Goal: Transaction & Acquisition: Purchase product/service

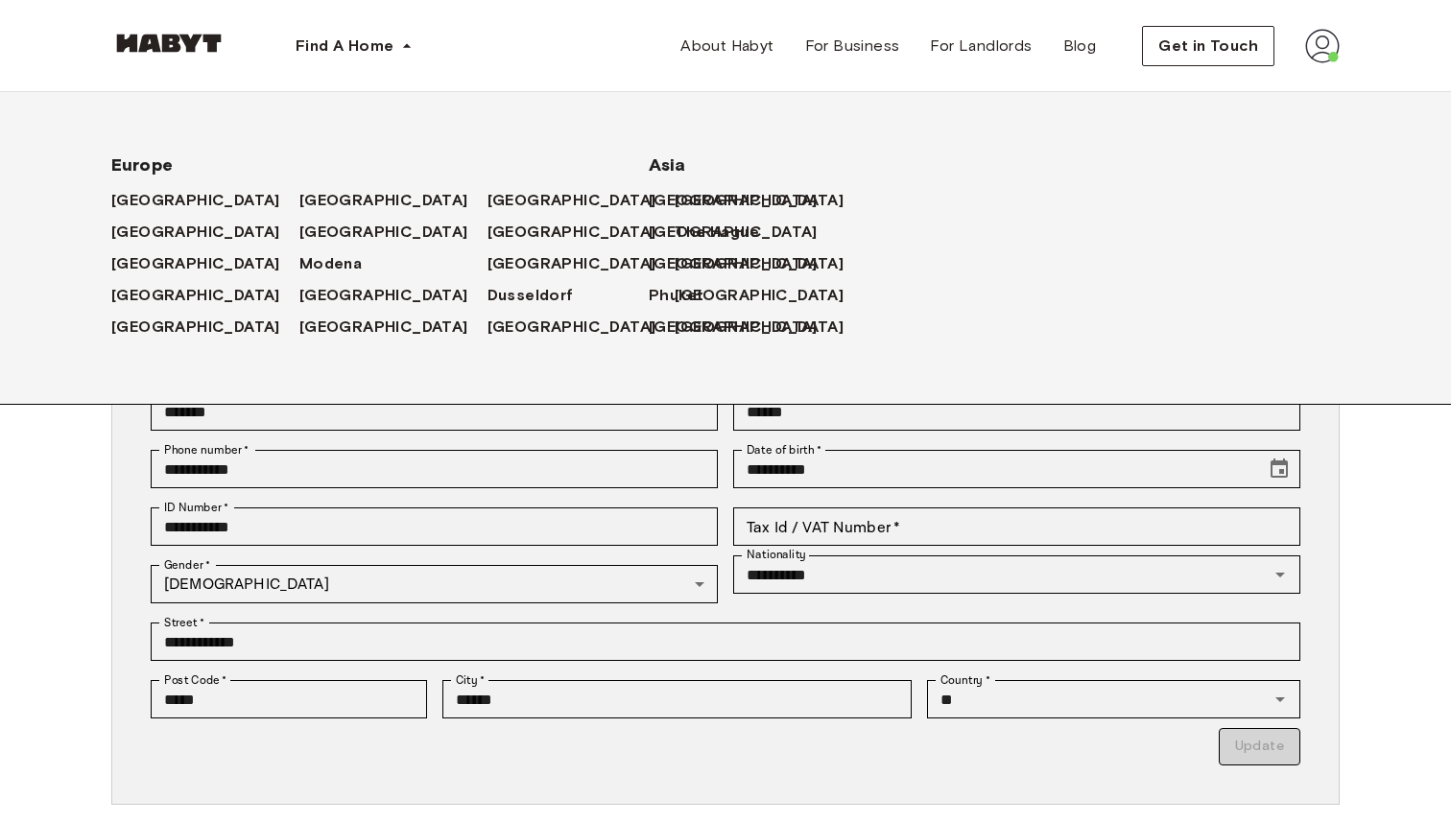
click at [487, 188] on div "[GEOGRAPHIC_DATA]" at bounding box center [581, 200] width 188 height 32
click at [491, 202] on span "[GEOGRAPHIC_DATA]" at bounding box center [575, 200] width 169 height 23
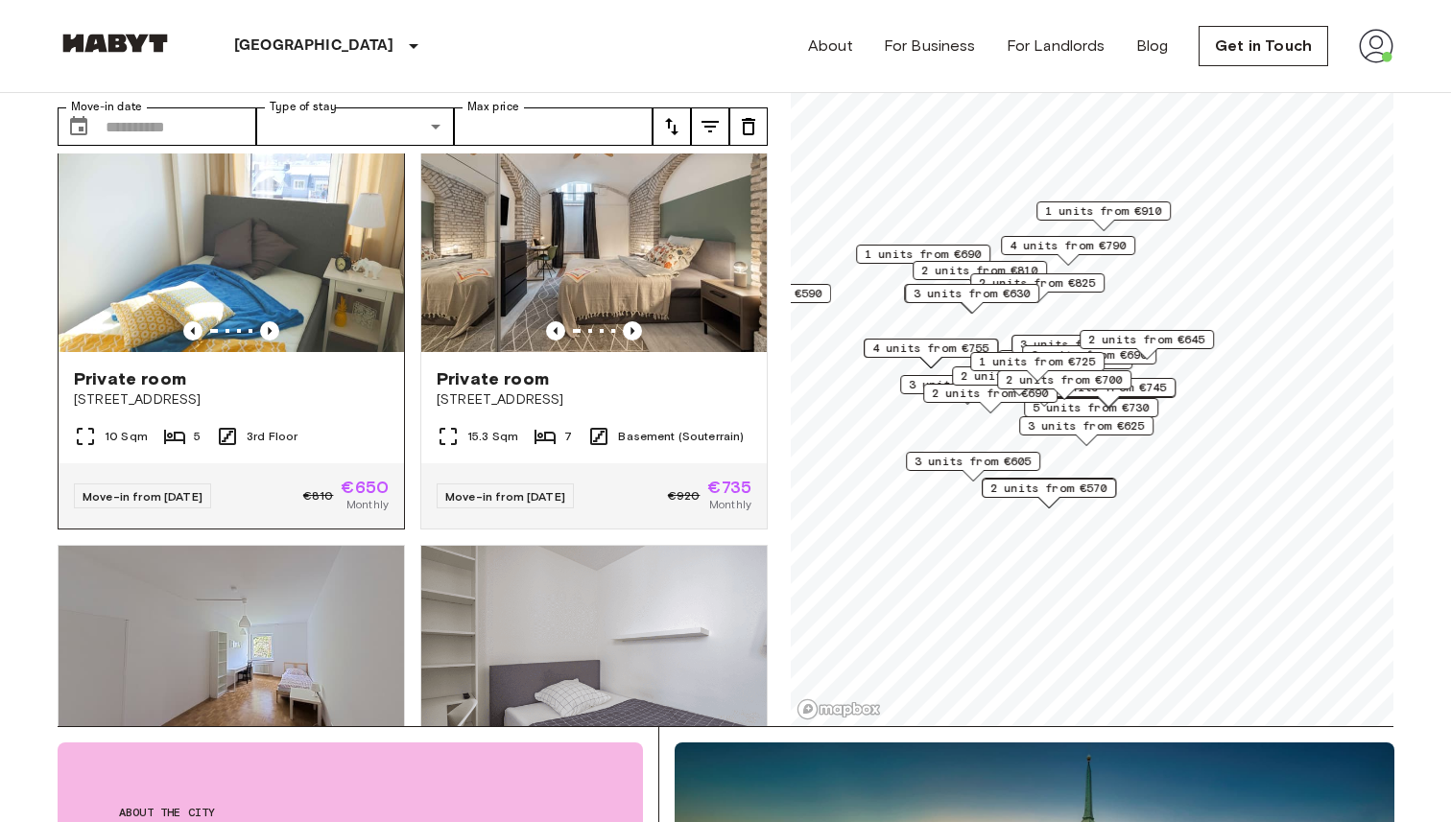
scroll to position [49, 0]
click at [339, 351] on div "Private room Grünwalderstraße 119" at bounding box center [231, 387] width 345 height 73
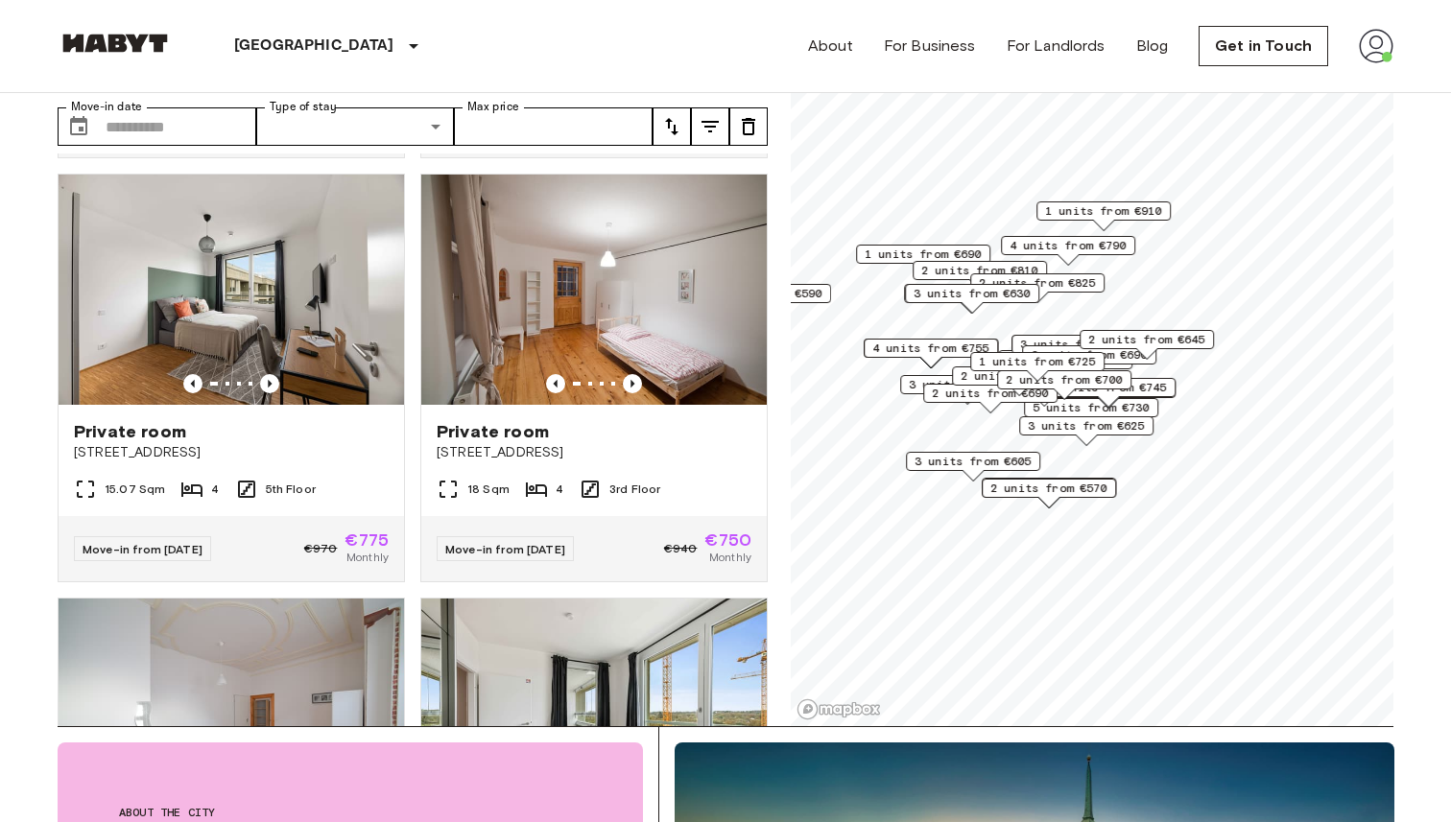
scroll to position [2124, 0]
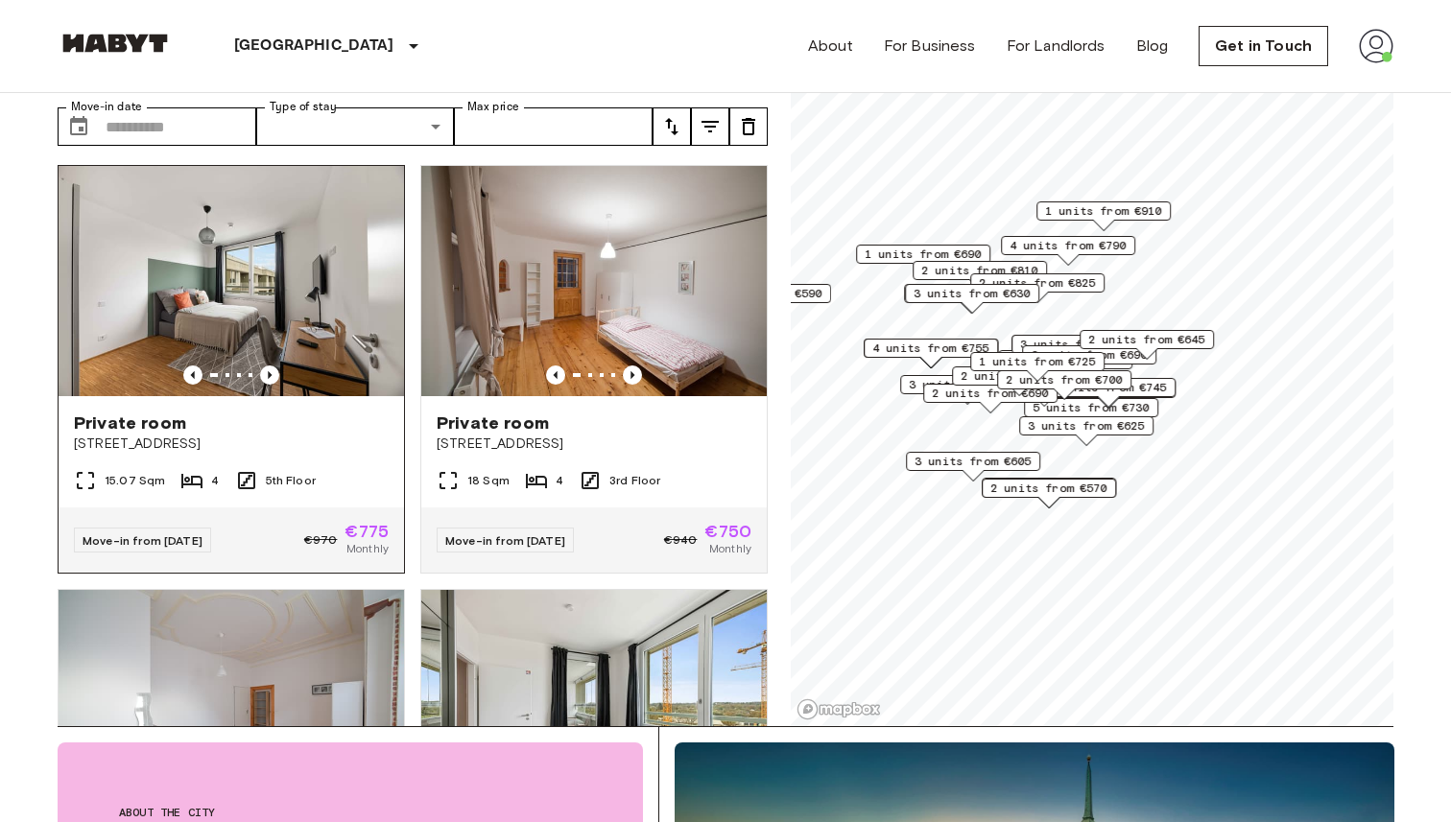
click at [277, 268] on img at bounding box center [231, 281] width 345 height 230
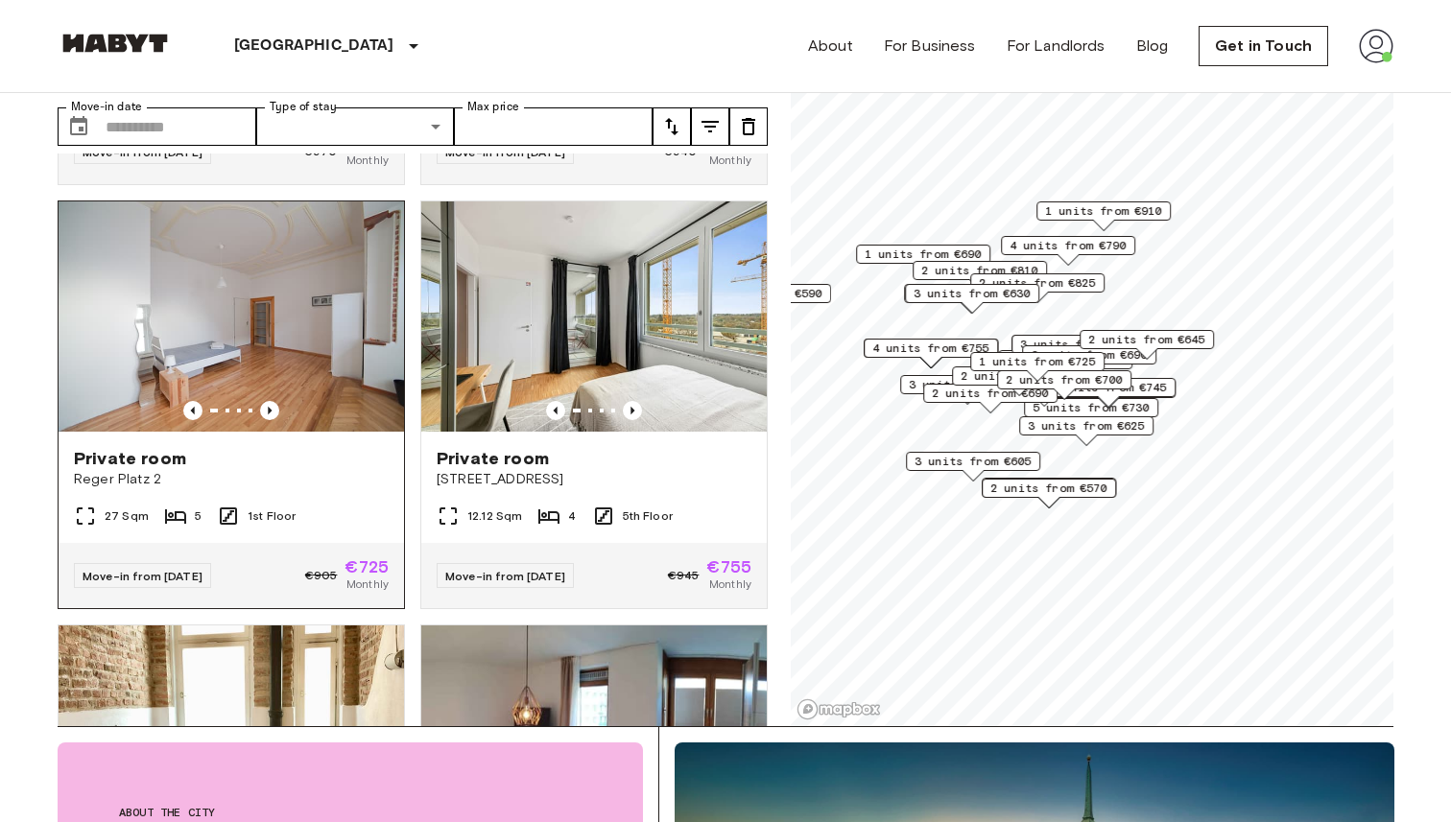
scroll to position [2504, 0]
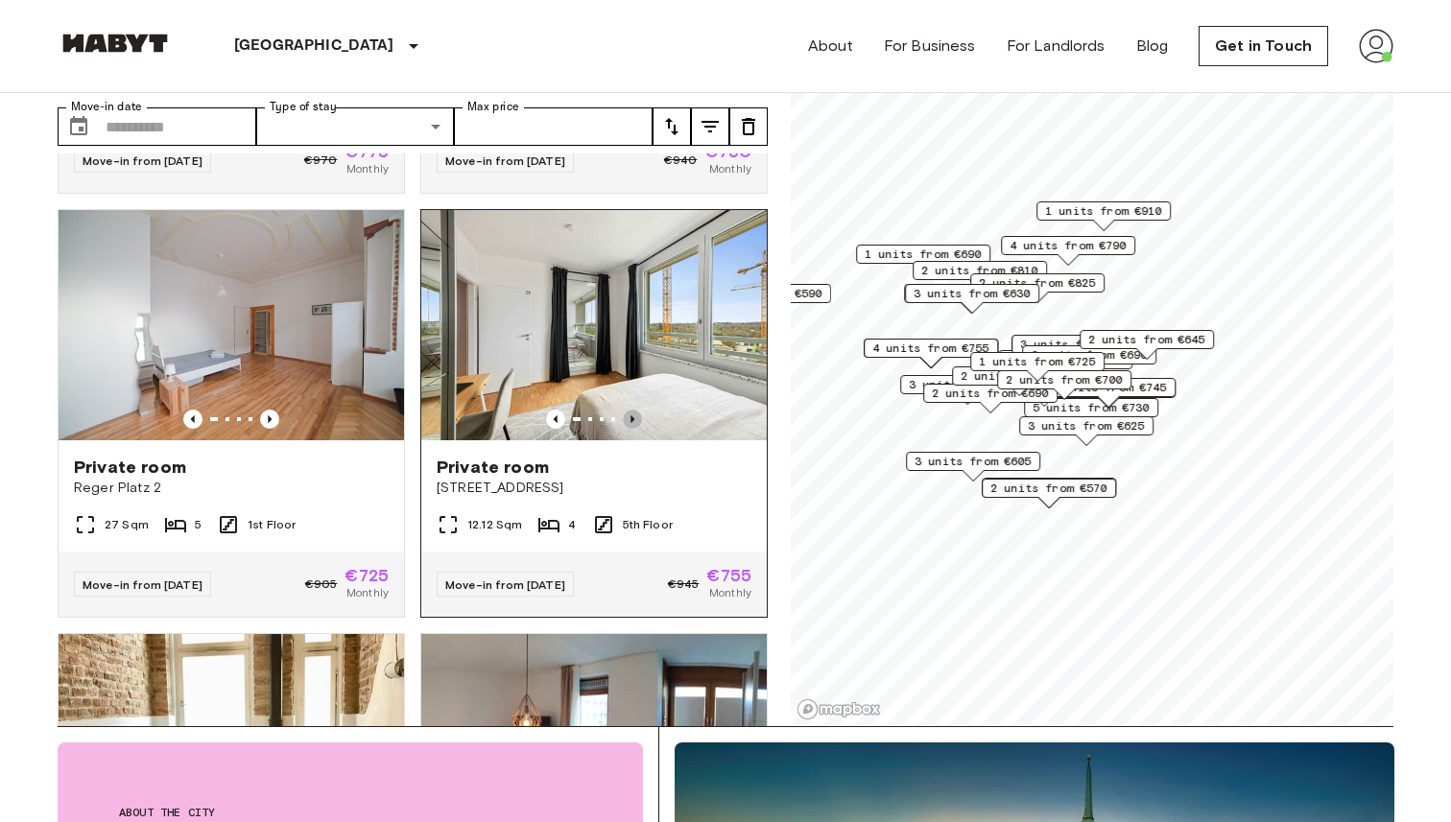
click at [633, 415] on icon "Previous image" at bounding box center [632, 419] width 4 height 8
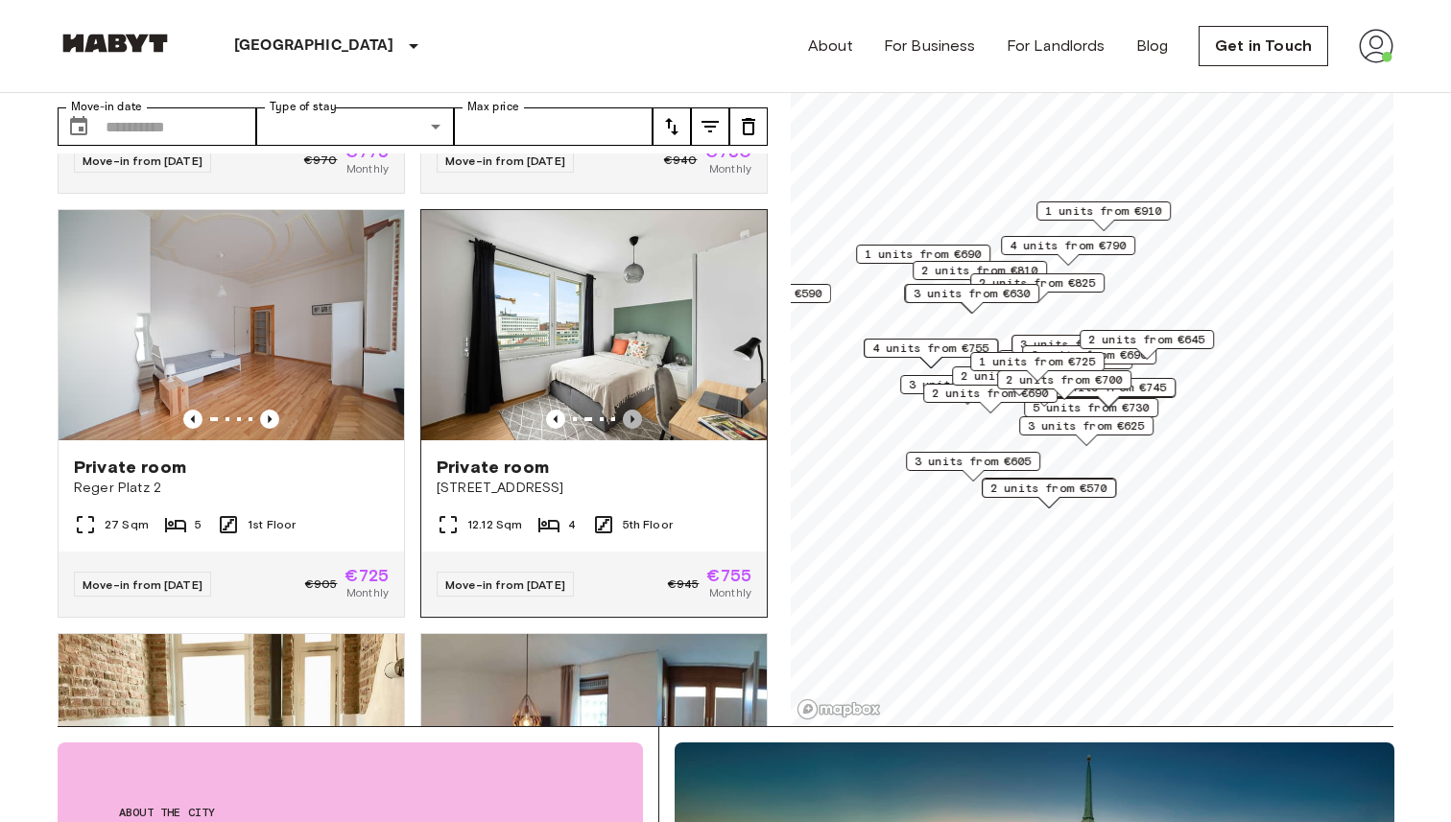
click at [633, 415] on icon "Previous image" at bounding box center [632, 419] width 4 height 8
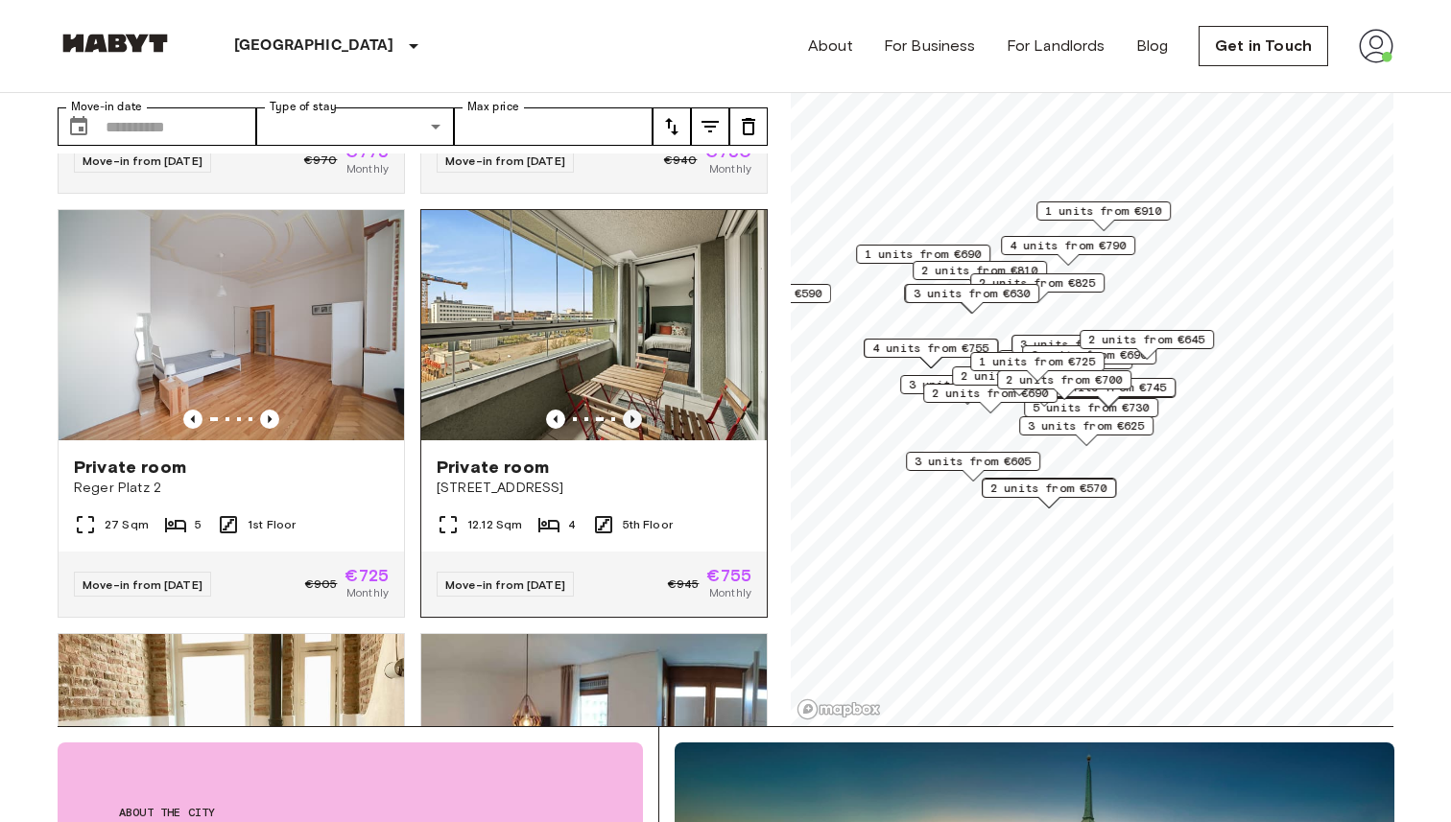
click at [633, 415] on icon "Previous image" at bounding box center [632, 419] width 4 height 8
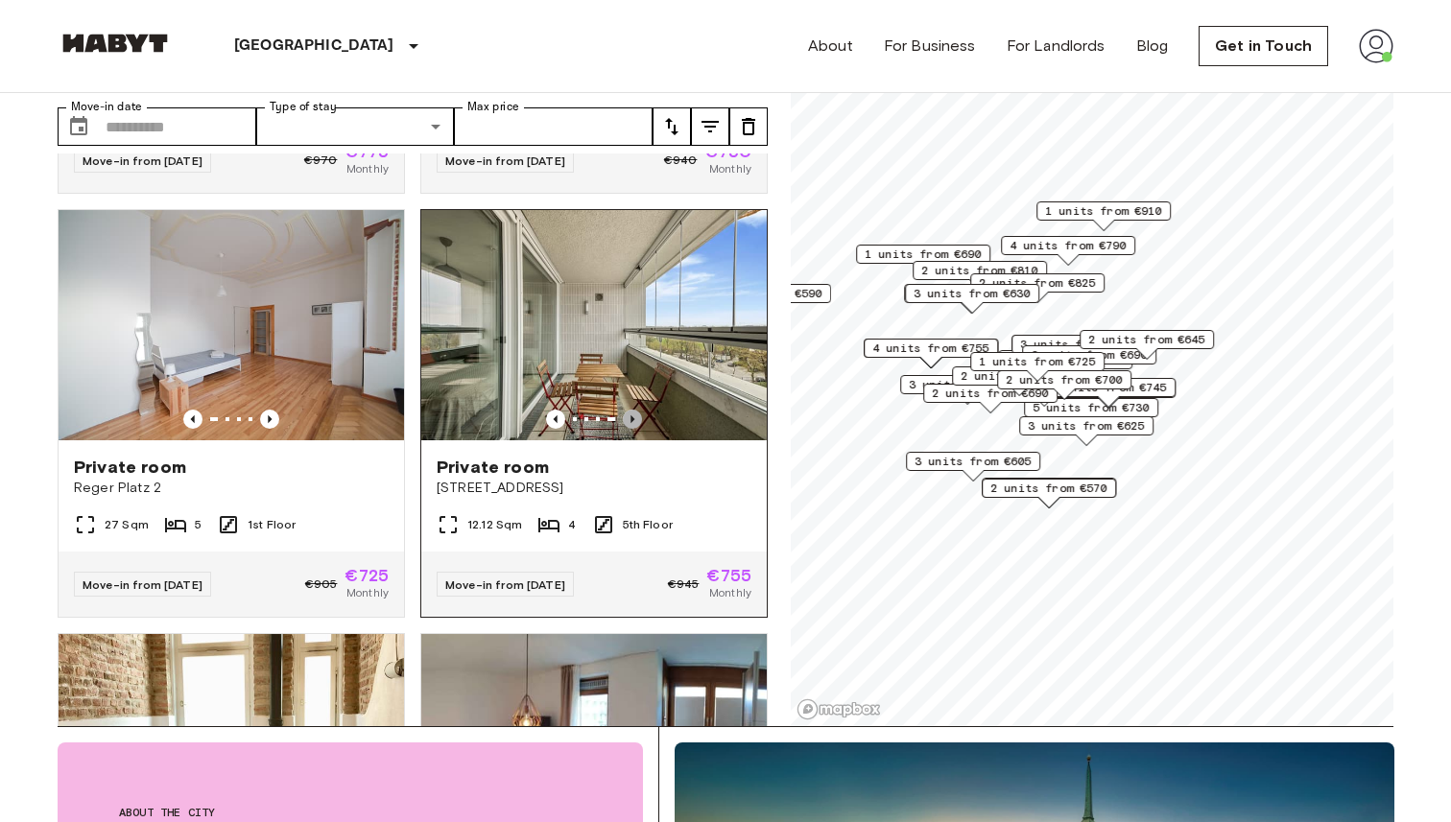
click at [633, 415] on icon "Previous image" at bounding box center [632, 419] width 4 height 8
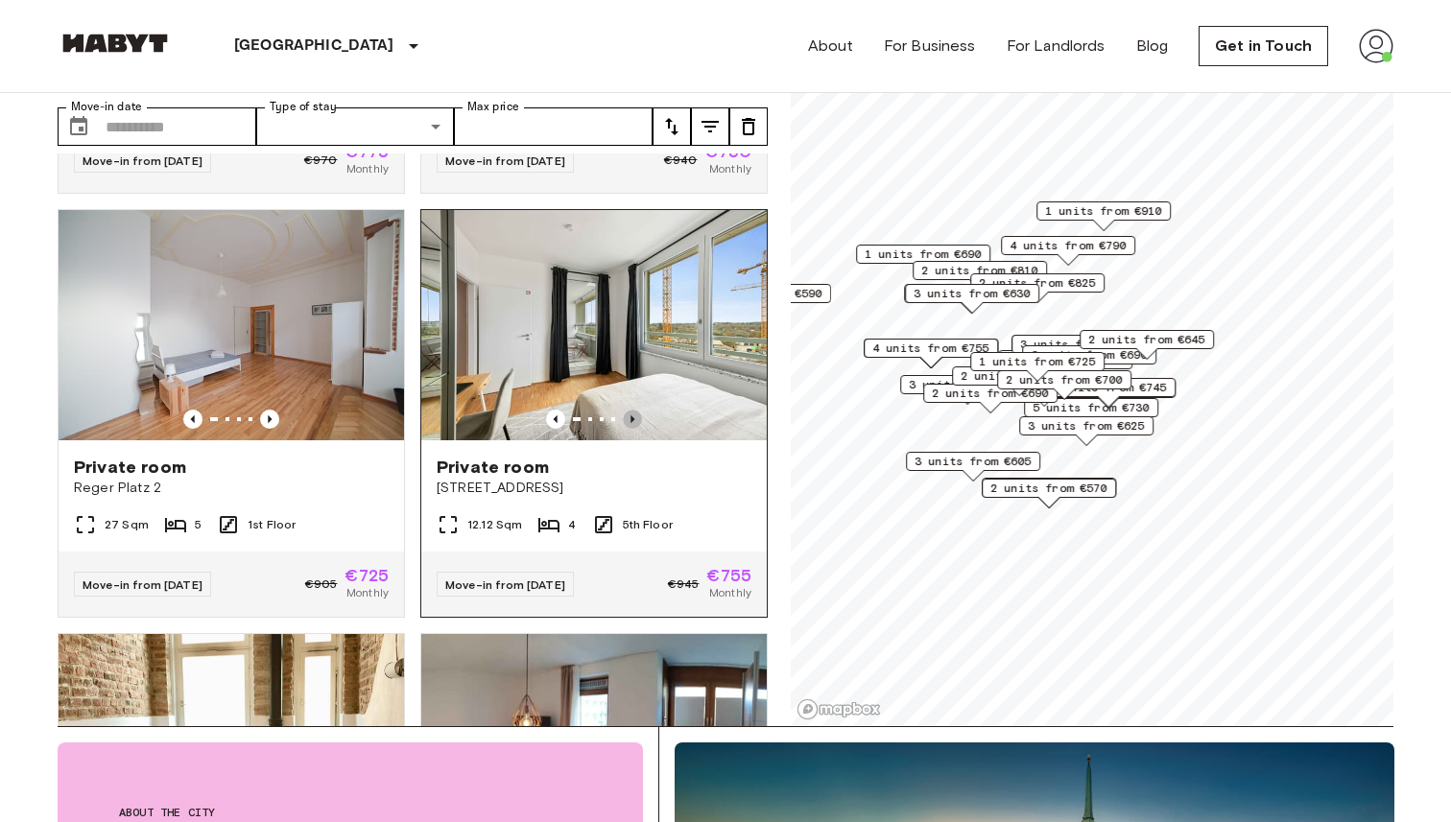
click at [633, 415] on icon "Previous image" at bounding box center [632, 419] width 4 height 8
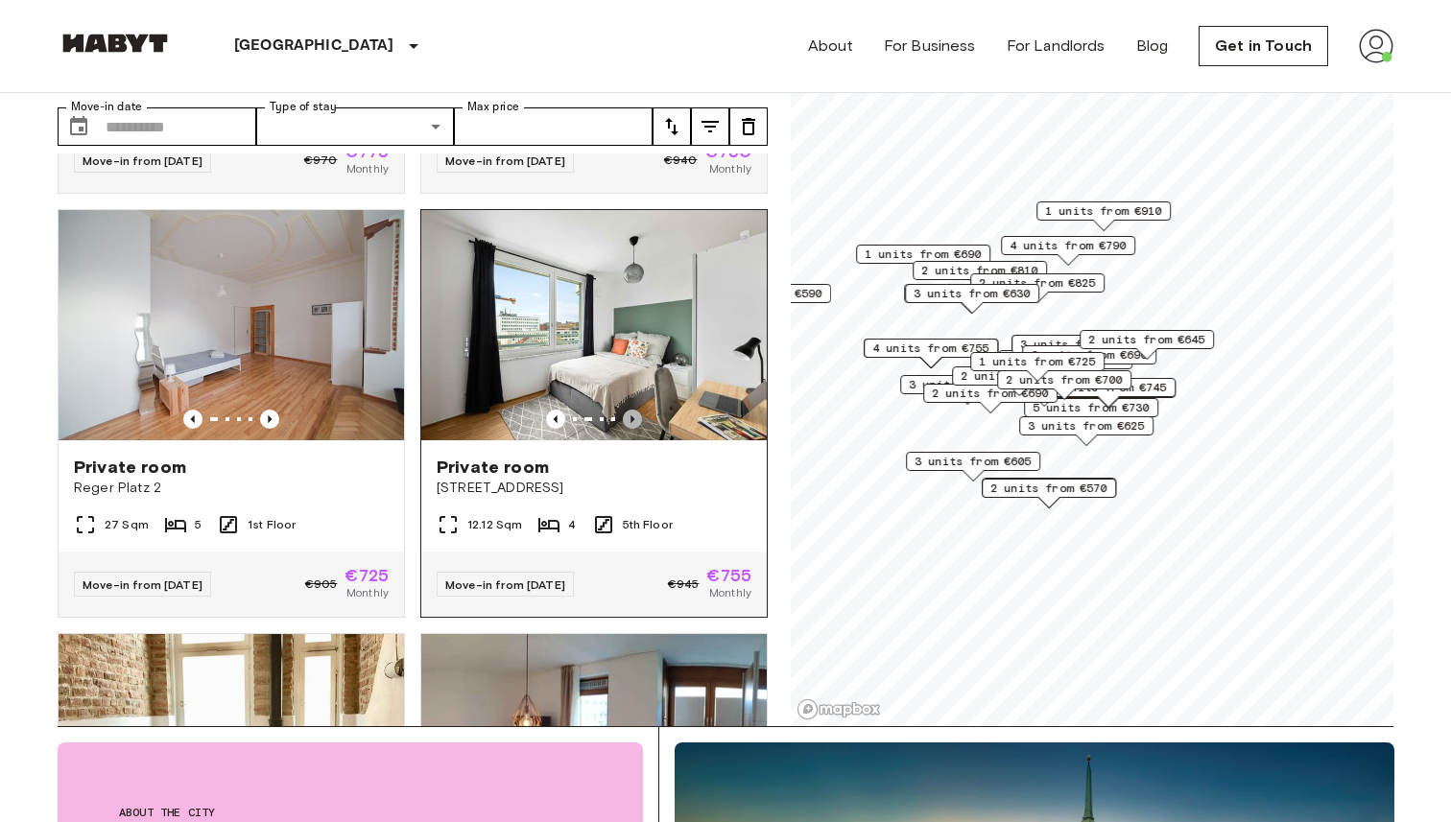
click at [633, 415] on icon "Previous image" at bounding box center [632, 419] width 4 height 8
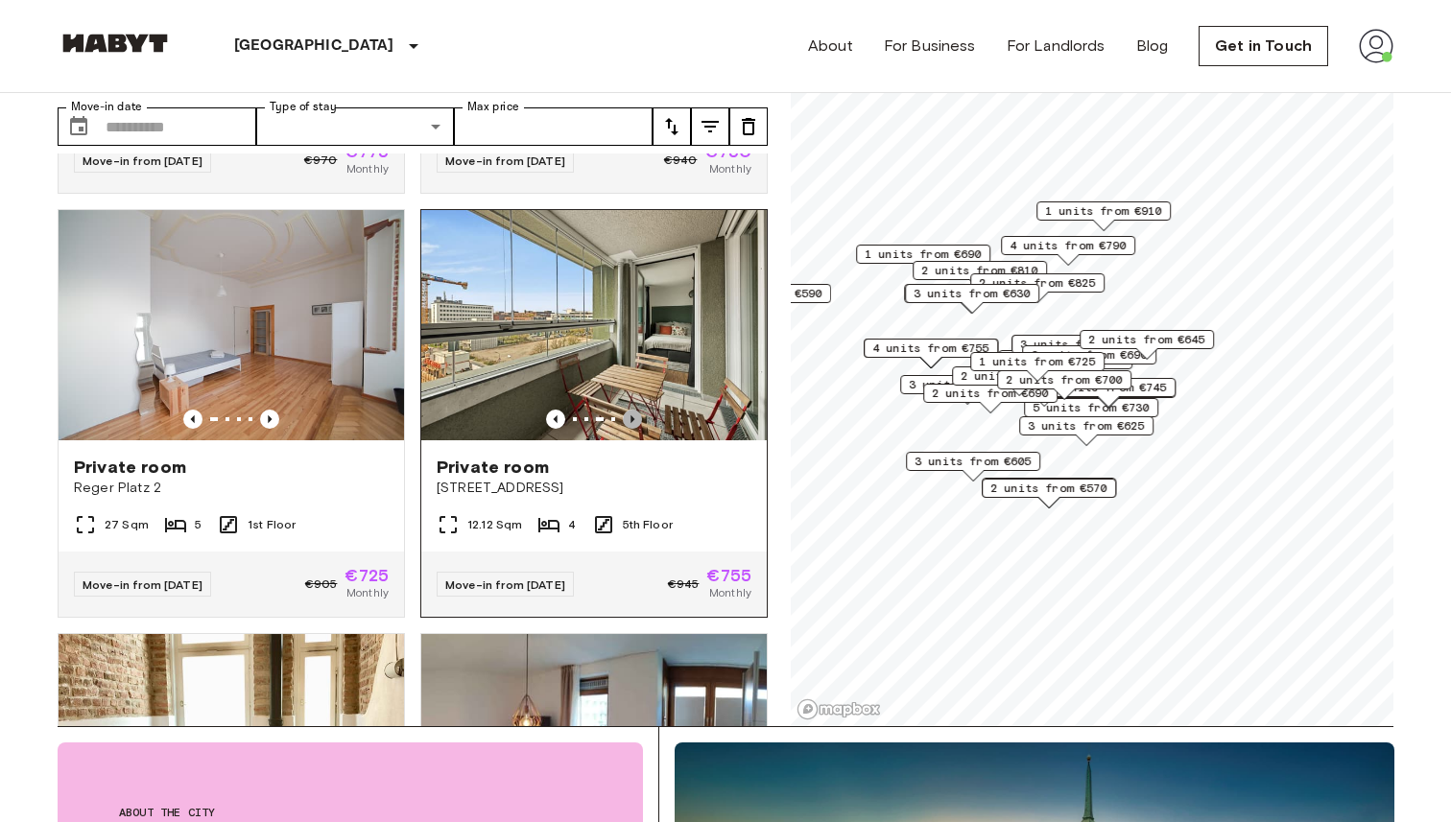
click at [633, 415] on icon "Previous image" at bounding box center [632, 419] width 4 height 8
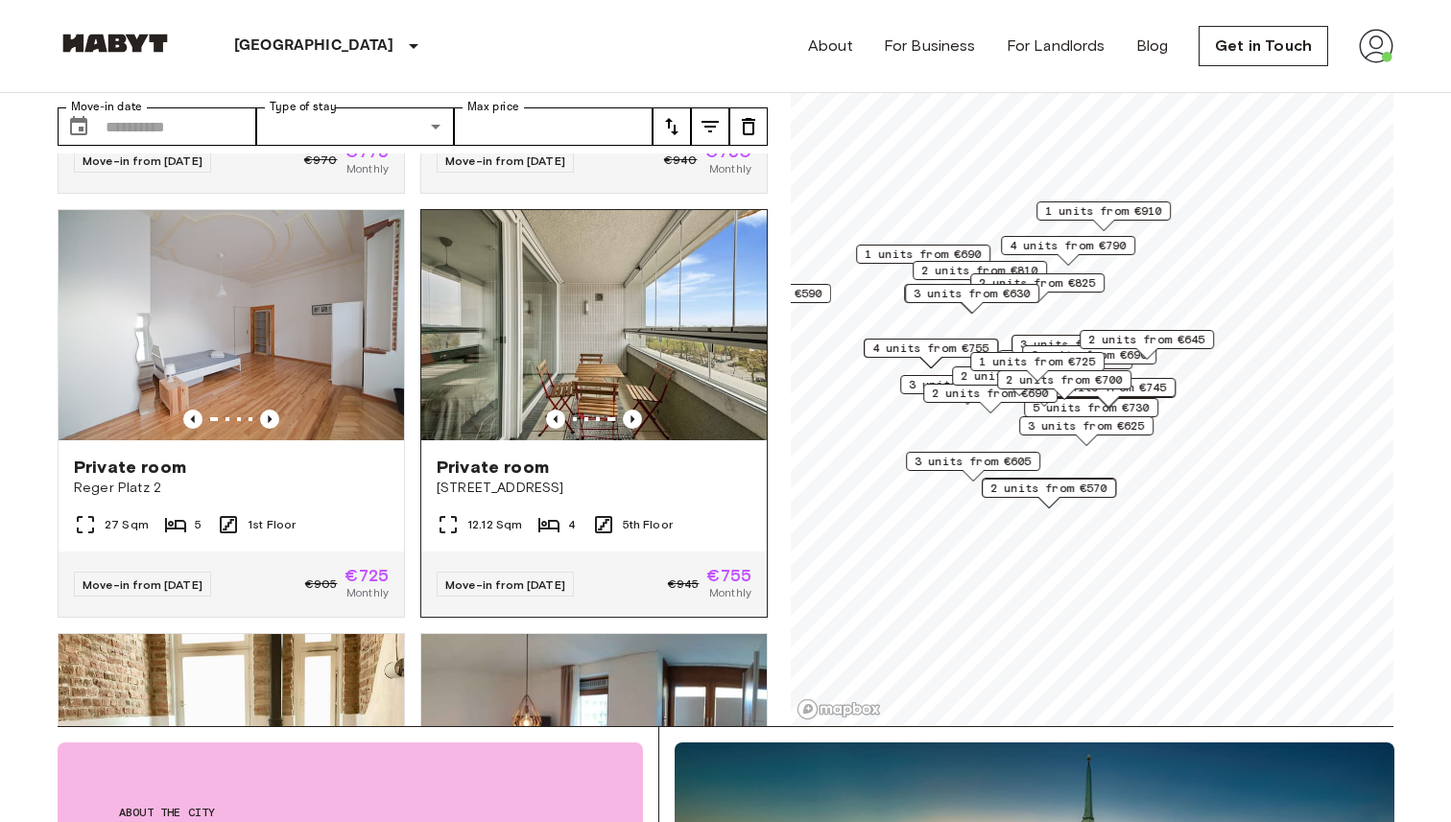
click at [643, 298] on img at bounding box center [593, 325] width 345 height 230
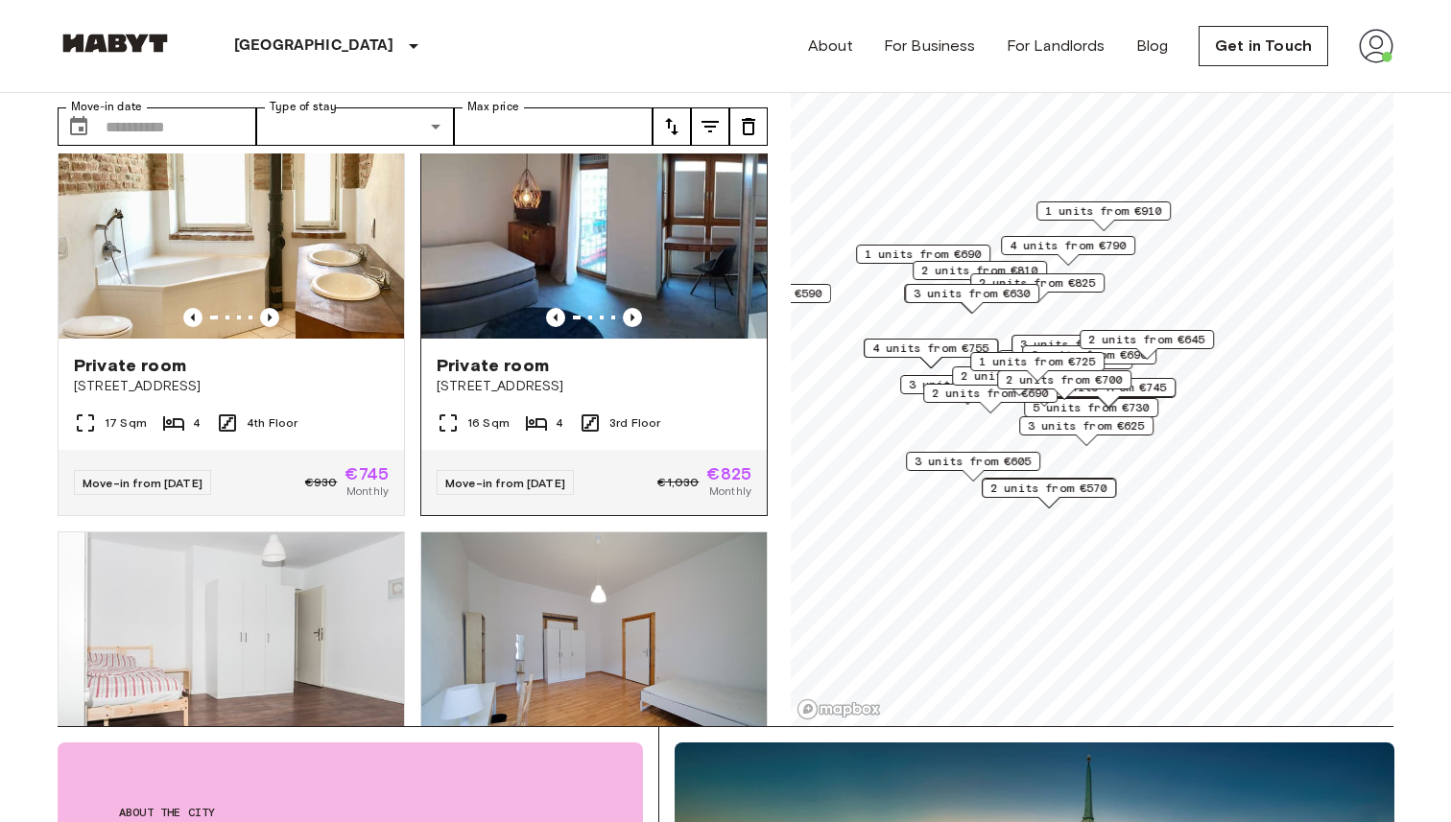
scroll to position [2974, 0]
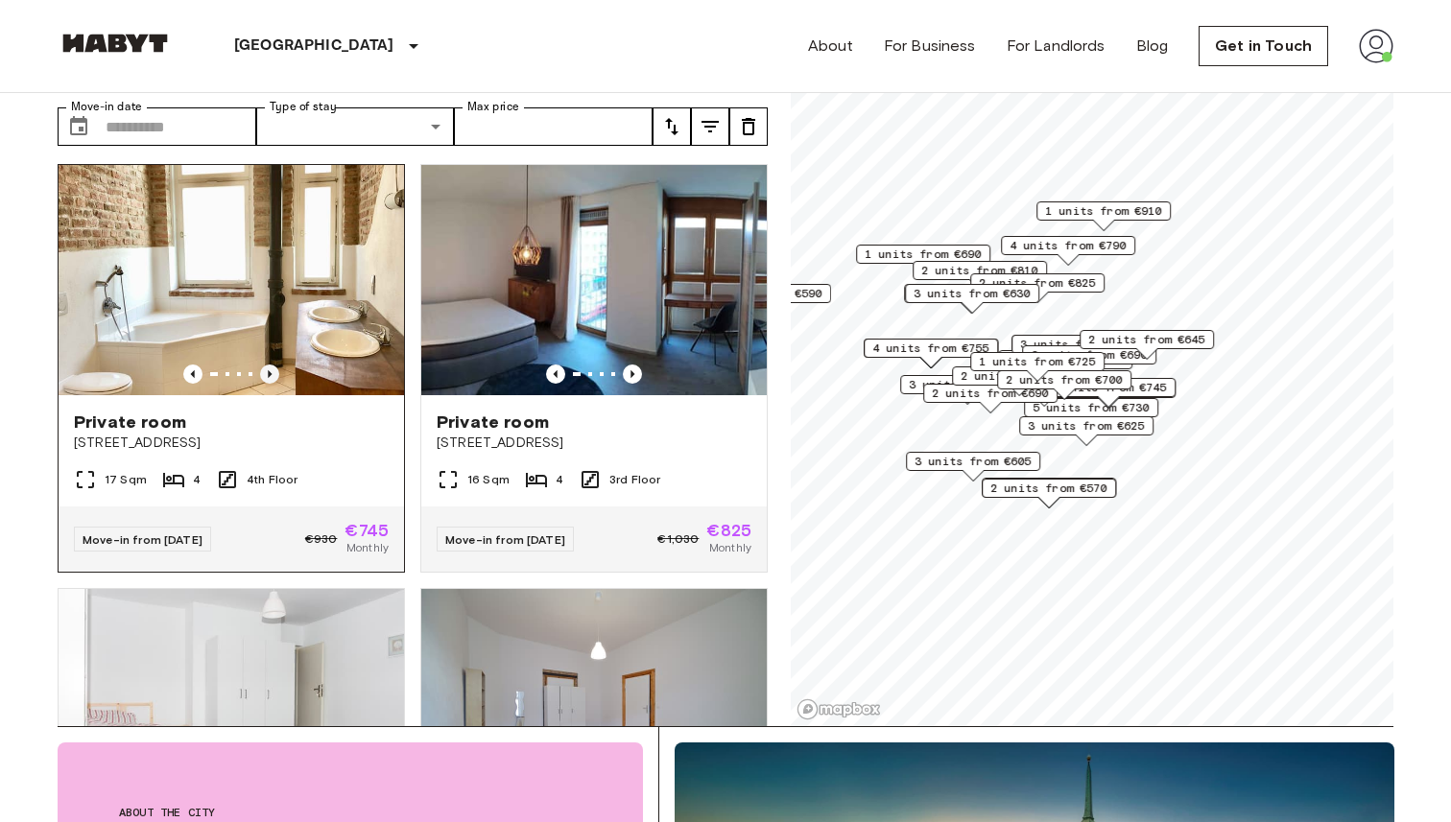
click at [271, 365] on icon "Previous image" at bounding box center [269, 374] width 19 height 19
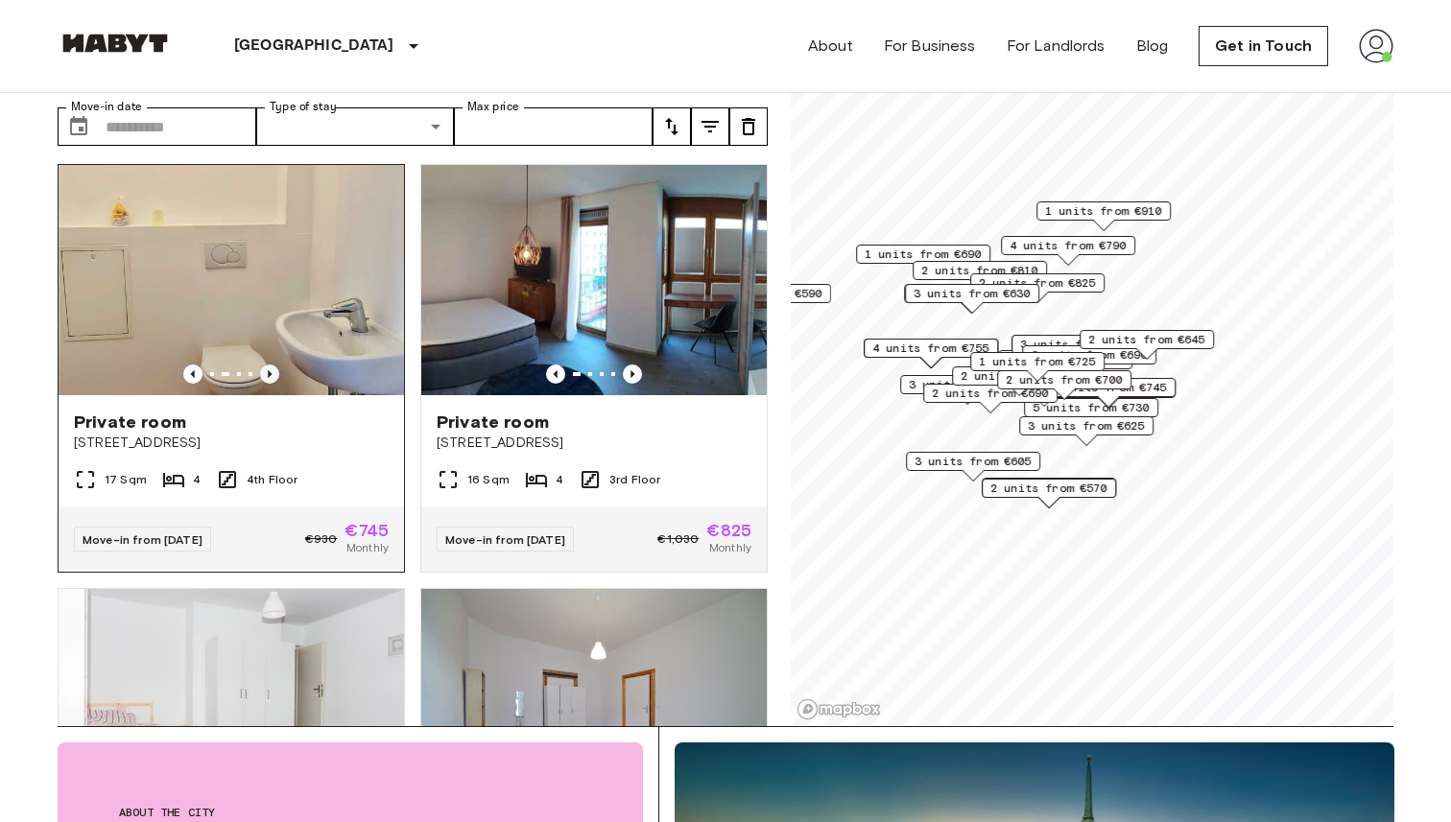
click at [271, 365] on icon "Previous image" at bounding box center [269, 374] width 19 height 19
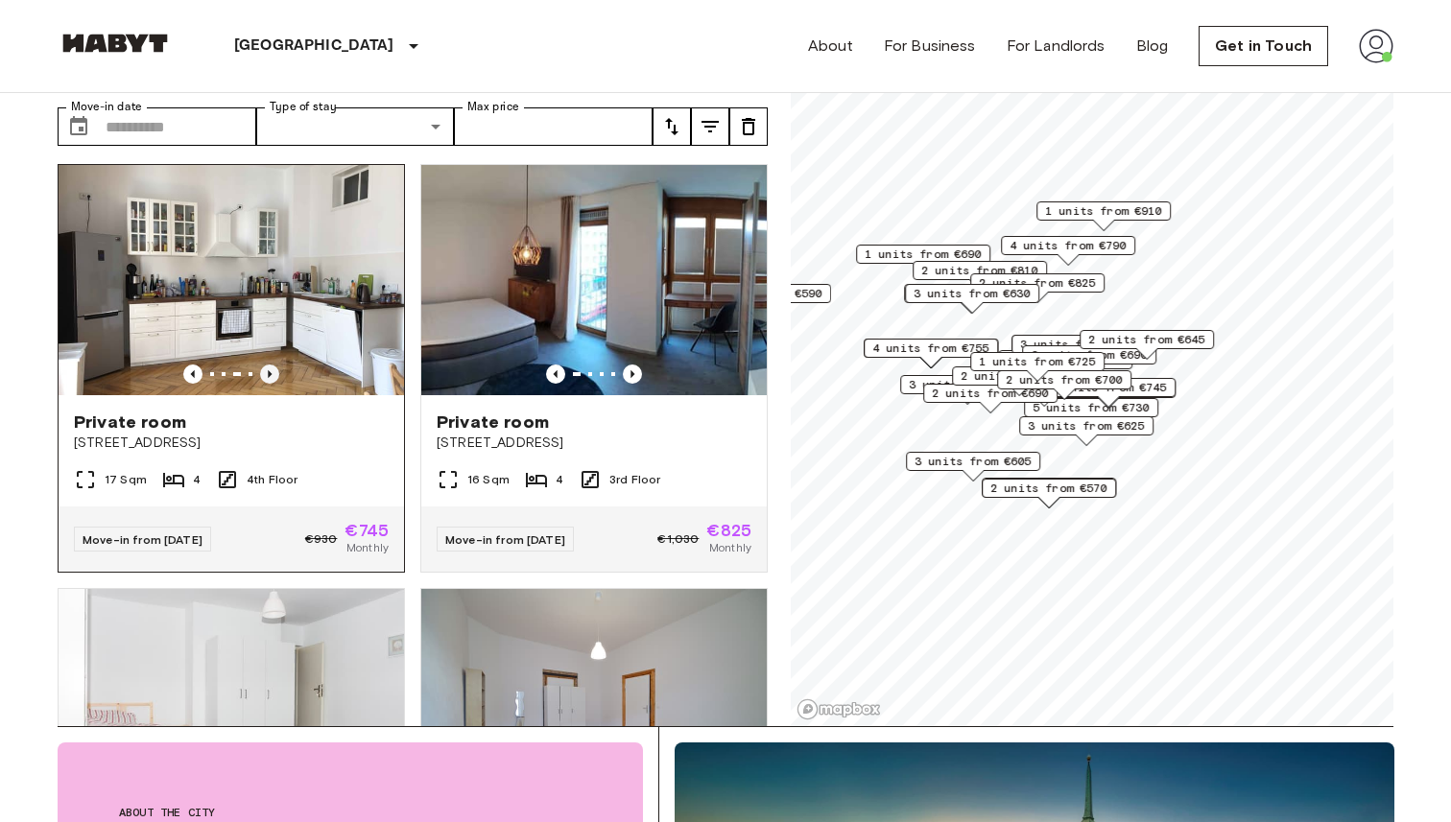
click at [271, 365] on icon "Previous image" at bounding box center [269, 374] width 19 height 19
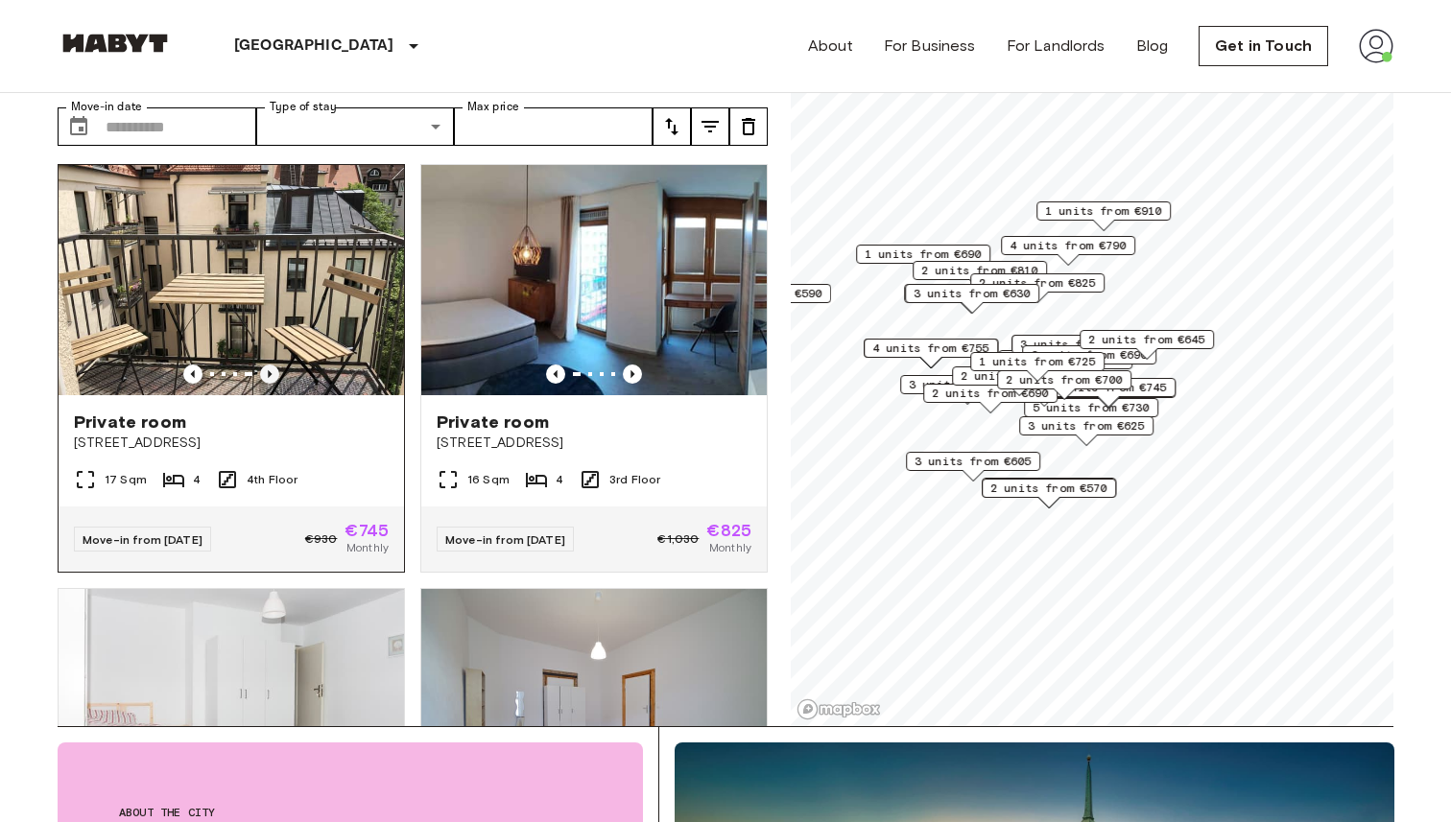
click at [271, 365] on icon "Previous image" at bounding box center [269, 374] width 19 height 19
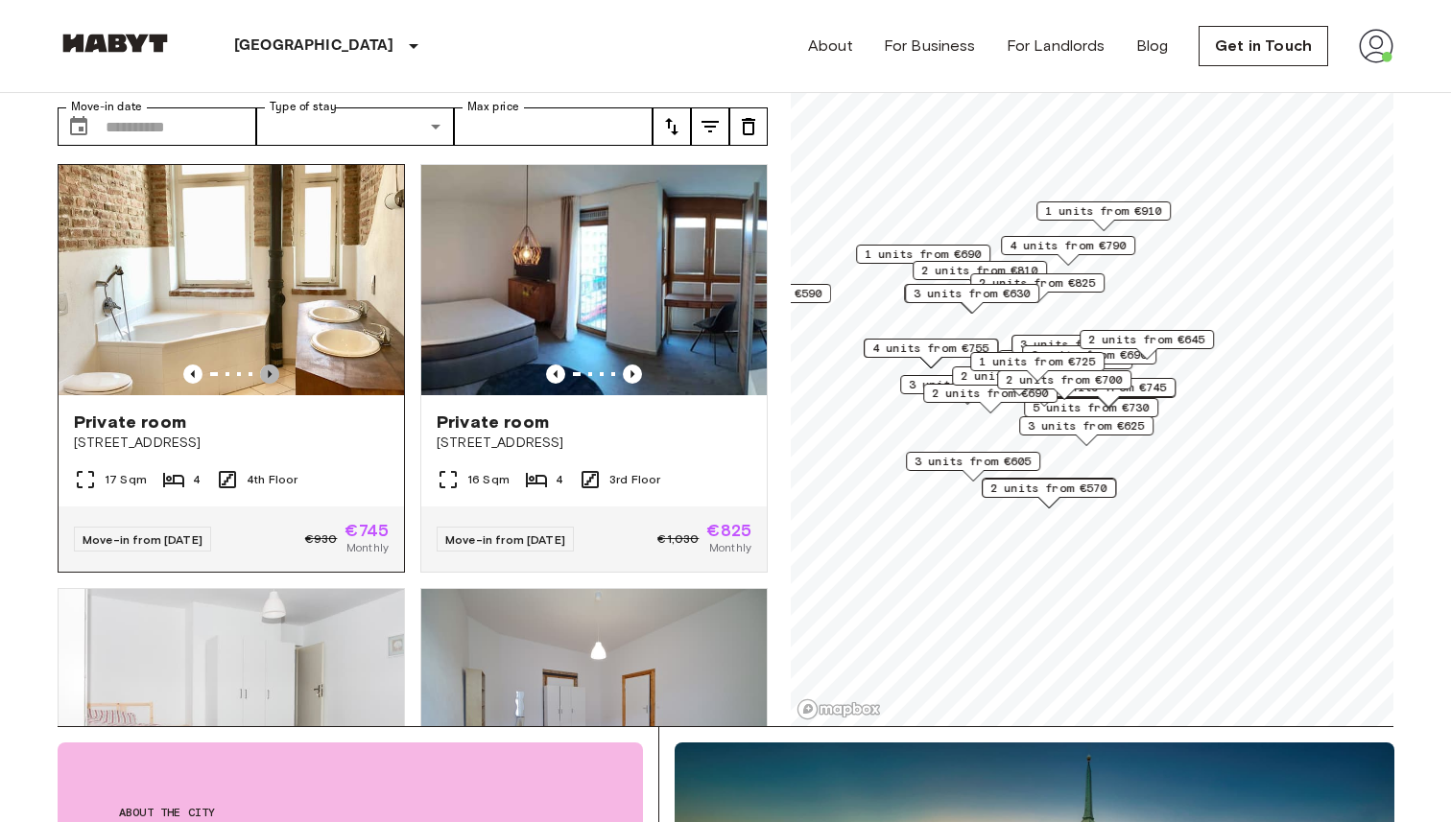
click at [271, 365] on icon "Previous image" at bounding box center [269, 374] width 19 height 19
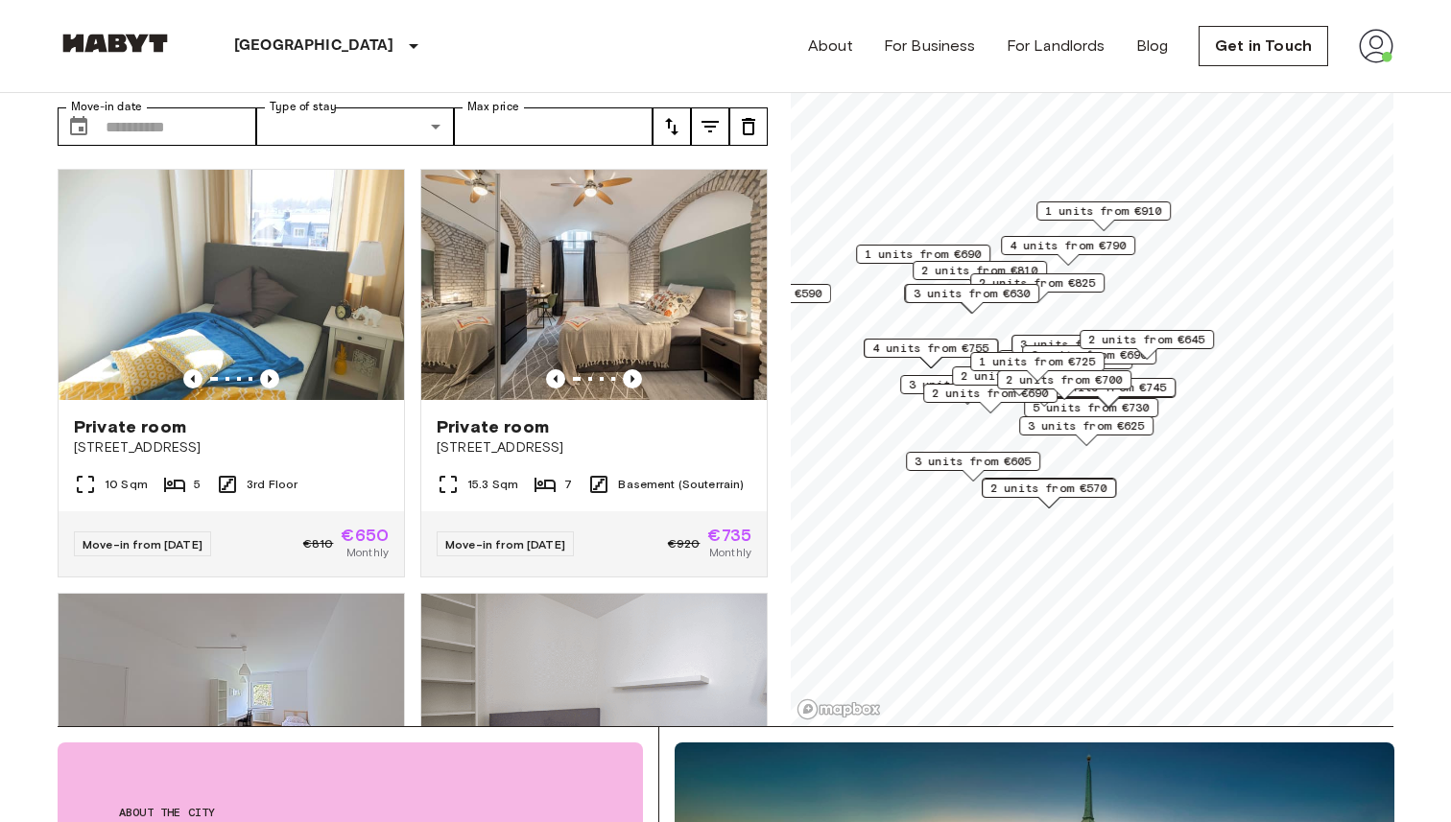
scroll to position [0, 0]
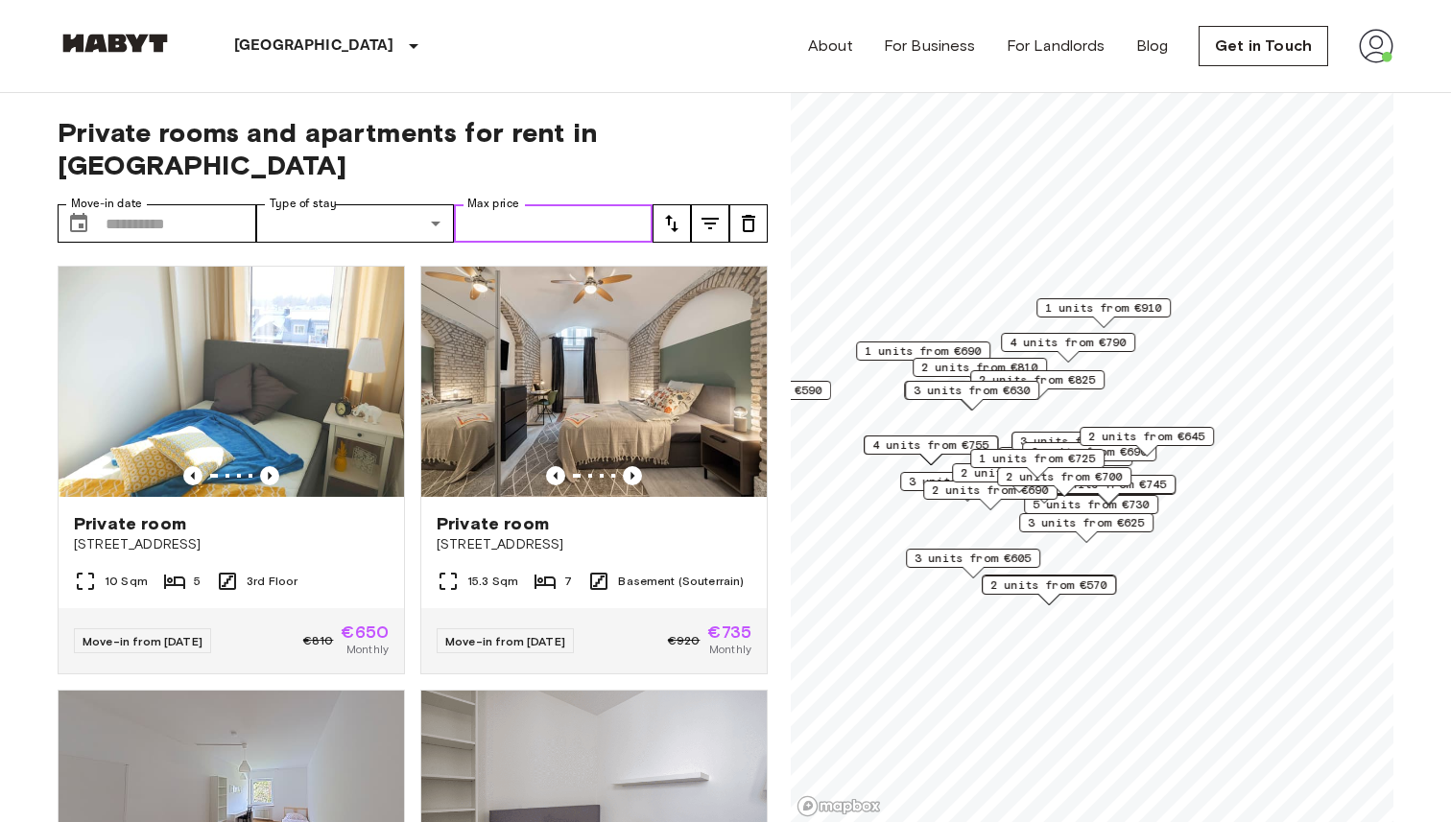
click at [614, 204] on input "Max price" at bounding box center [553, 223] width 199 height 38
click at [714, 204] on button "tune" at bounding box center [710, 223] width 38 height 38
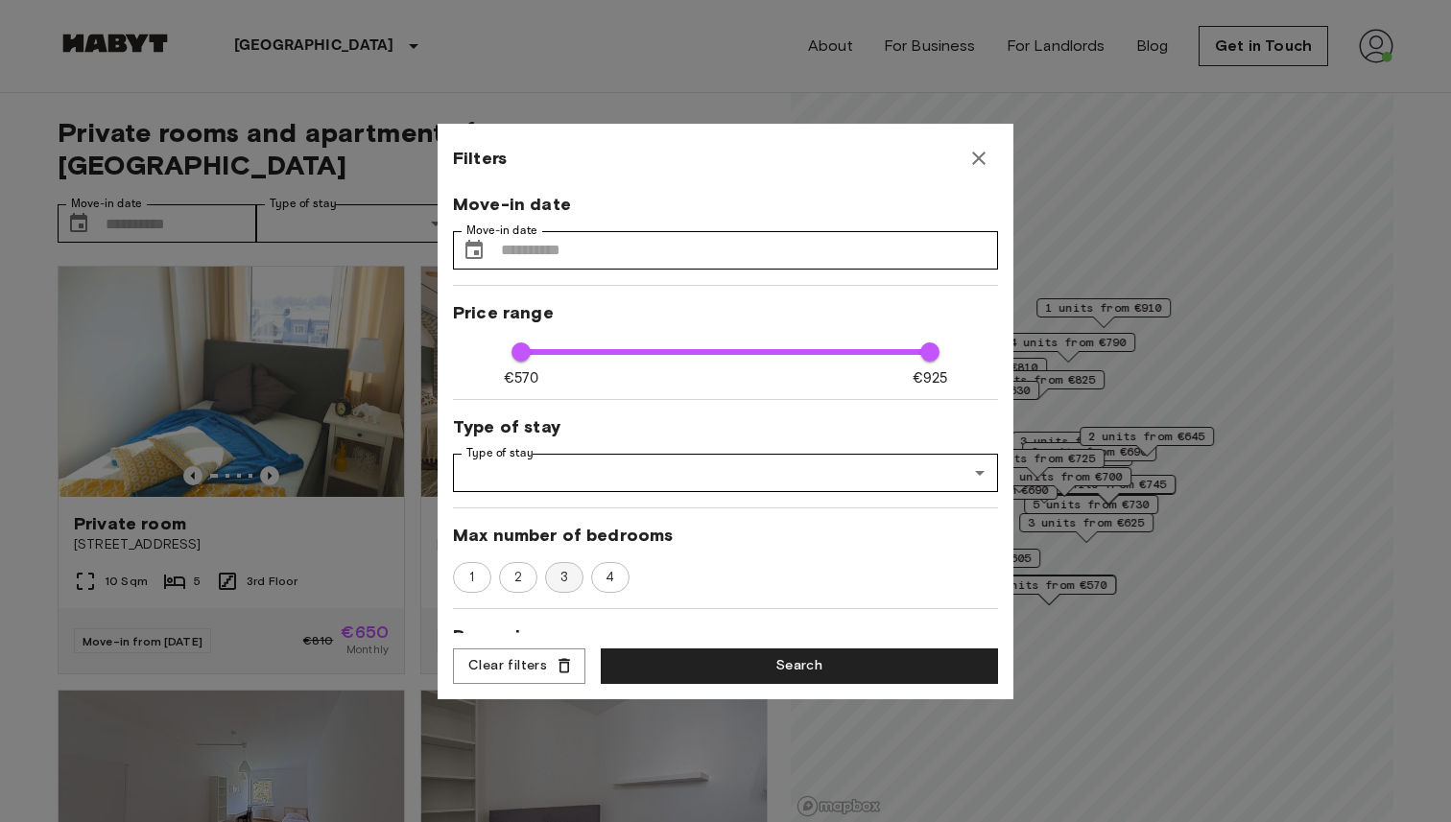
click at [559, 570] on span "3" at bounding box center [564, 577] width 29 height 19
type input "***"
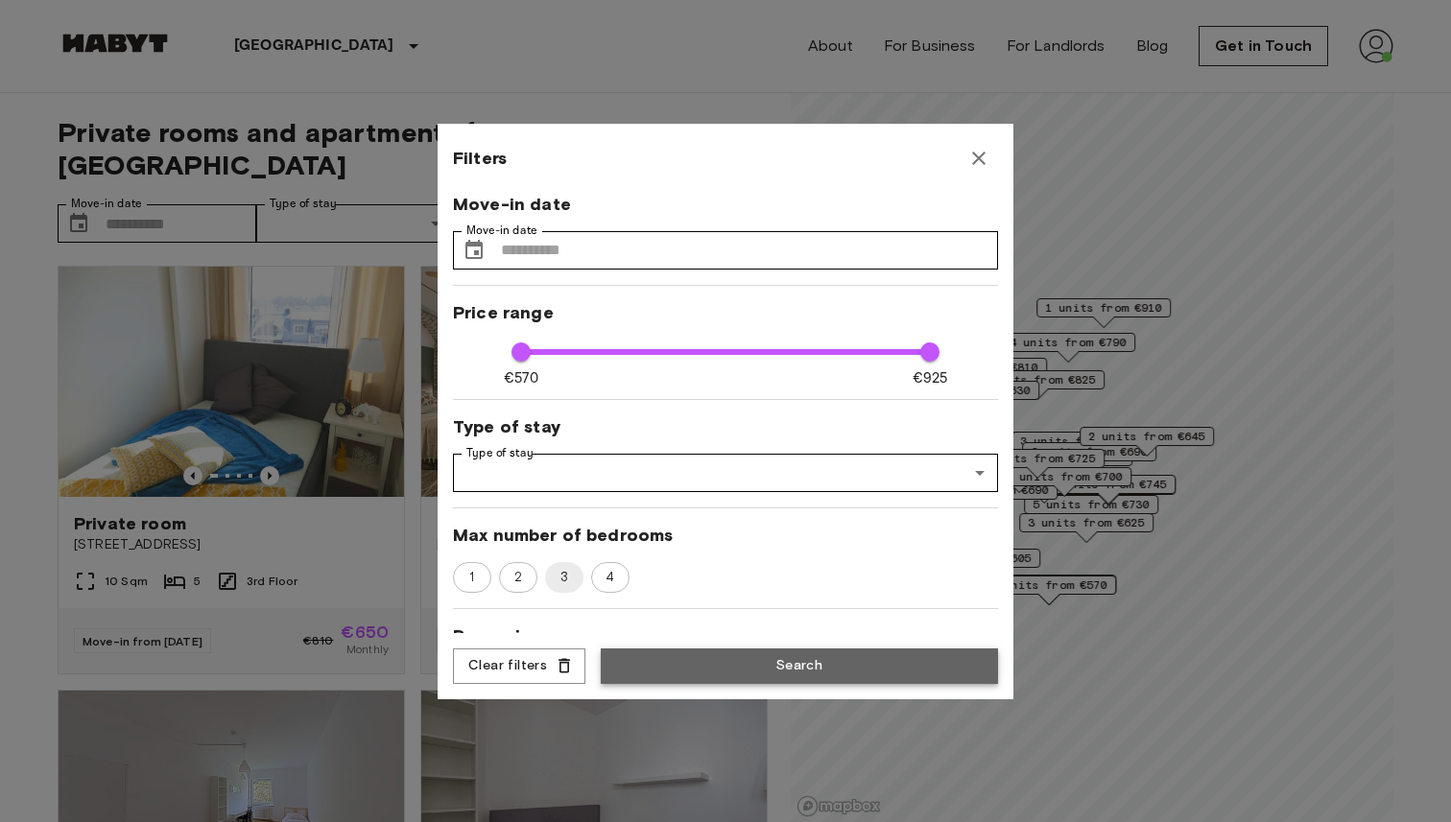
click at [673, 660] on button "Search" at bounding box center [799, 667] width 397 height 36
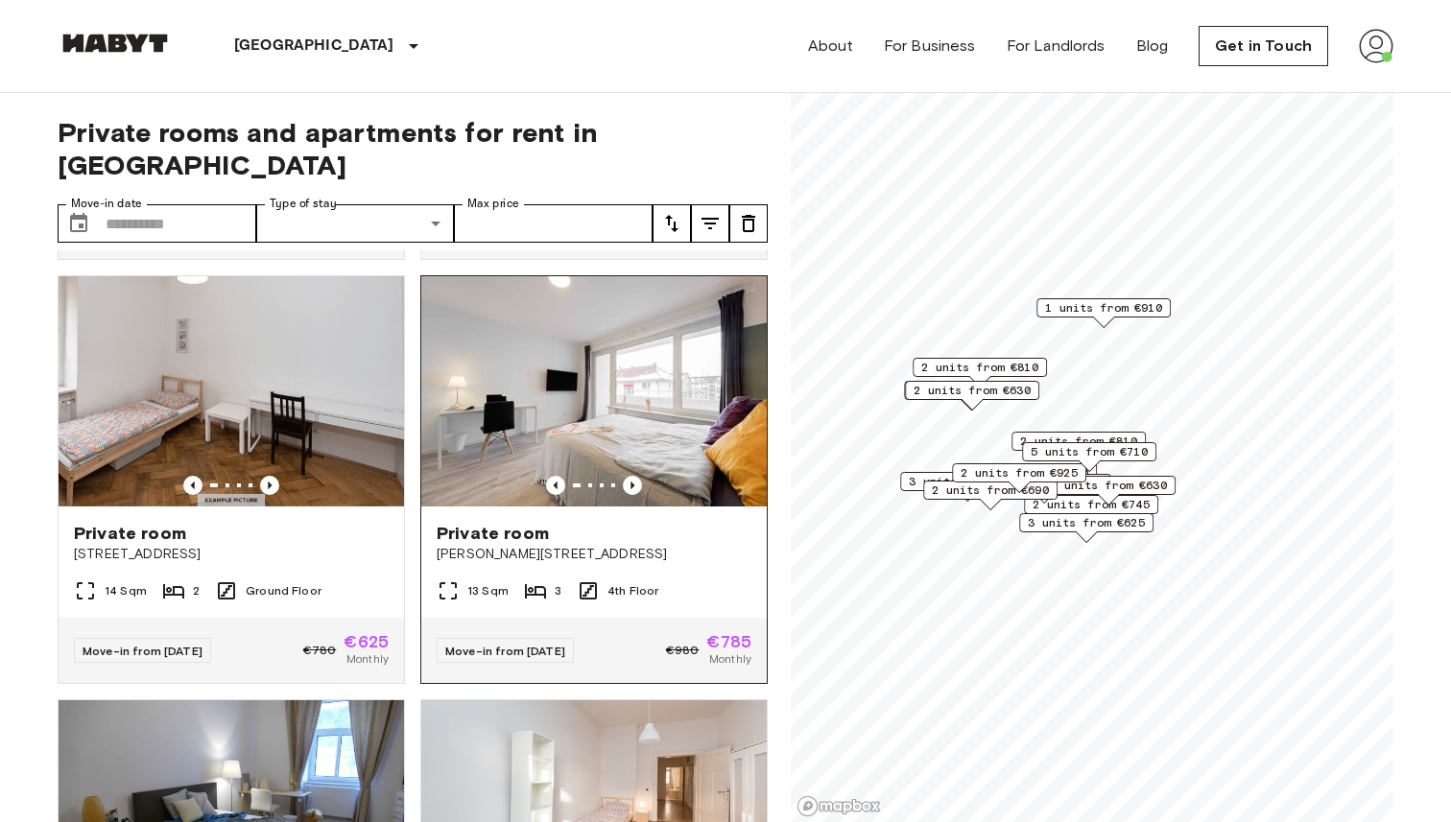
scroll to position [400, 0]
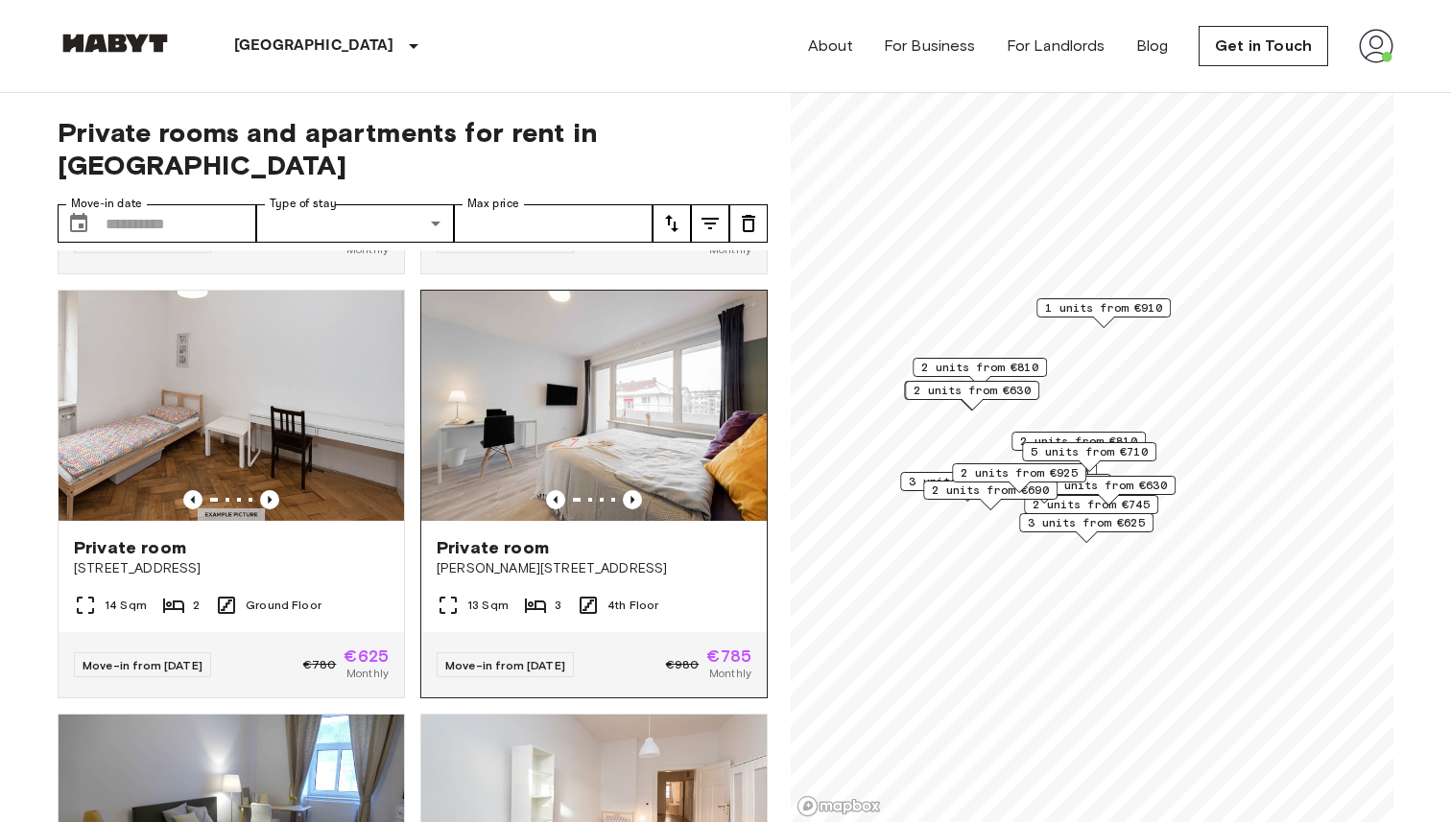
click at [605, 380] on img at bounding box center [593, 406] width 345 height 230
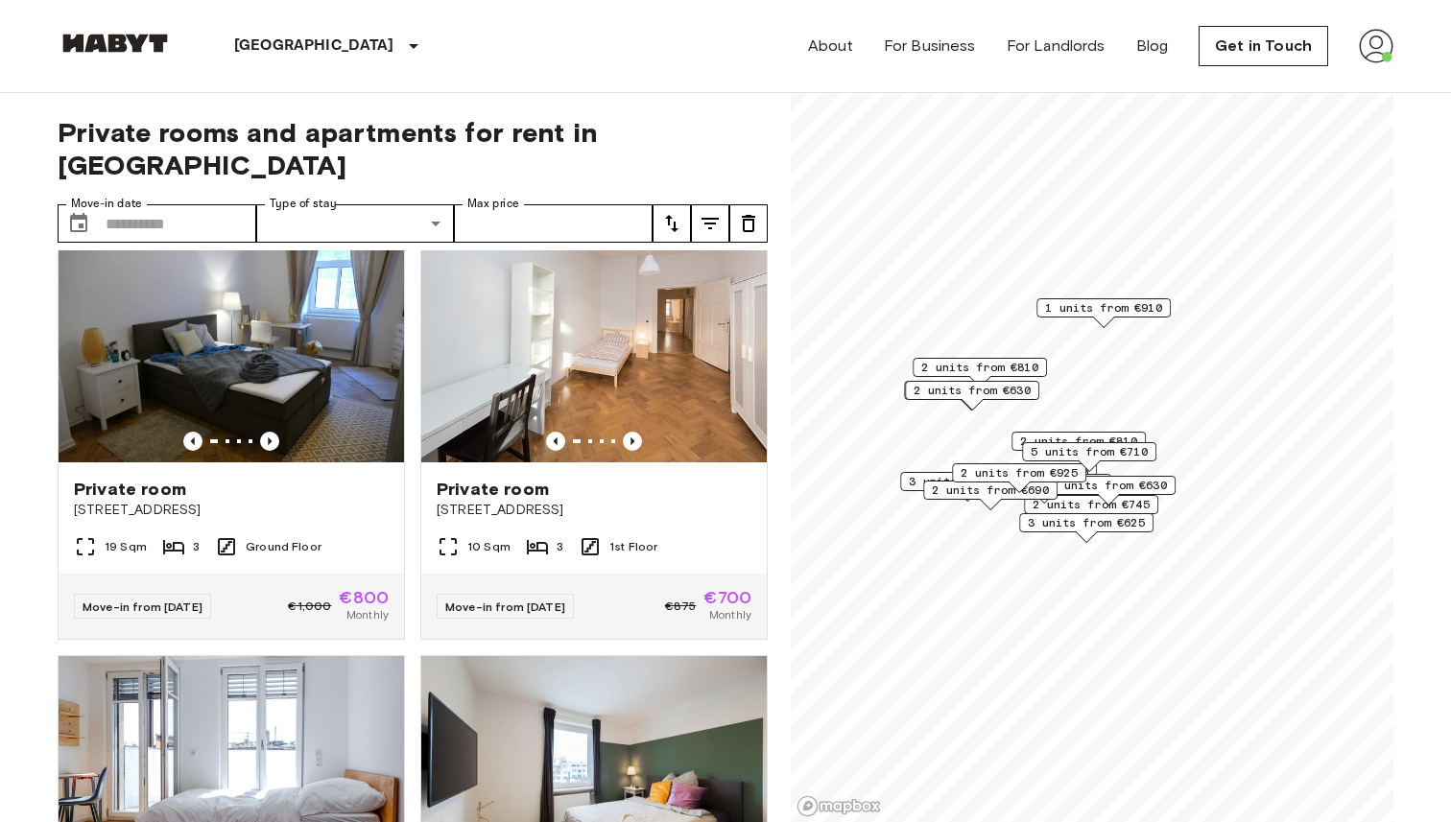
scroll to position [892, 0]
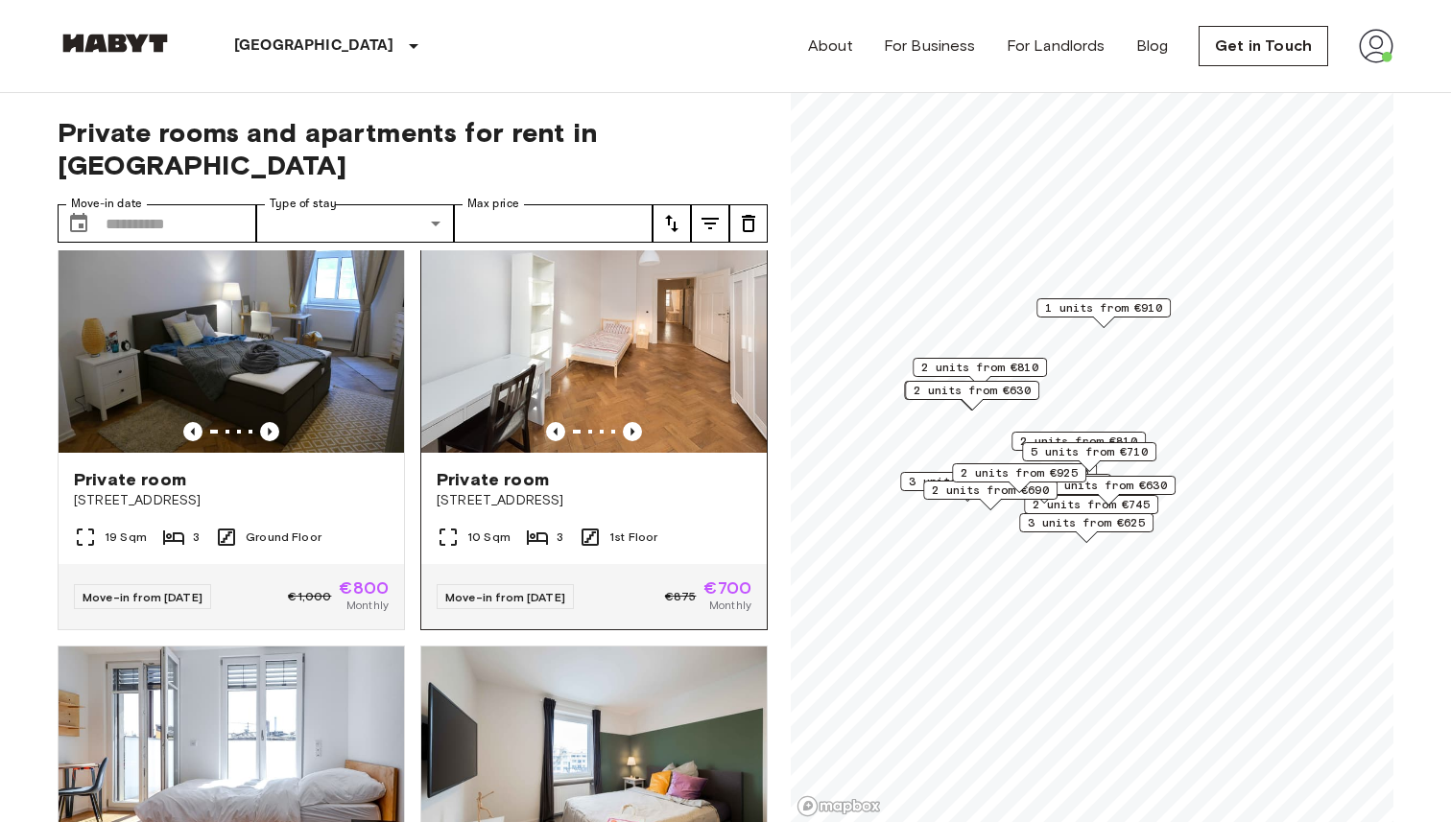
click at [704, 337] on img at bounding box center [593, 338] width 345 height 230
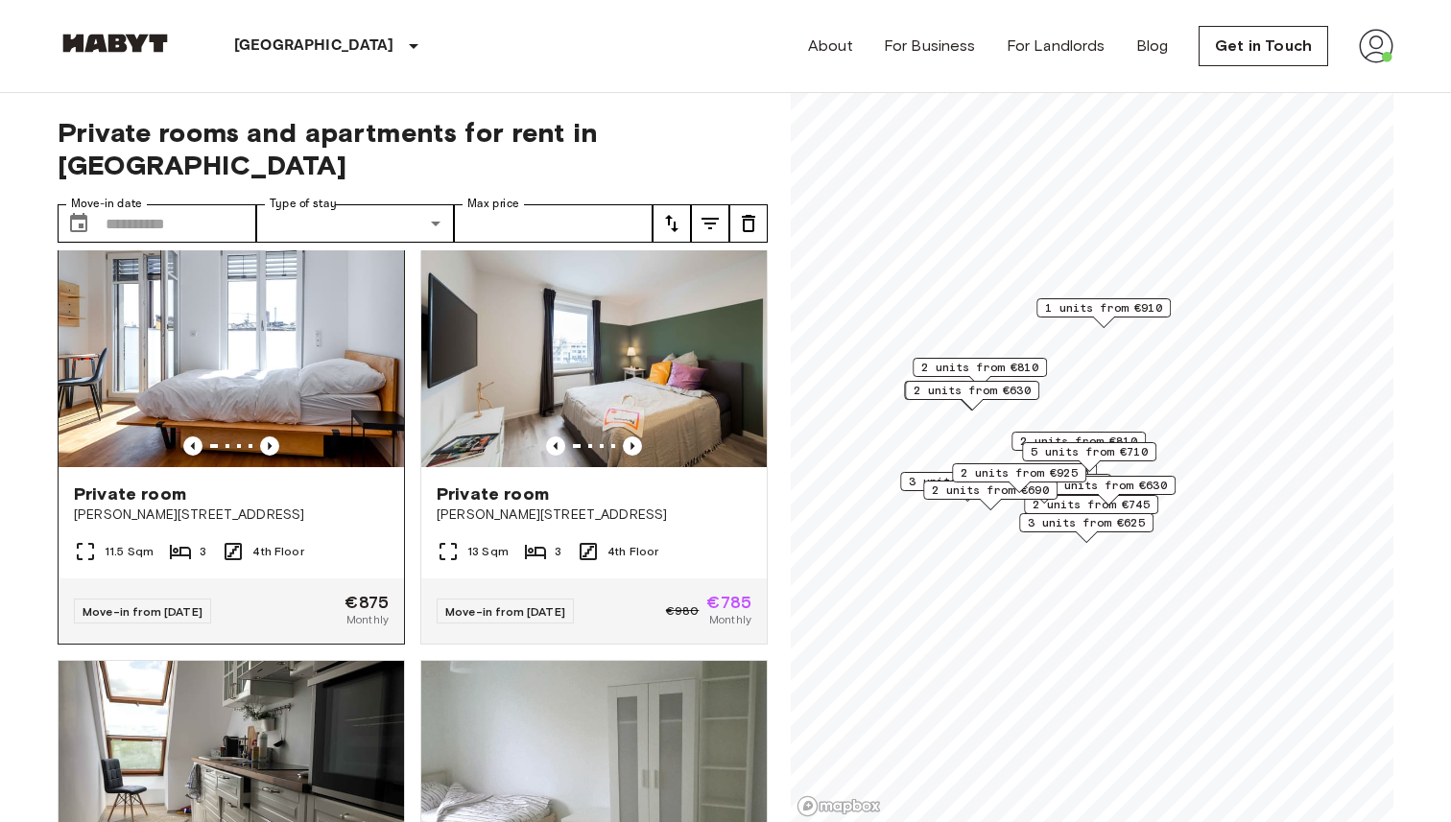
scroll to position [1292, 0]
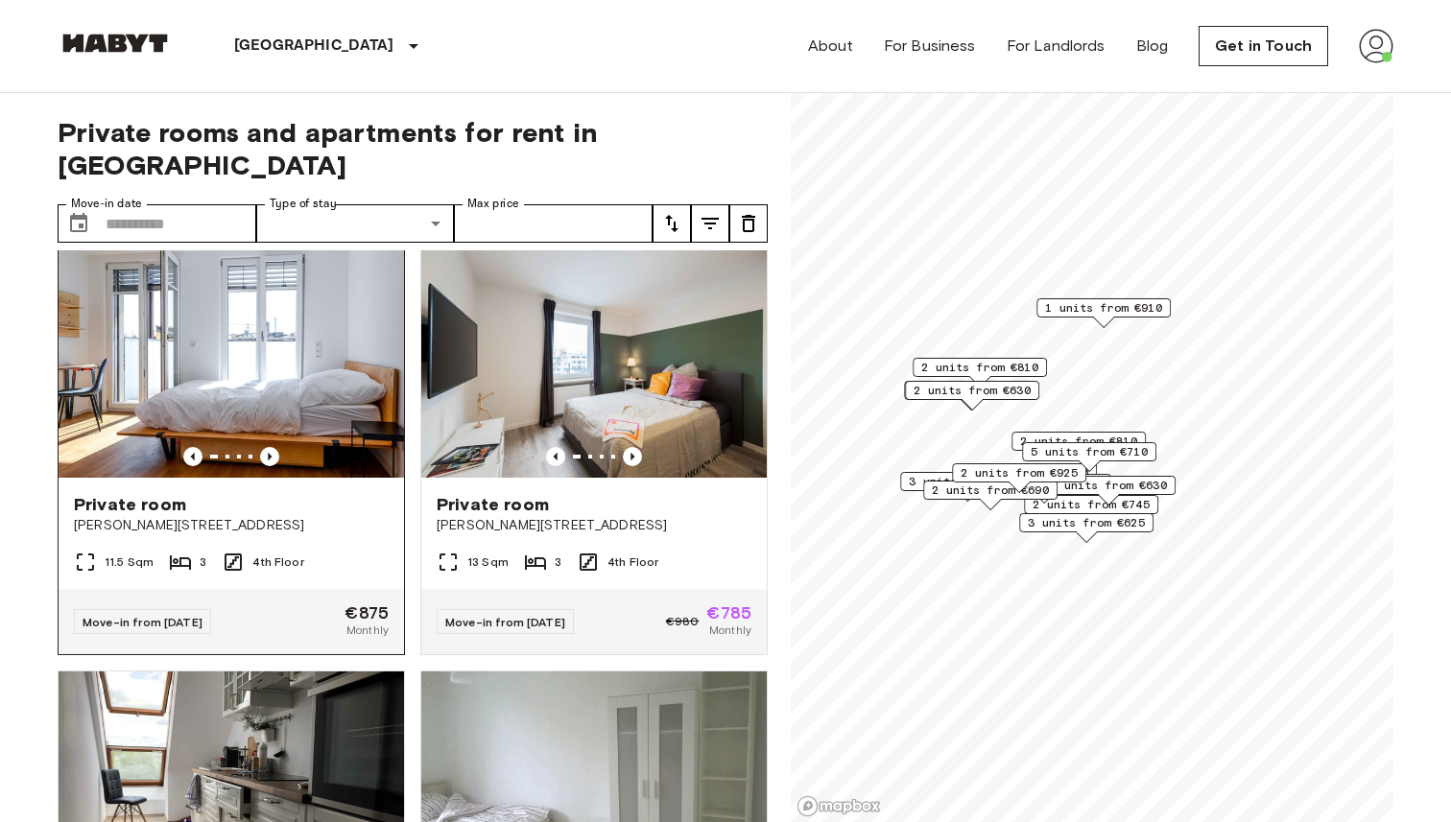
click at [266, 364] on img at bounding box center [231, 363] width 345 height 230
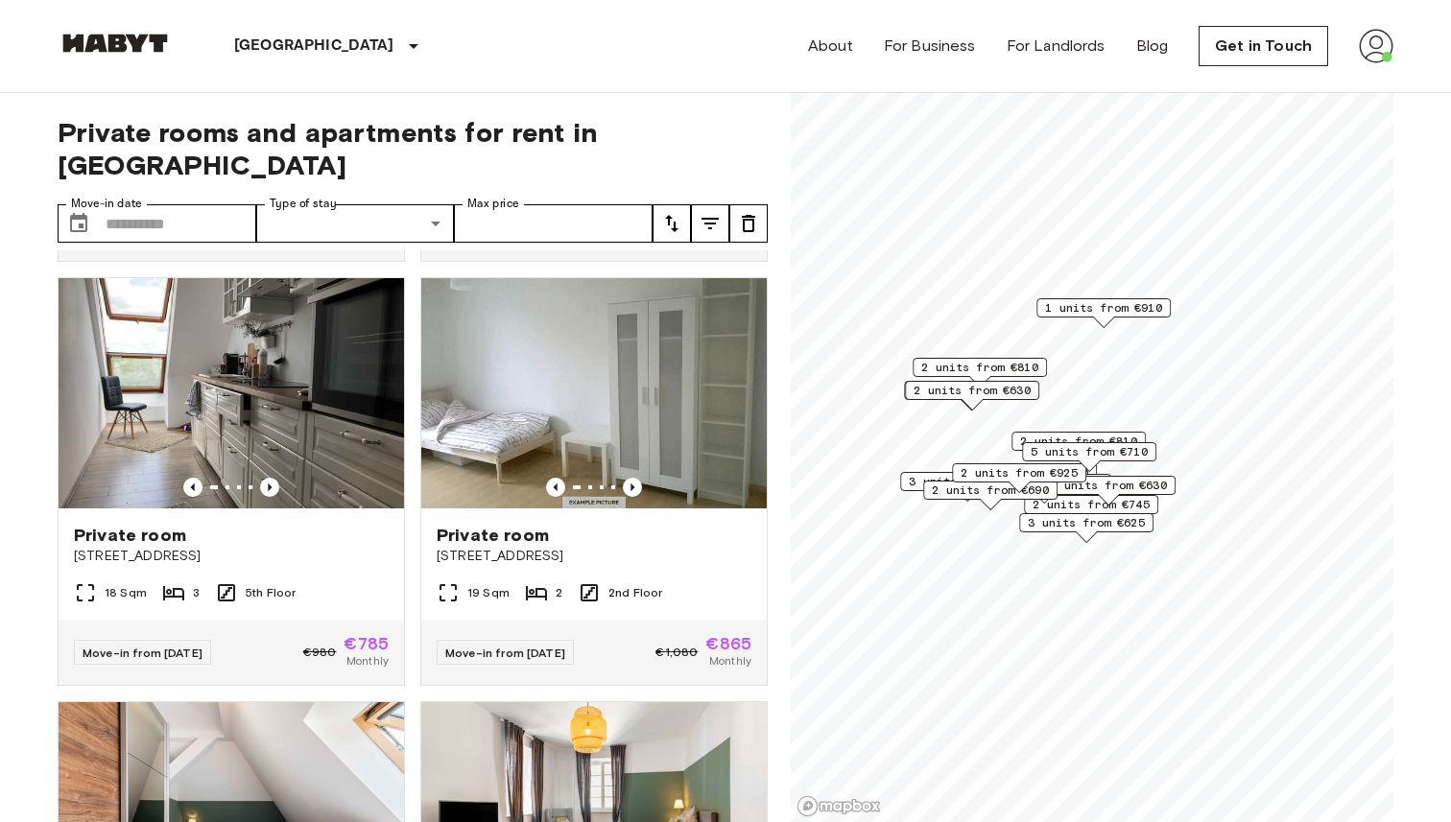
scroll to position [1686, 0]
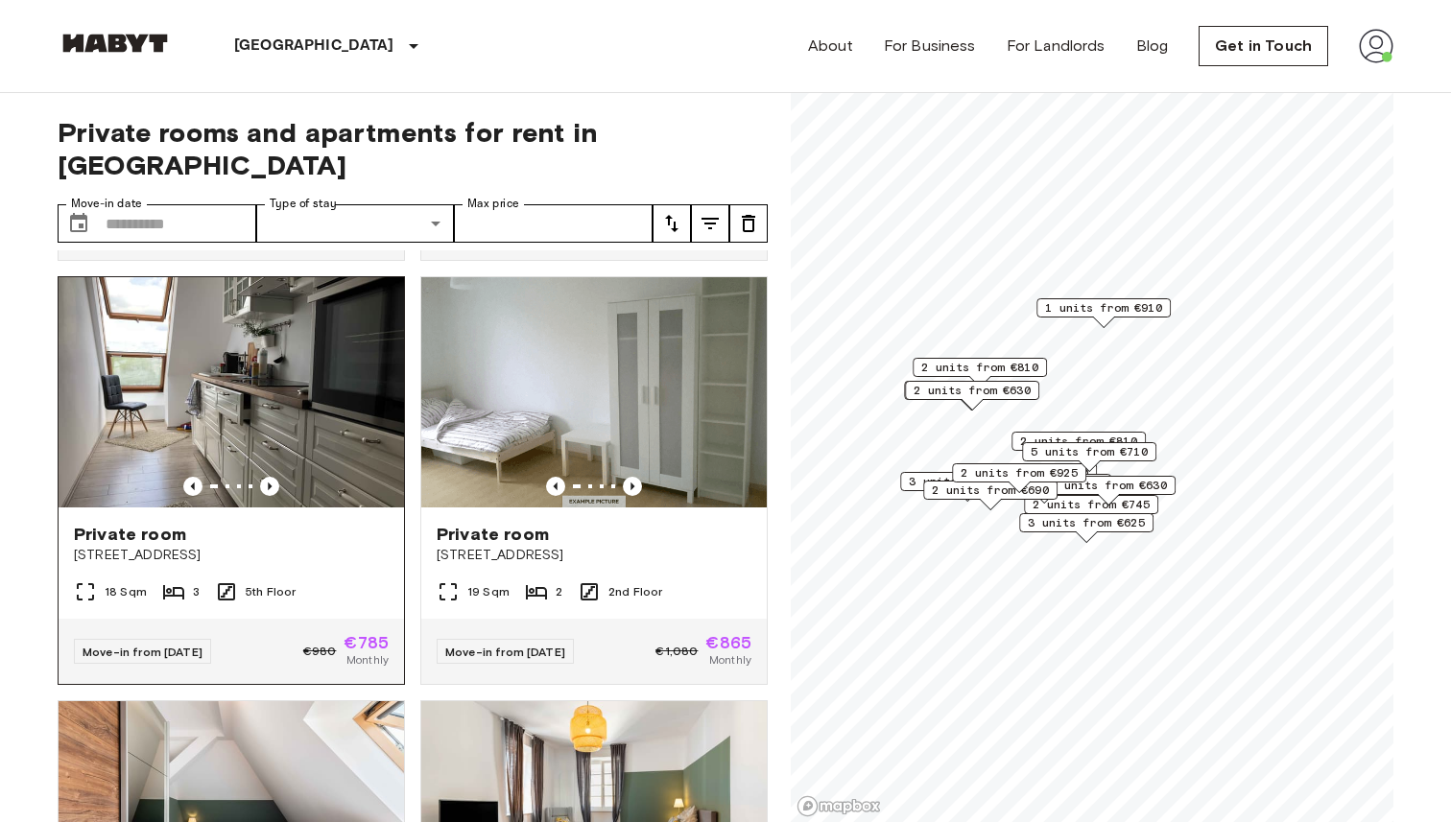
click at [265, 344] on img at bounding box center [231, 392] width 345 height 230
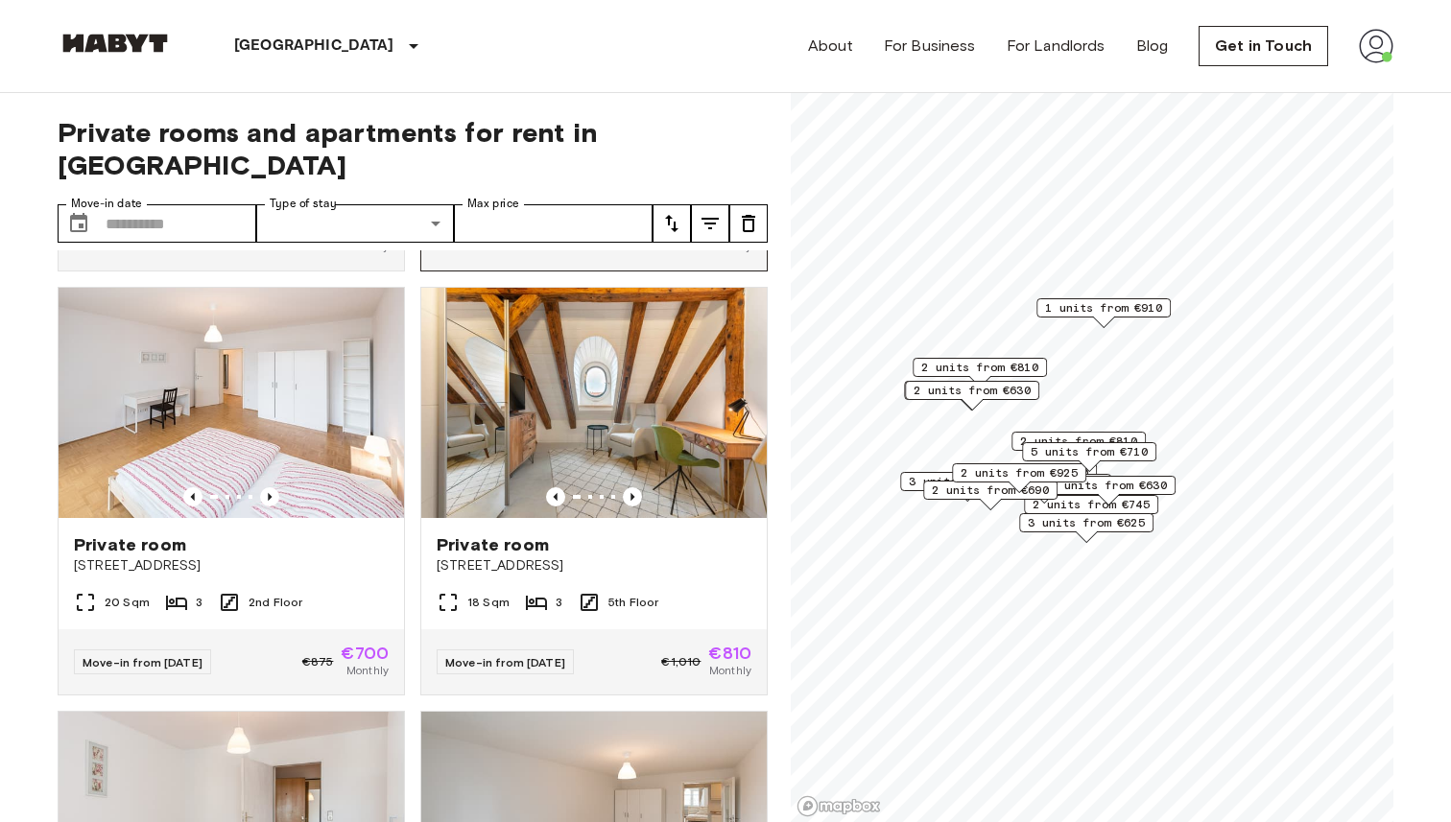
scroll to position [2525, 0]
click at [577, 400] on img at bounding box center [593, 402] width 345 height 230
click at [530, 395] on img at bounding box center [593, 402] width 345 height 230
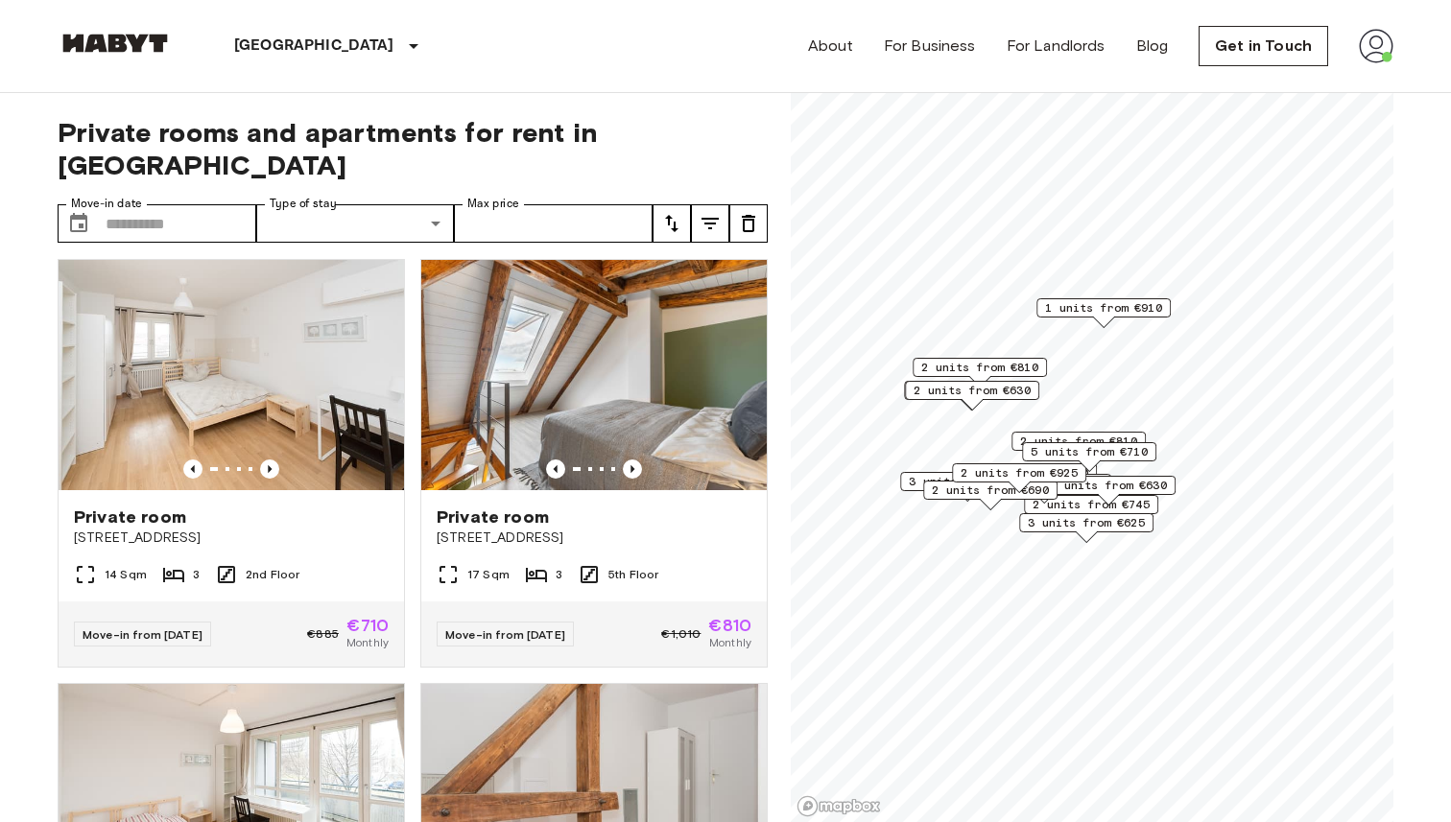
scroll to position [5093, 0]
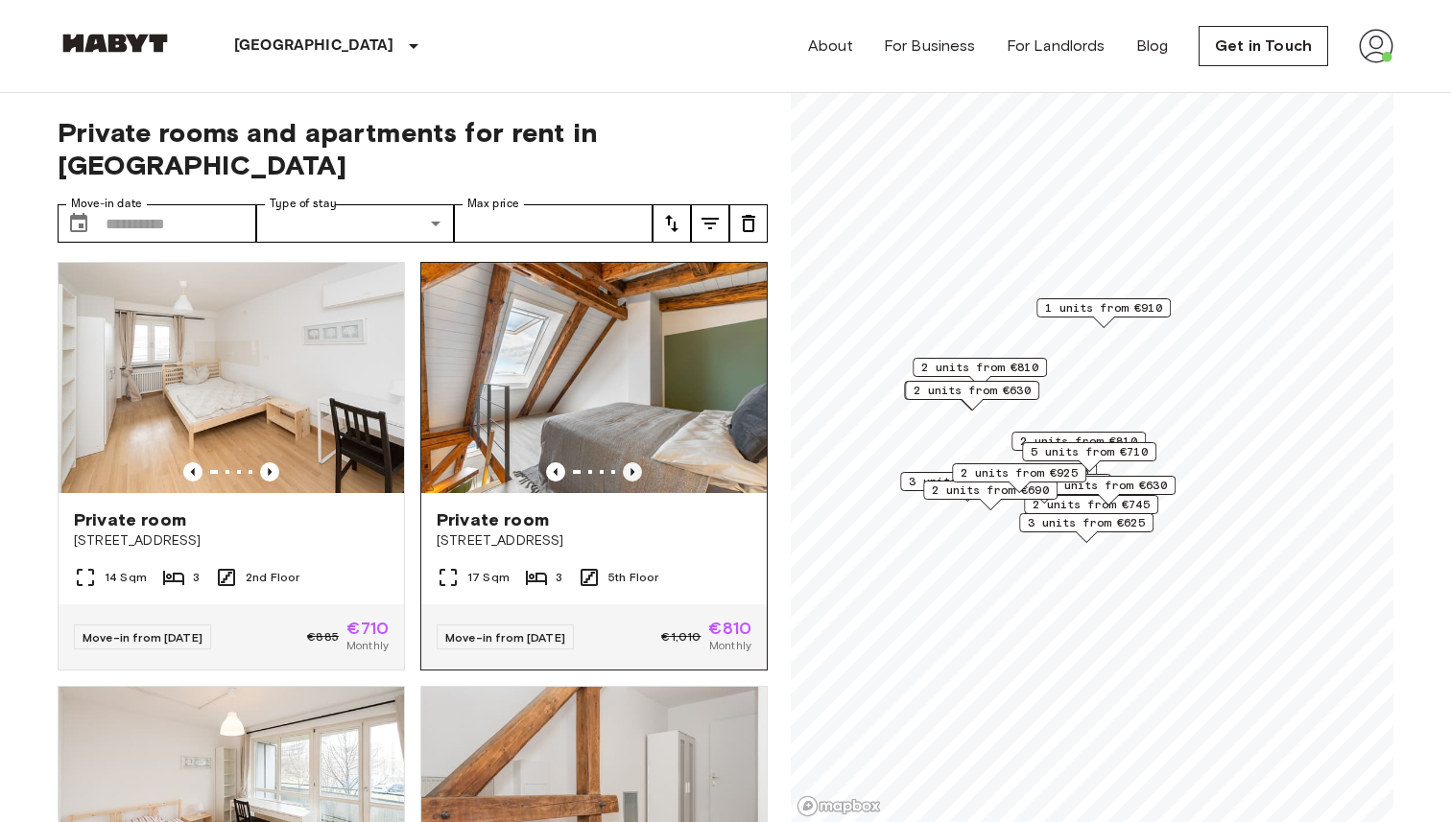
click at [639, 462] on icon "Previous image" at bounding box center [632, 471] width 19 height 19
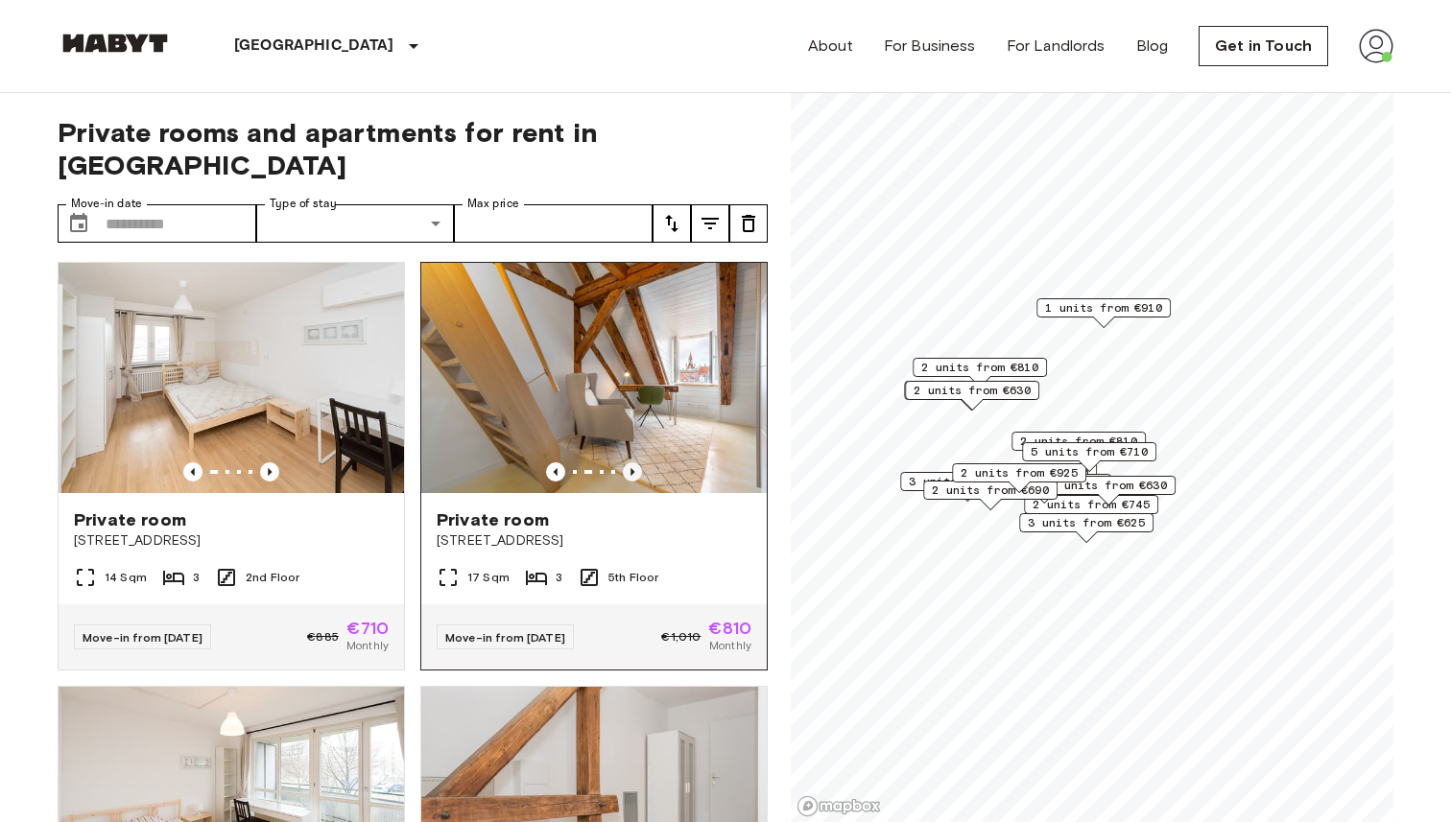
click at [639, 462] on icon "Previous image" at bounding box center [632, 471] width 19 height 19
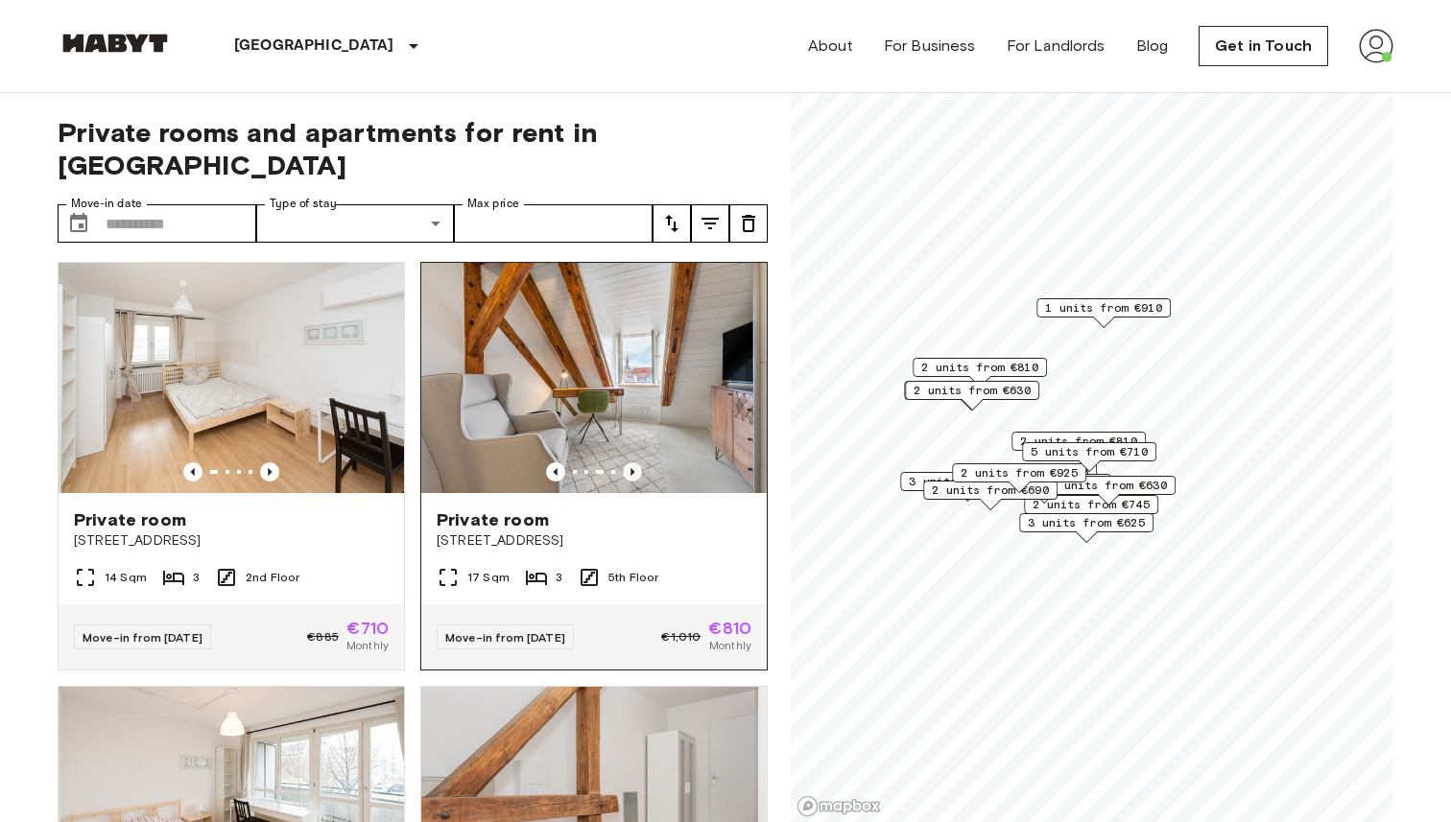
click at [639, 462] on icon "Previous image" at bounding box center [632, 471] width 19 height 19
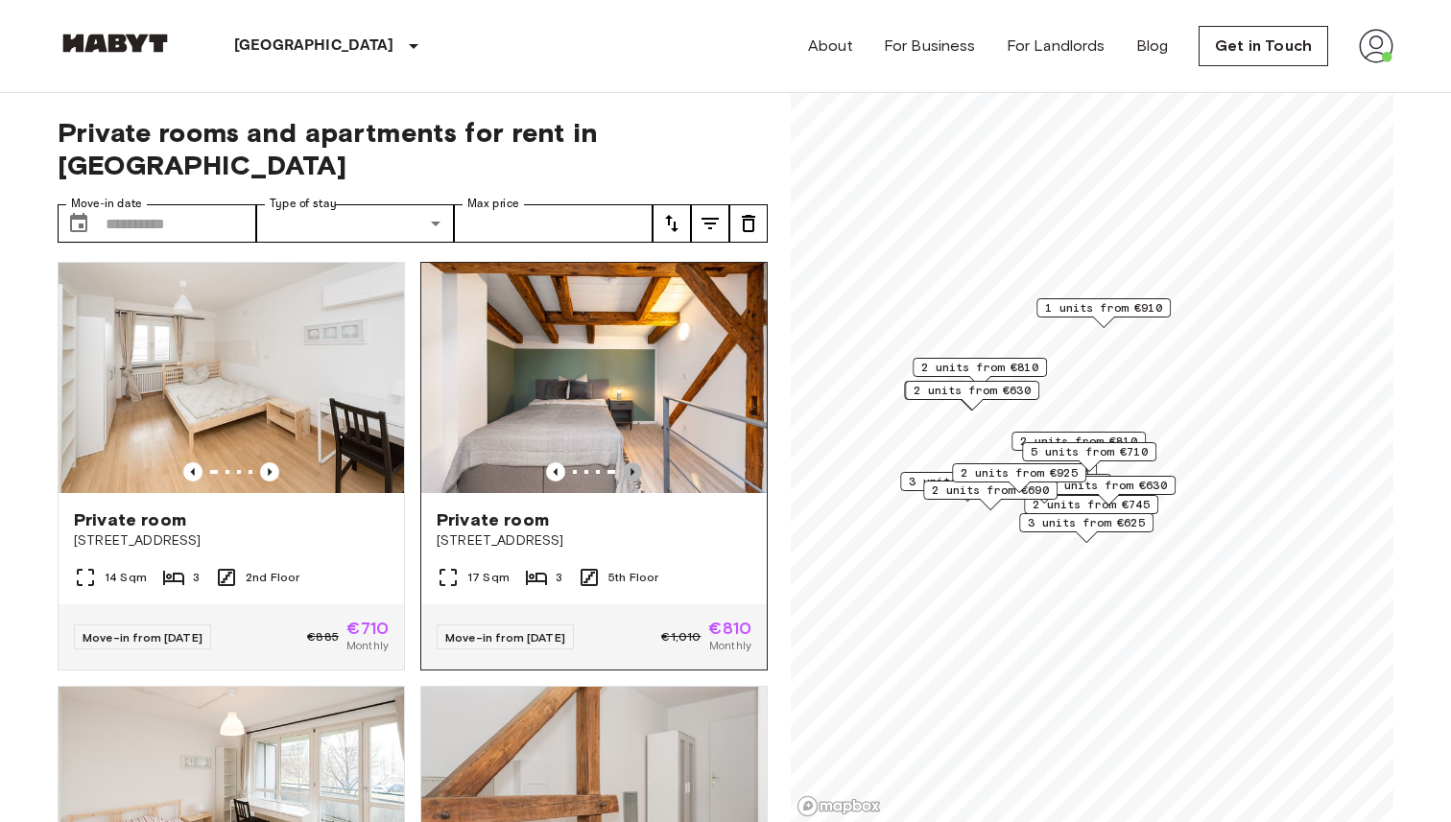
click at [639, 462] on icon "Previous image" at bounding box center [632, 471] width 19 height 19
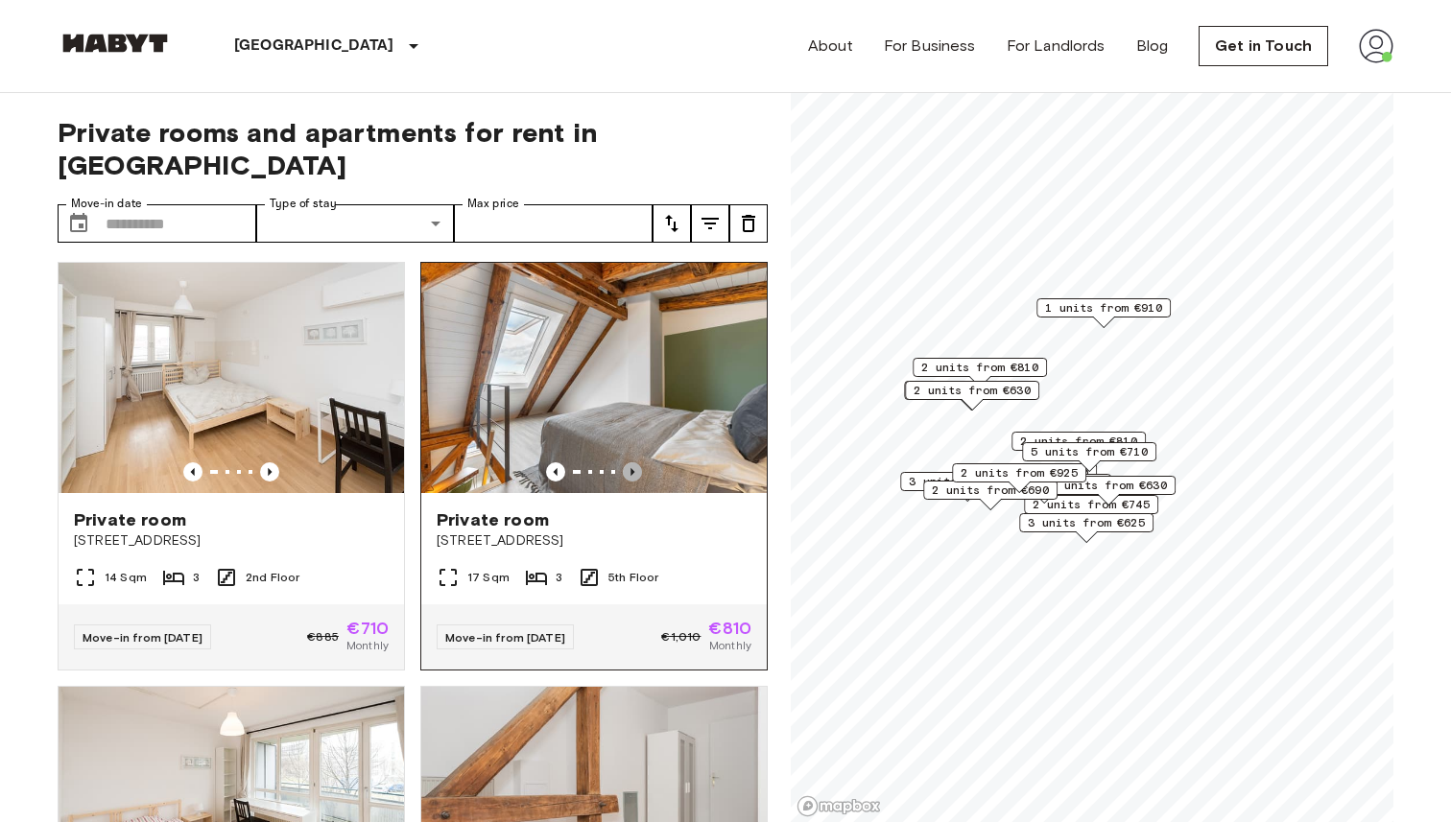
click at [637, 462] on icon "Previous image" at bounding box center [632, 471] width 19 height 19
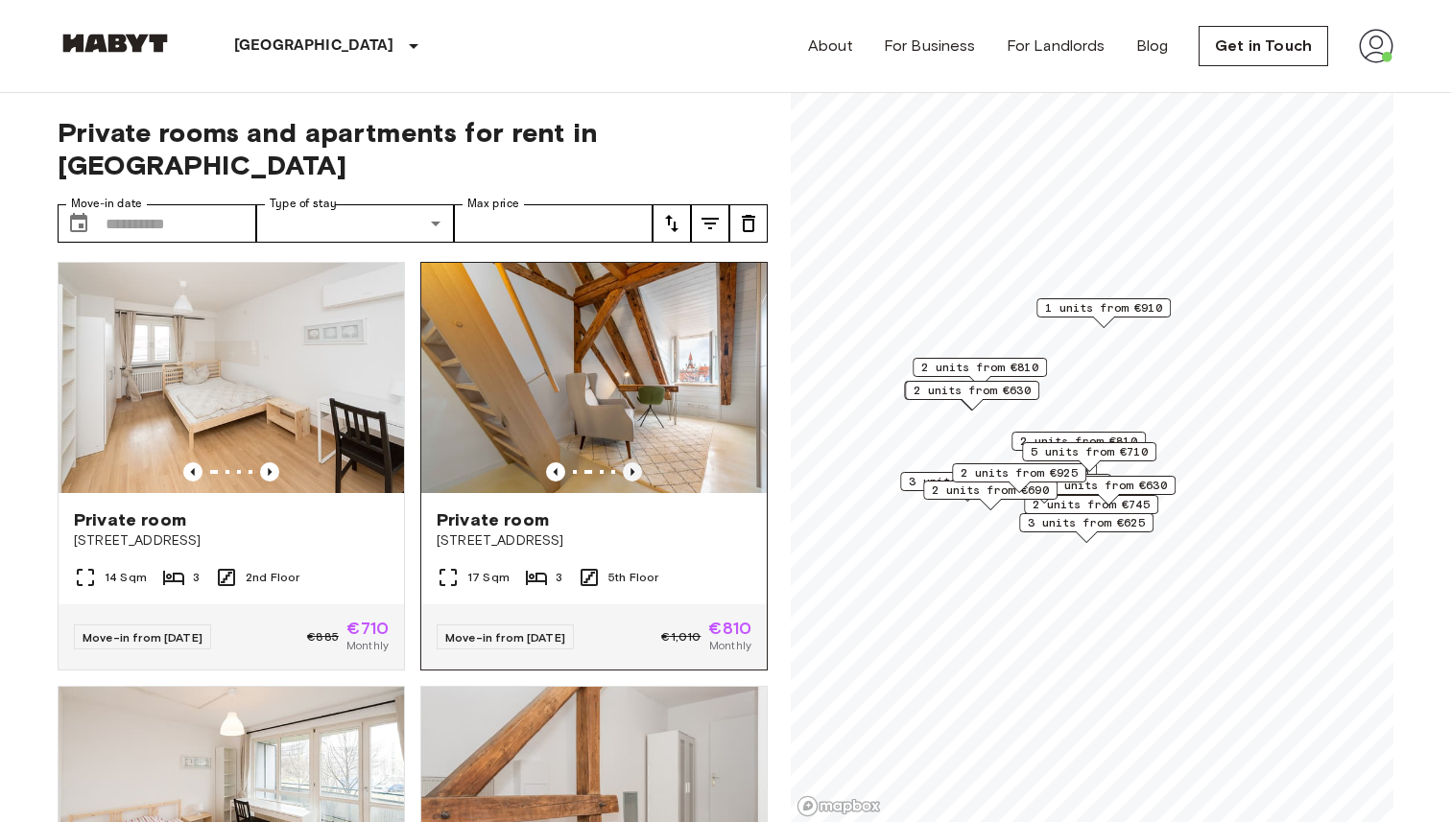
click at [637, 462] on icon "Previous image" at bounding box center [632, 471] width 19 height 19
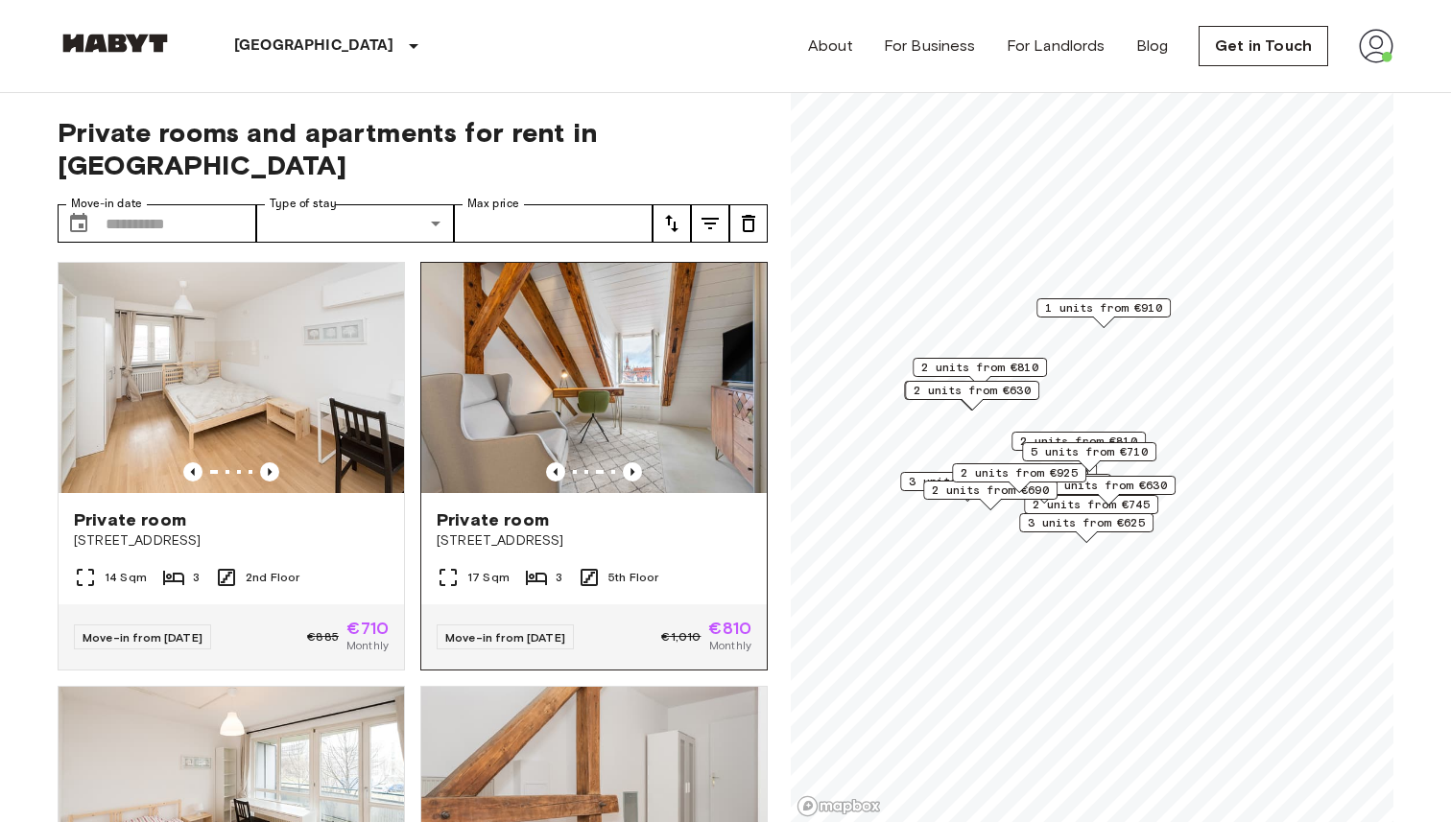
click at [638, 339] on img at bounding box center [593, 378] width 345 height 230
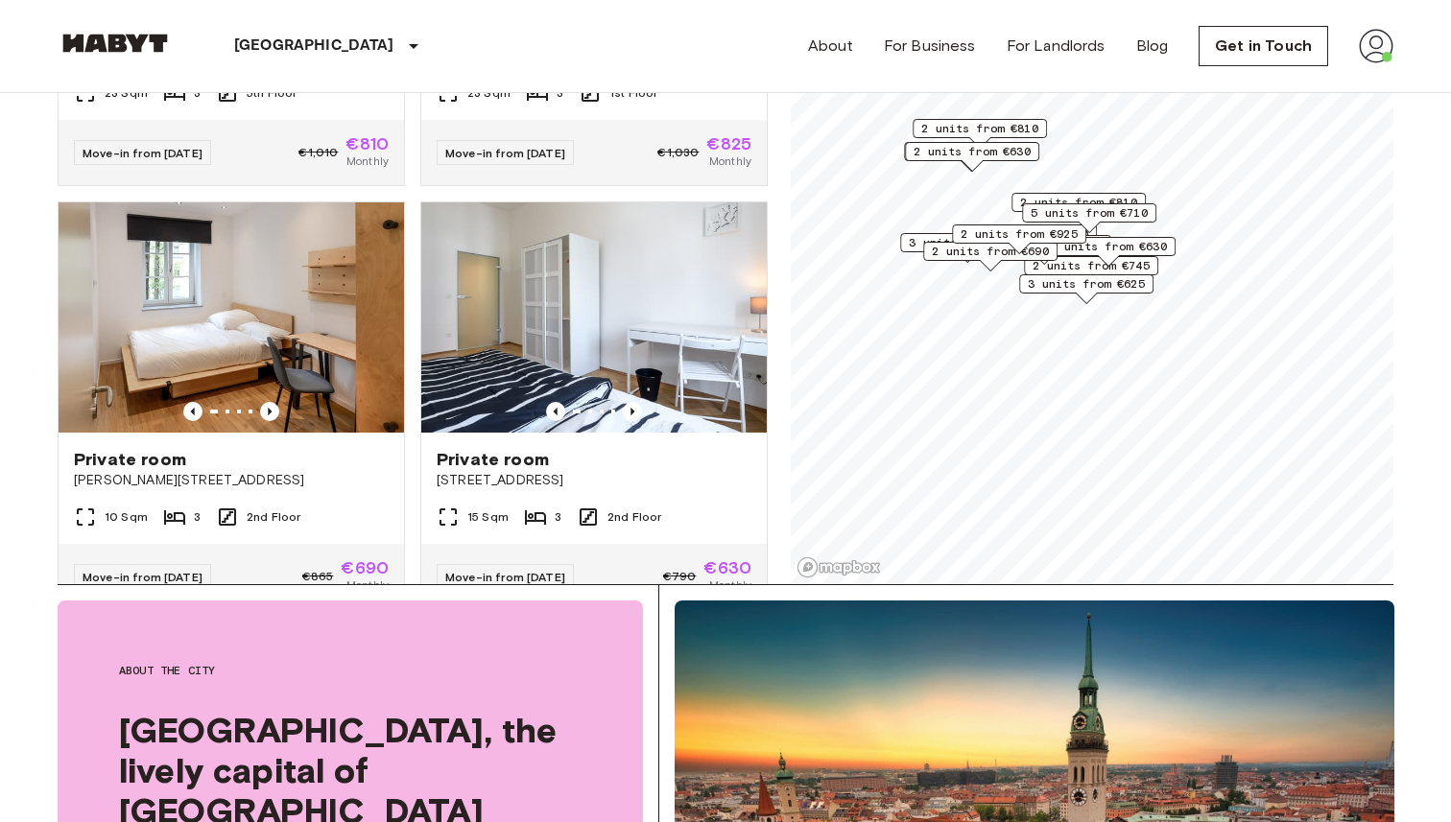
scroll to position [4486, 0]
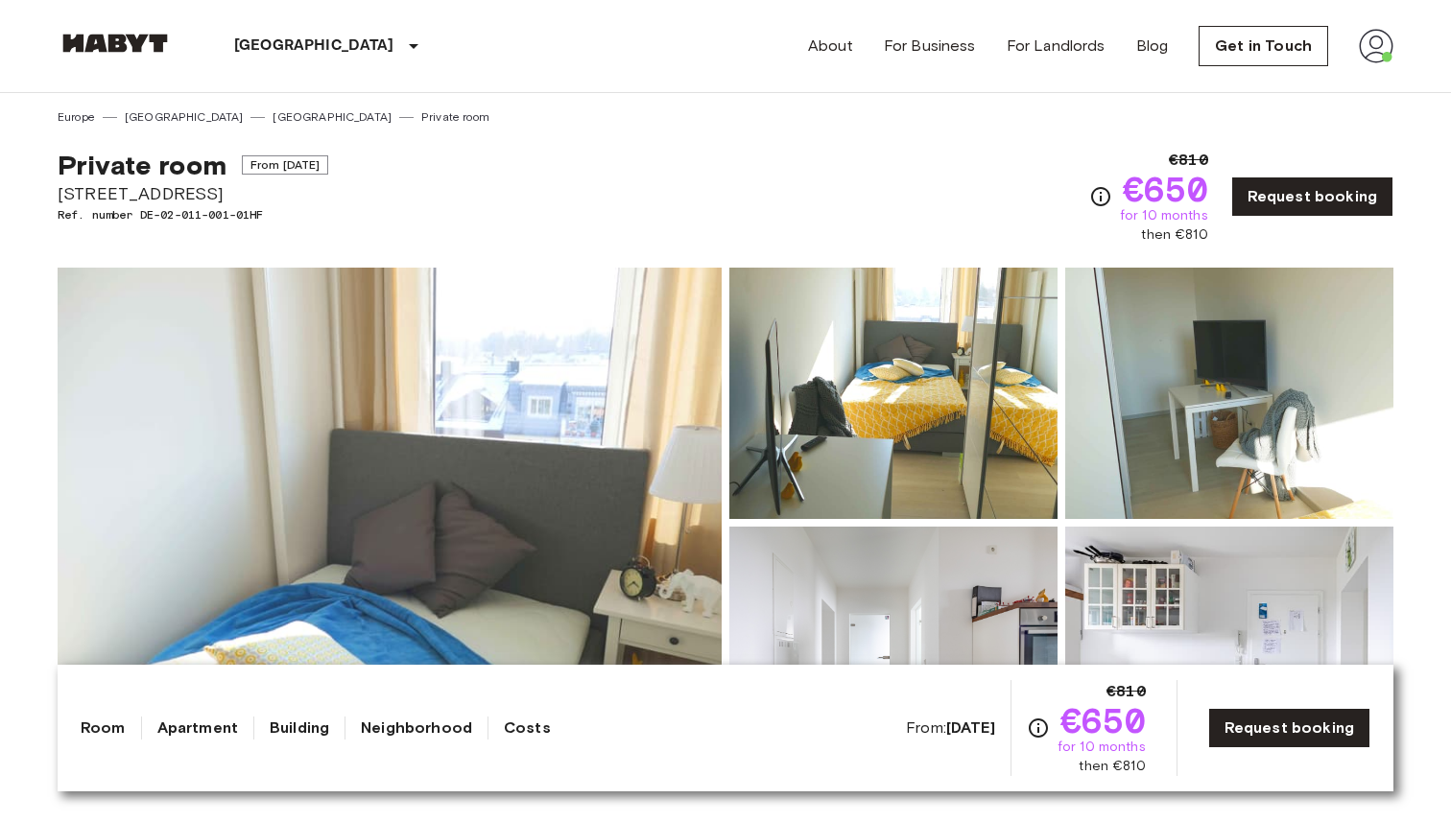
drag, startPoint x: 235, startPoint y: 193, endPoint x: 58, endPoint y: 196, distance: 177.5
click at [59, 196] on span "[STREET_ADDRESS]" at bounding box center [193, 193] width 271 height 25
copy span "[STREET_ADDRESS]"
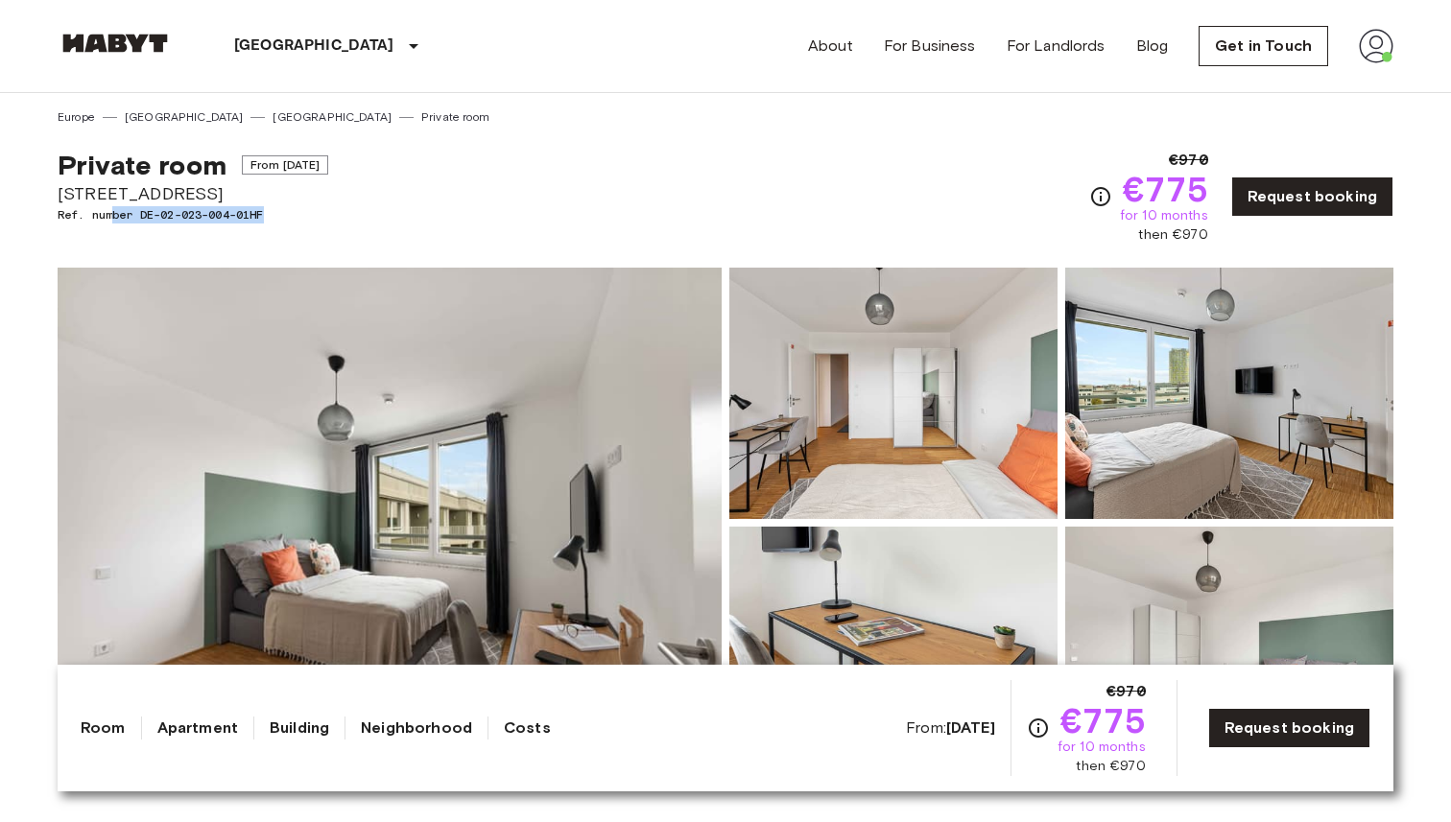
drag, startPoint x: 273, startPoint y: 213, endPoint x: 115, endPoint y: 207, distance: 158.4
click at [115, 207] on span "Ref. number DE-02-023-004-01HF" at bounding box center [193, 214] width 271 height 17
click at [325, 229] on div "Private room From Aug 20 2025 Tübinger Straße 3e Ref. number DE-02-023-004-01HF" at bounding box center [193, 197] width 271 height 96
drag, startPoint x: 222, startPoint y: 192, endPoint x: 48, endPoint y: 193, distance: 173.7
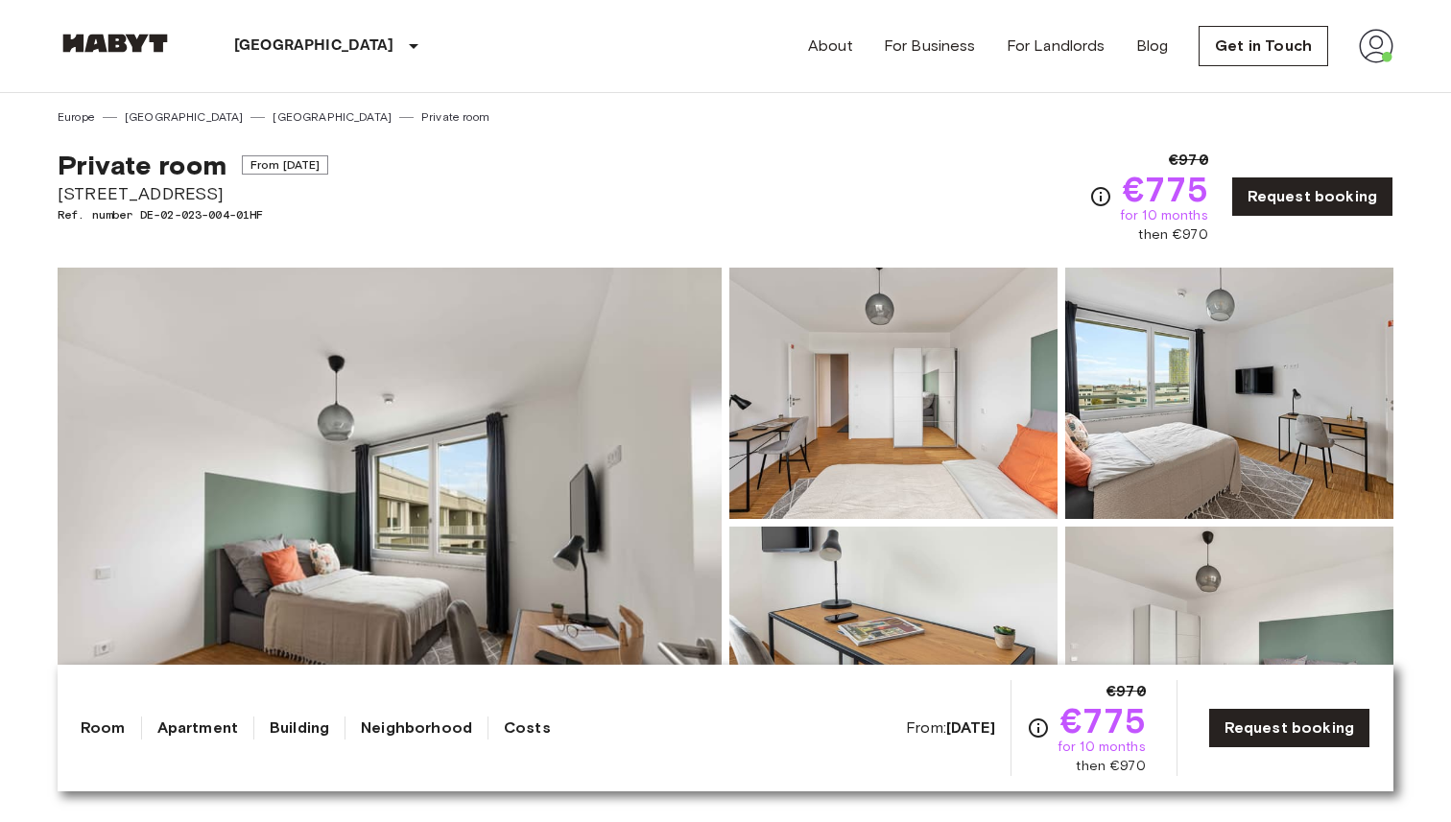
copy span "Tübinger Straße 3e"
click at [220, 185] on span "Tübinger Straße 3e" at bounding box center [193, 193] width 271 height 25
drag, startPoint x: 214, startPoint y: 190, endPoint x: 21, endPoint y: 191, distance: 192.9
copy span "[STREET_ADDRESS]"
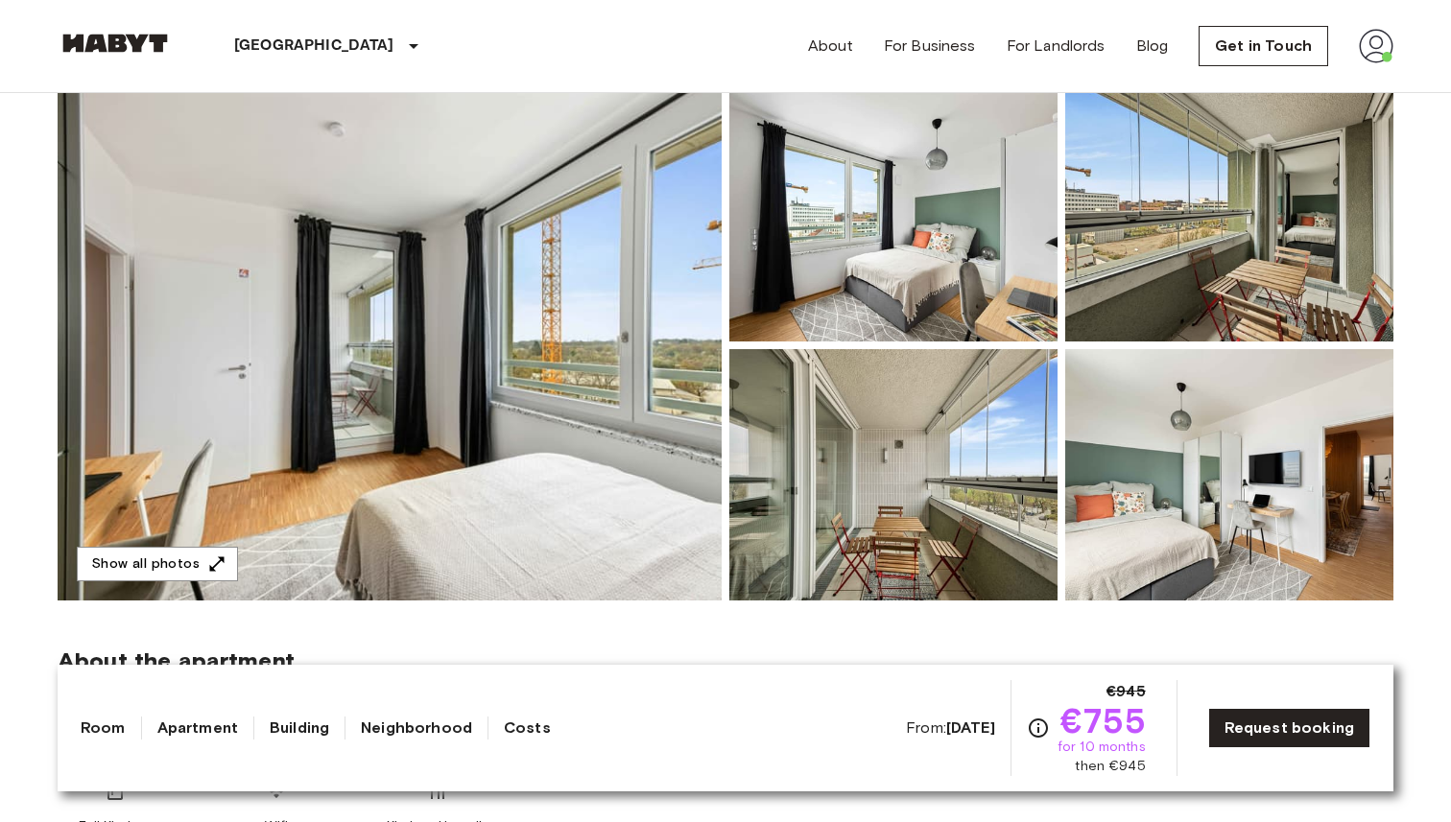
scroll to position [176, 0]
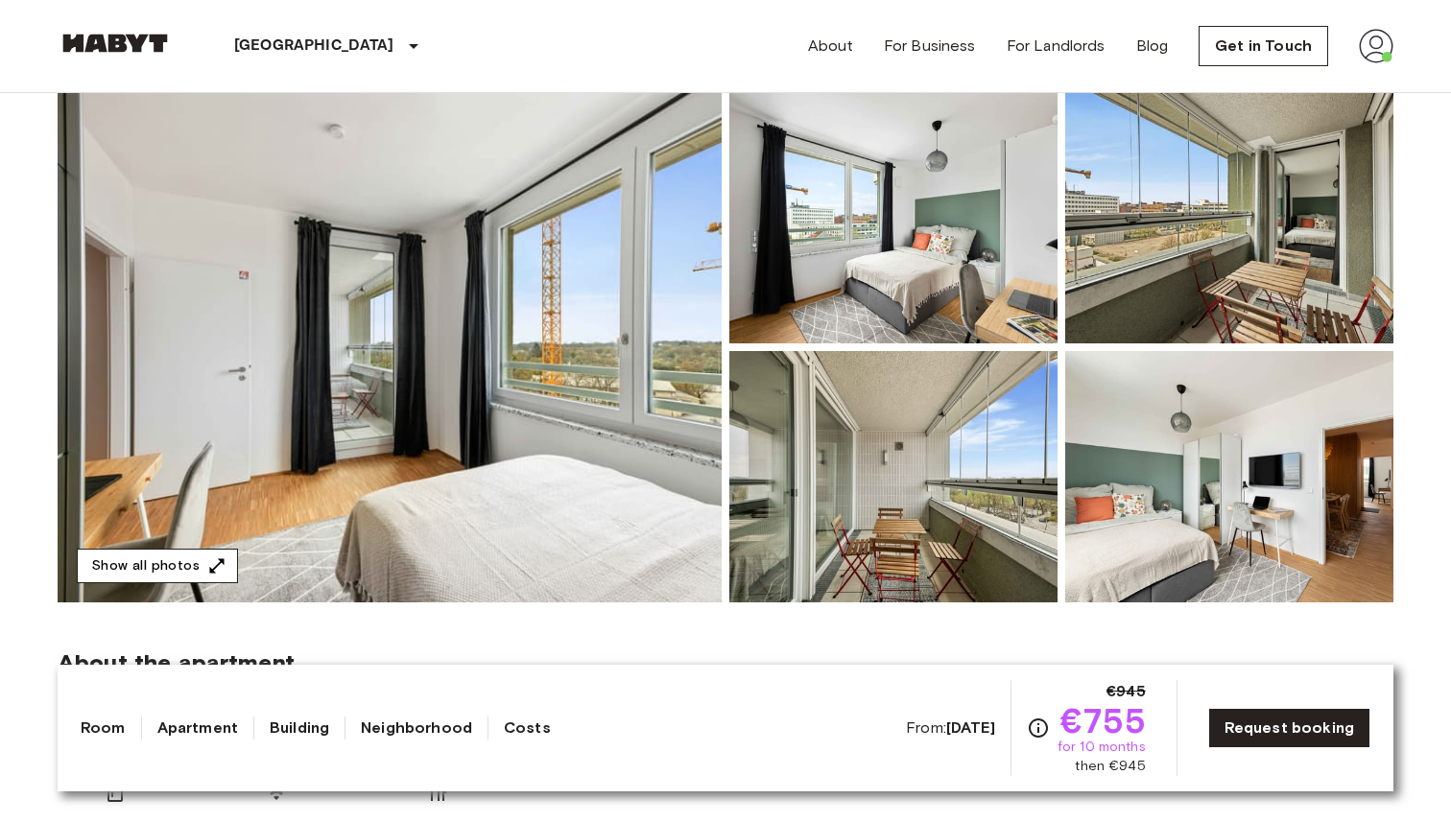
click at [204, 549] on button "Show all photos" at bounding box center [157, 567] width 161 height 36
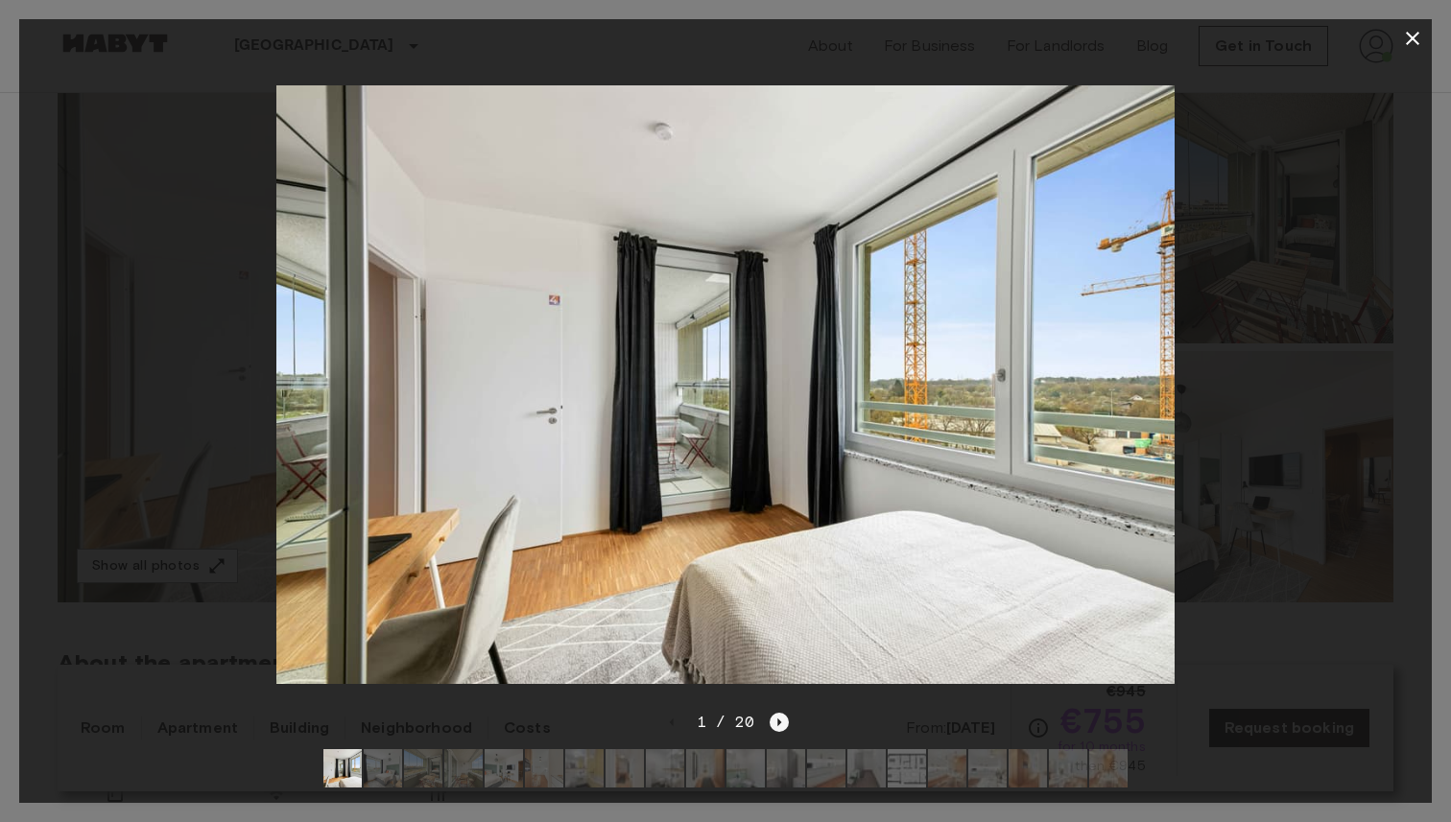
click at [779, 726] on icon "Next image" at bounding box center [779, 722] width 19 height 19
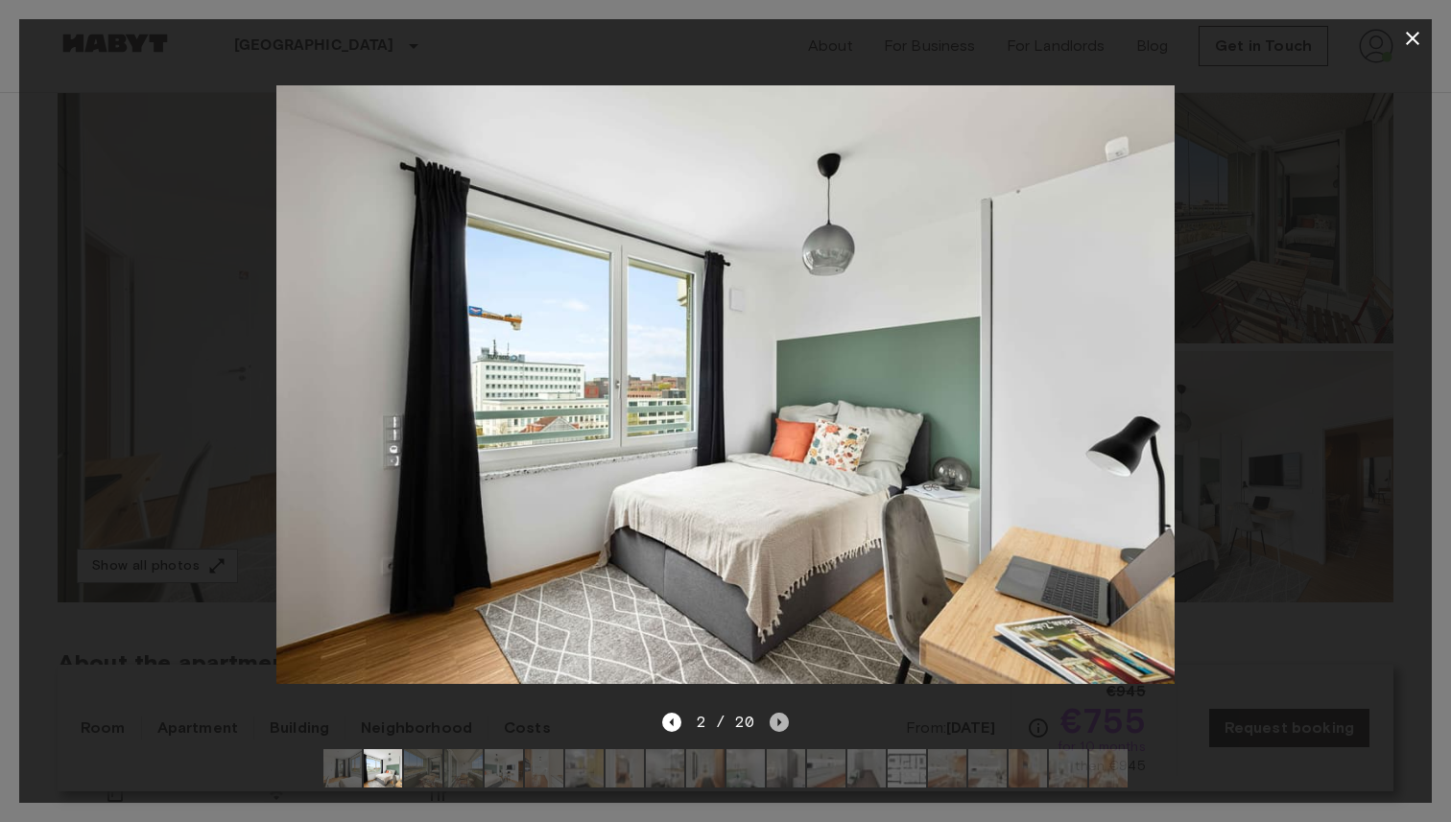
click at [779, 726] on icon "Next image" at bounding box center [779, 722] width 19 height 19
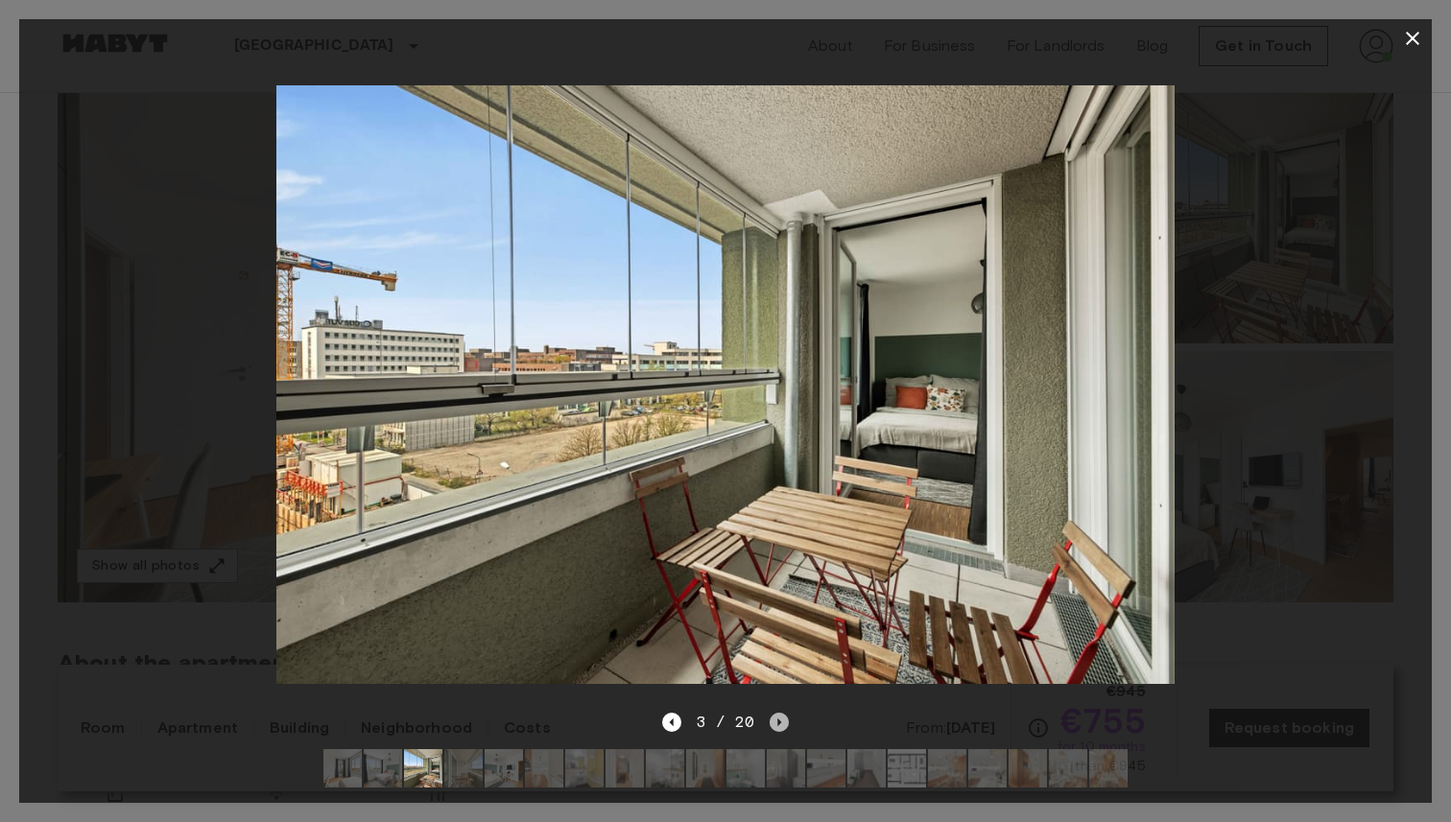
click at [779, 726] on icon "Next image" at bounding box center [779, 722] width 19 height 19
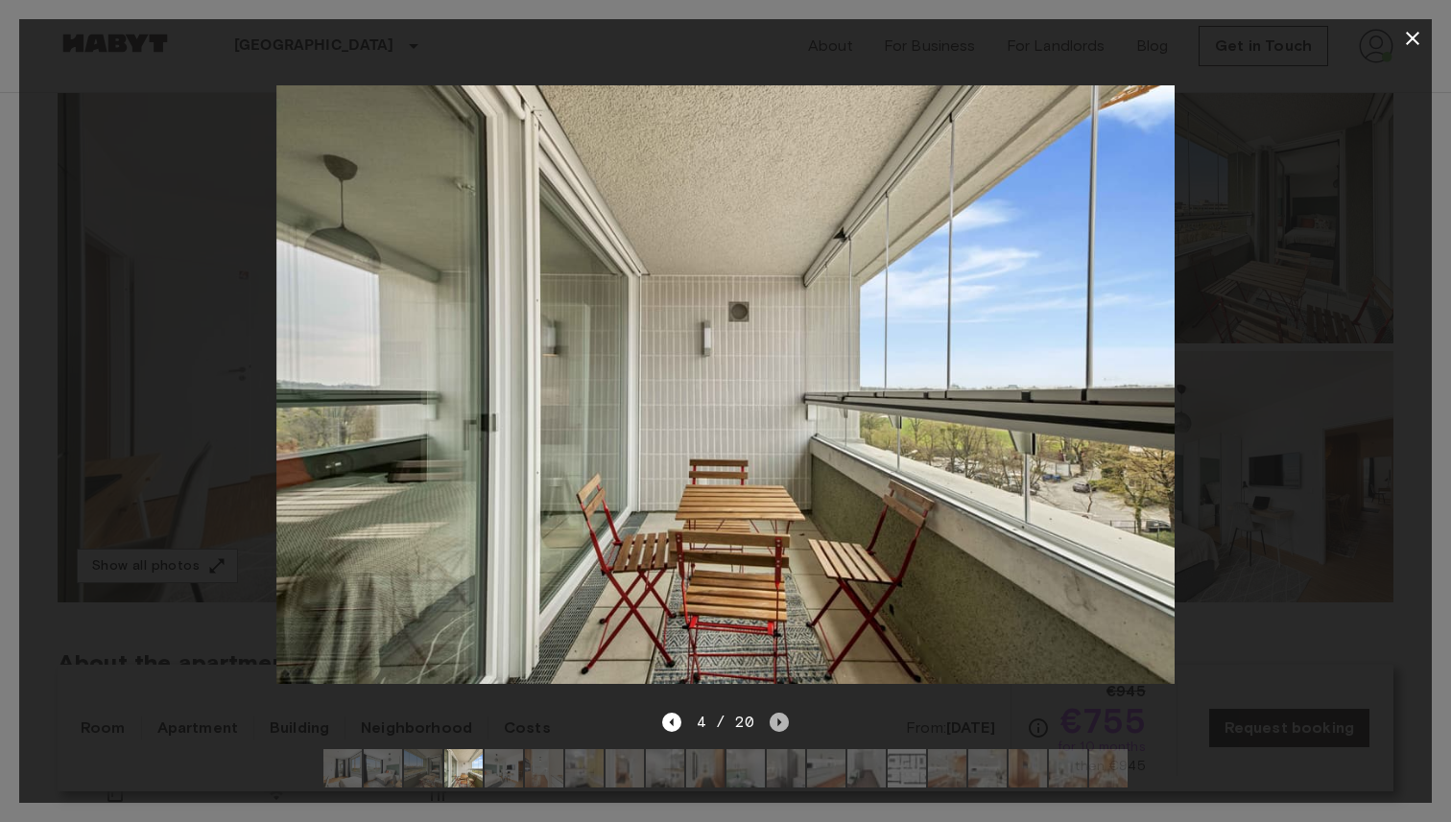
click at [779, 726] on icon "Next image" at bounding box center [779, 722] width 19 height 19
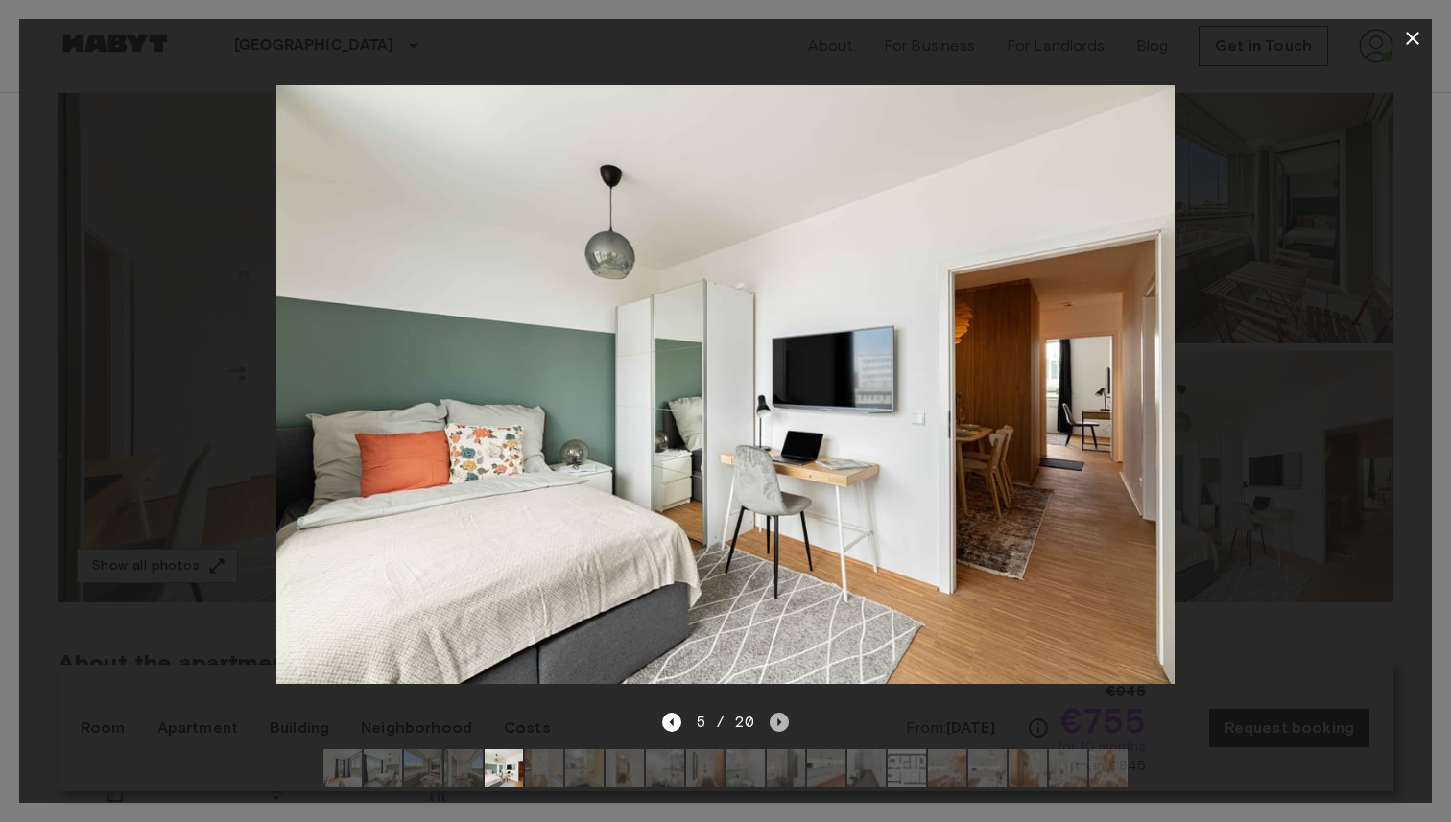
click at [779, 726] on icon "Next image" at bounding box center [779, 722] width 19 height 19
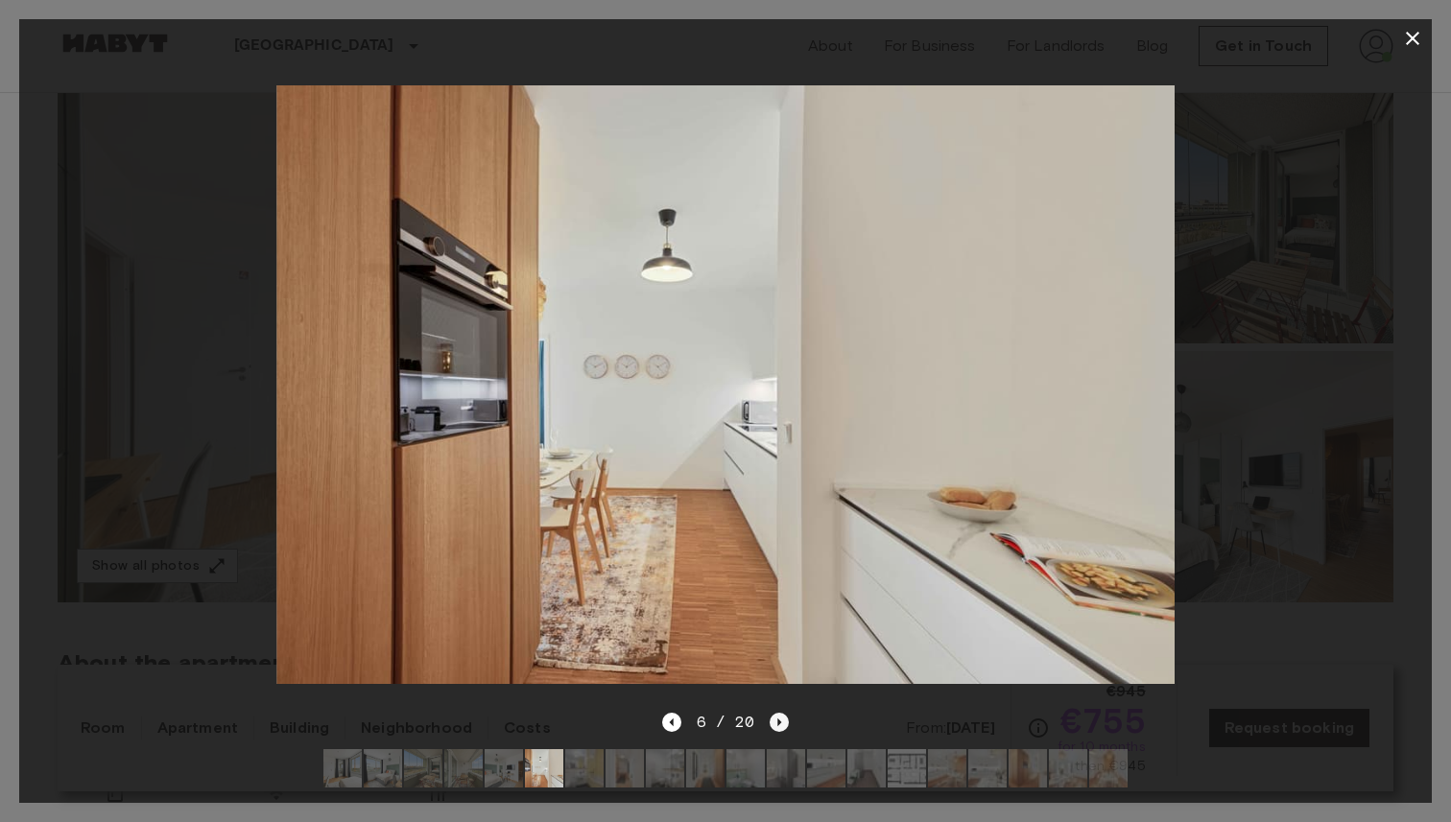
click at [779, 726] on icon "Next image" at bounding box center [779, 722] width 19 height 19
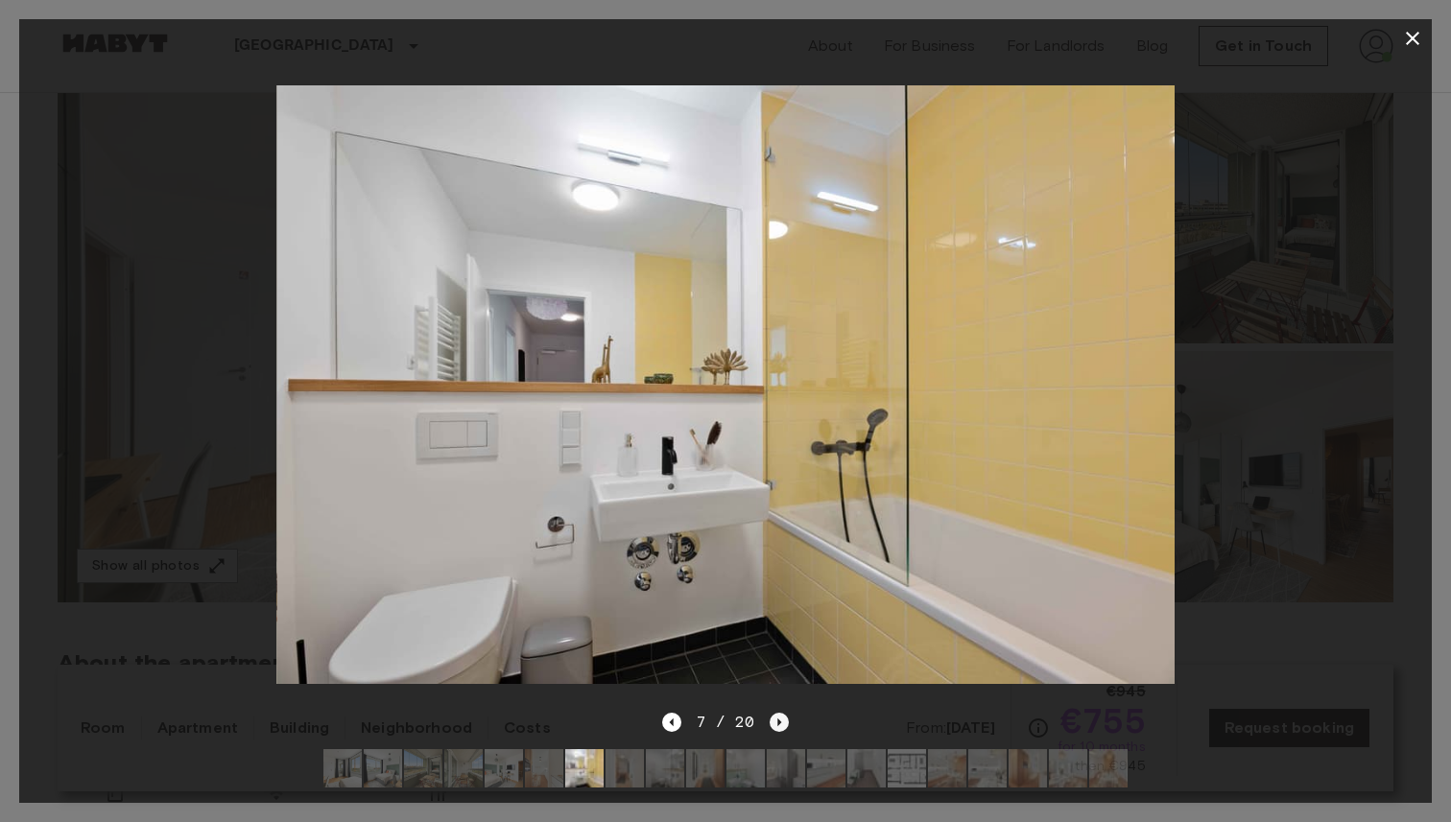
click at [779, 726] on icon "Next image" at bounding box center [779, 722] width 19 height 19
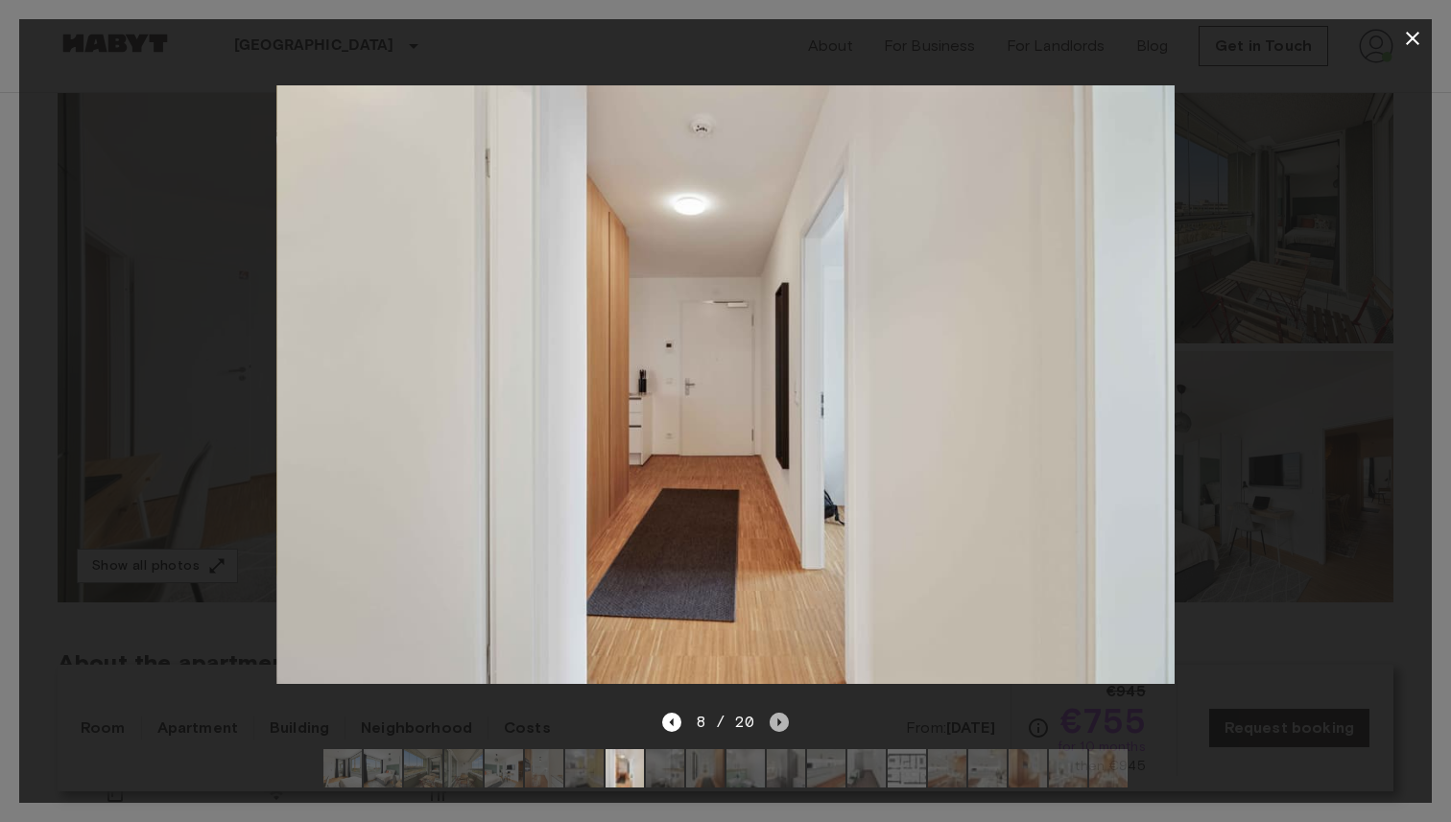
click at [779, 726] on icon "Next image" at bounding box center [779, 722] width 19 height 19
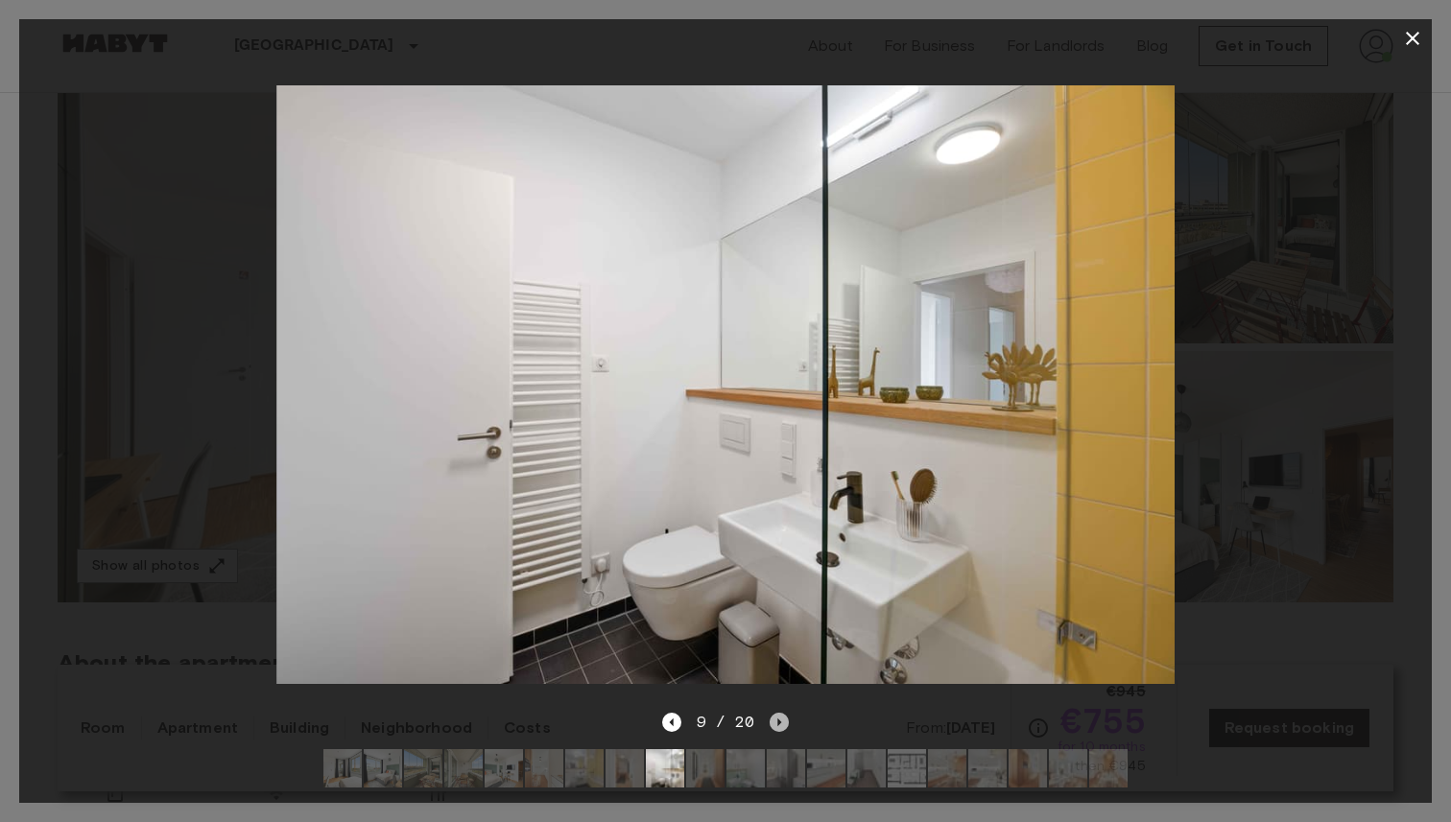
click at [779, 726] on icon "Next image" at bounding box center [779, 722] width 19 height 19
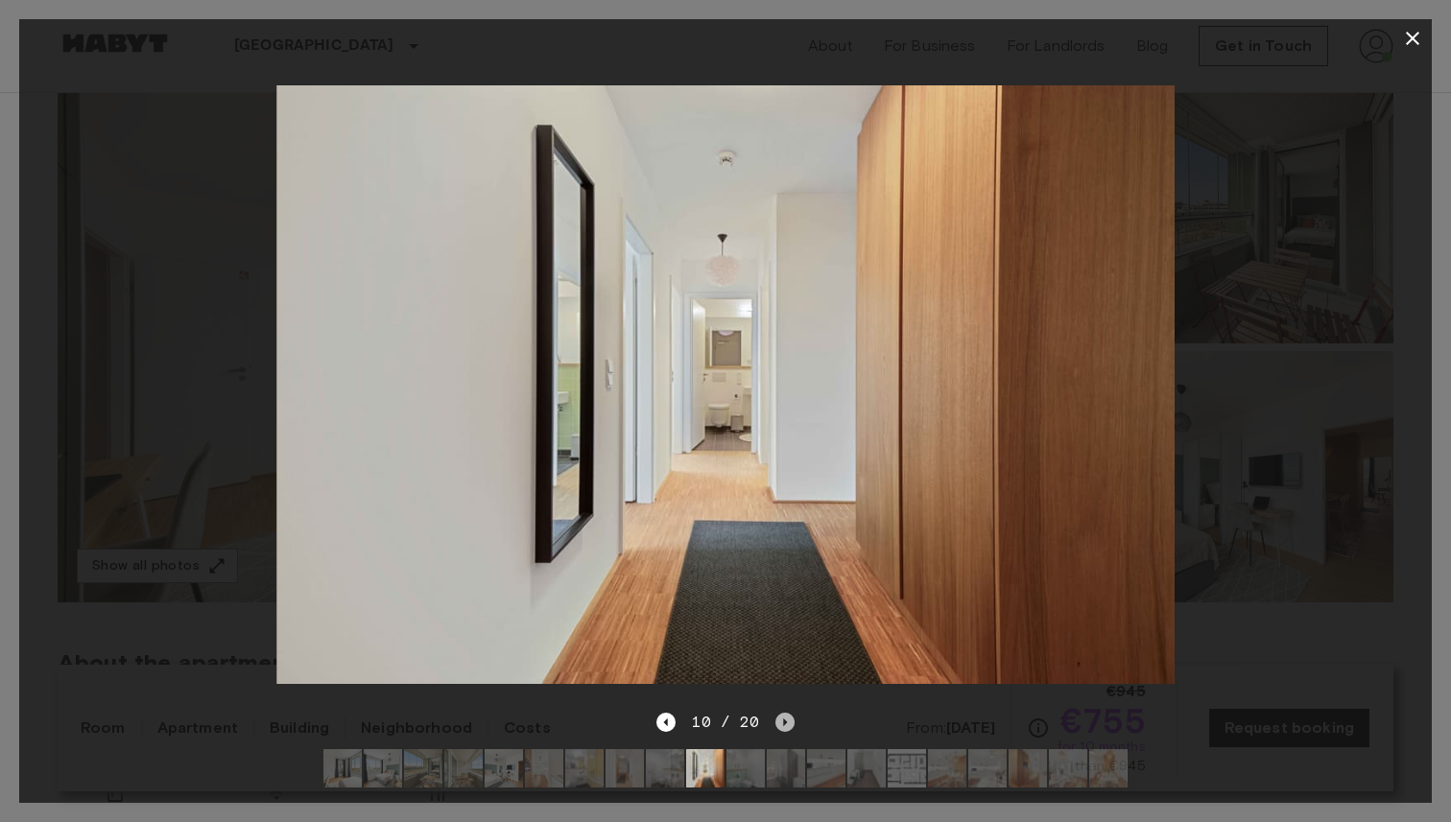
click at [779, 726] on icon "Next image" at bounding box center [784, 722] width 19 height 19
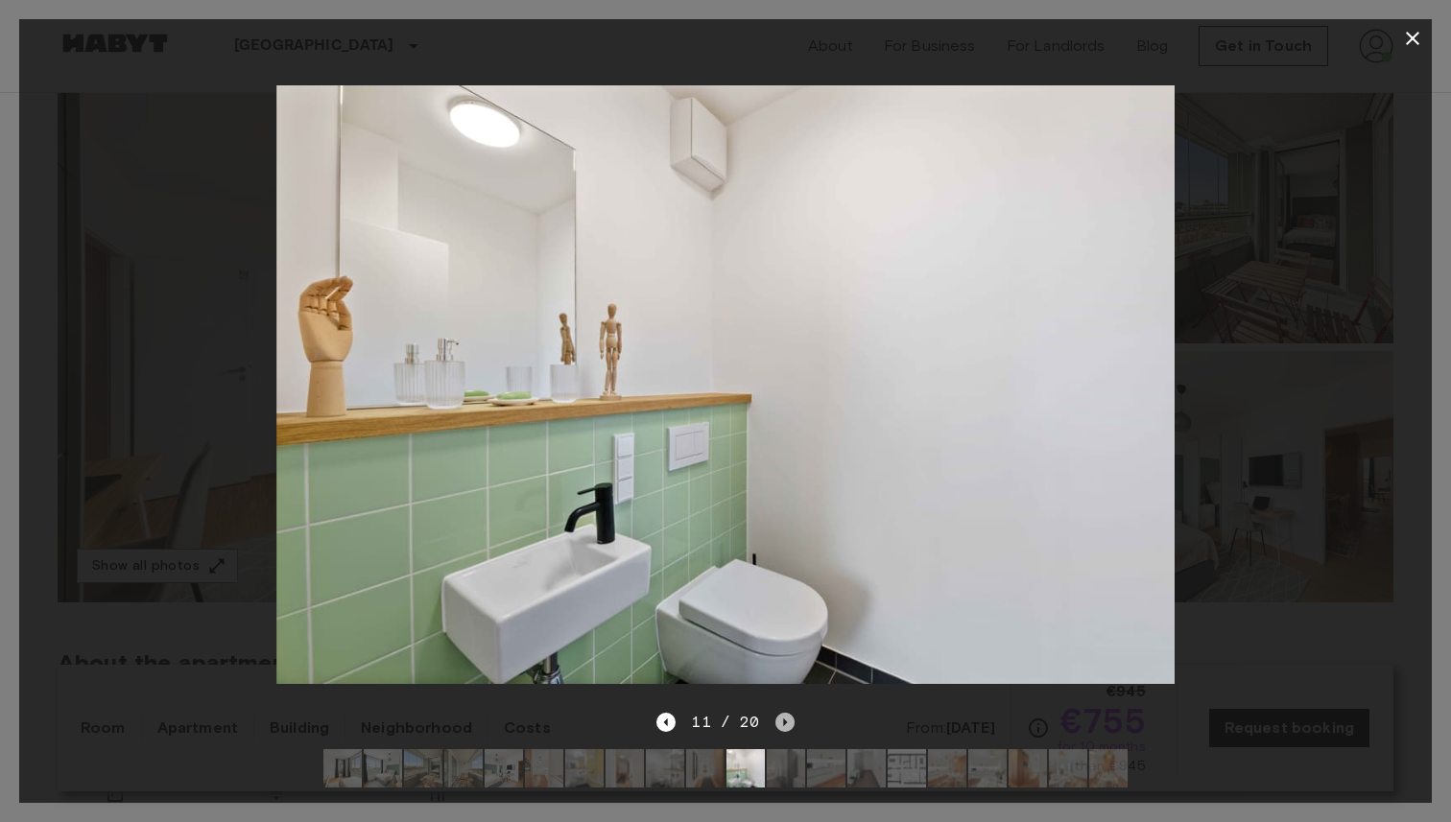
click at [779, 726] on icon "Next image" at bounding box center [784, 722] width 19 height 19
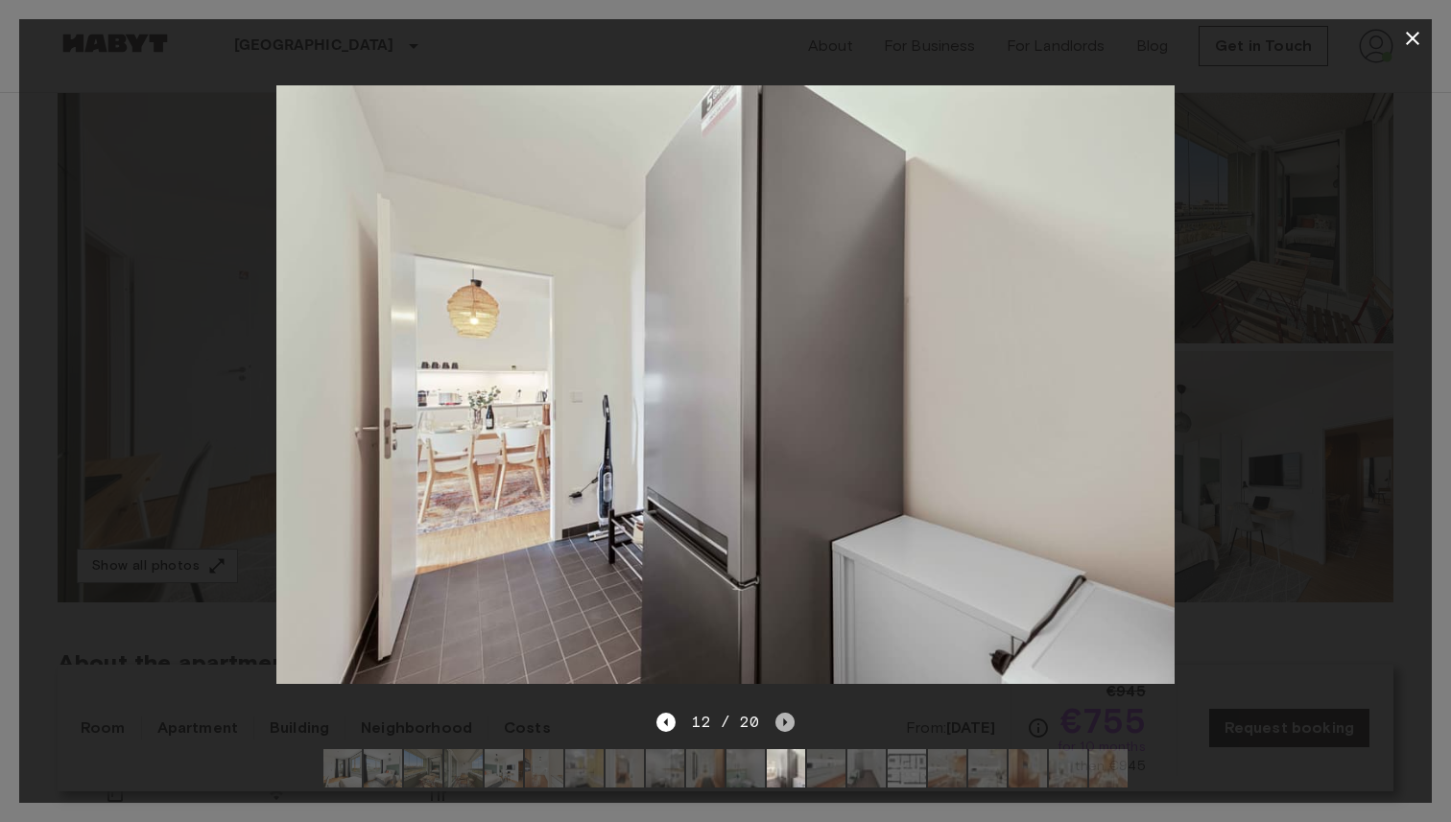
click at [779, 726] on icon "Next image" at bounding box center [784, 722] width 19 height 19
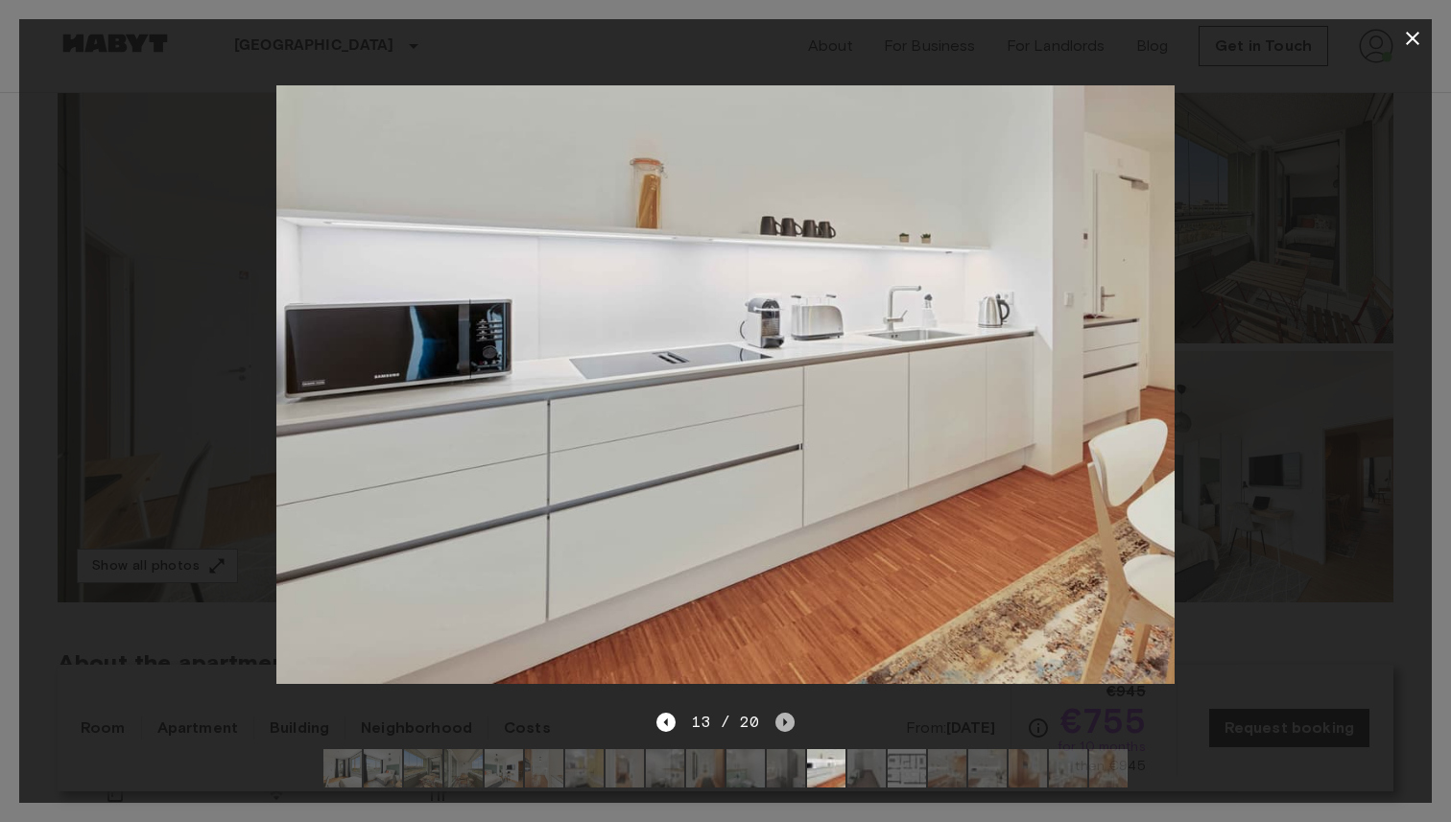
click at [779, 726] on icon "Next image" at bounding box center [784, 722] width 19 height 19
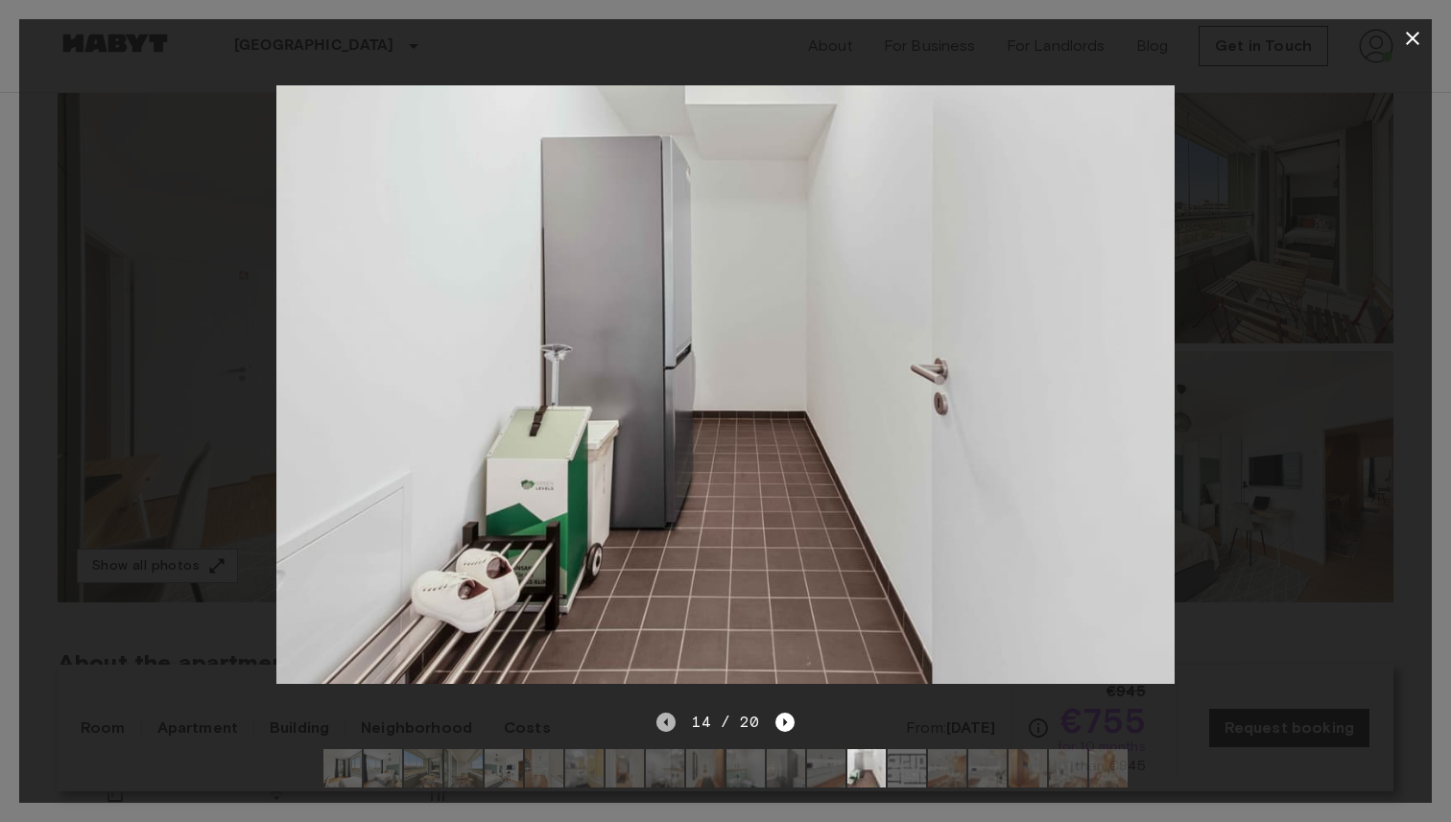
click at [659, 725] on icon "Previous image" at bounding box center [665, 722] width 19 height 19
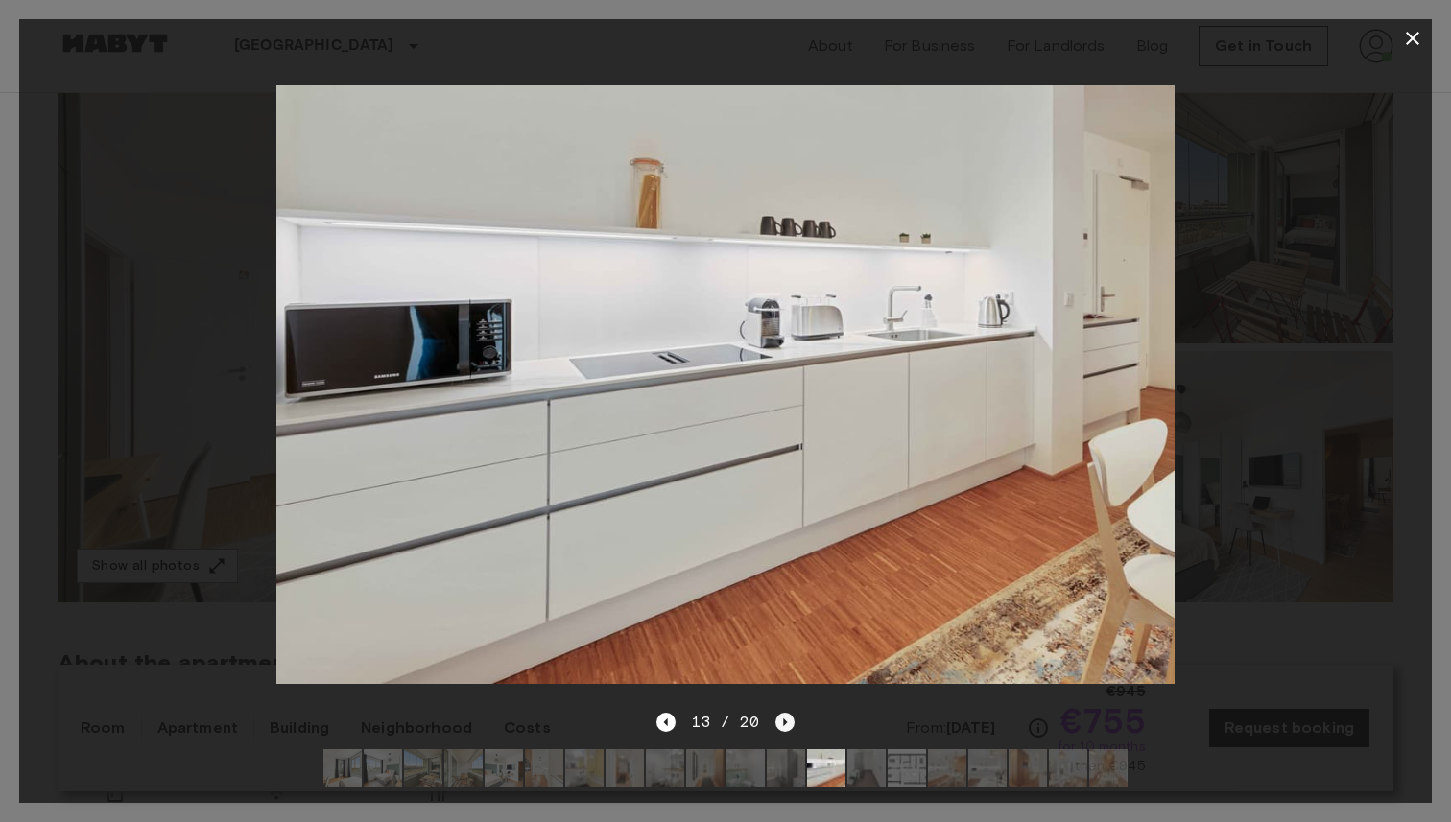
click at [785, 724] on icon "Next image" at bounding box center [784, 722] width 19 height 19
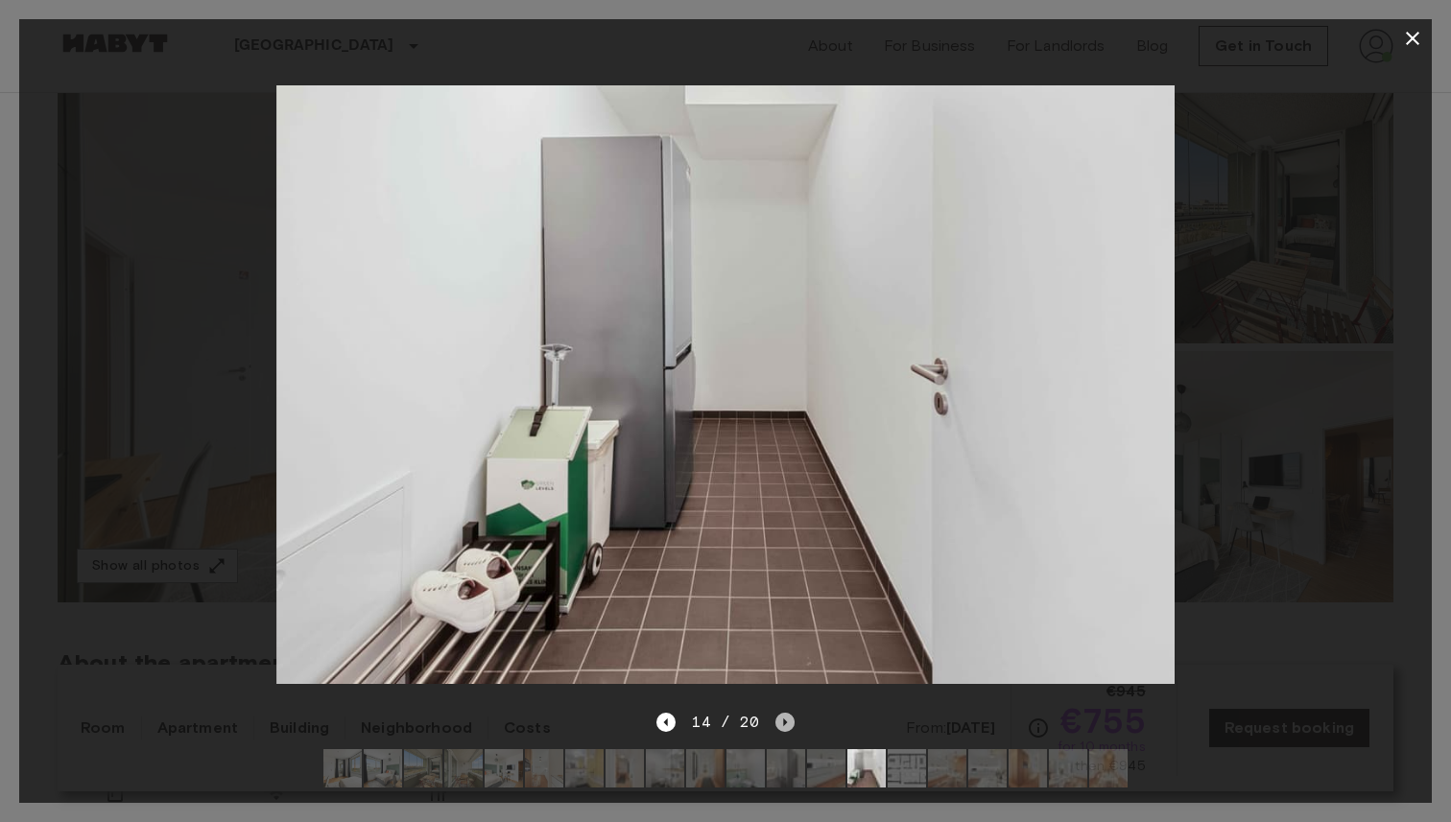
click at [785, 724] on icon "Next image" at bounding box center [784, 722] width 19 height 19
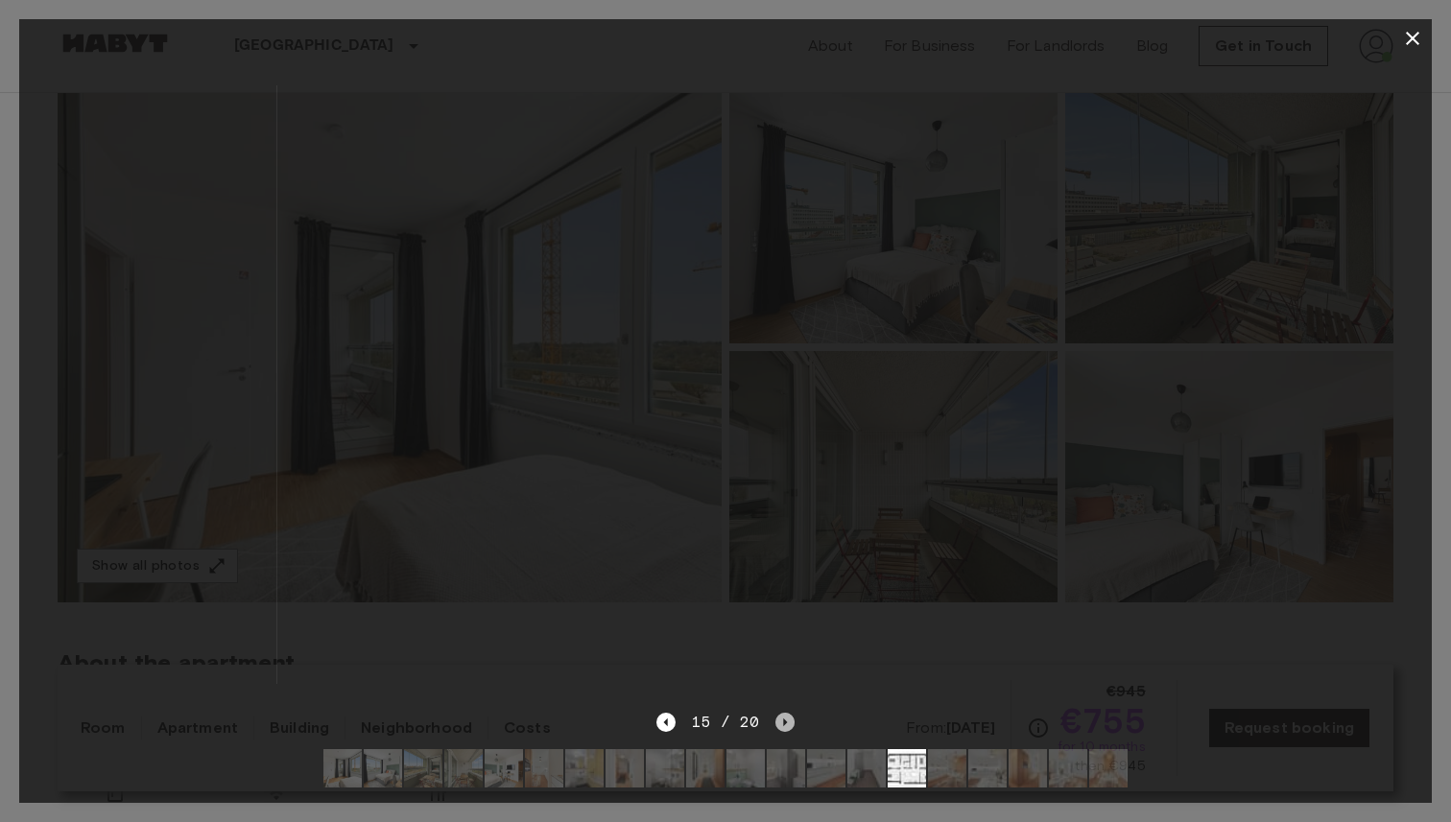
click at [785, 724] on icon "Next image" at bounding box center [784, 722] width 19 height 19
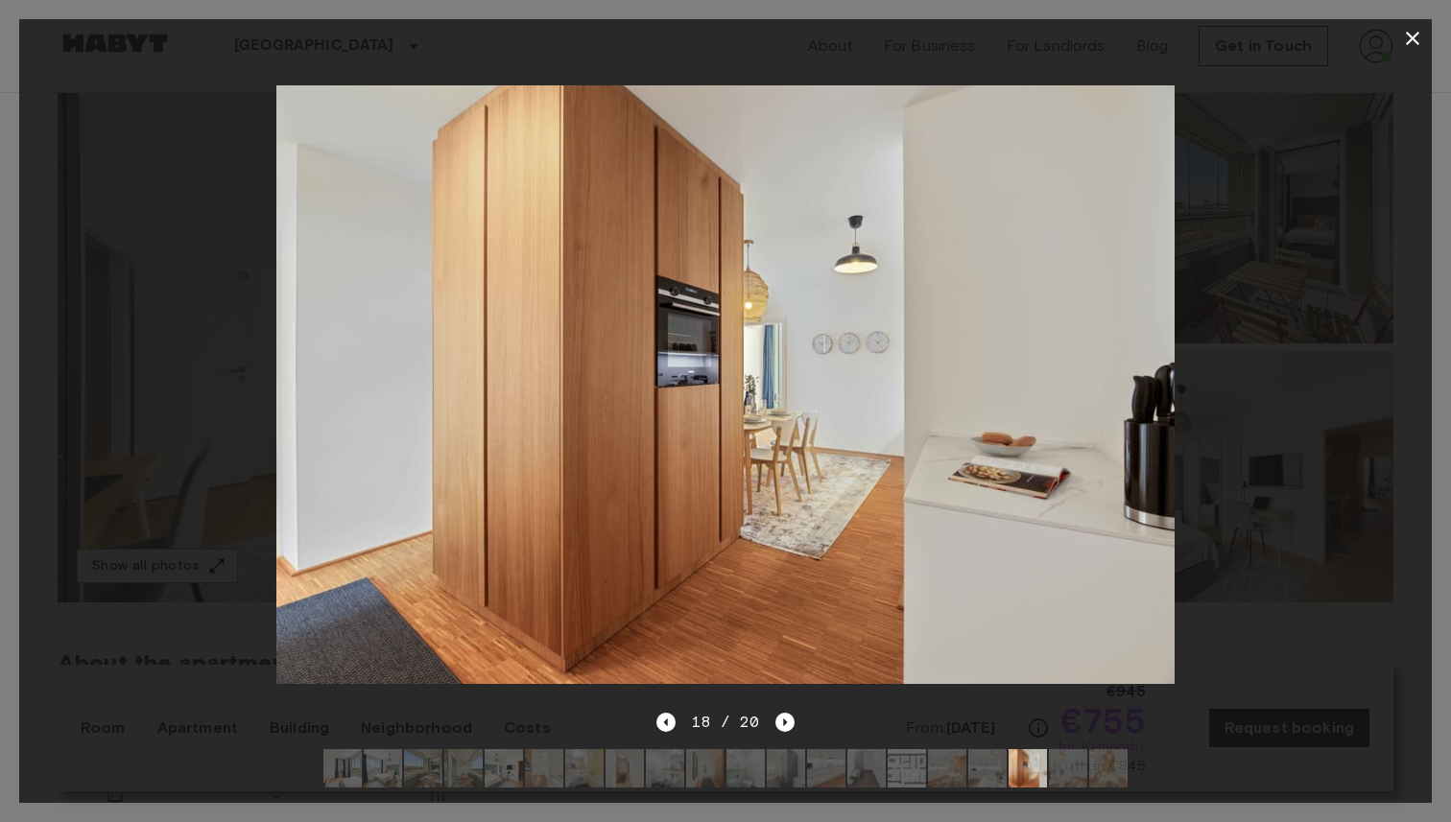
click at [1411, 31] on icon "button" at bounding box center [1412, 38] width 23 height 23
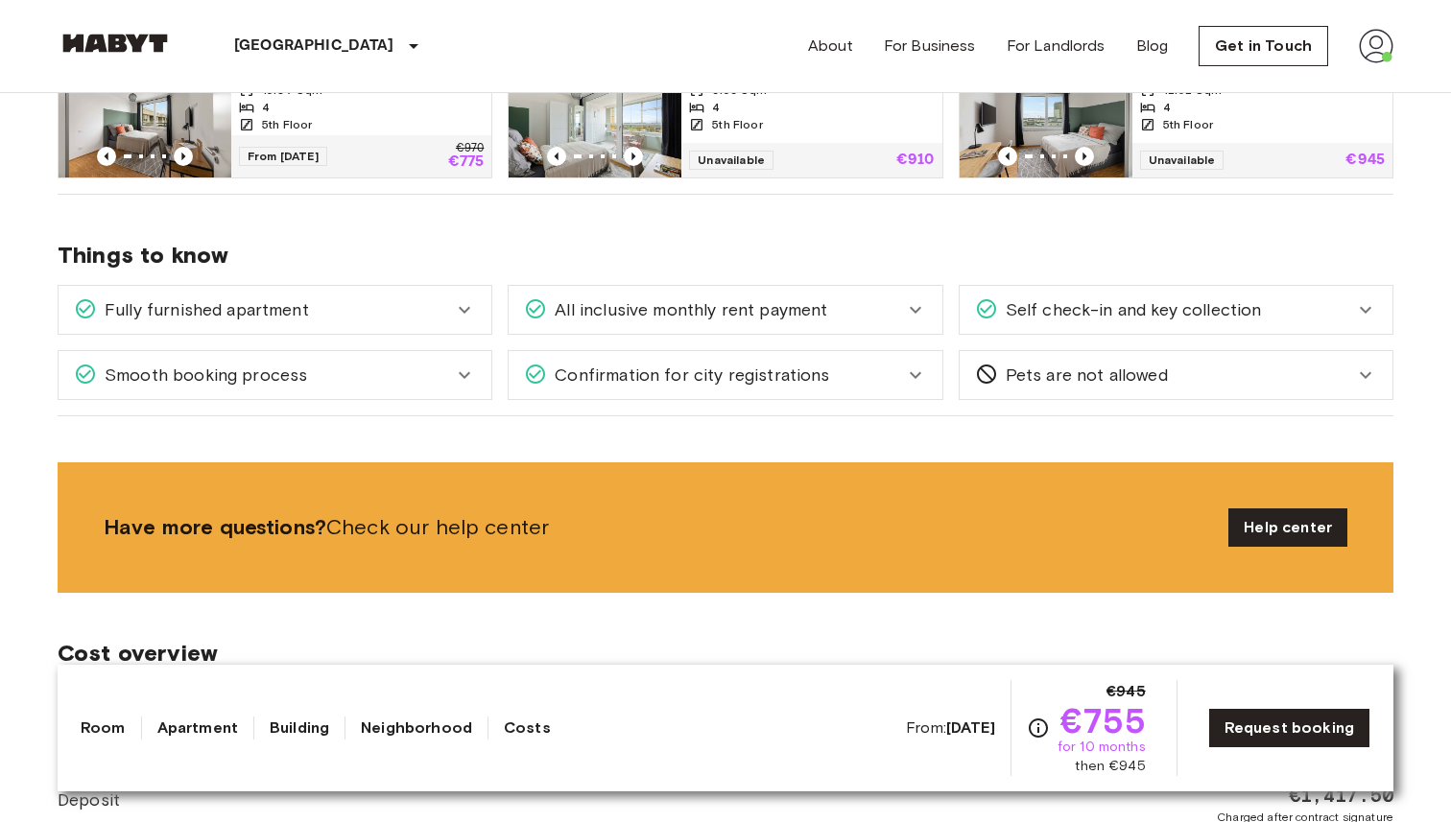
scroll to position [1076, 0]
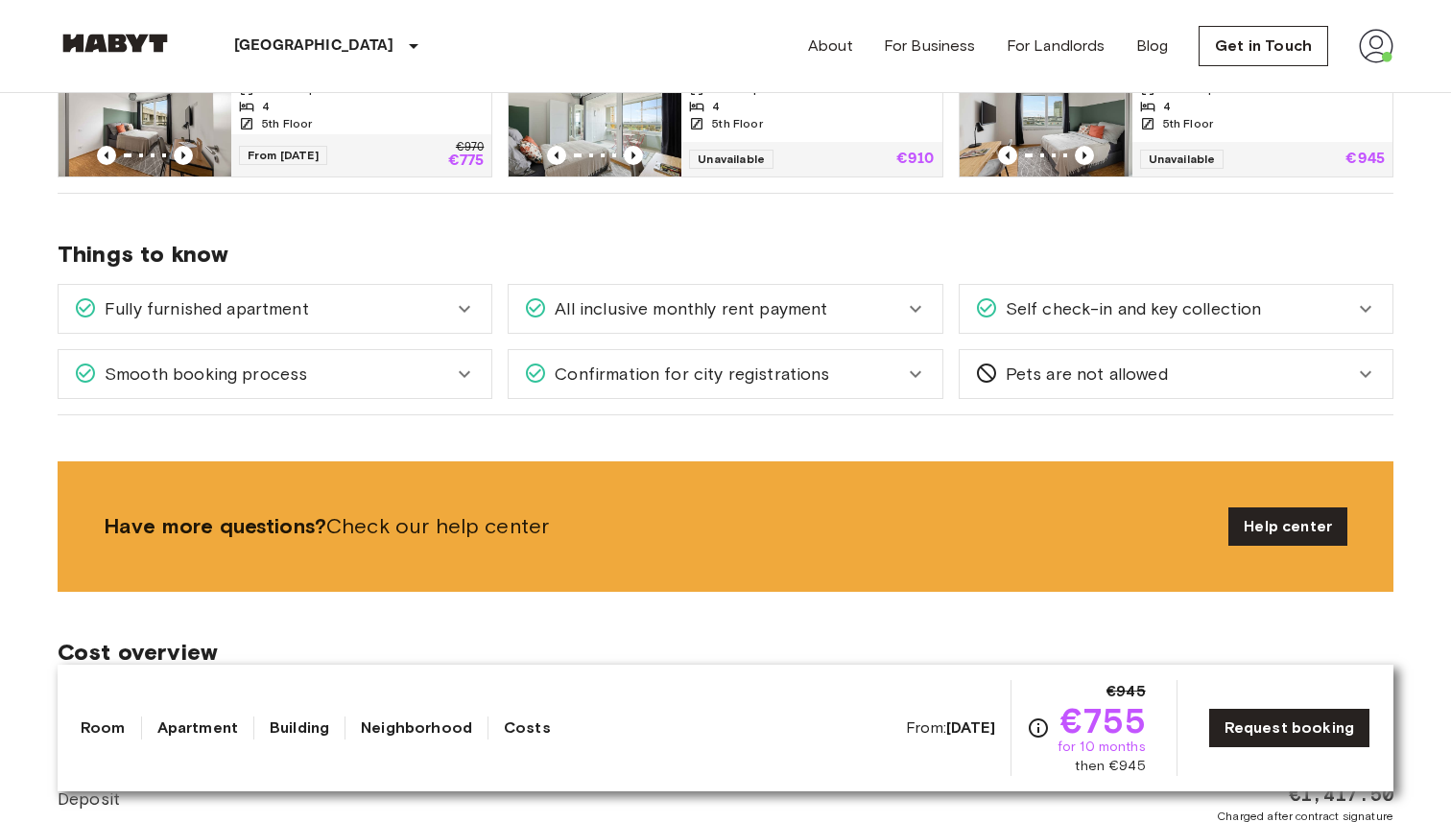
click at [697, 317] on span "All inclusive monthly rent payment" at bounding box center [687, 308] width 280 height 25
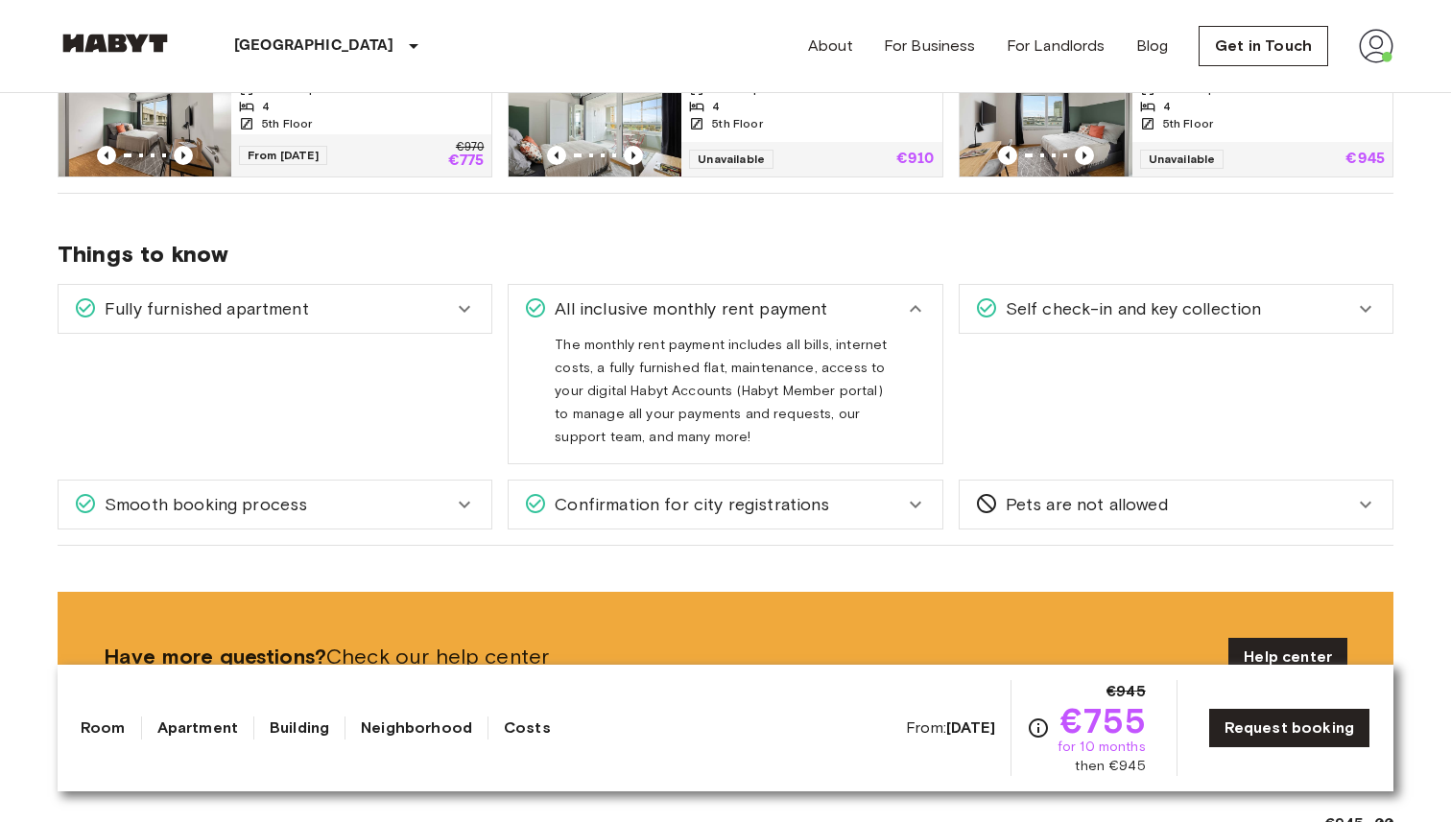
click at [699, 302] on span "All inclusive monthly rent payment" at bounding box center [687, 308] width 280 height 25
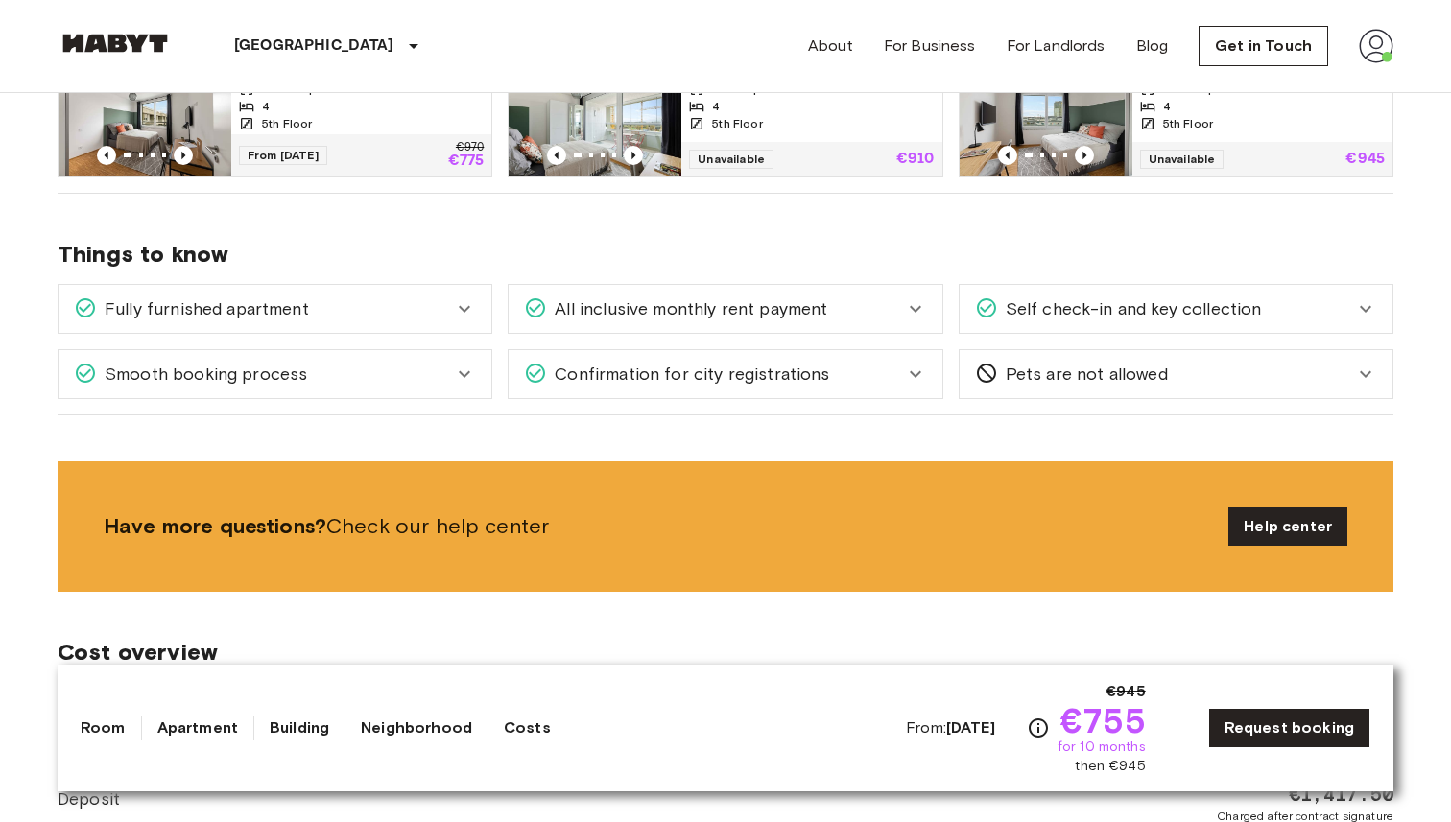
click at [683, 382] on span "Confirmation for city registrations" at bounding box center [688, 374] width 282 height 25
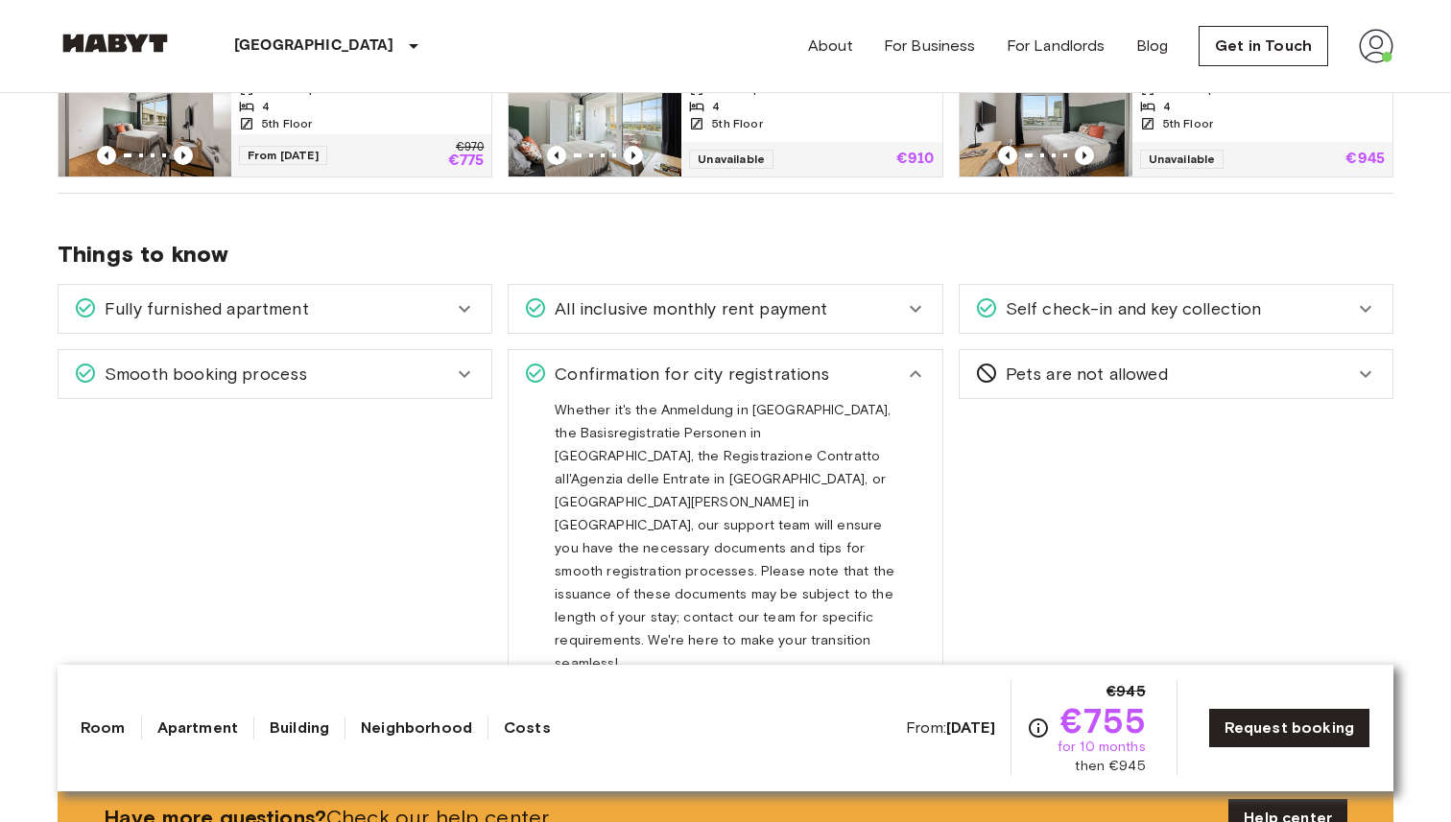
click at [677, 377] on span "Confirmation for city registrations" at bounding box center [688, 374] width 282 height 25
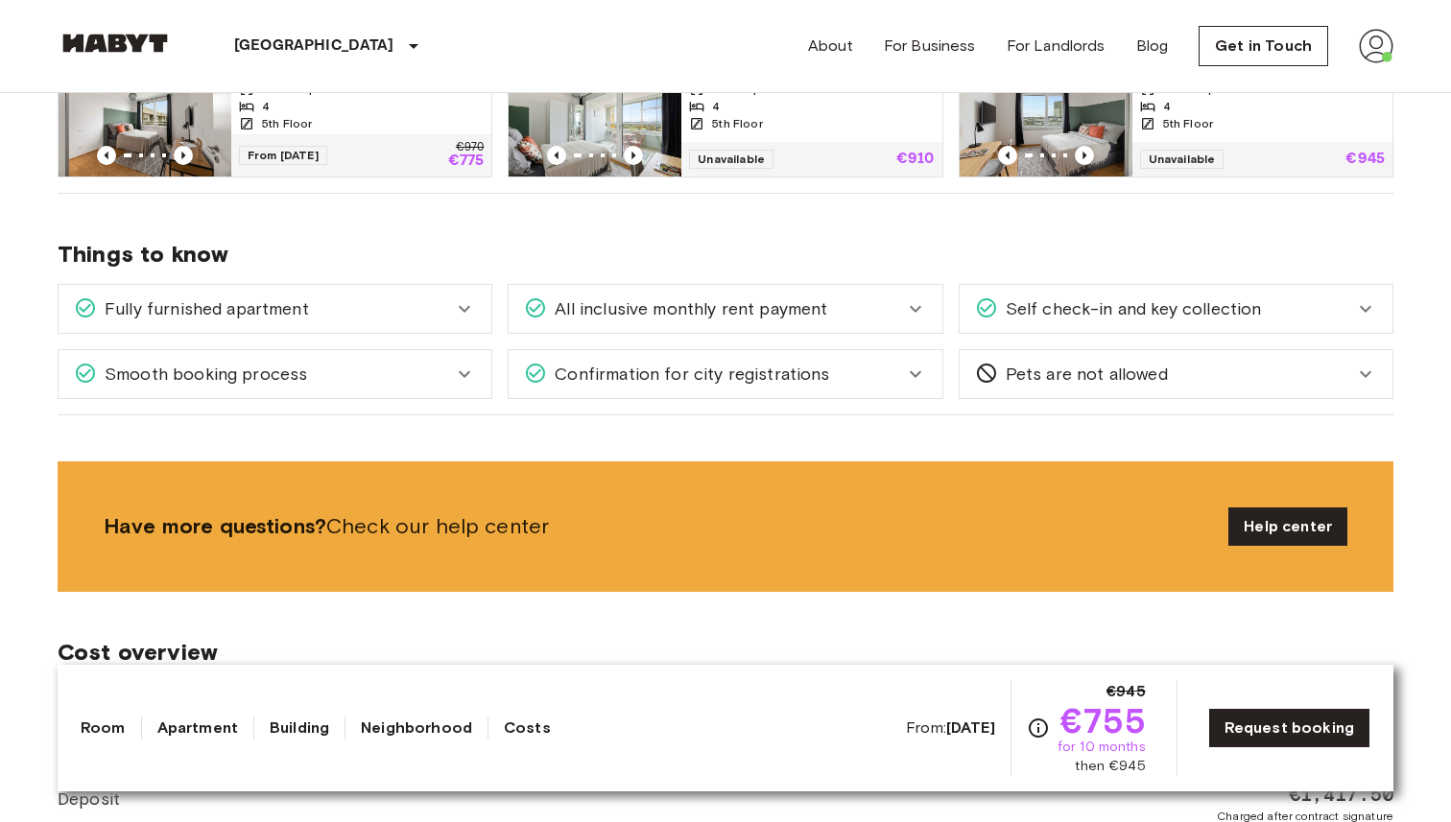
click at [364, 388] on div "Smooth booking process" at bounding box center [275, 374] width 433 height 48
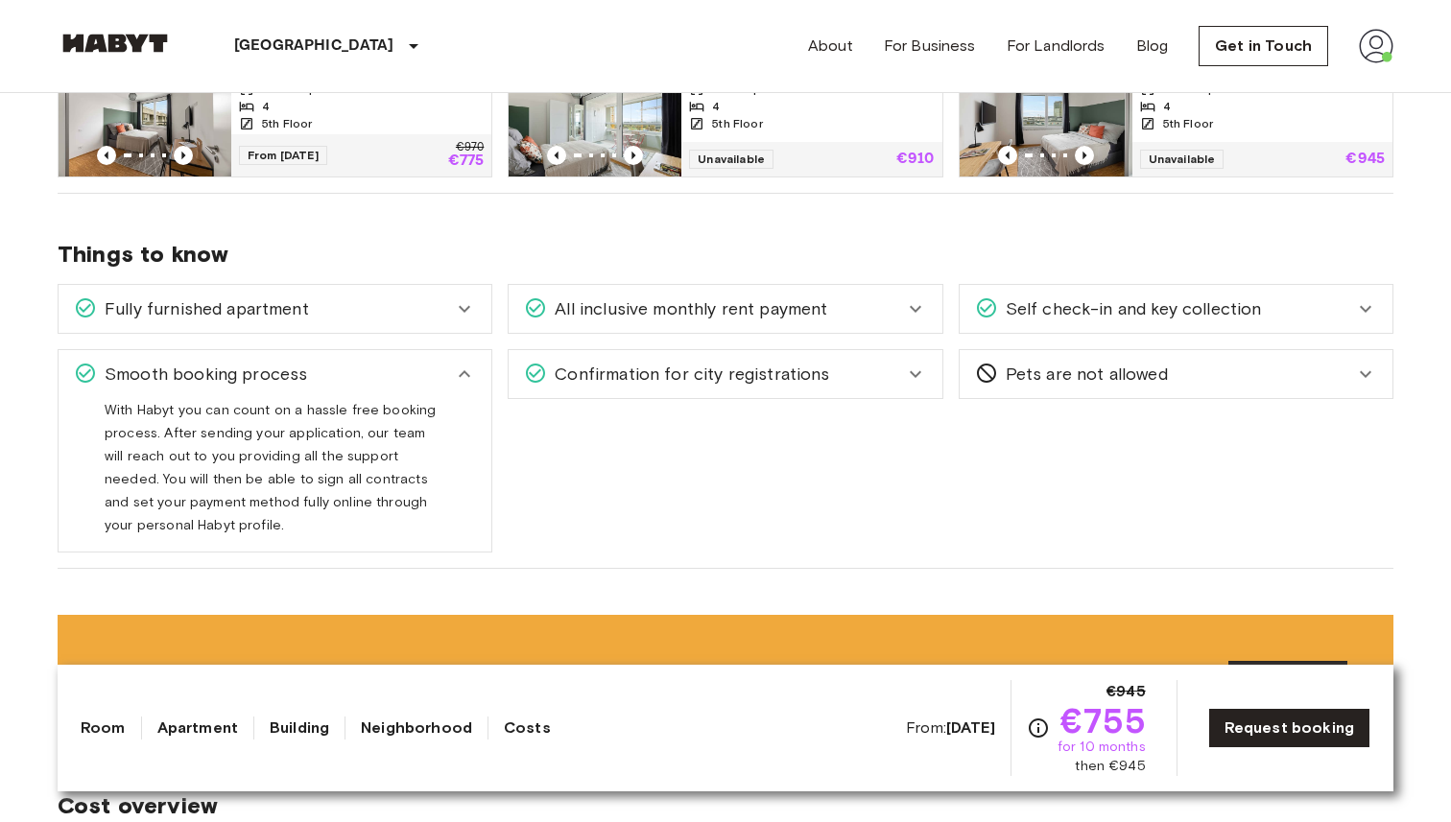
click at [378, 310] on div "Fully furnished apartment" at bounding box center [263, 308] width 379 height 25
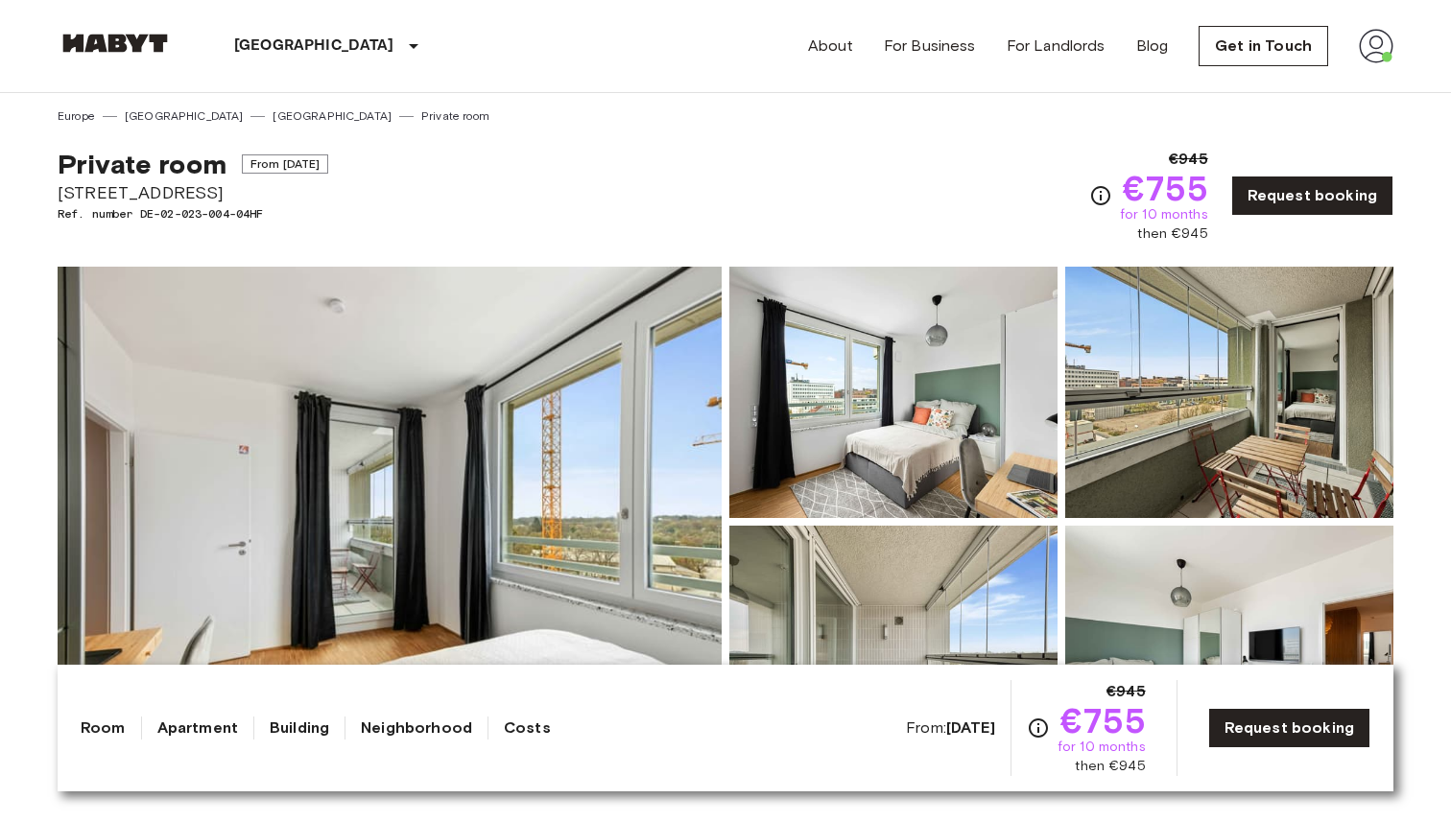
scroll to position [0, 0]
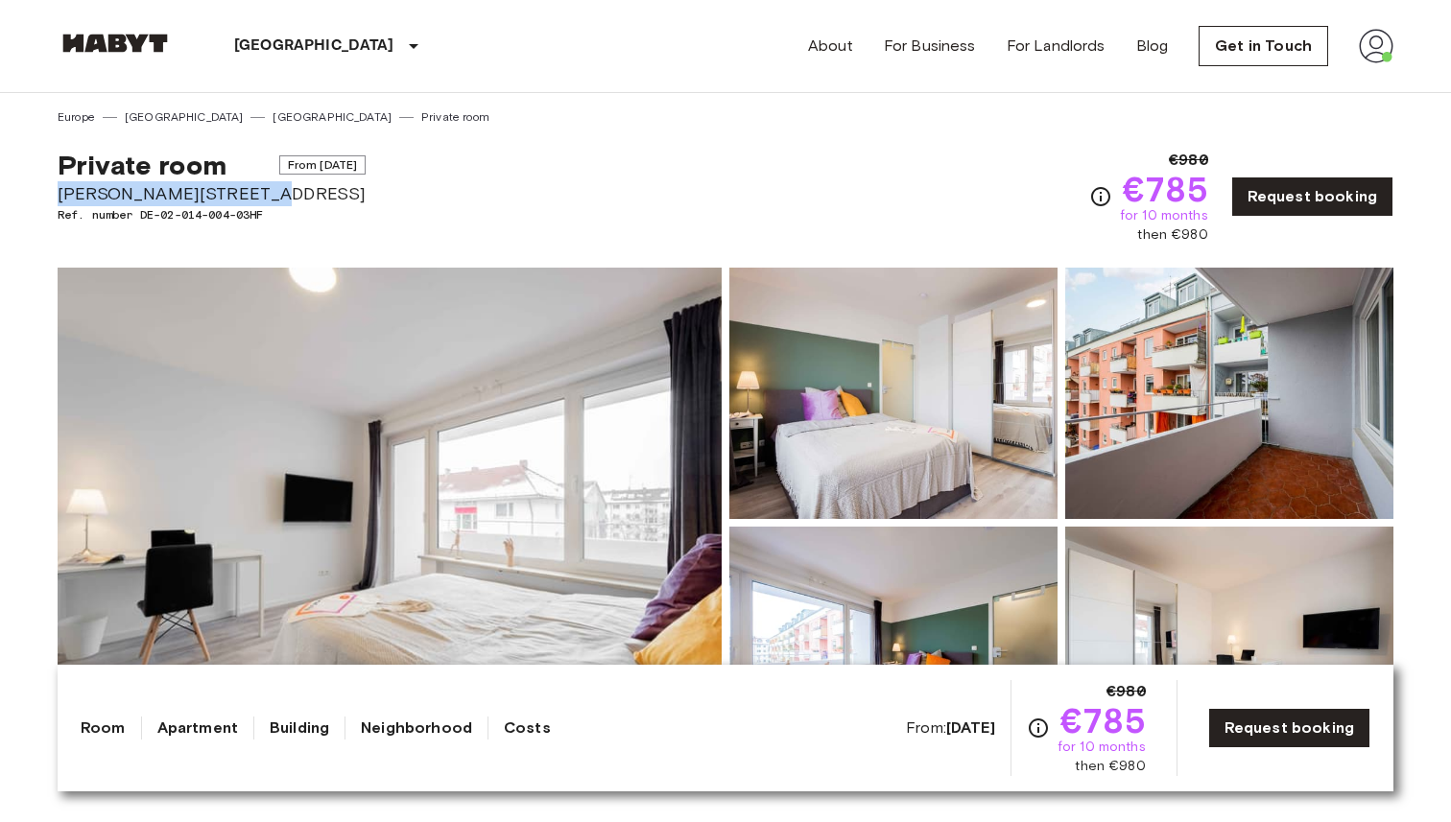
drag, startPoint x: 262, startPoint y: 182, endPoint x: 54, endPoint y: 187, distance: 208.3
copy span "[PERSON_NAME][STREET_ADDRESS]"
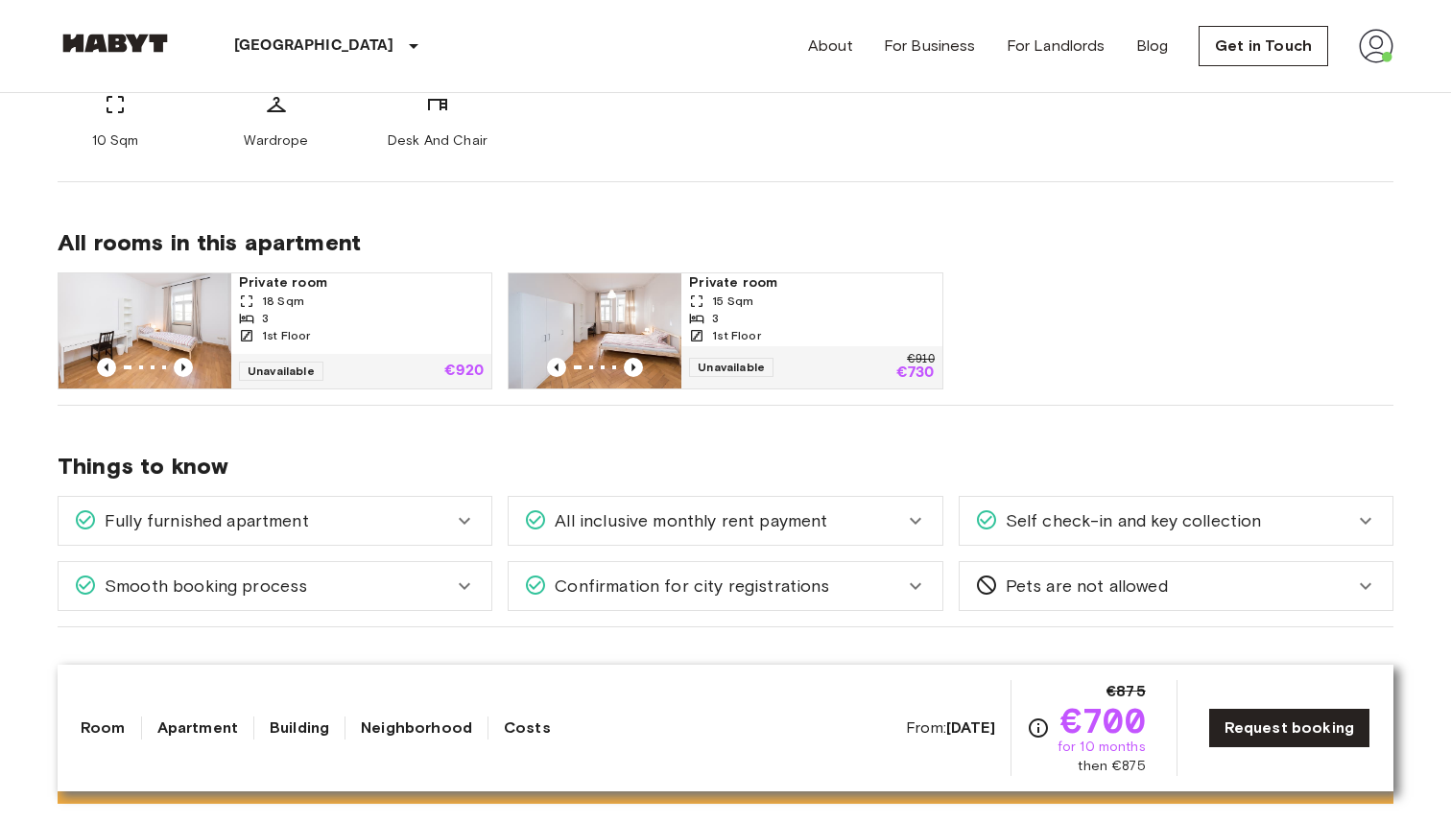
scroll to position [860, 0]
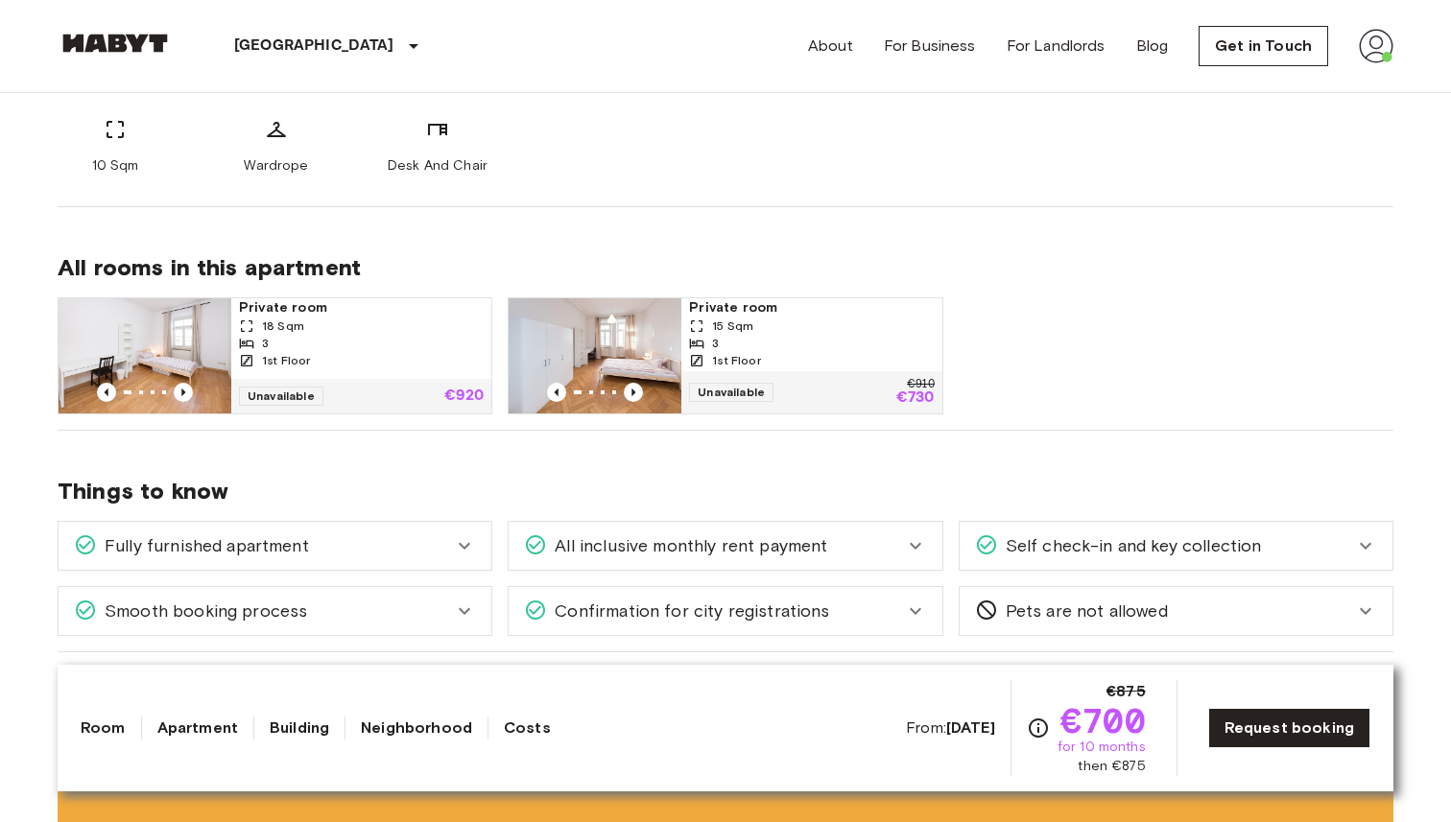
click at [814, 341] on div "3" at bounding box center [811, 343] width 245 height 17
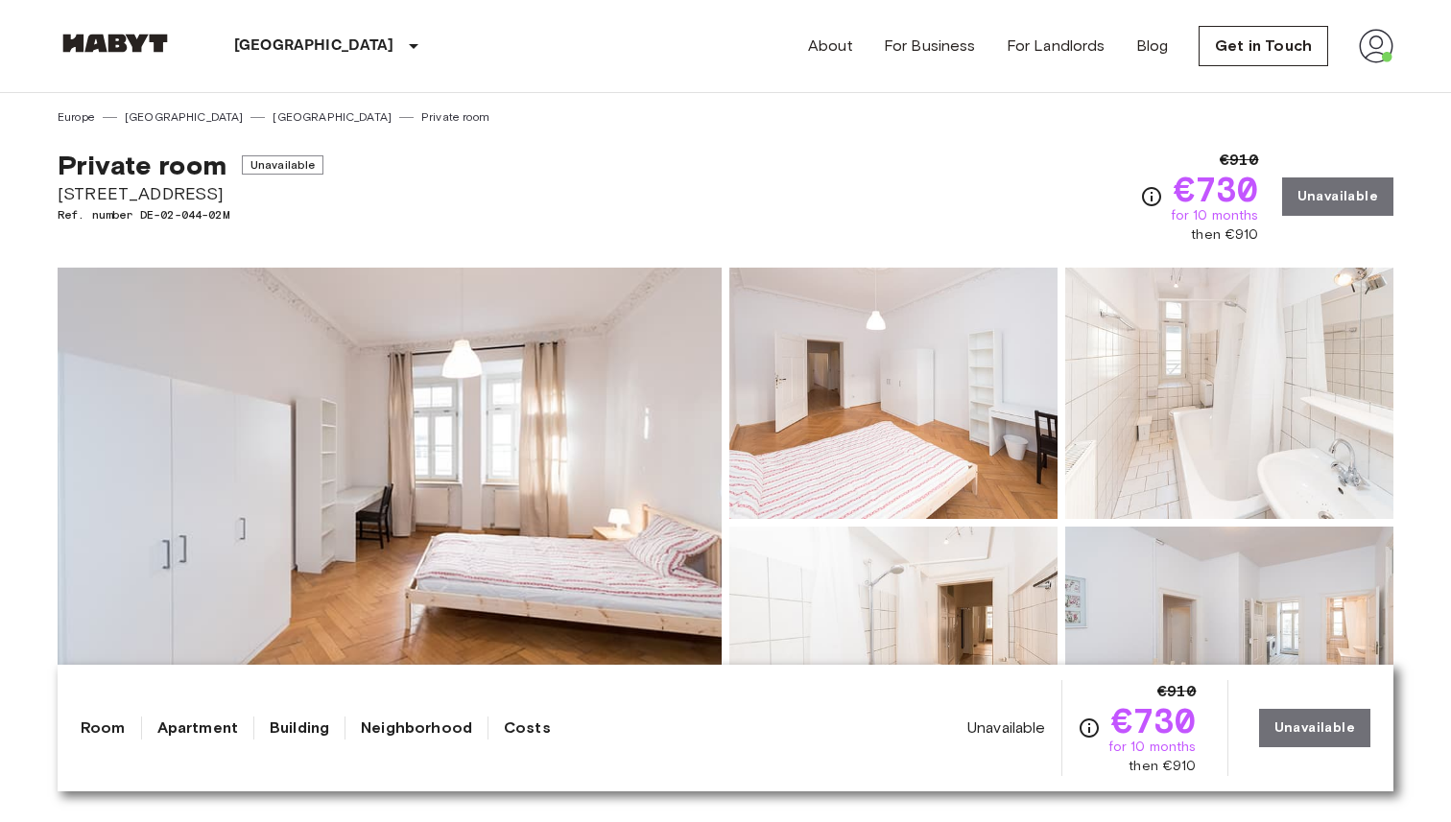
drag, startPoint x: 225, startPoint y: 191, endPoint x: 46, endPoint y: 192, distance: 178.5
copy span "[STREET_ADDRESS]"
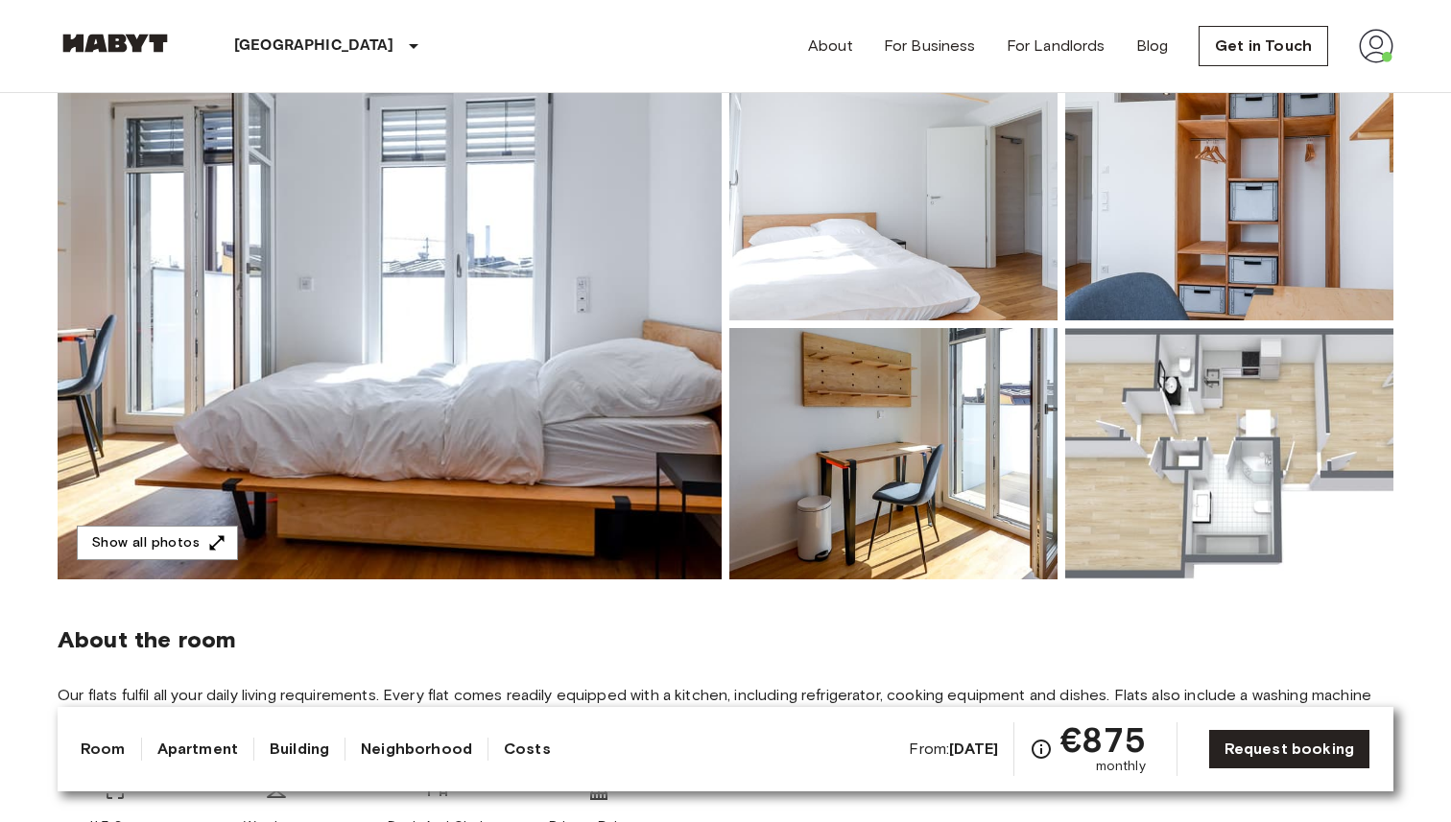
scroll to position [161, 0]
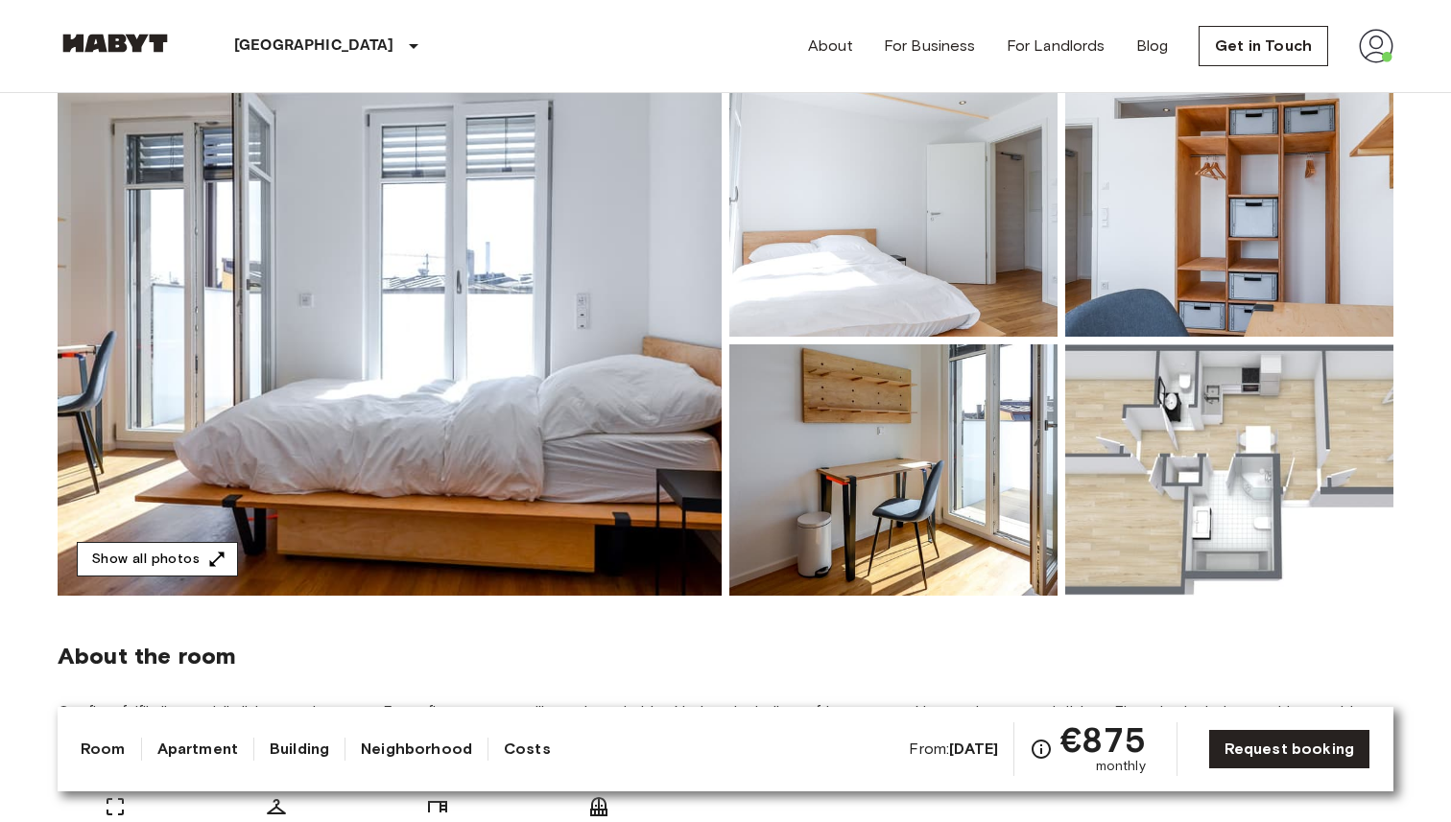
click at [218, 549] on button "Show all photos" at bounding box center [157, 560] width 161 height 36
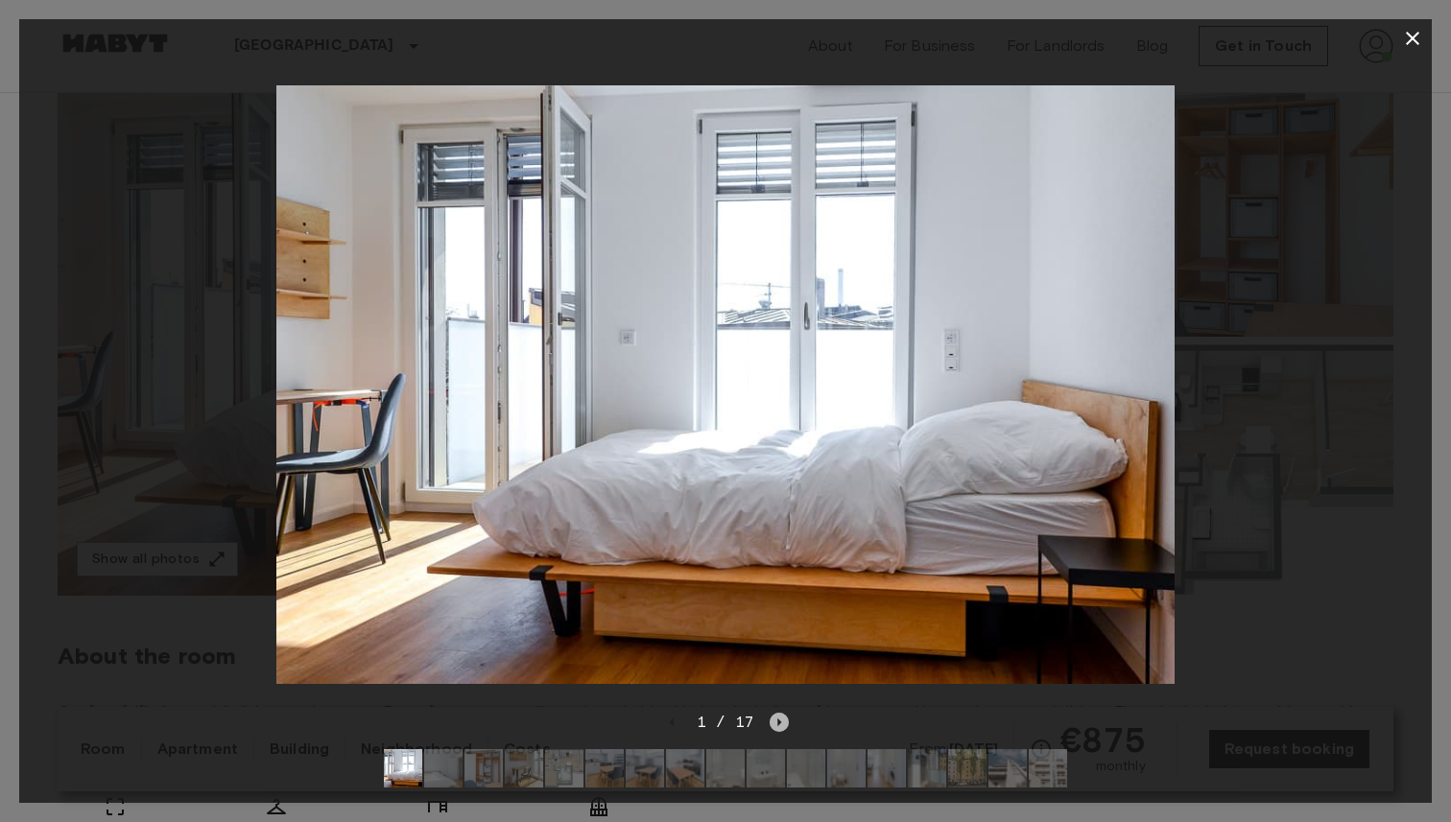
click at [785, 726] on icon "Next image" at bounding box center [779, 722] width 19 height 19
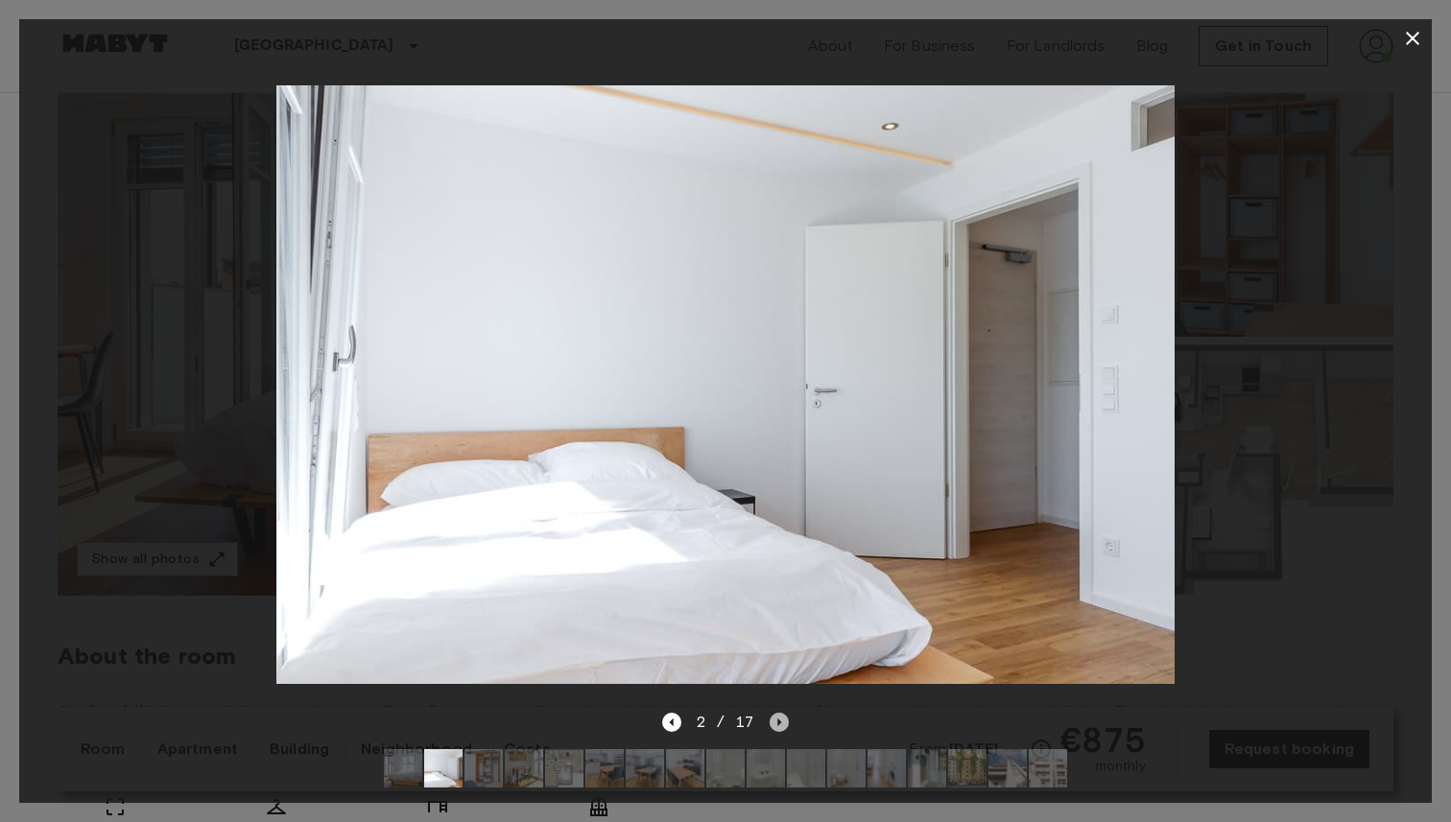
click at [785, 726] on icon "Next image" at bounding box center [779, 722] width 19 height 19
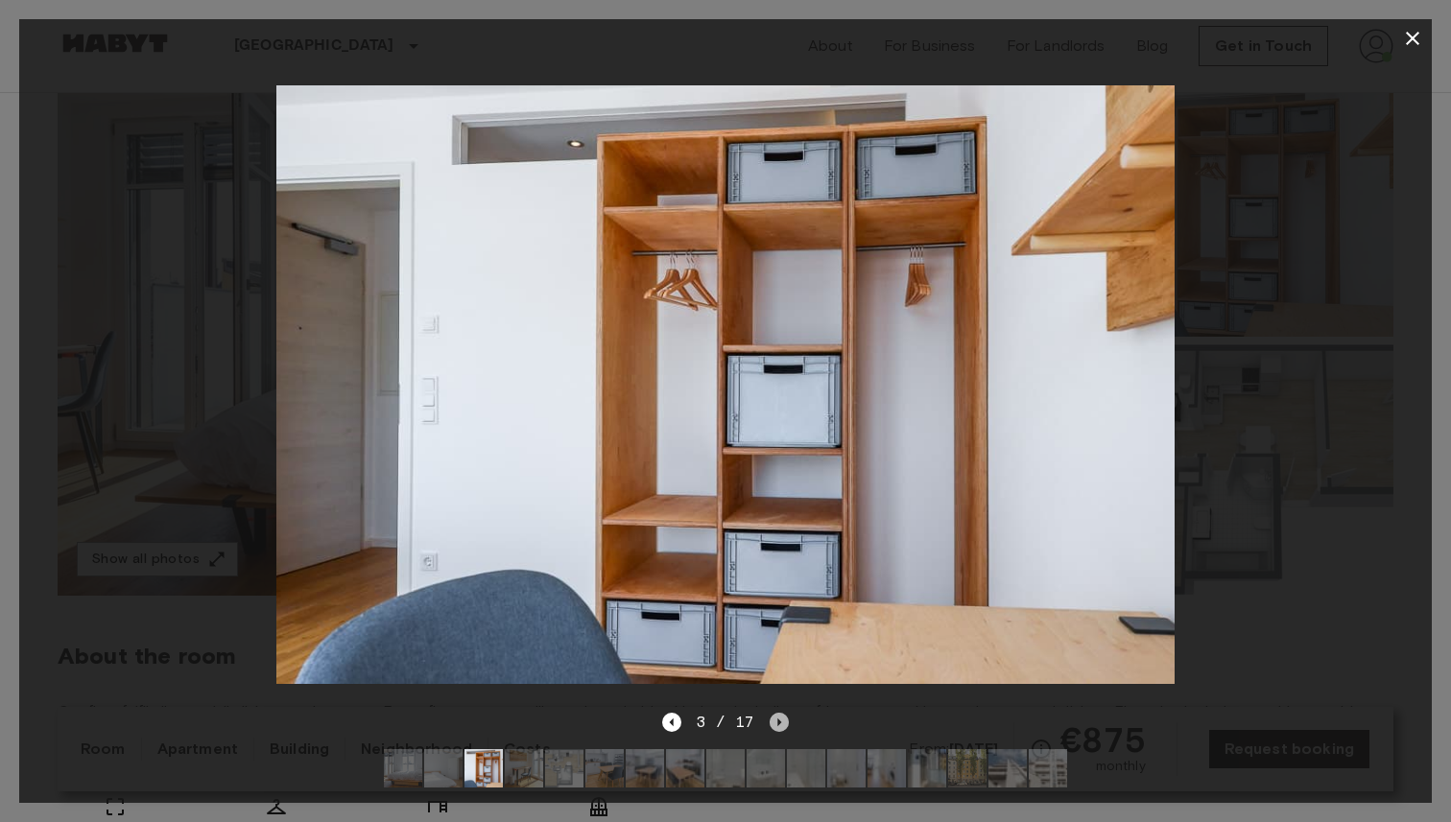
click at [785, 726] on icon "Next image" at bounding box center [779, 722] width 19 height 19
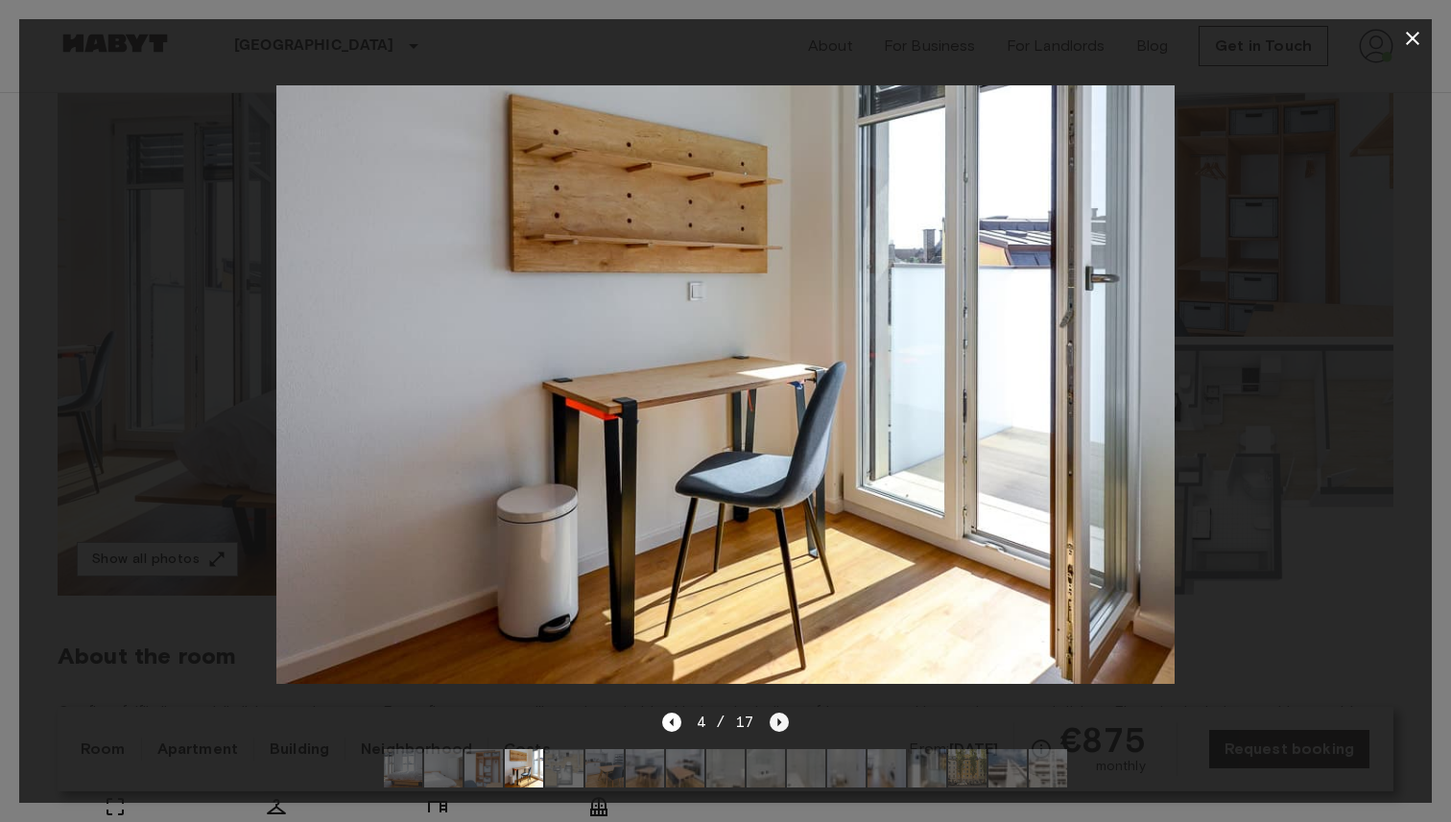
click at [785, 726] on icon "Next image" at bounding box center [779, 722] width 19 height 19
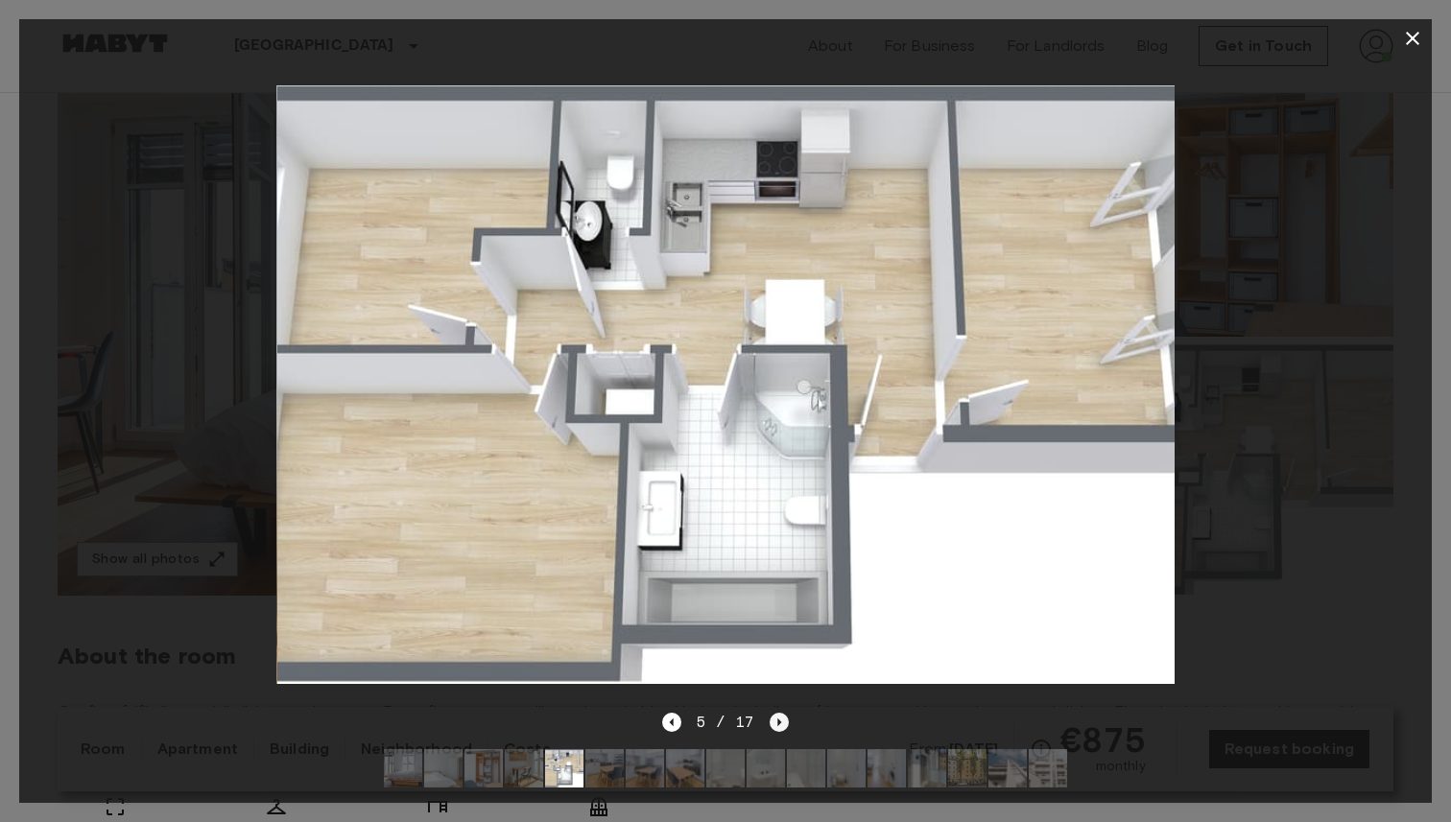
click at [785, 726] on icon "Next image" at bounding box center [779, 722] width 19 height 19
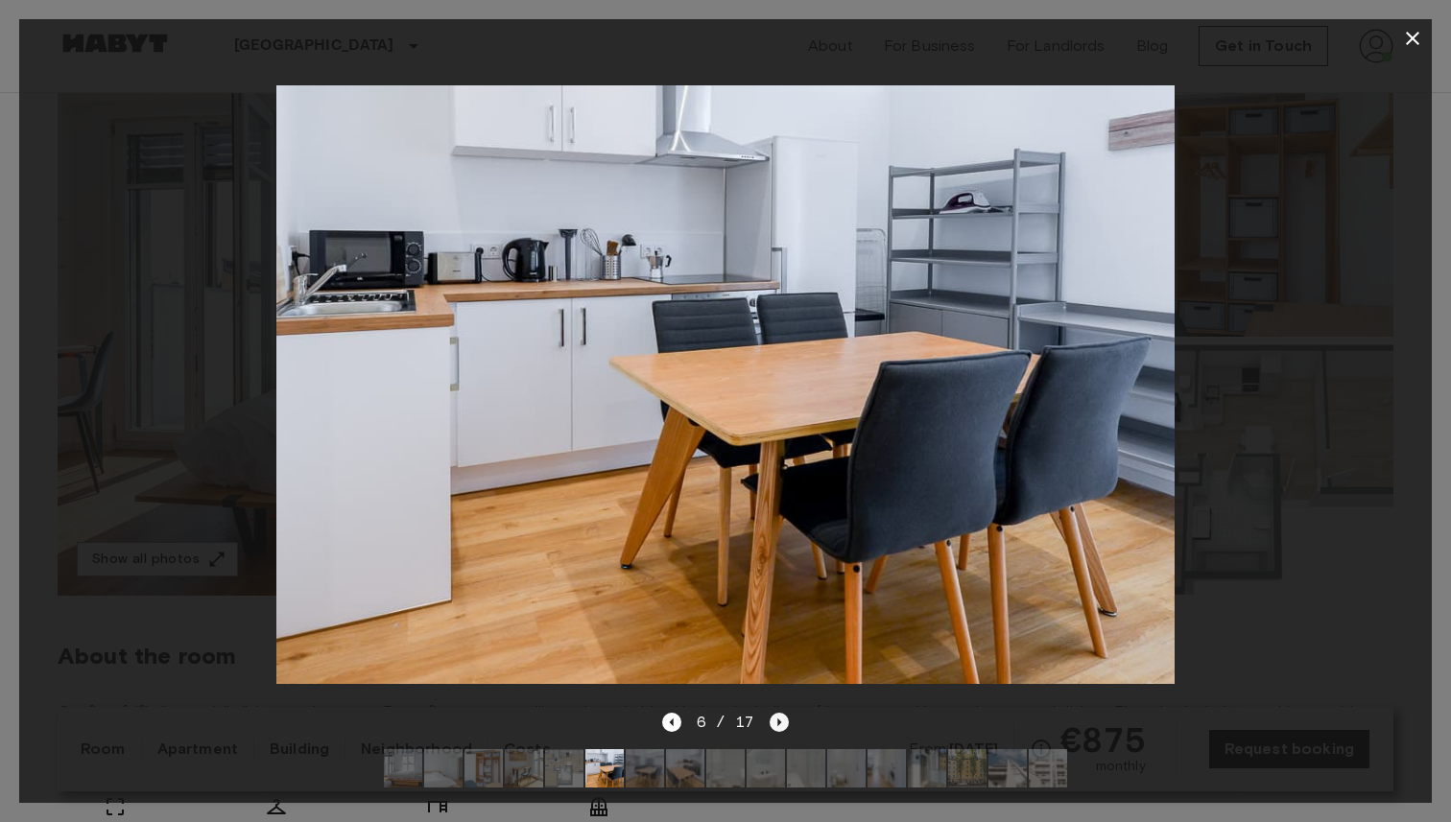
click at [785, 727] on icon "Next image" at bounding box center [779, 722] width 19 height 19
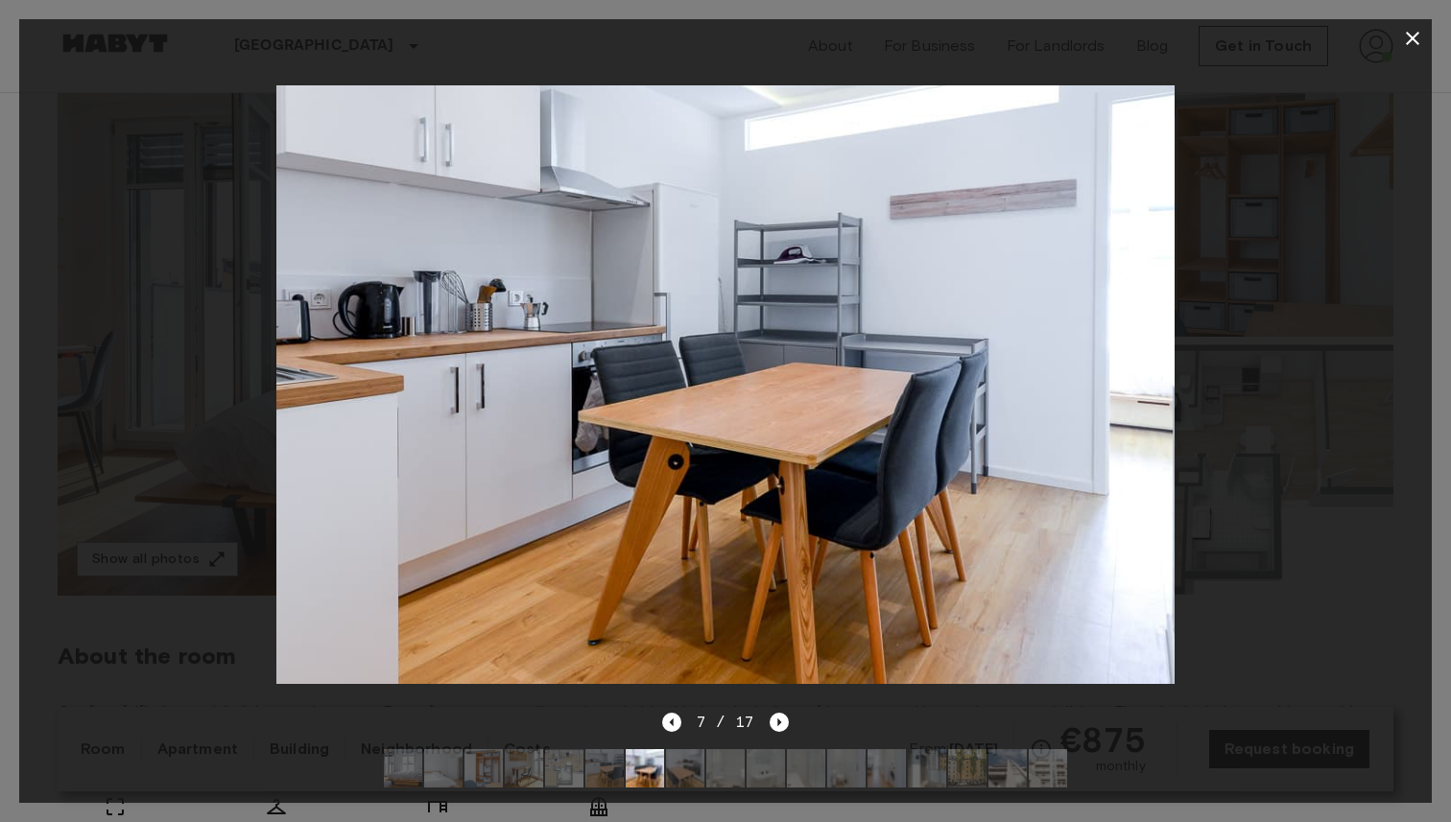
click at [1419, 39] on icon "button" at bounding box center [1412, 38] width 23 height 23
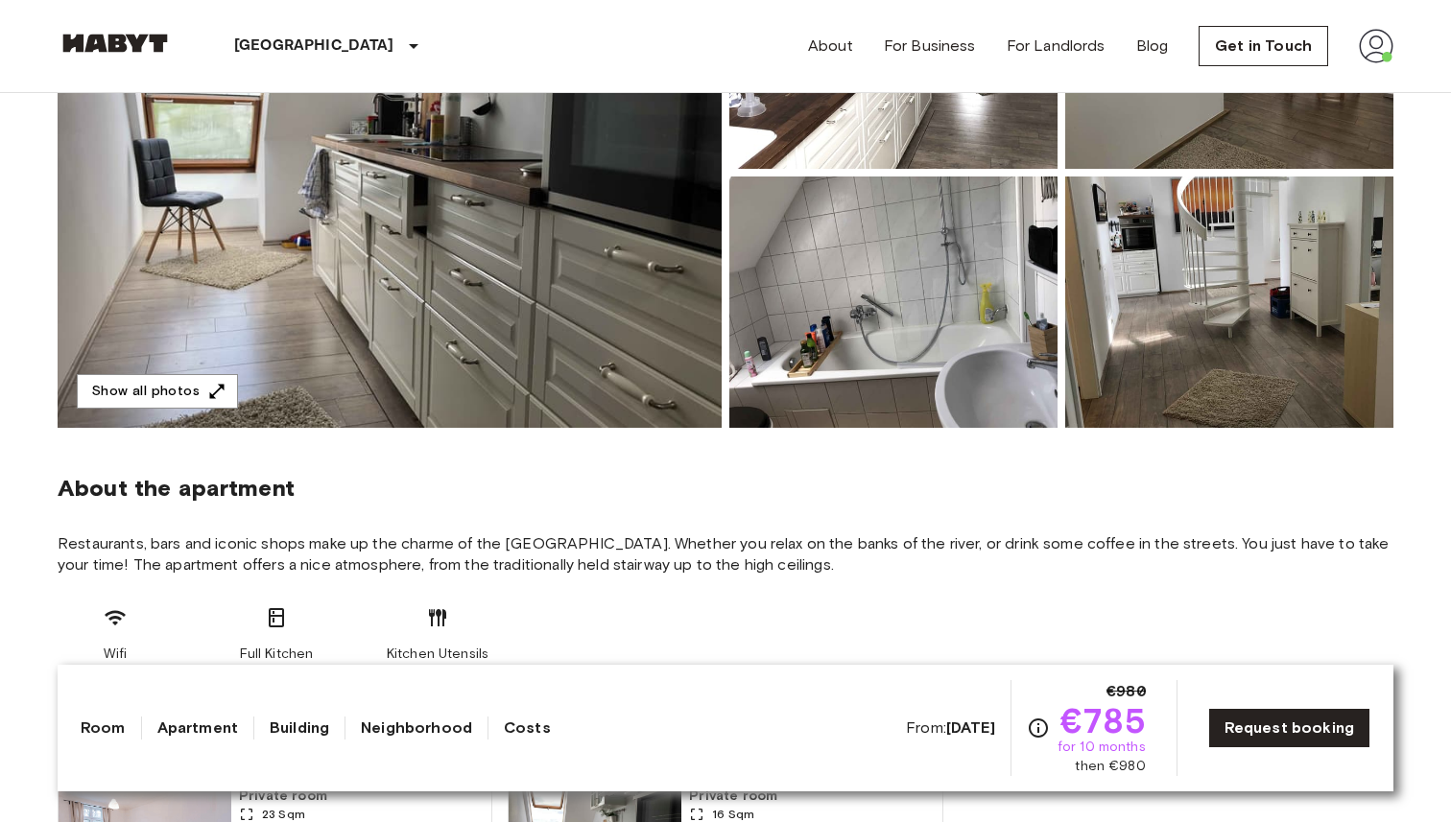
scroll to position [353, 0]
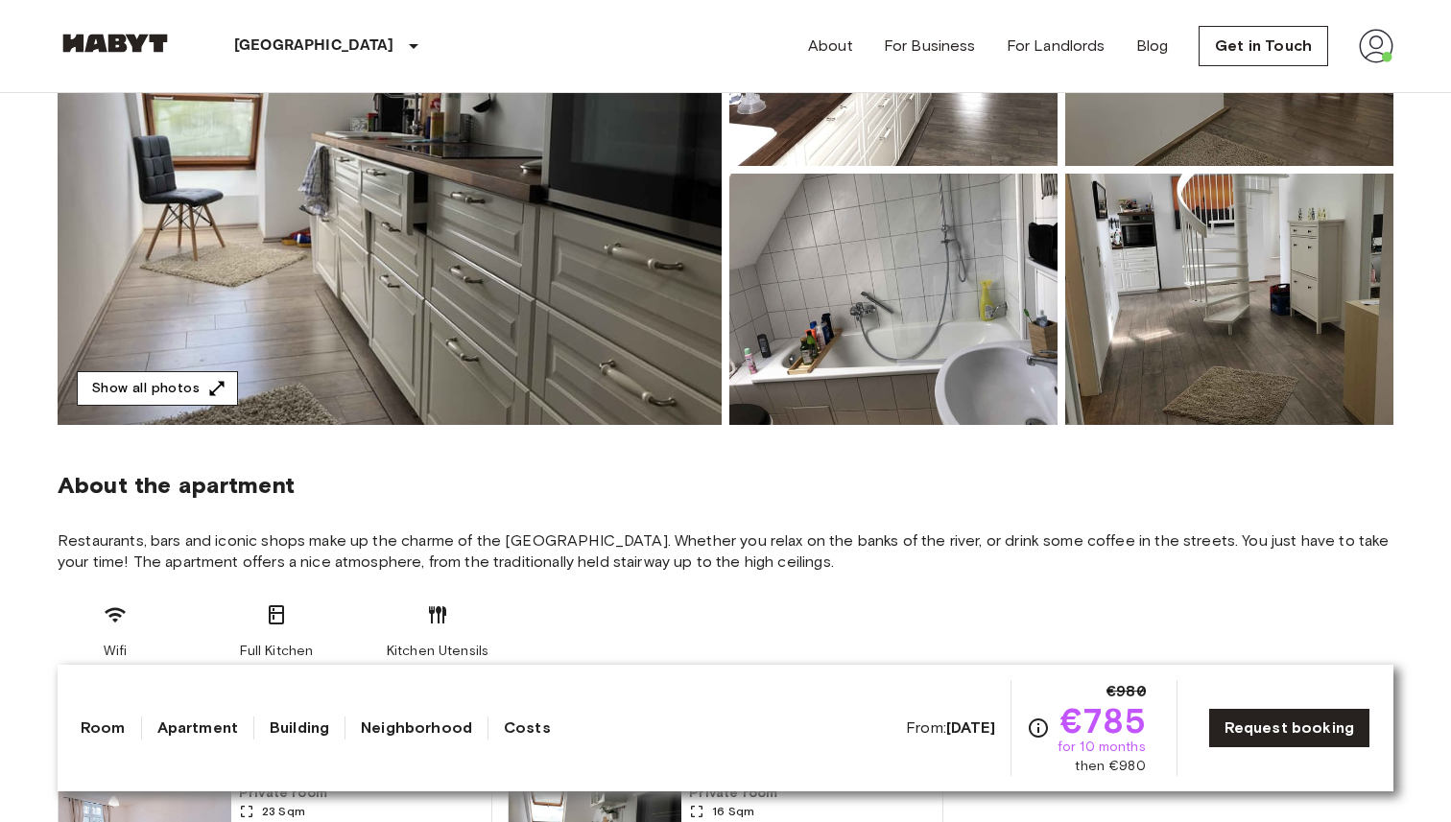
click at [172, 395] on button "Show all photos" at bounding box center [157, 389] width 161 height 36
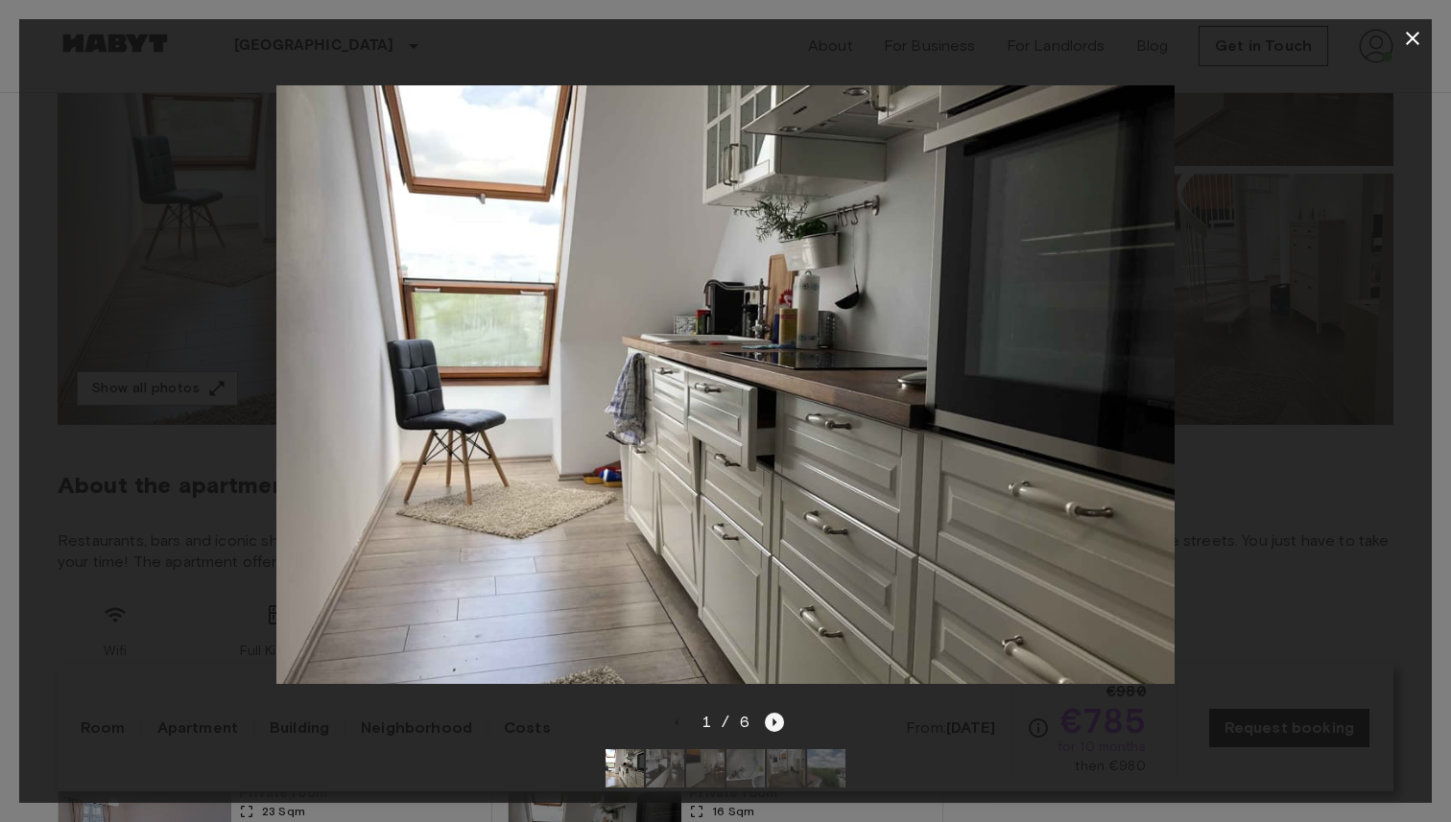
click at [773, 723] on icon "Next image" at bounding box center [775, 723] width 4 height 8
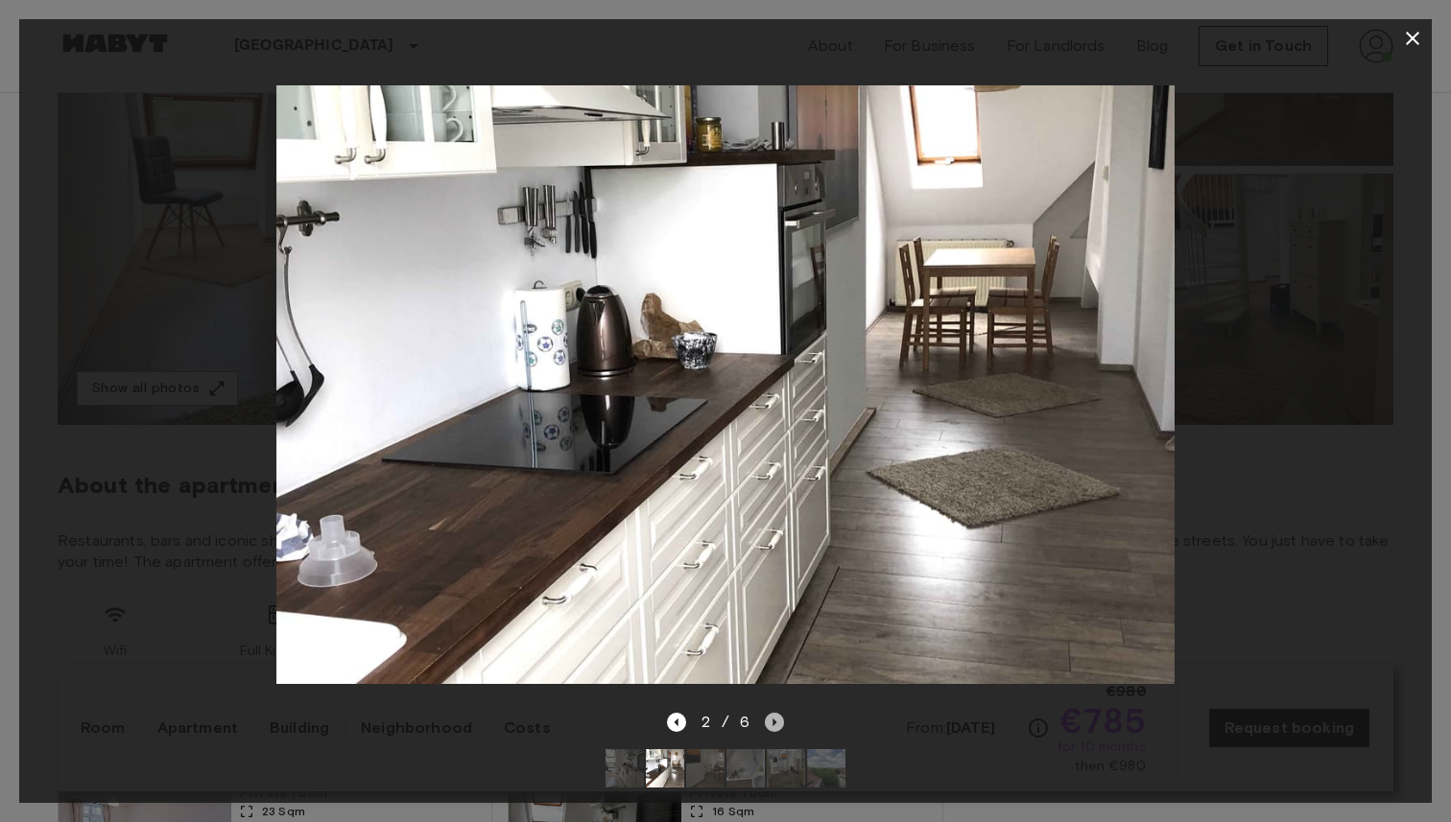
click at [773, 723] on icon "Next image" at bounding box center [775, 723] width 4 height 8
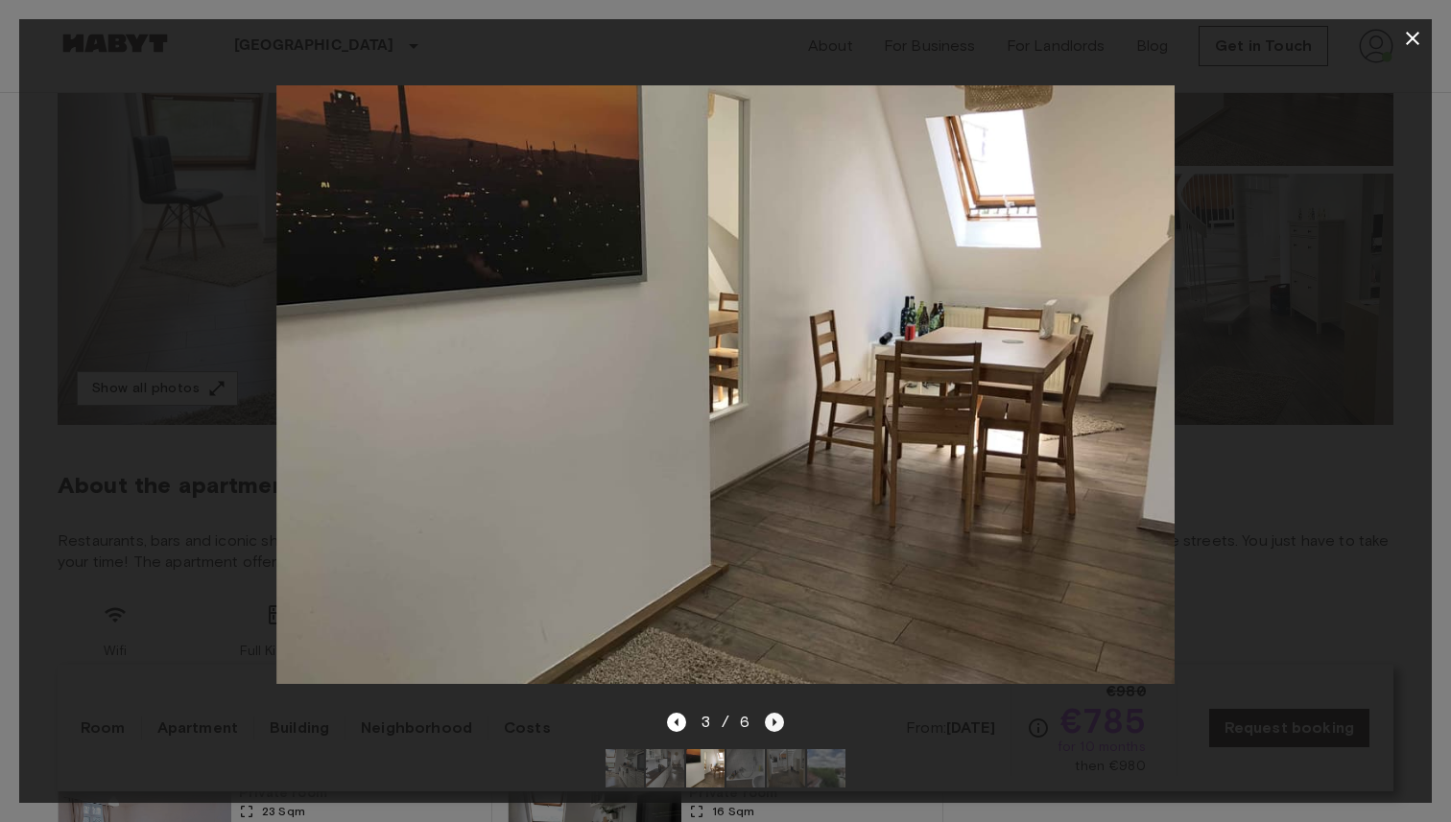
click at [773, 723] on icon "Next image" at bounding box center [775, 723] width 4 height 8
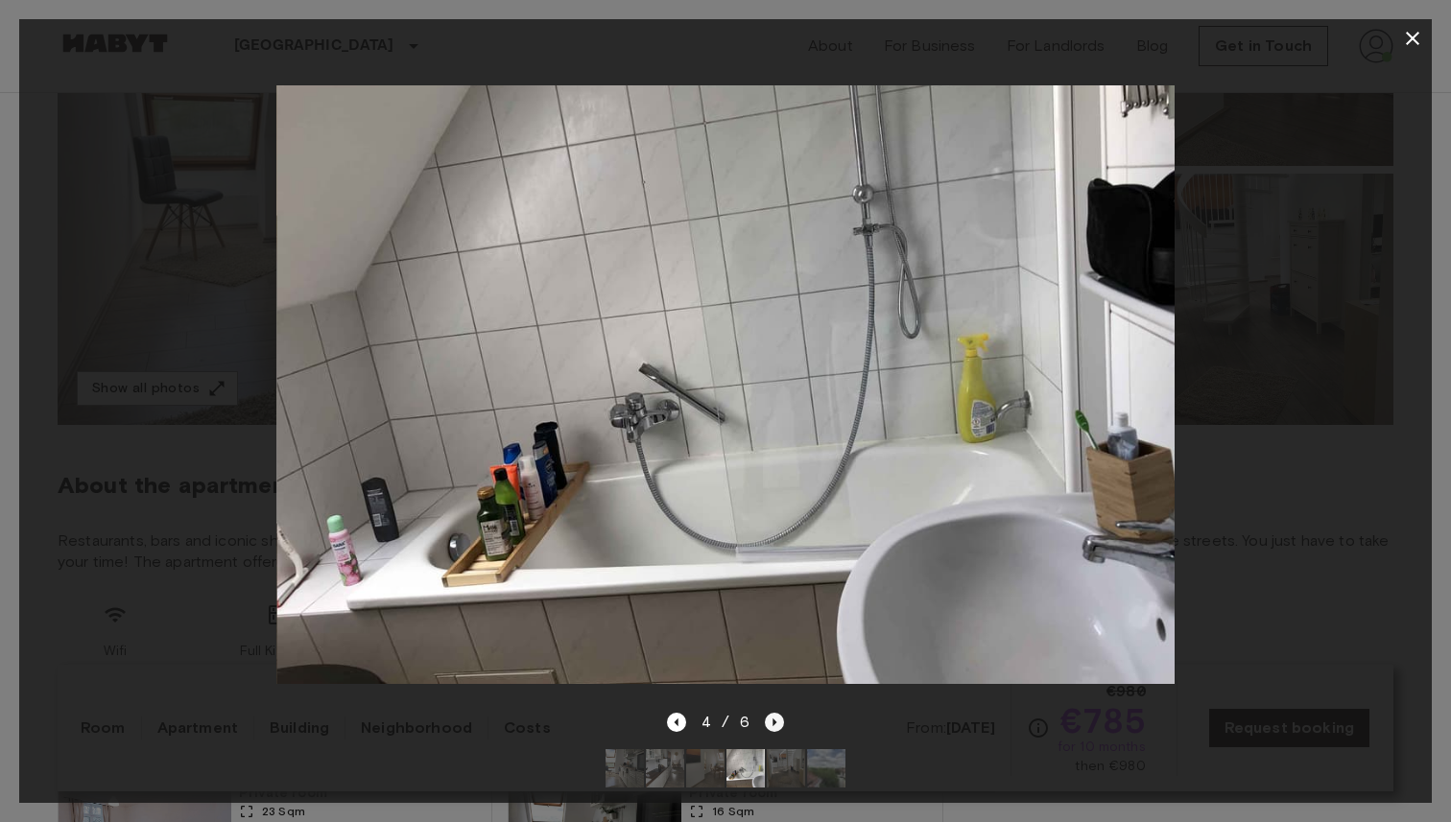
click at [773, 723] on icon "Next image" at bounding box center [775, 723] width 4 height 8
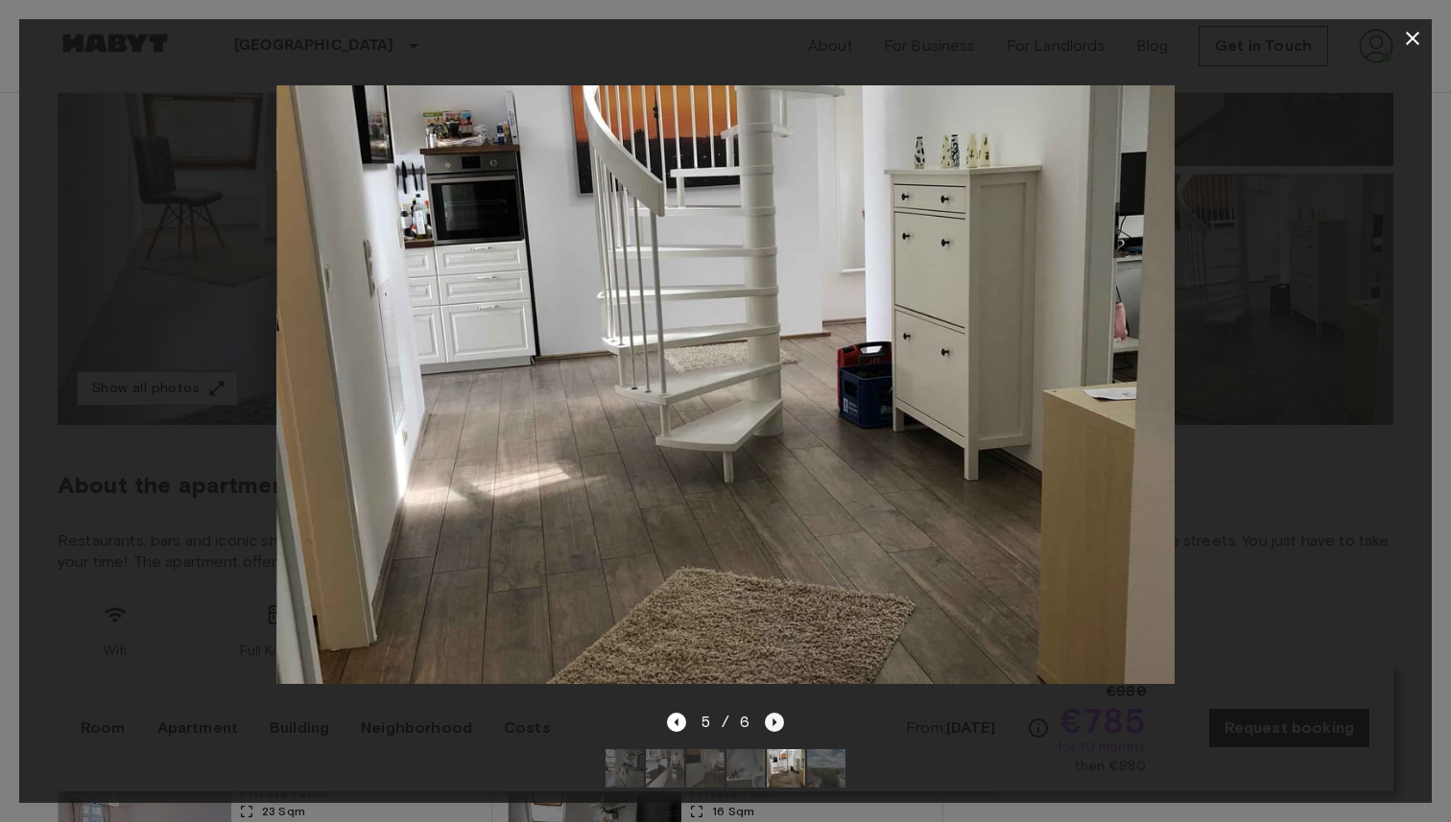
click at [773, 723] on icon "Next image" at bounding box center [775, 723] width 4 height 8
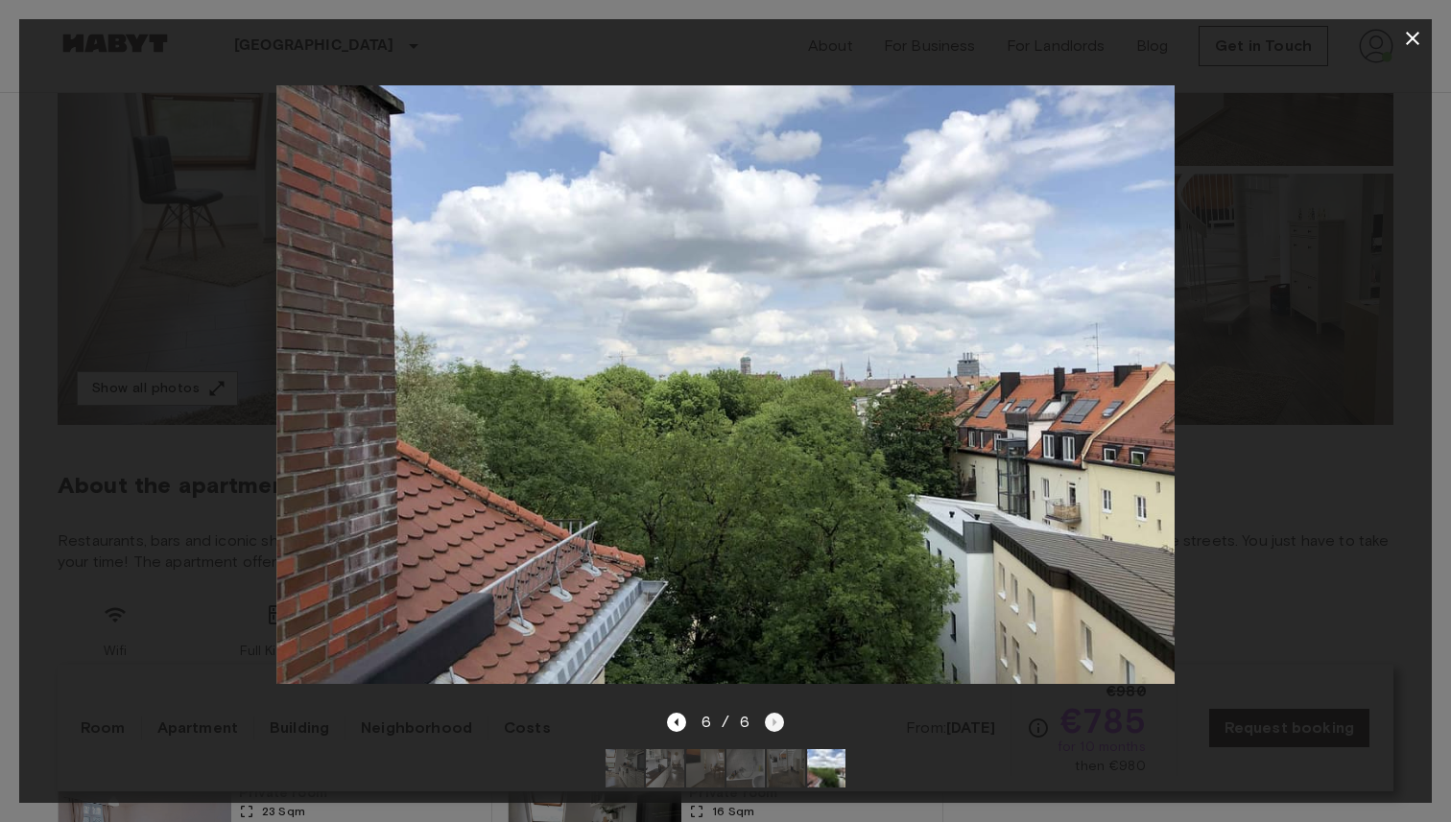
click at [773, 723] on div "6 / 6" at bounding box center [726, 722] width 118 height 23
click at [1356, 285] on div at bounding box center [725, 384] width 1412 height 653
click at [1425, 29] on button "button" at bounding box center [1412, 38] width 38 height 38
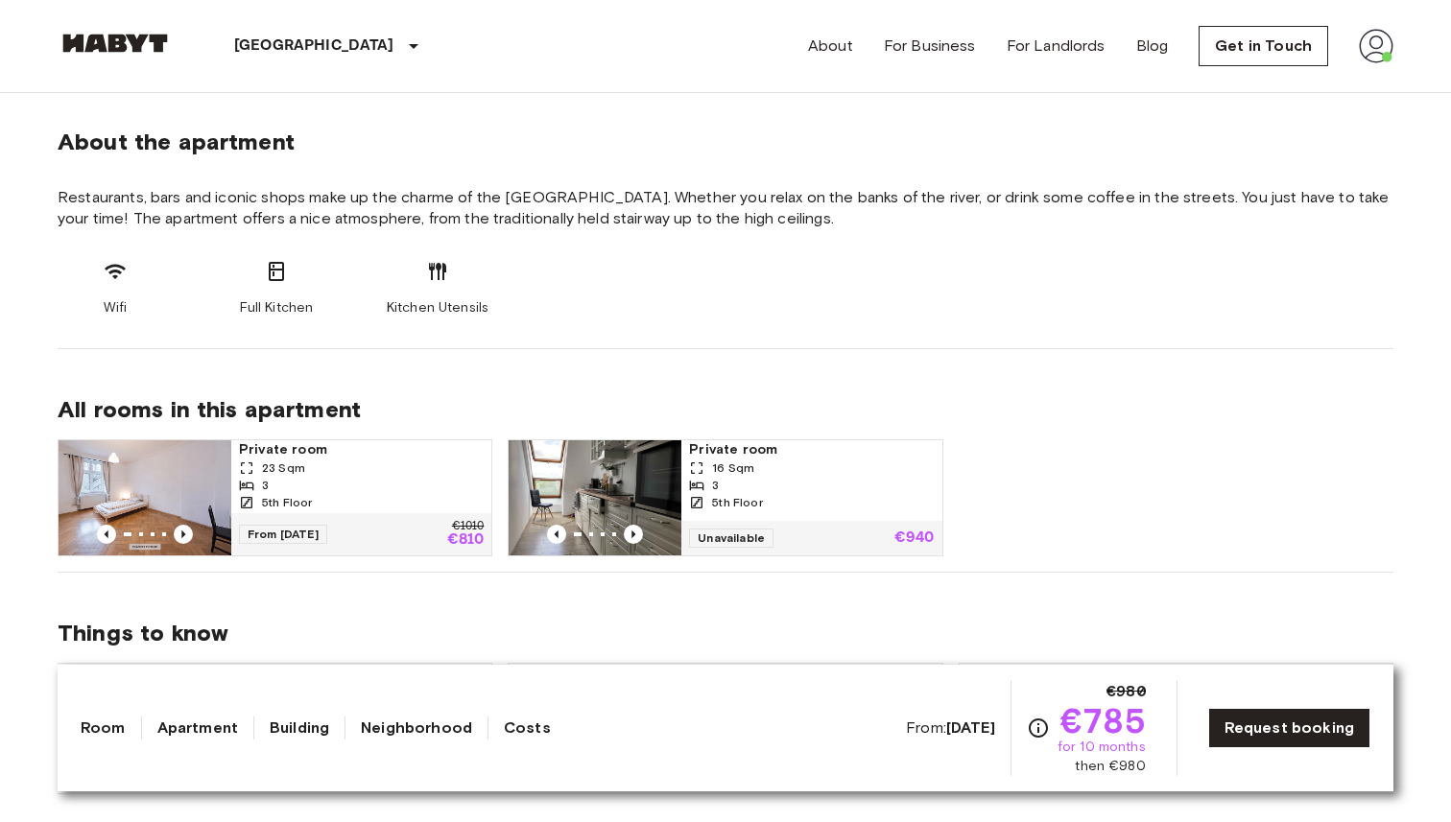
scroll to position [957, 0]
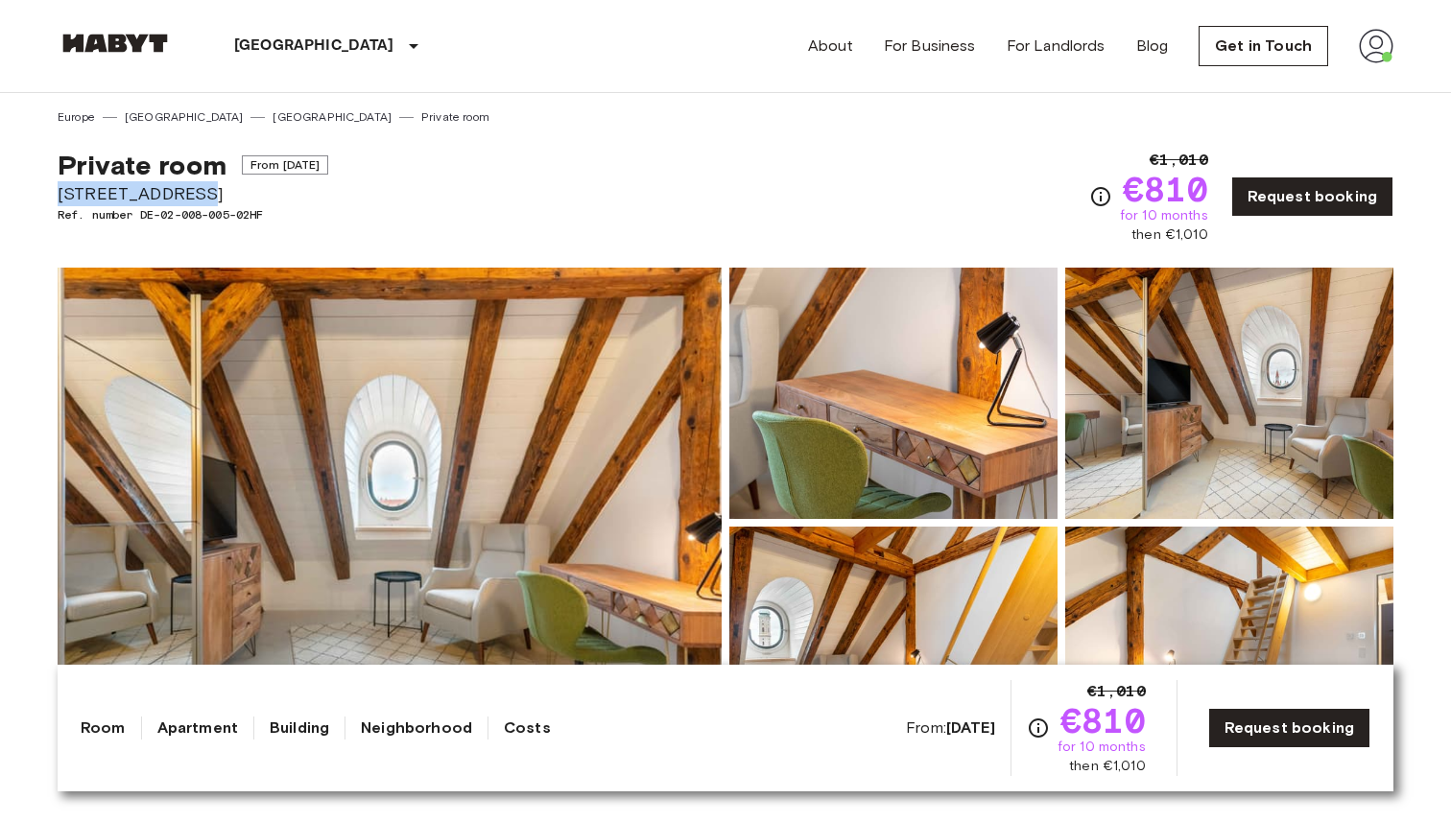
drag, startPoint x: 185, startPoint y: 193, endPoint x: 42, endPoint y: 200, distance: 143.1
copy span "[STREET_ADDRESS]"
click at [480, 187] on div "Private room From Oct 19 2025 Frauenstraße 12 Ref. number DE-02-008-005-02HF €1…" at bounding box center [726, 185] width 1336 height 119
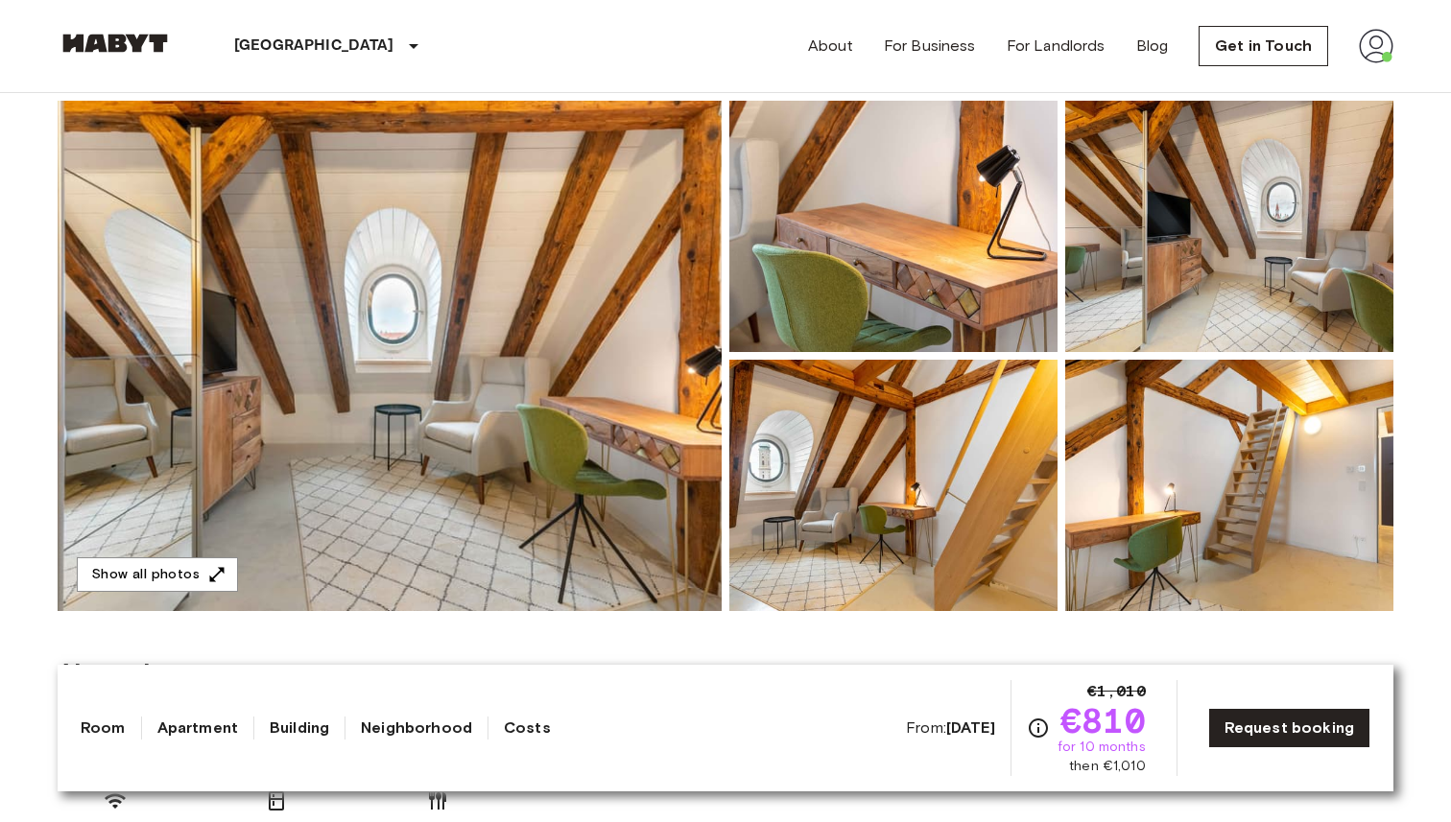
scroll to position [168, 0]
click at [544, 27] on div "Munich Europe Amsterdam Berlin Brussels Cologne Dusseldorf Frankfurt Graz Hambu…" at bounding box center [726, 46] width 1336 height 92
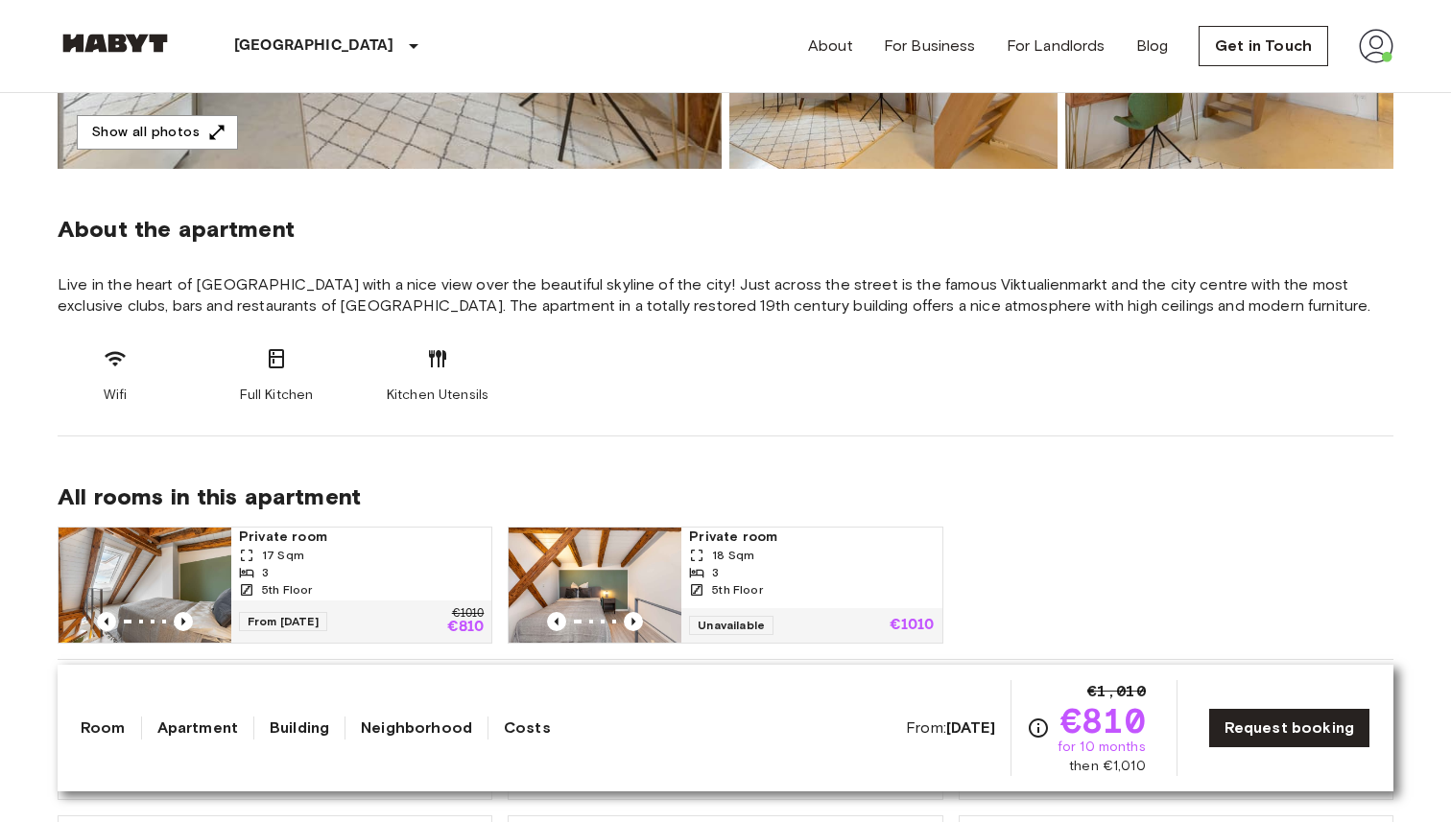
scroll to position [0, 0]
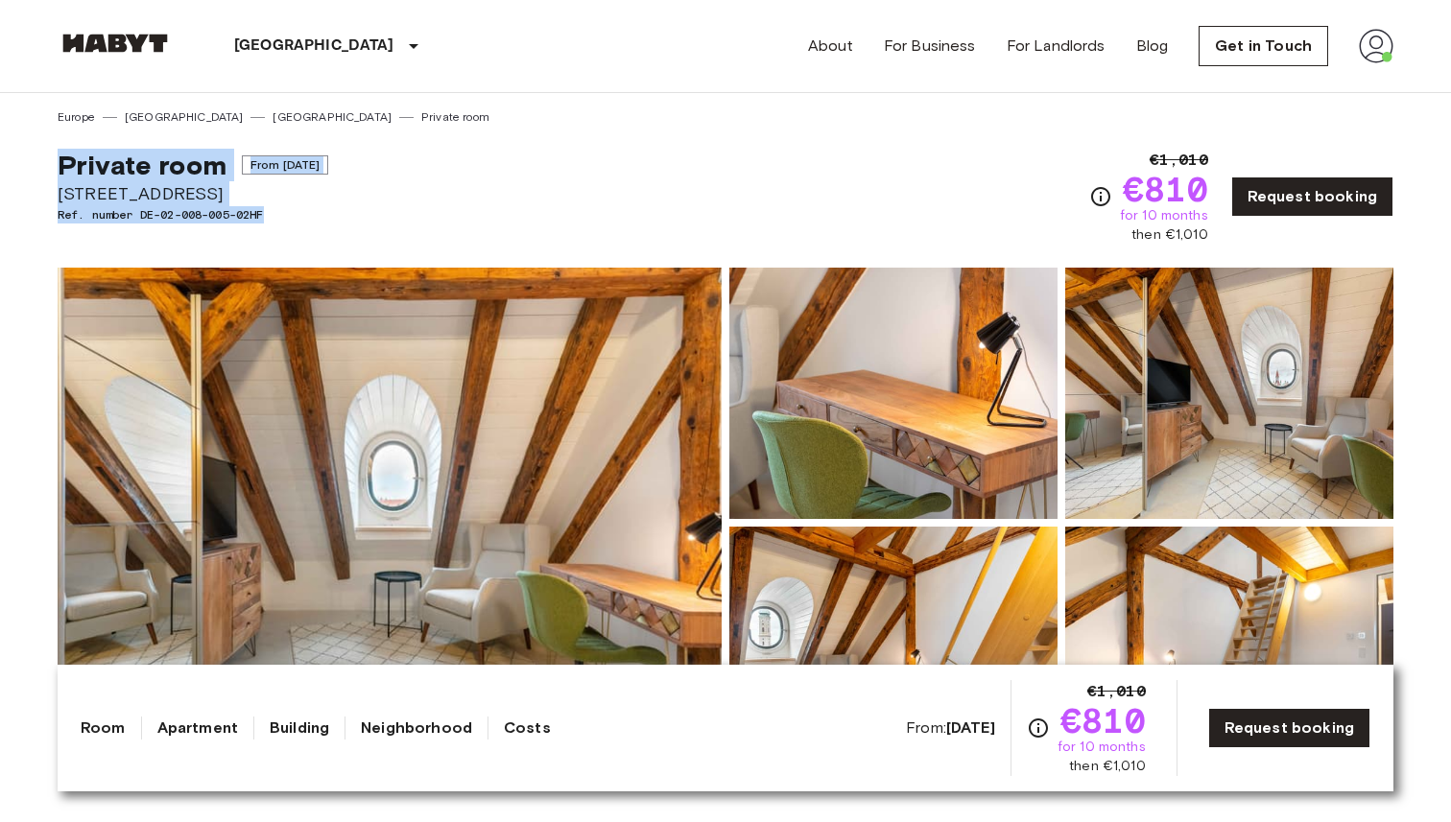
drag, startPoint x: 287, startPoint y: 214, endPoint x: 53, endPoint y: 177, distance: 237.1
copy div "Private room From Oct 19 2025 Frauenstraße 12 Ref. number DE-02-008-005-02HF"
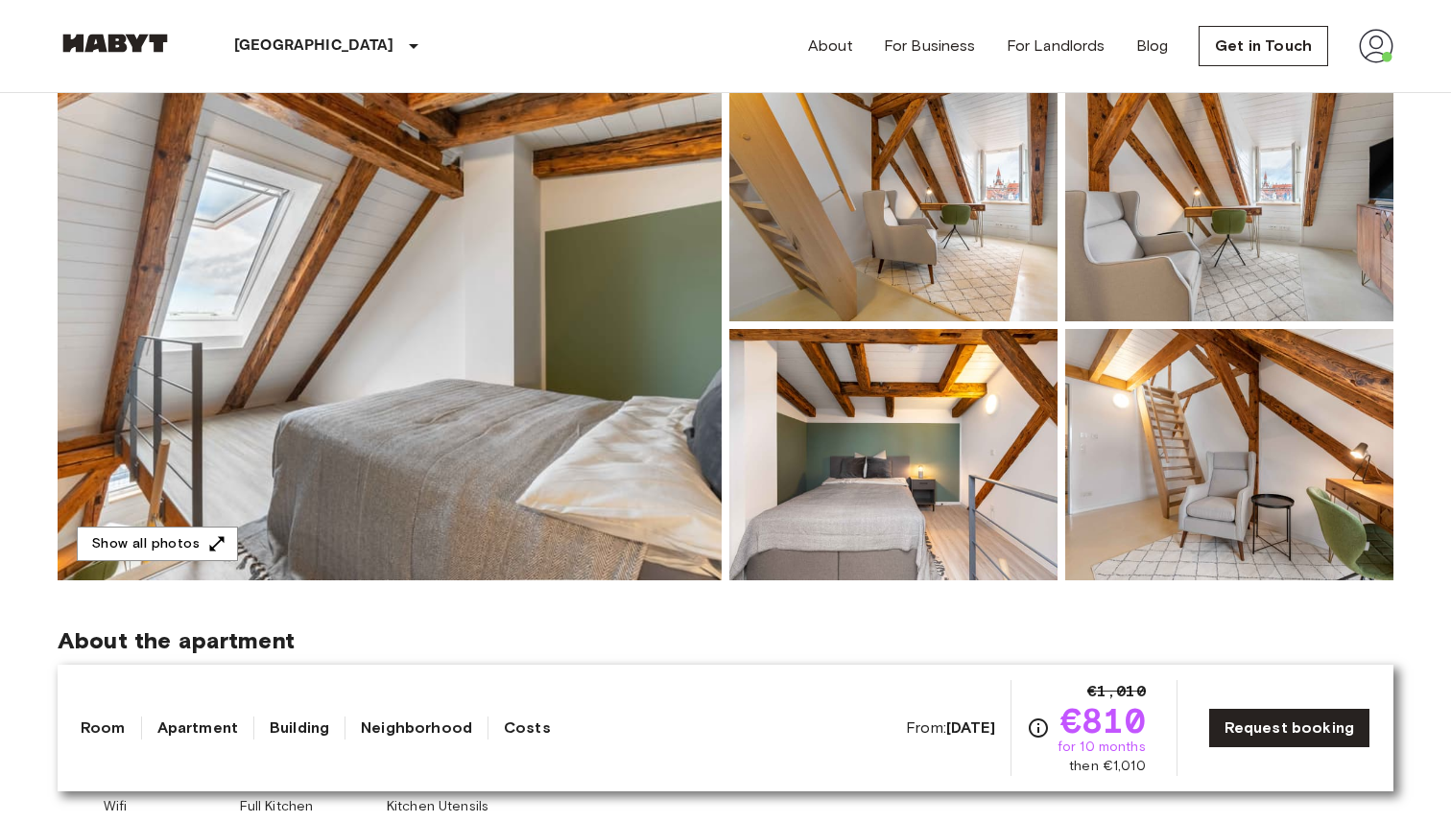
scroll to position [186, 0]
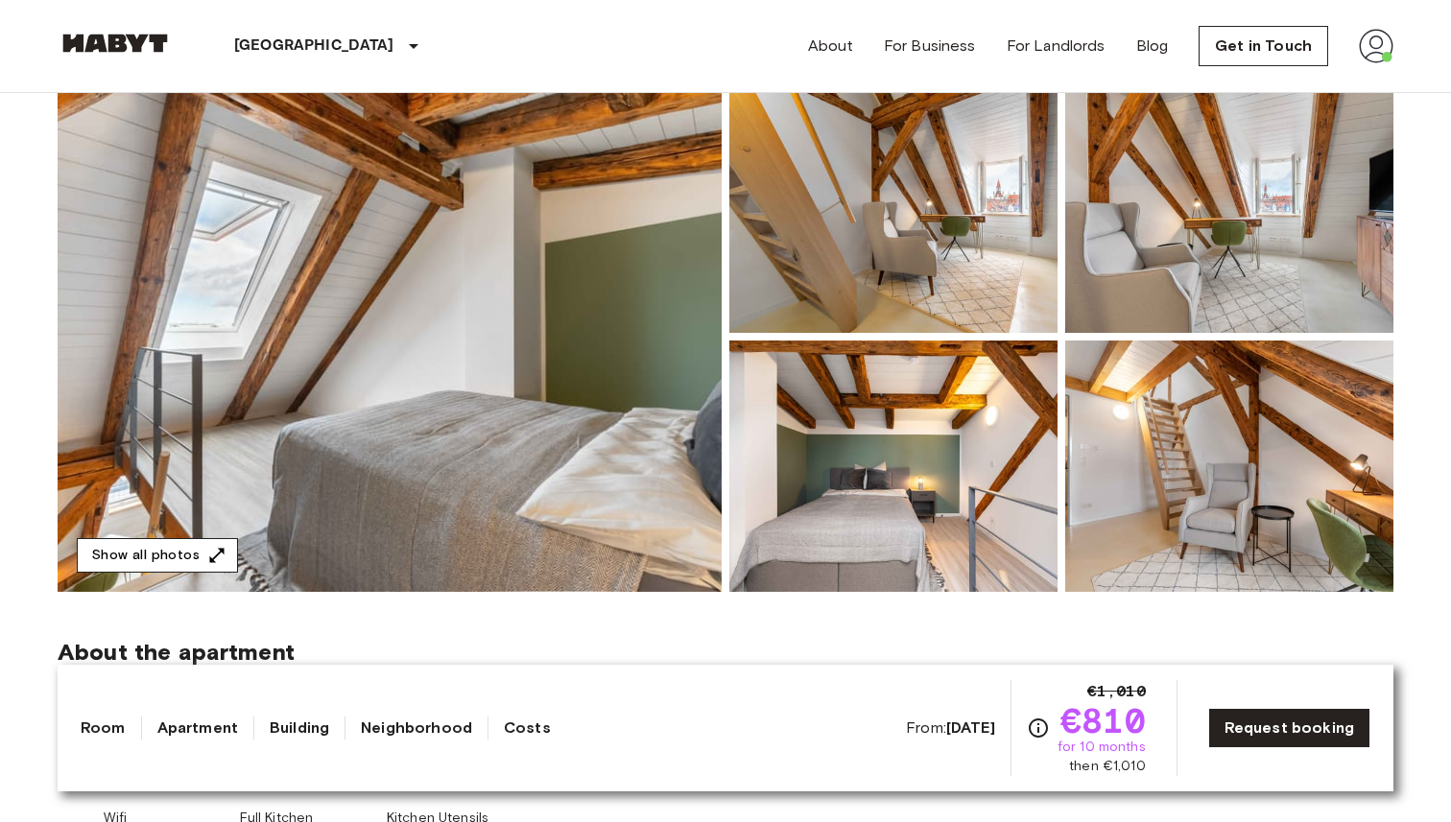
click at [187, 552] on button "Show all photos" at bounding box center [157, 556] width 161 height 36
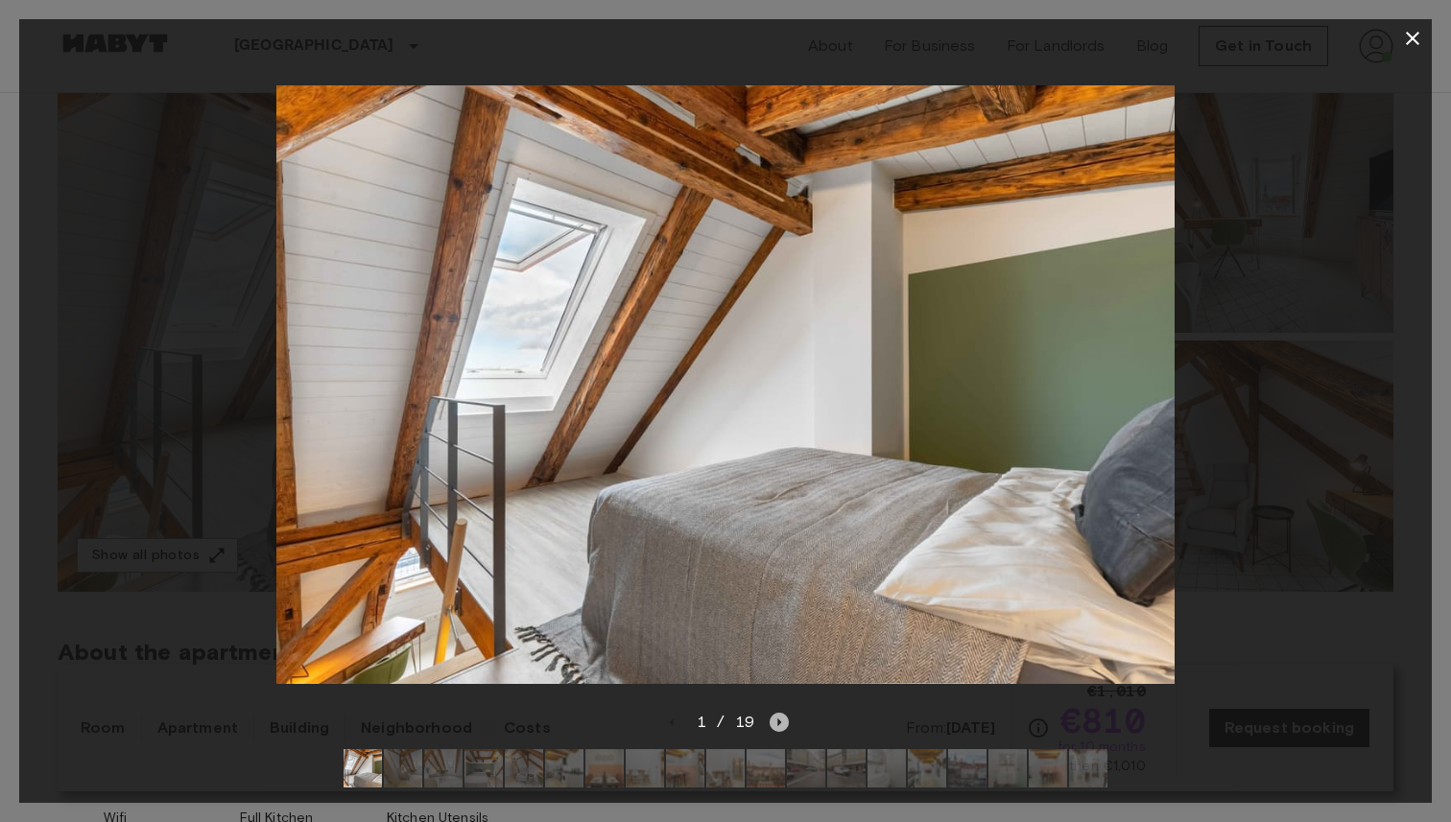
click at [783, 720] on icon "Next image" at bounding box center [779, 722] width 19 height 19
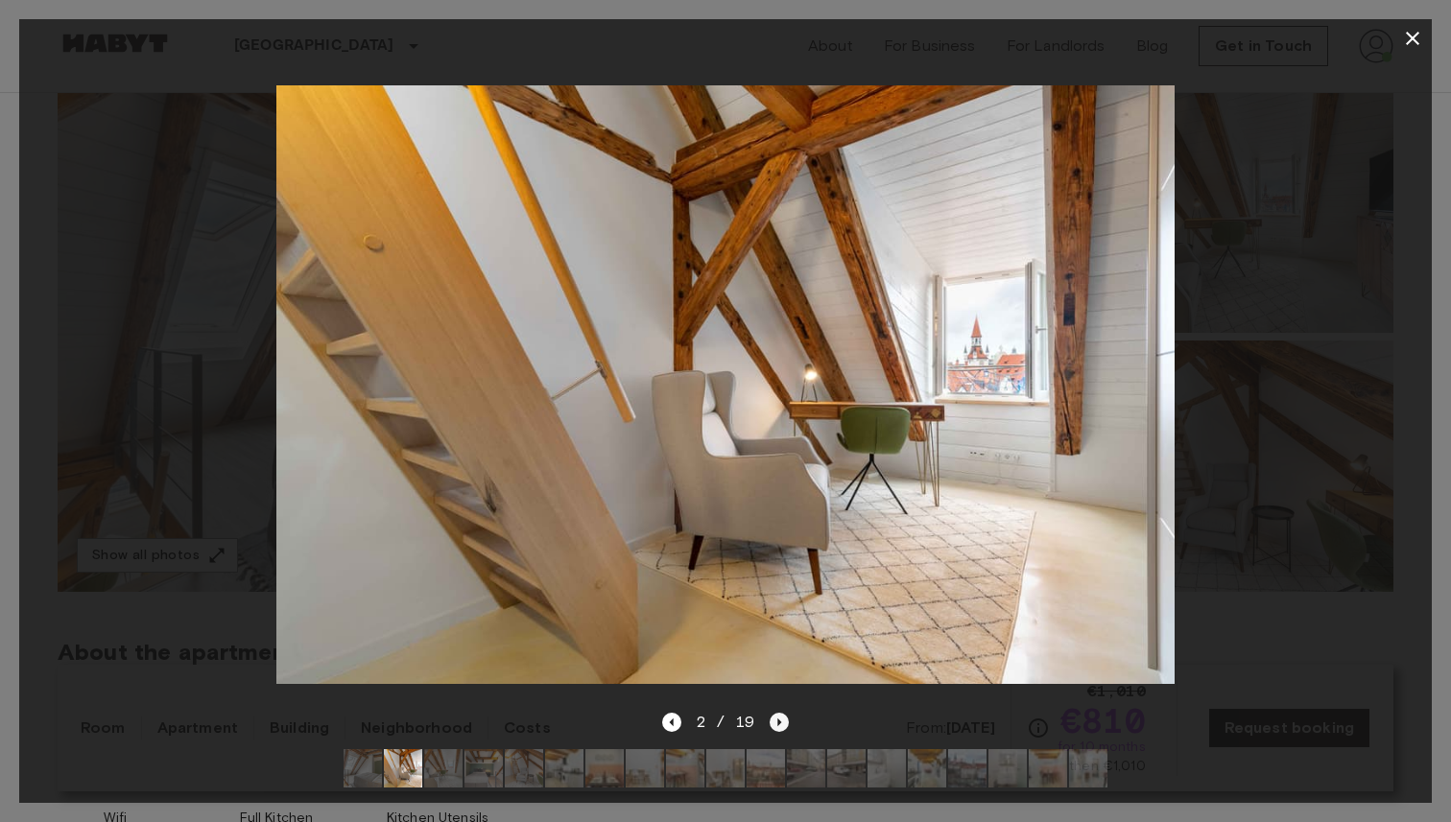
click at [783, 720] on icon "Next image" at bounding box center [779, 722] width 19 height 19
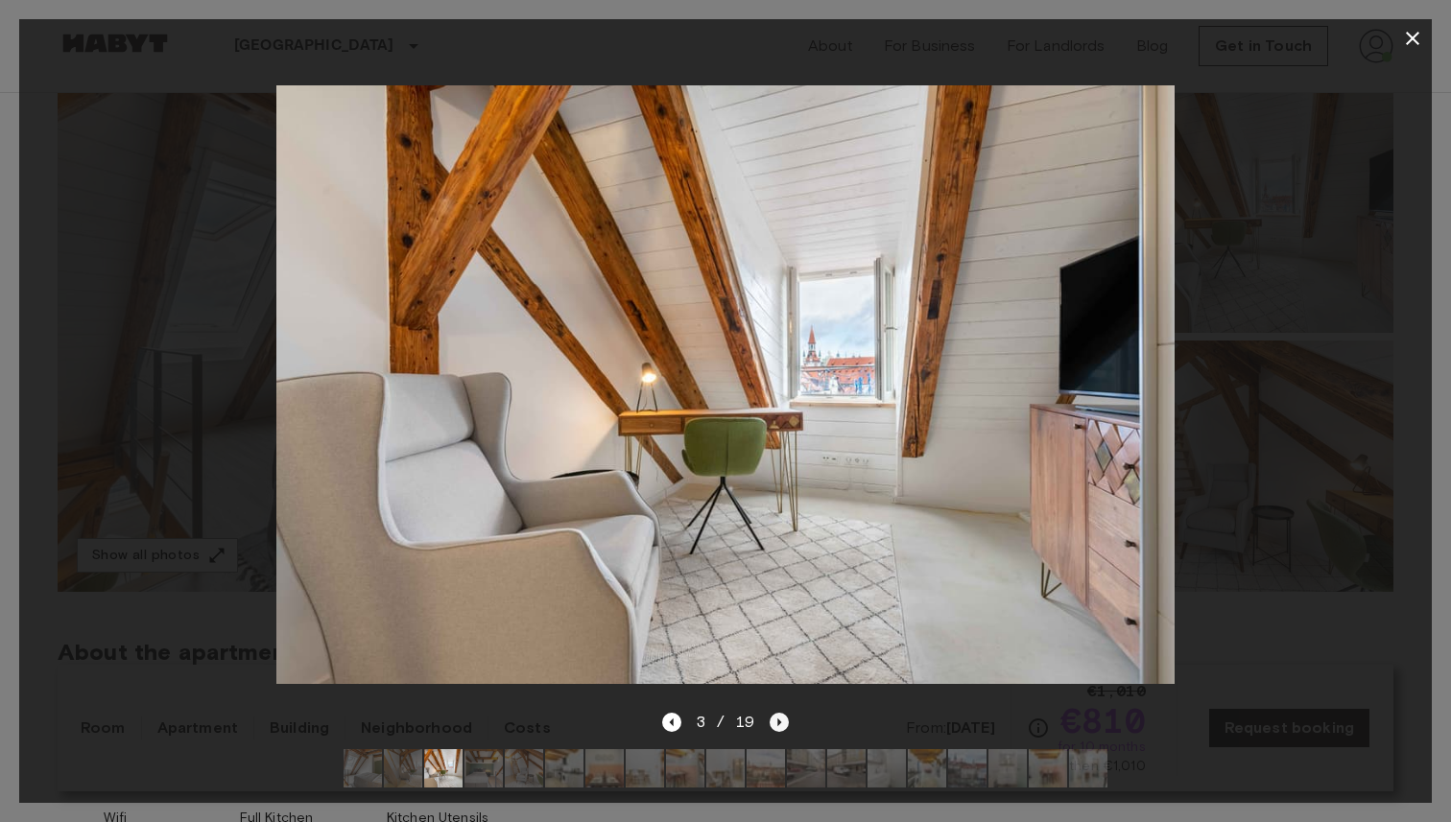
click at [783, 724] on icon "Next image" at bounding box center [779, 722] width 19 height 19
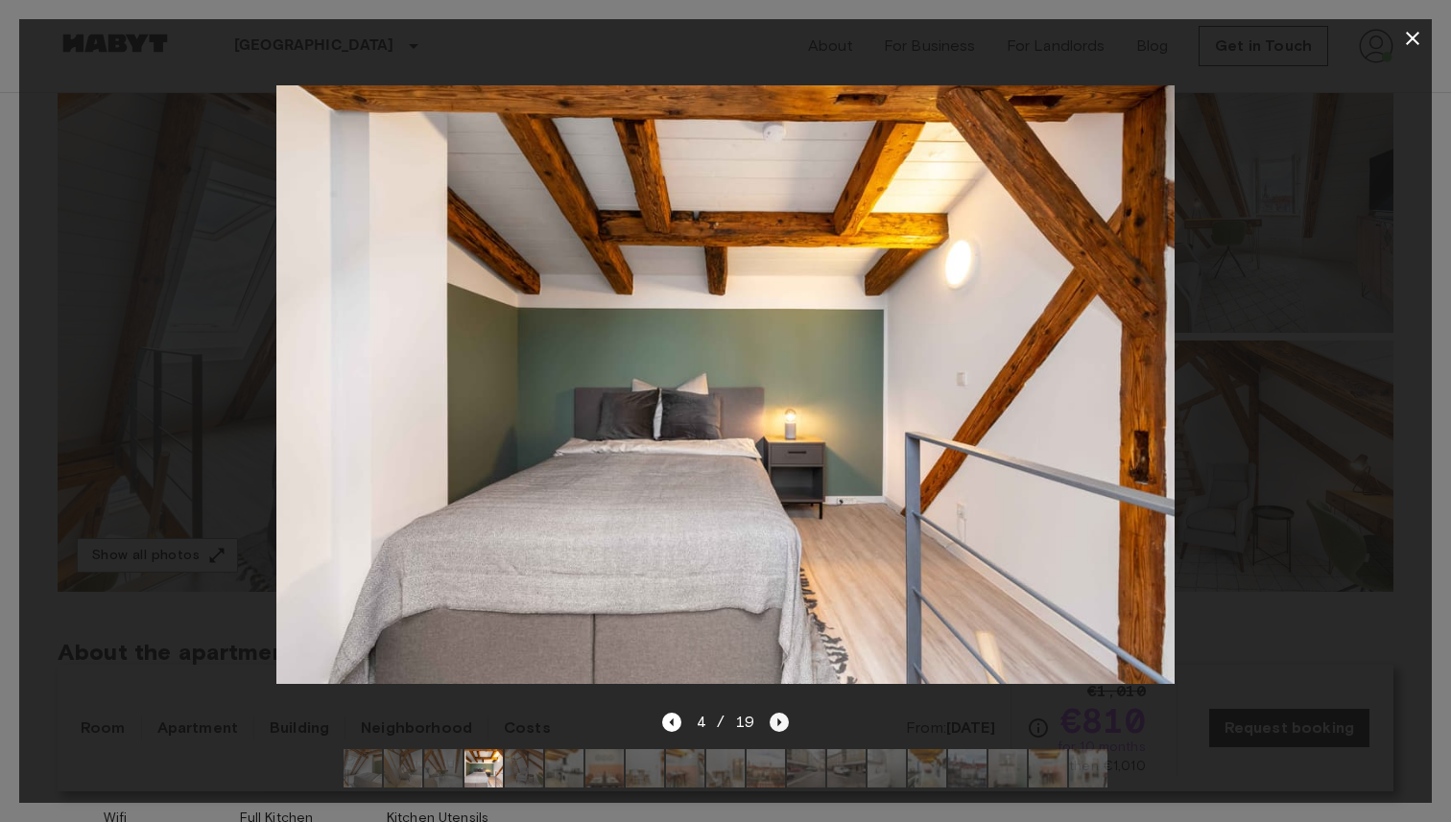
click at [784, 726] on icon "Next image" at bounding box center [779, 722] width 19 height 19
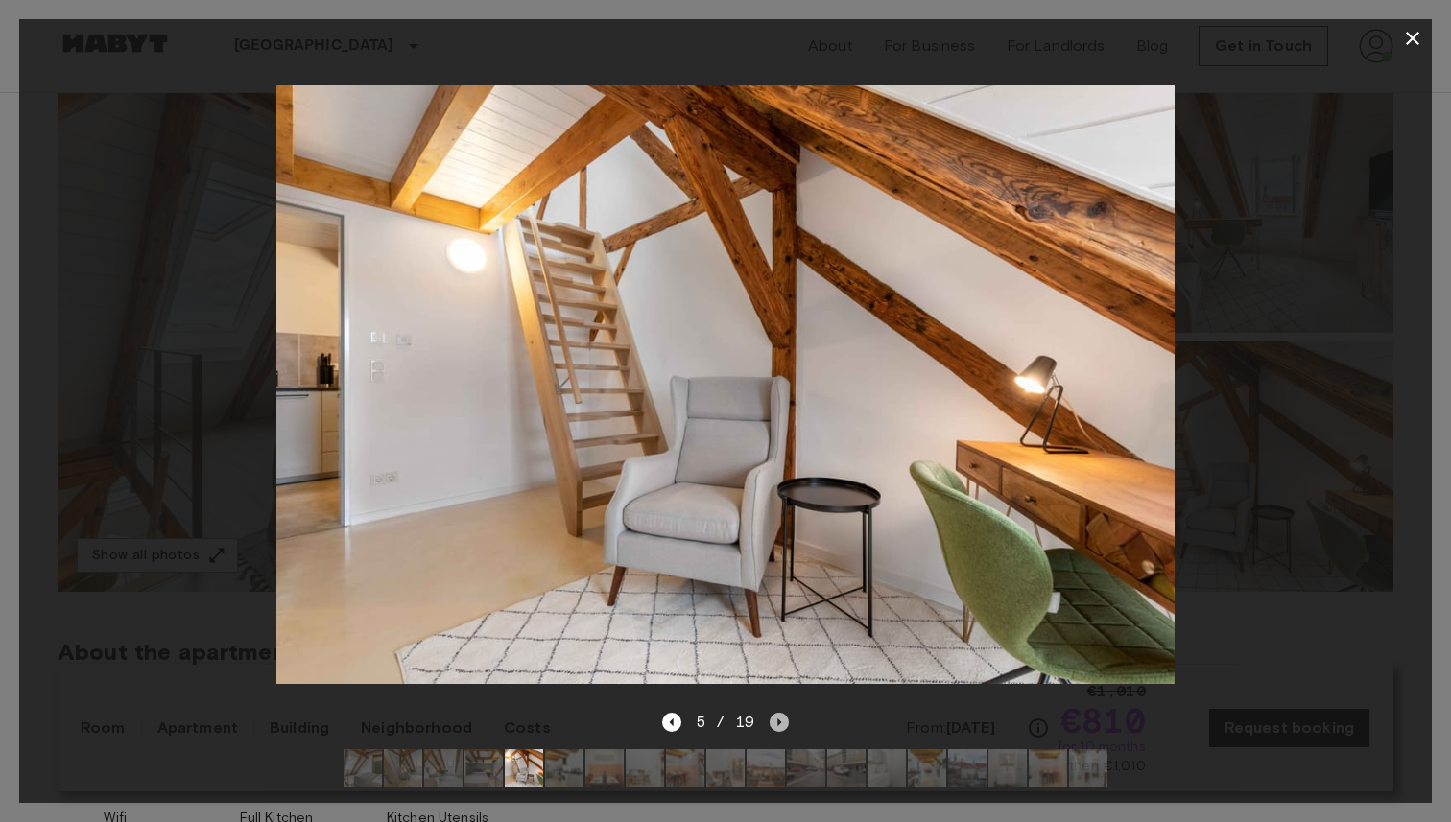
click at [784, 726] on icon "Next image" at bounding box center [779, 722] width 19 height 19
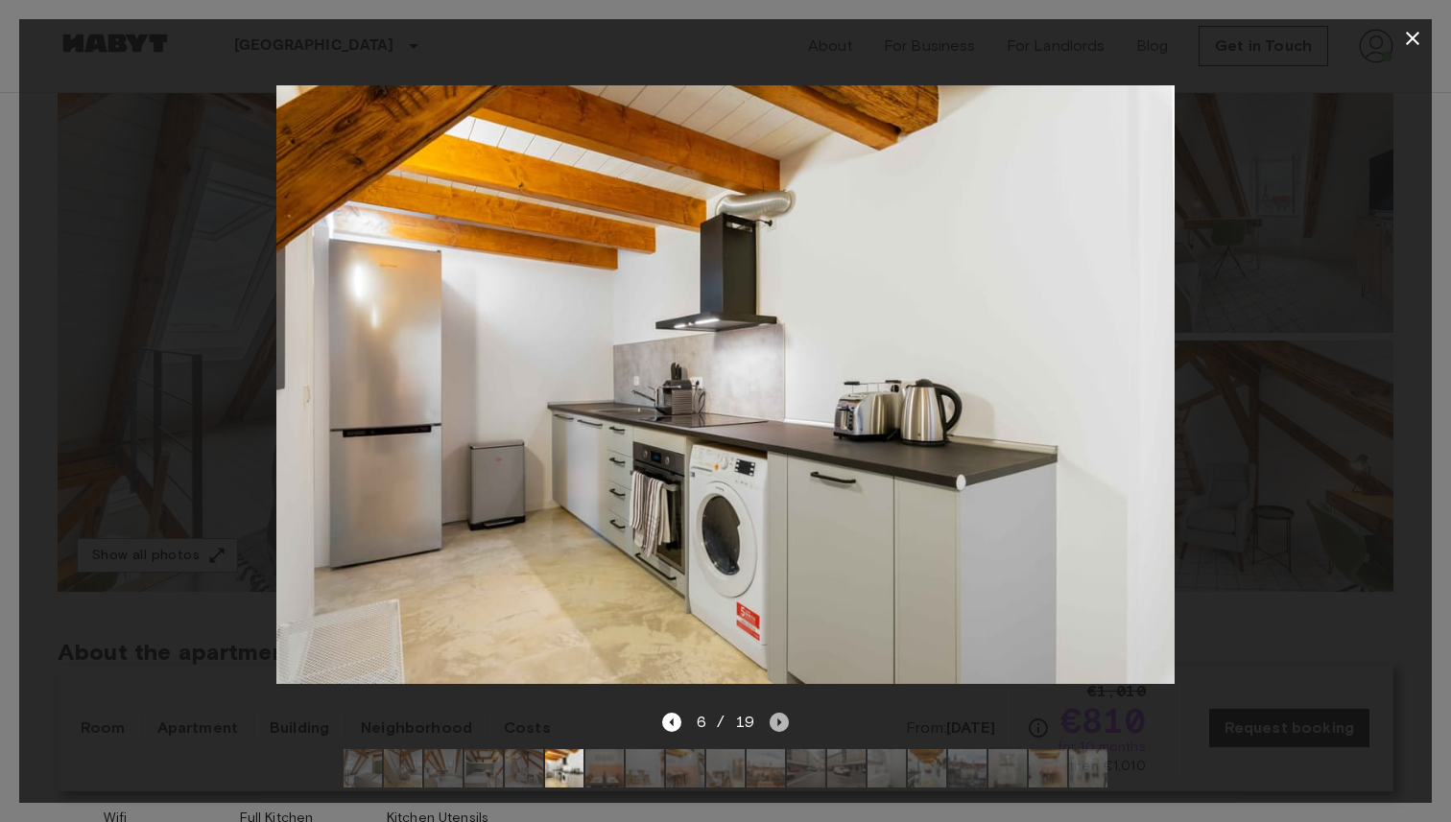
click at [784, 726] on icon "Next image" at bounding box center [779, 722] width 19 height 19
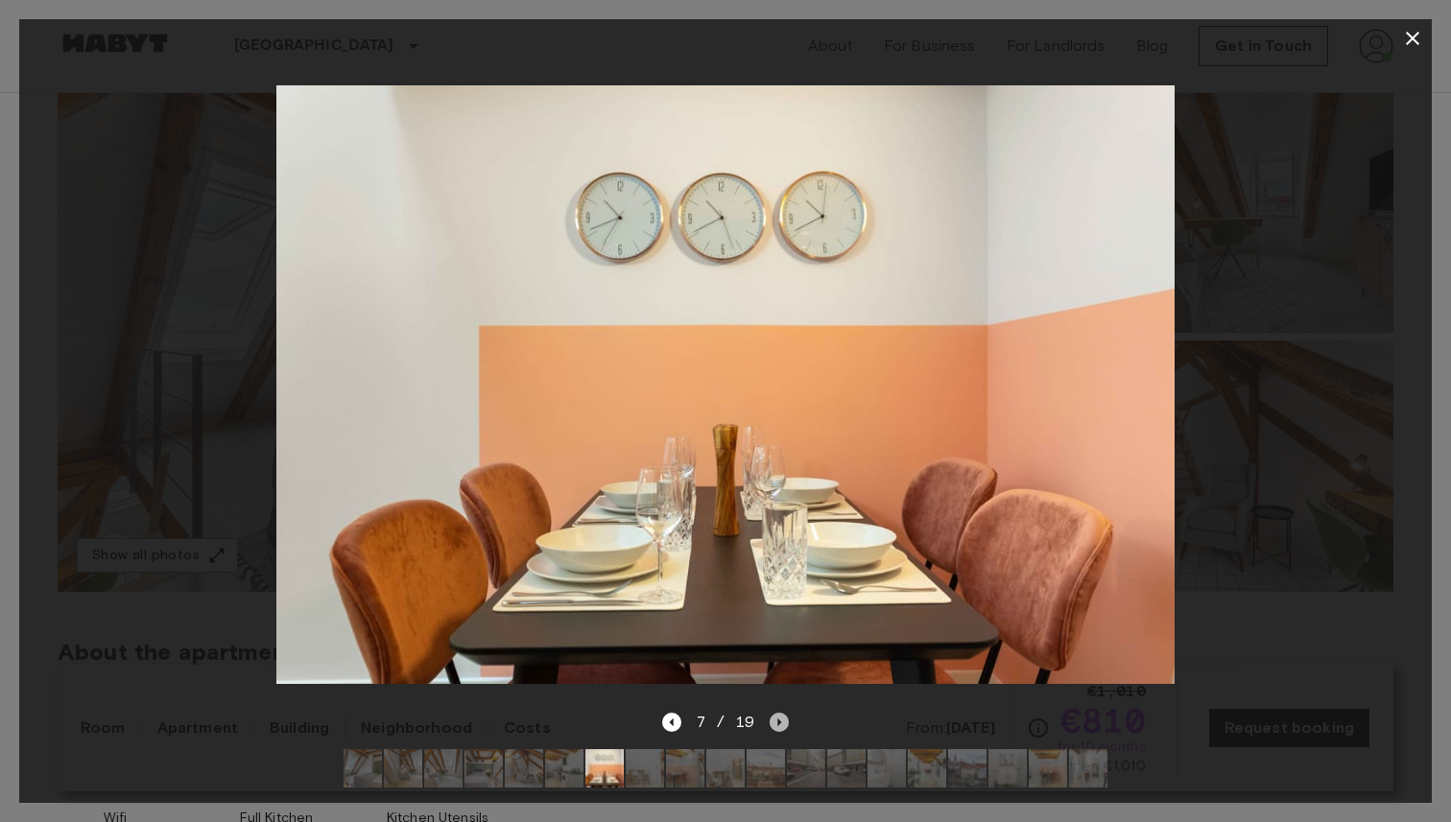
click at [784, 726] on icon "Next image" at bounding box center [779, 722] width 19 height 19
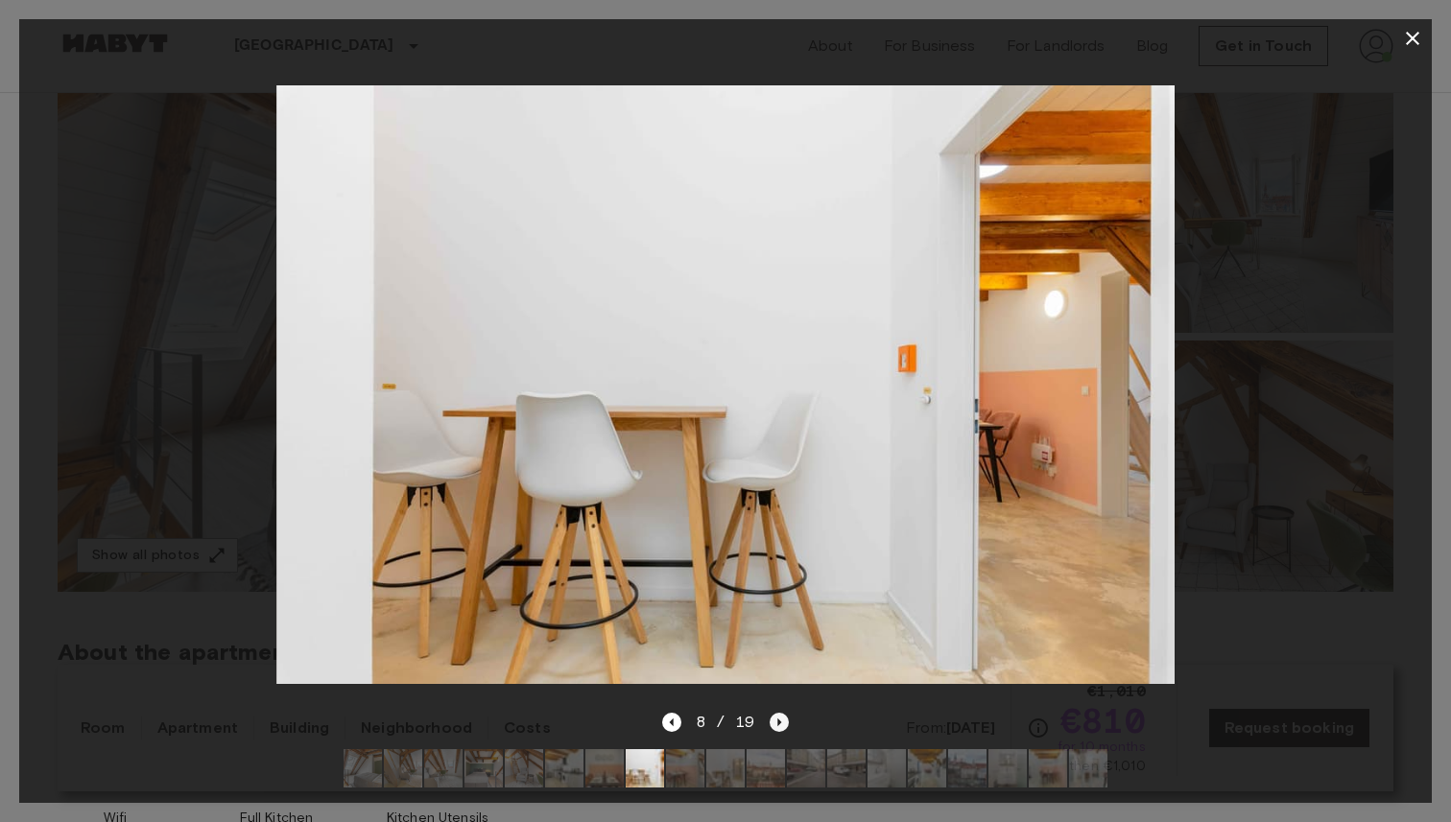
click at [785, 726] on icon "Next image" at bounding box center [779, 722] width 19 height 19
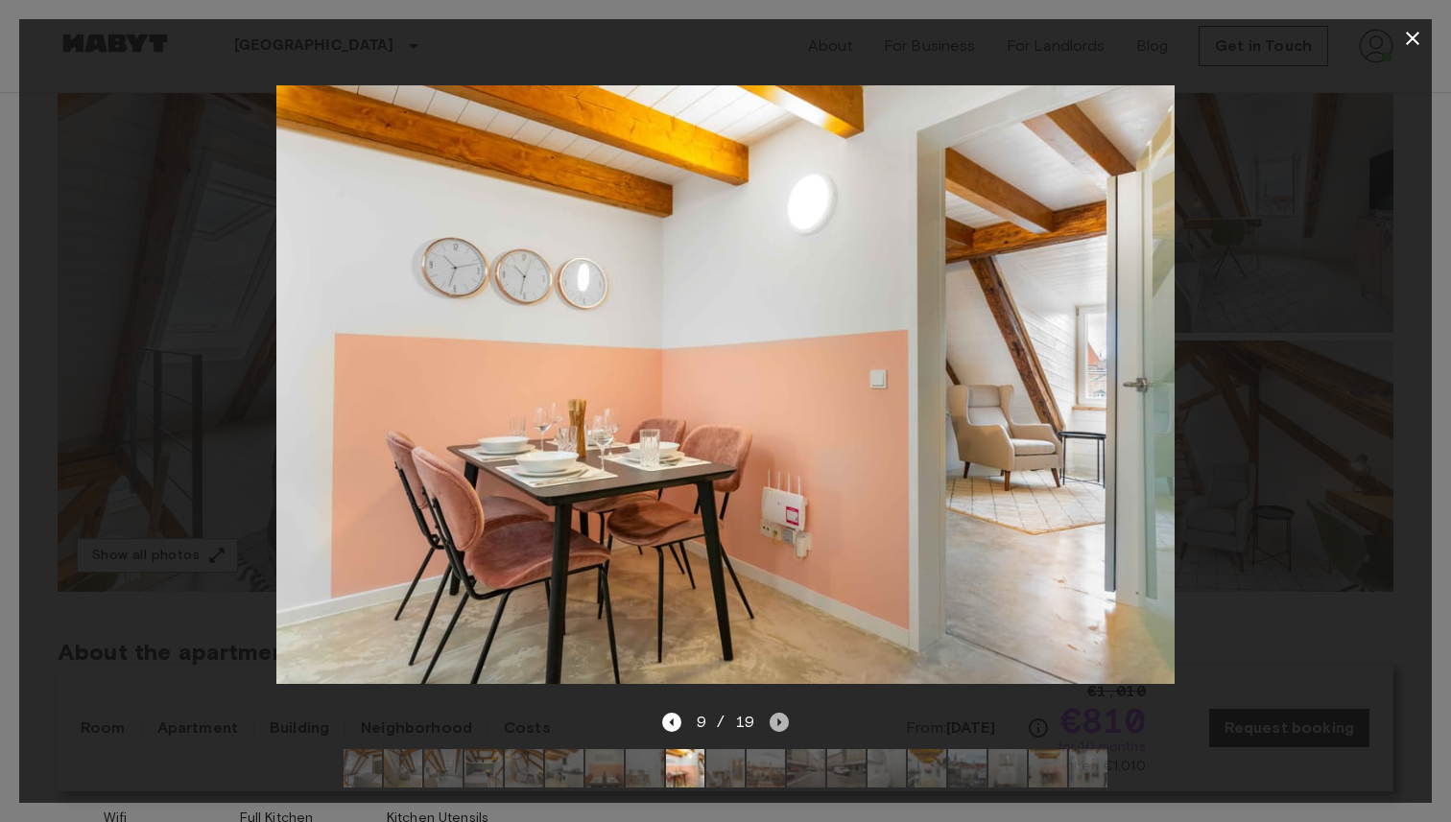
click at [785, 726] on icon "Next image" at bounding box center [779, 722] width 19 height 19
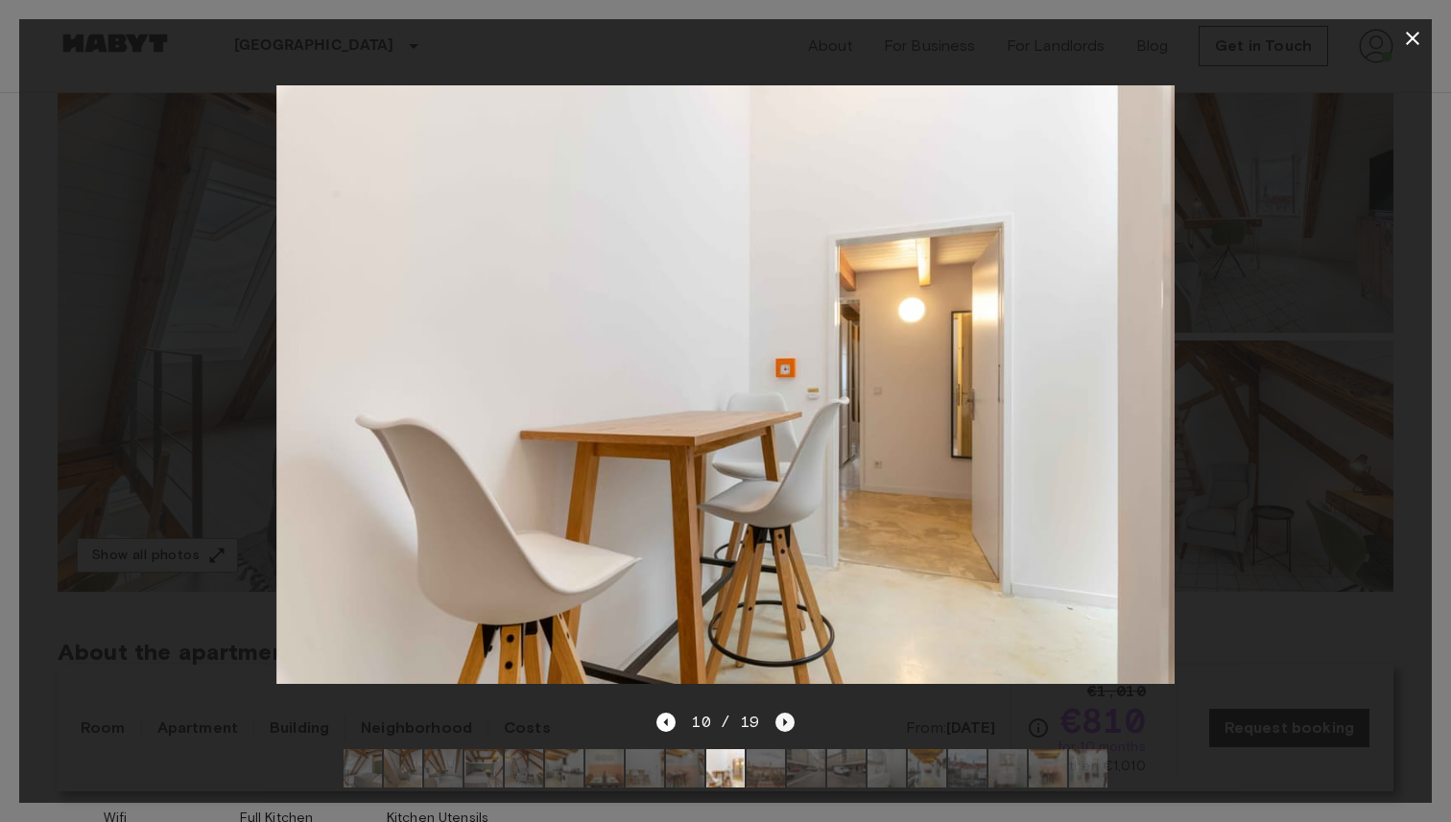
click at [785, 726] on icon "Next image" at bounding box center [784, 722] width 19 height 19
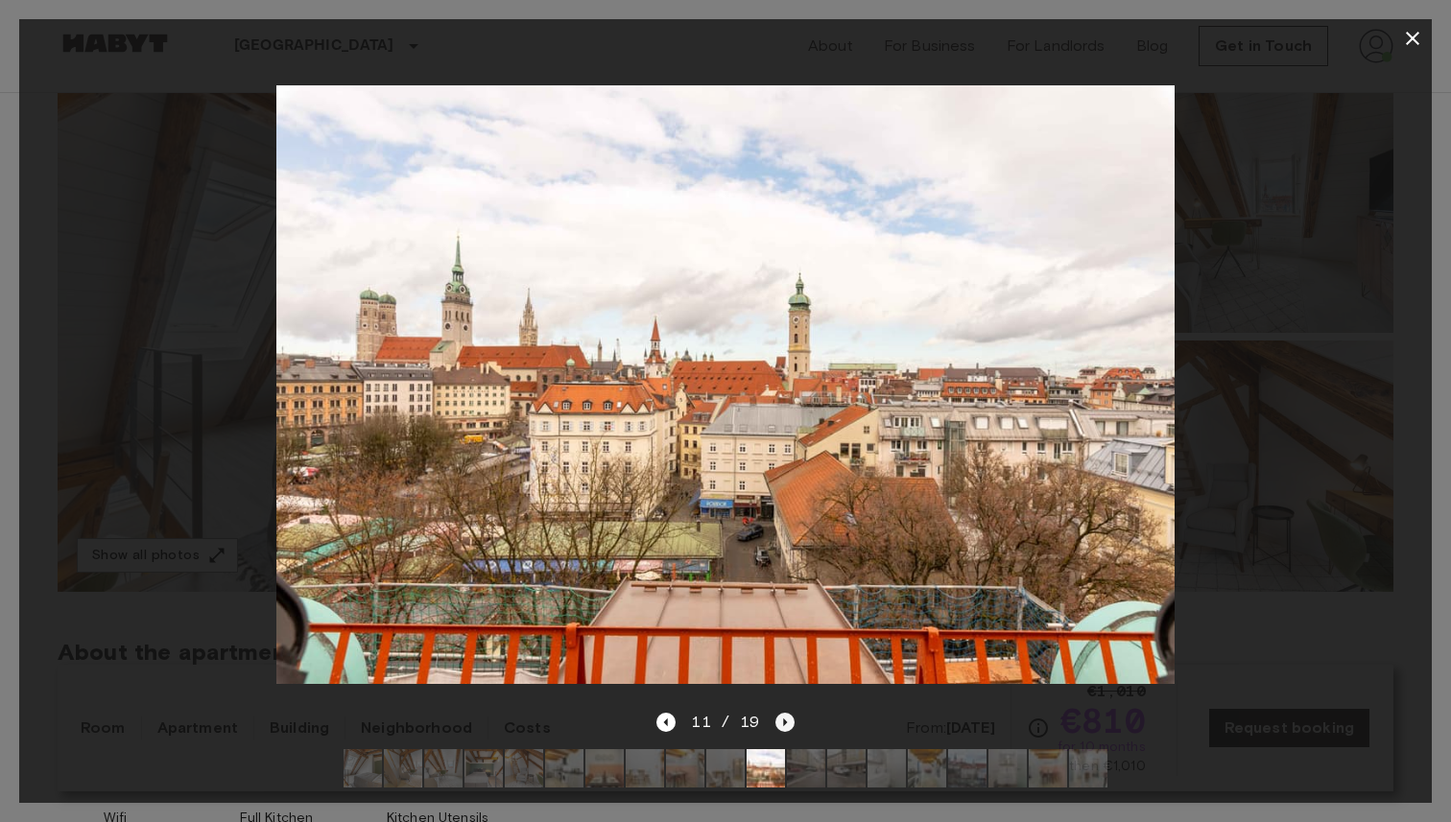
click at [785, 726] on icon "Next image" at bounding box center [784, 722] width 19 height 19
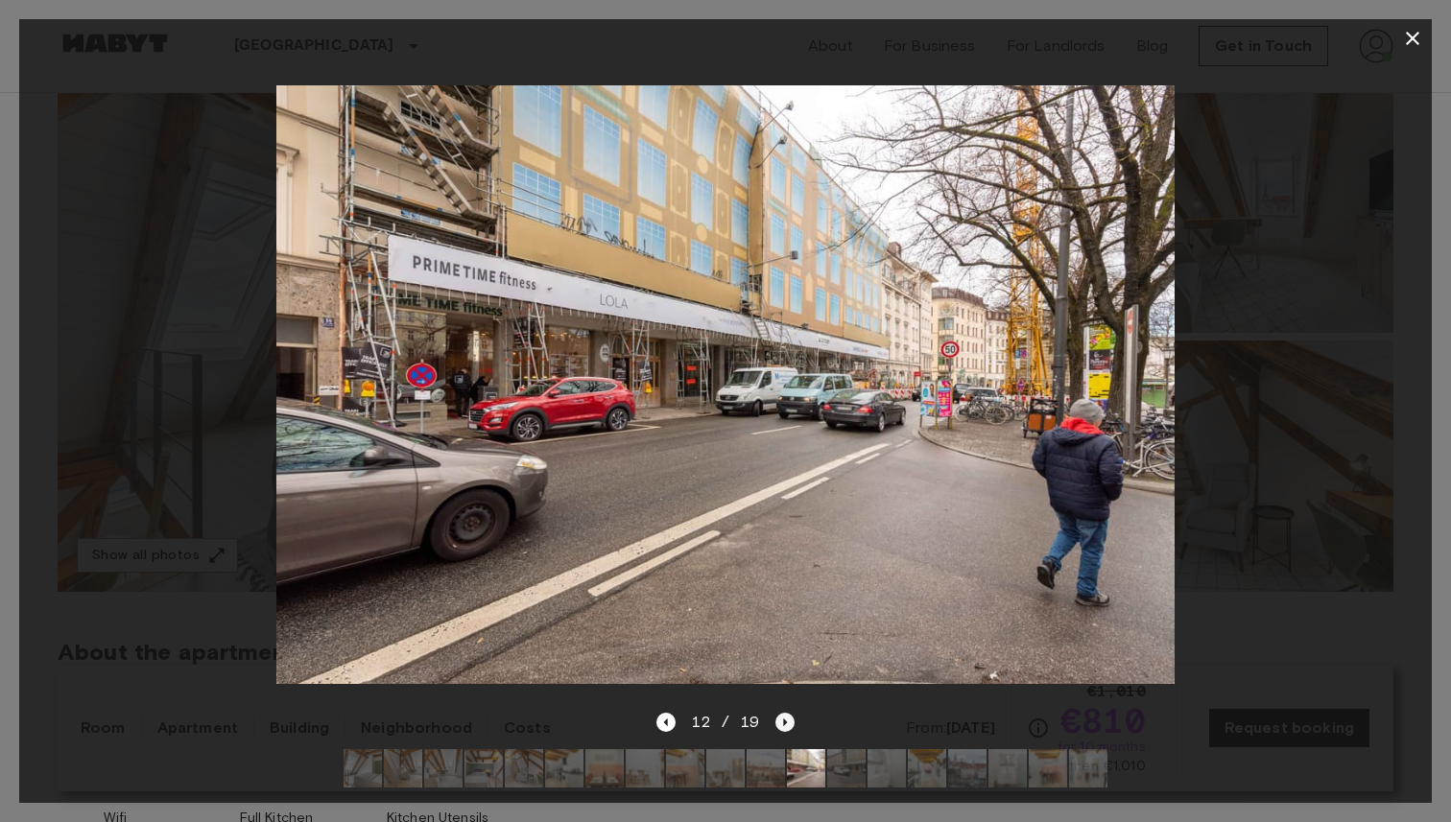
click at [785, 726] on icon "Next image" at bounding box center [784, 722] width 19 height 19
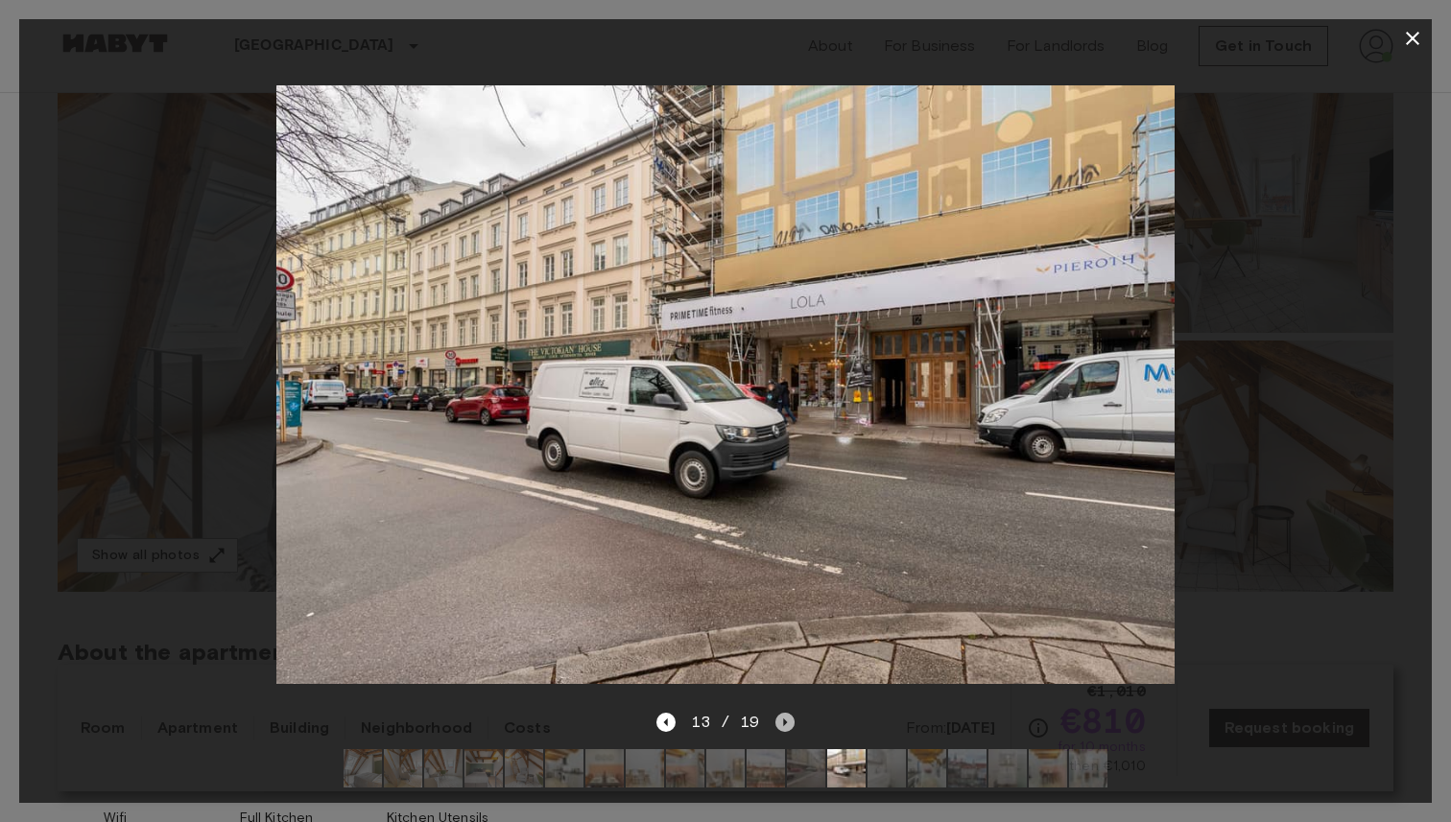
click at [785, 726] on icon "Next image" at bounding box center [784, 722] width 19 height 19
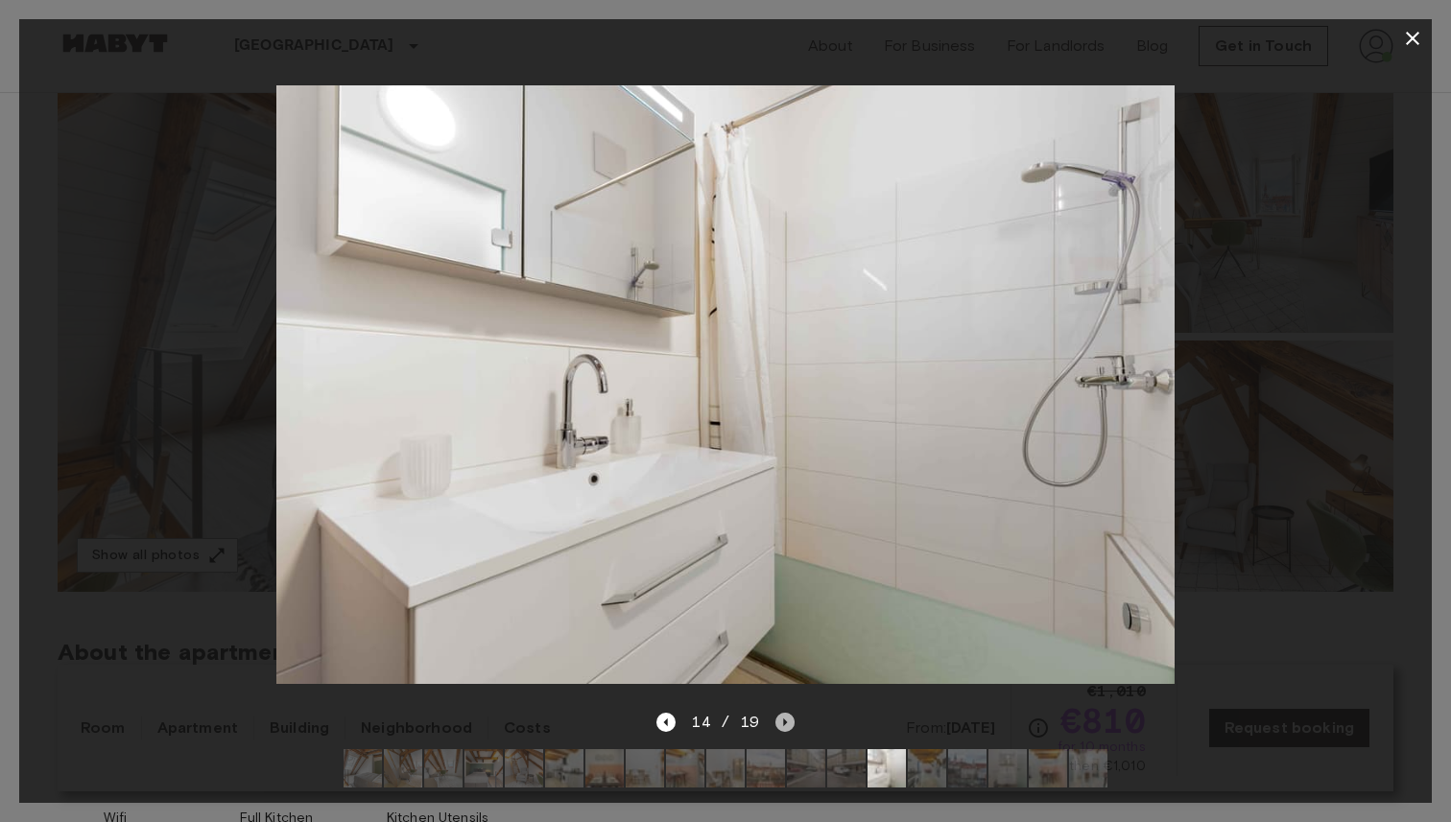
click at [785, 726] on icon "Next image" at bounding box center [784, 722] width 19 height 19
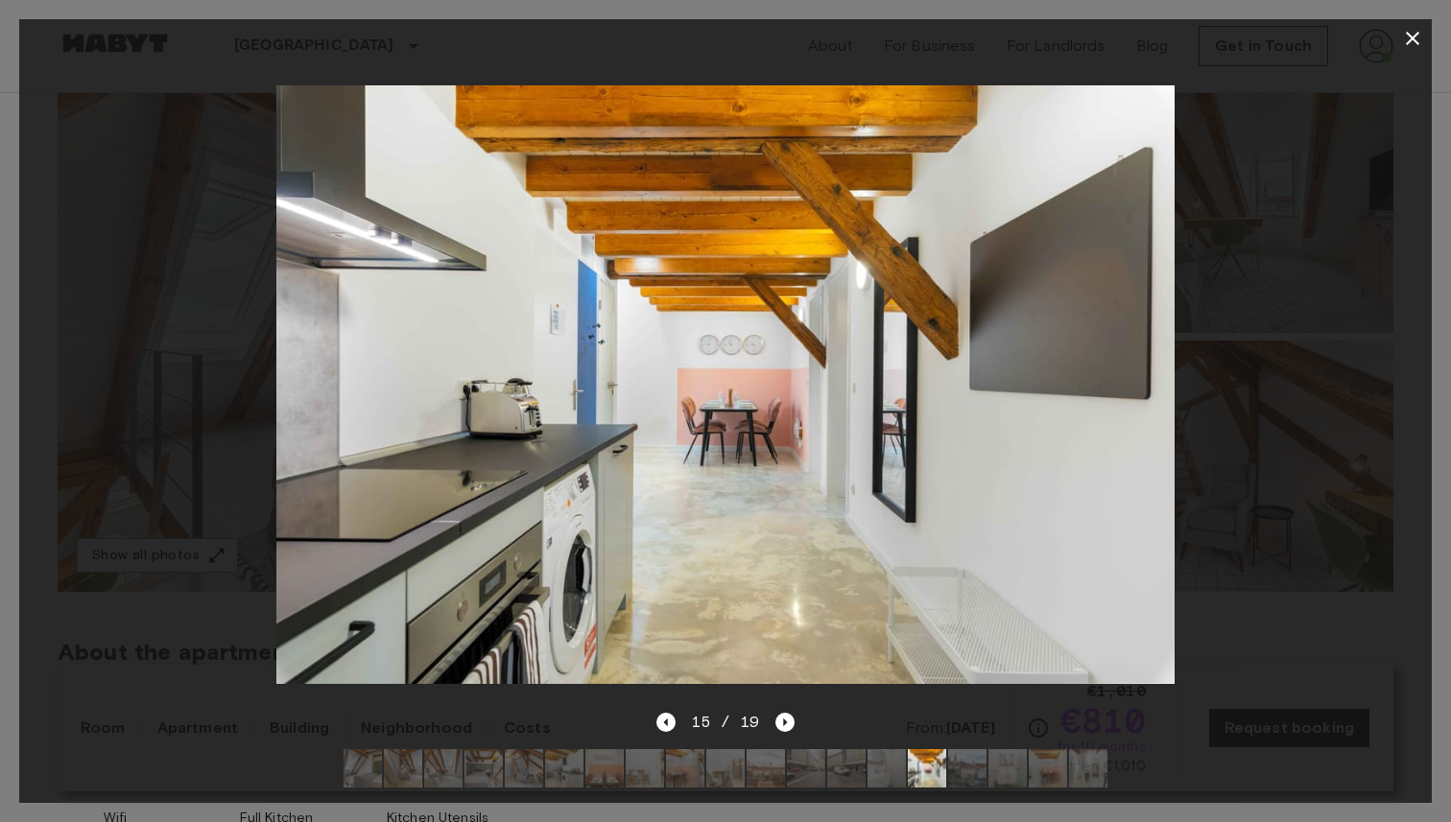
click at [1247, 235] on div at bounding box center [725, 384] width 1412 height 653
click at [1418, 39] on icon "button" at bounding box center [1412, 38] width 23 height 23
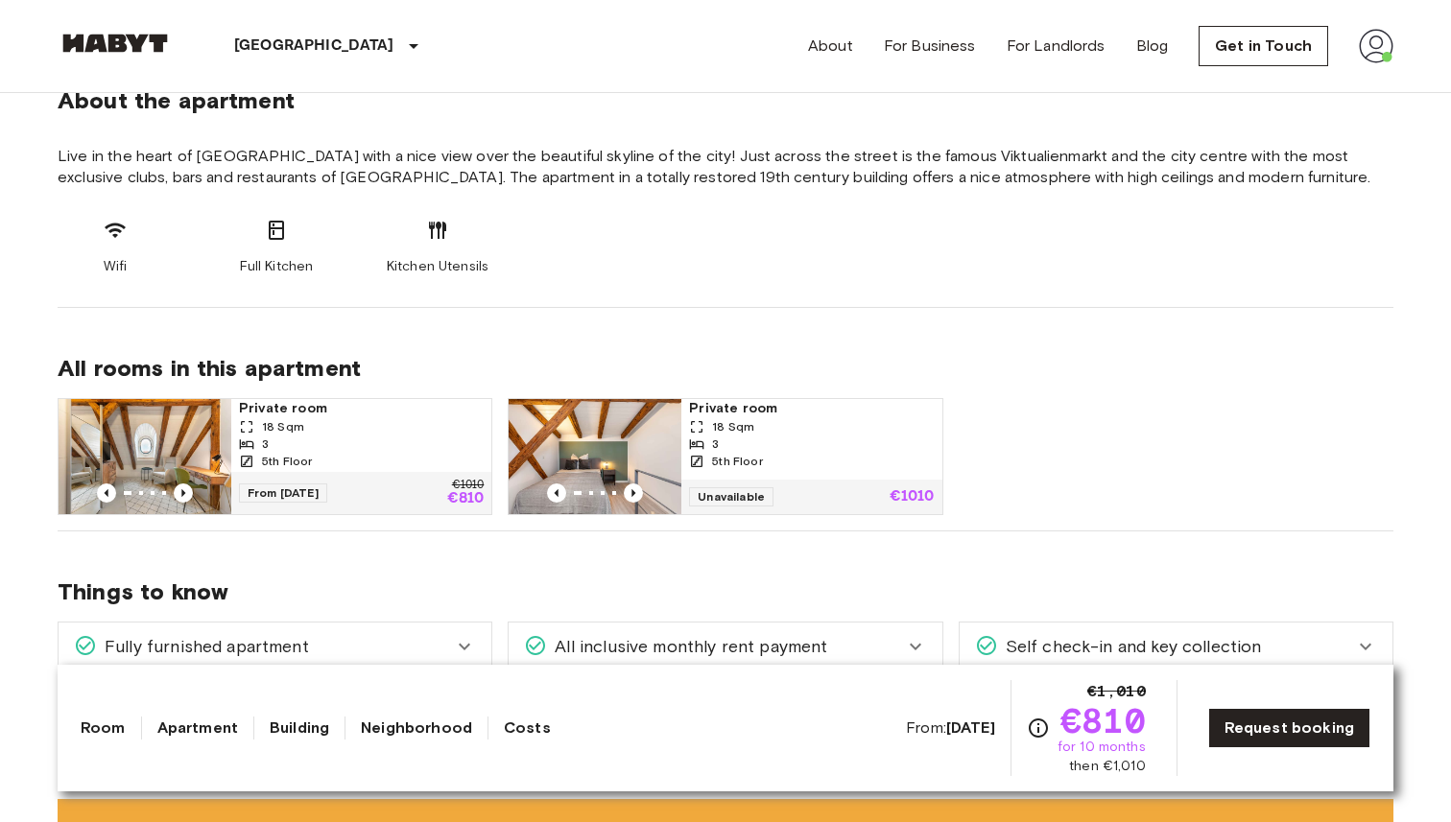
scroll to position [749, 0]
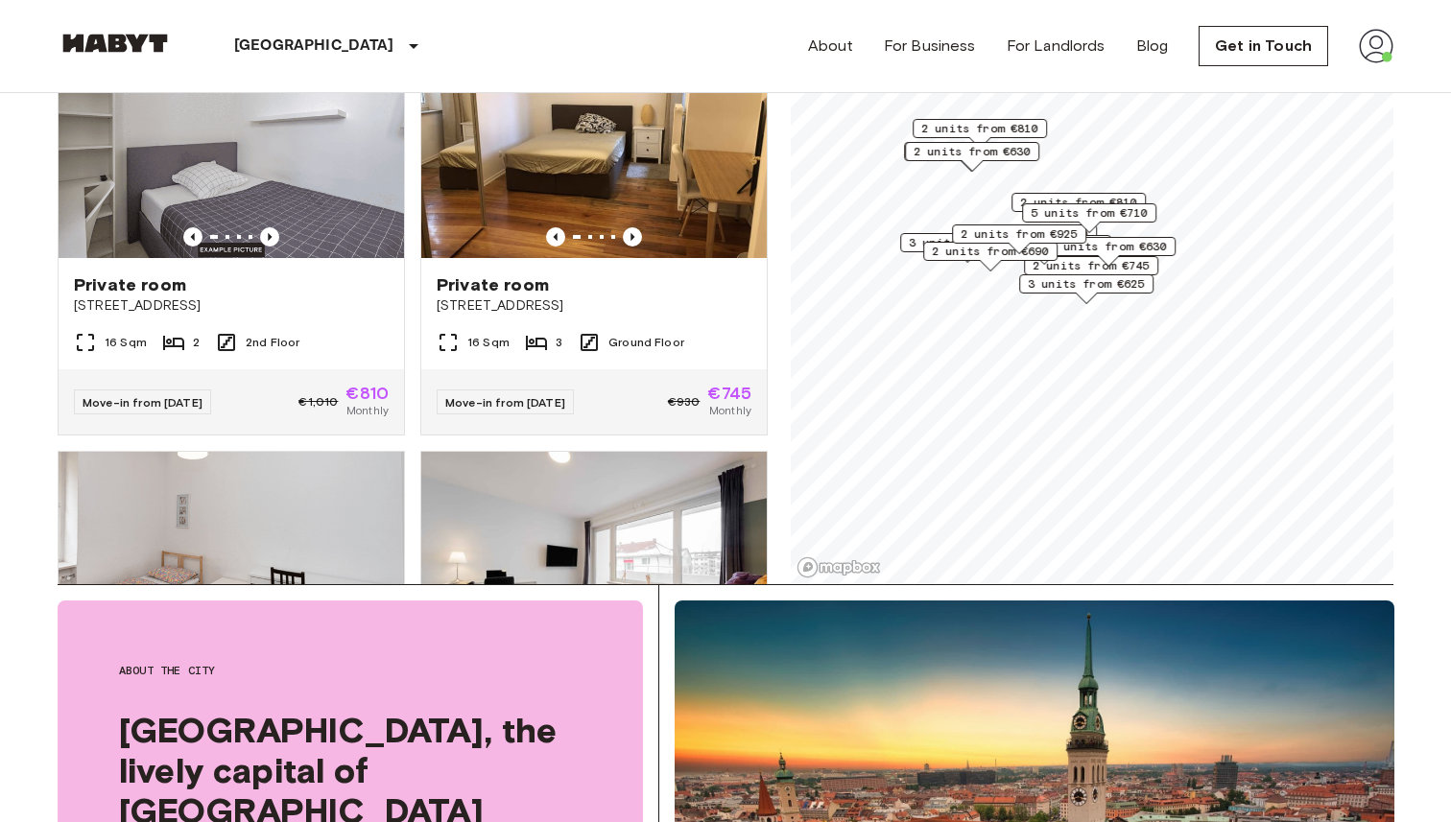
scroll to position [4486, 0]
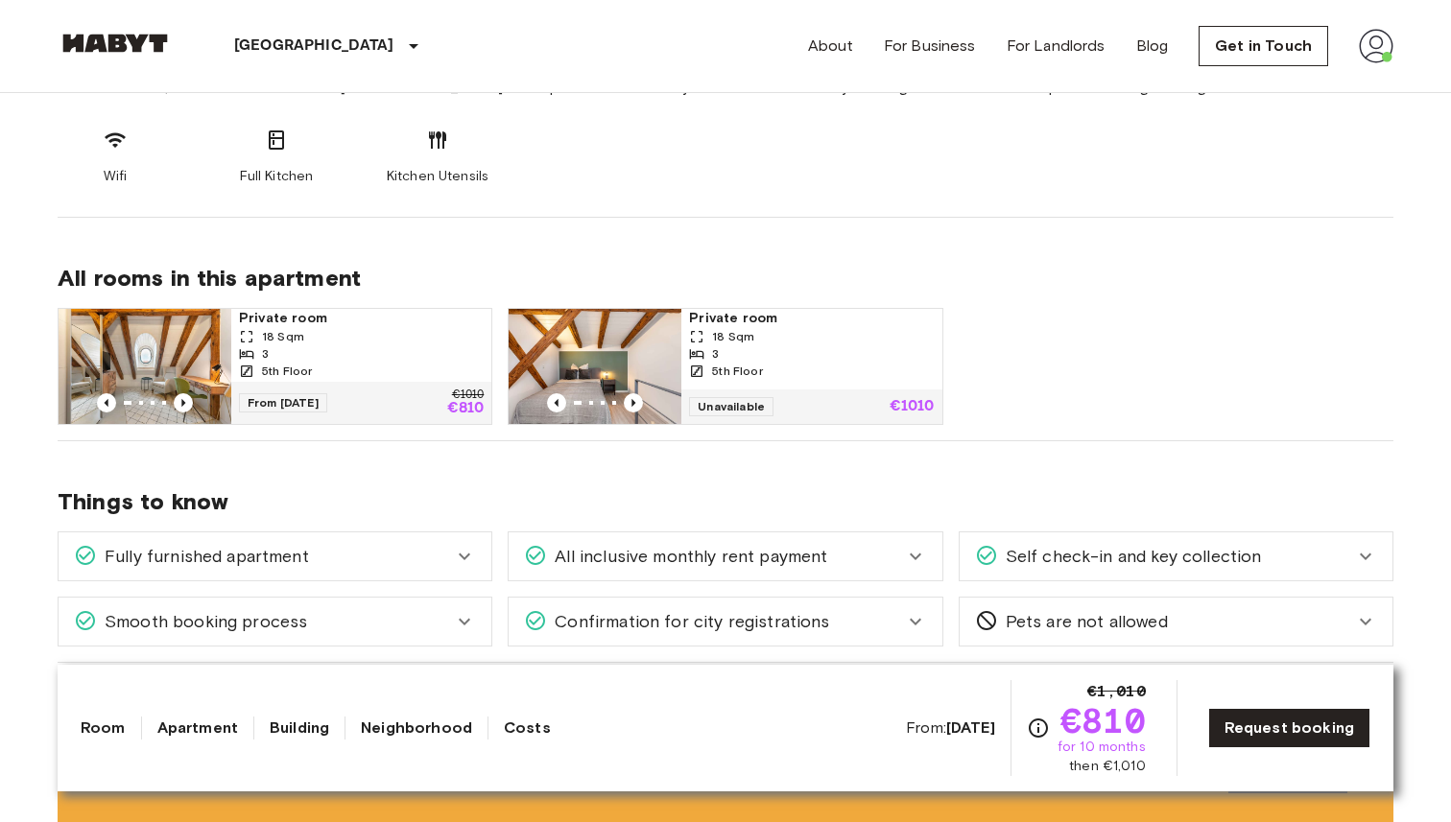
scroll to position [831, 0]
